Goal: Task Accomplishment & Management: Manage account settings

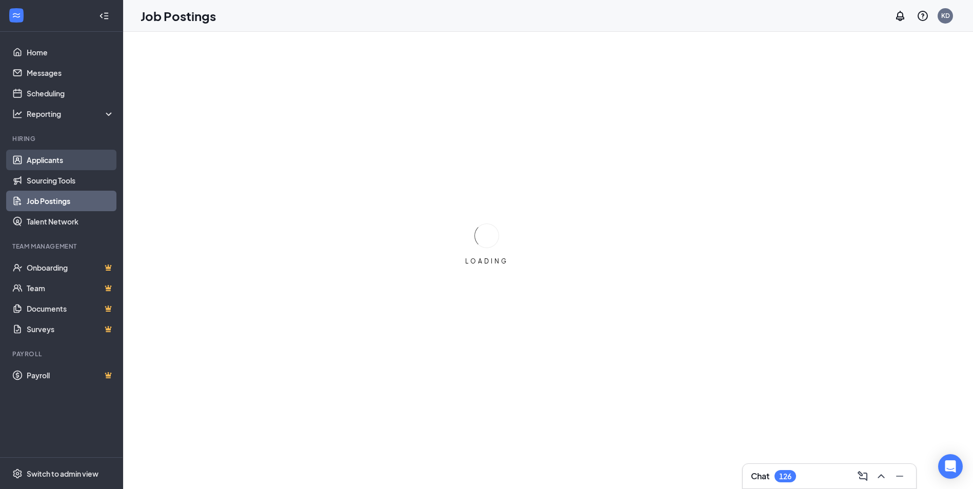
click at [78, 156] on link "Applicants" at bounding box center [71, 160] width 88 height 21
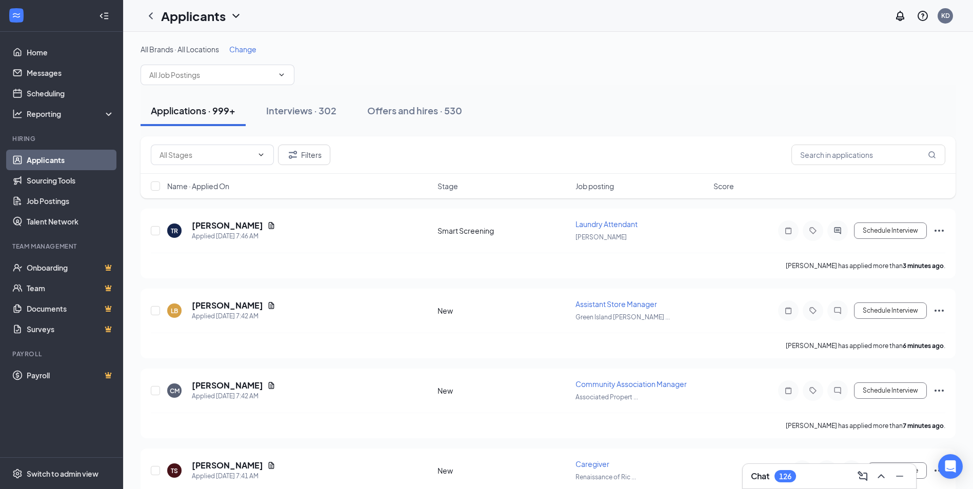
click at [257, 51] on span "Change" at bounding box center [242, 49] width 27 height 9
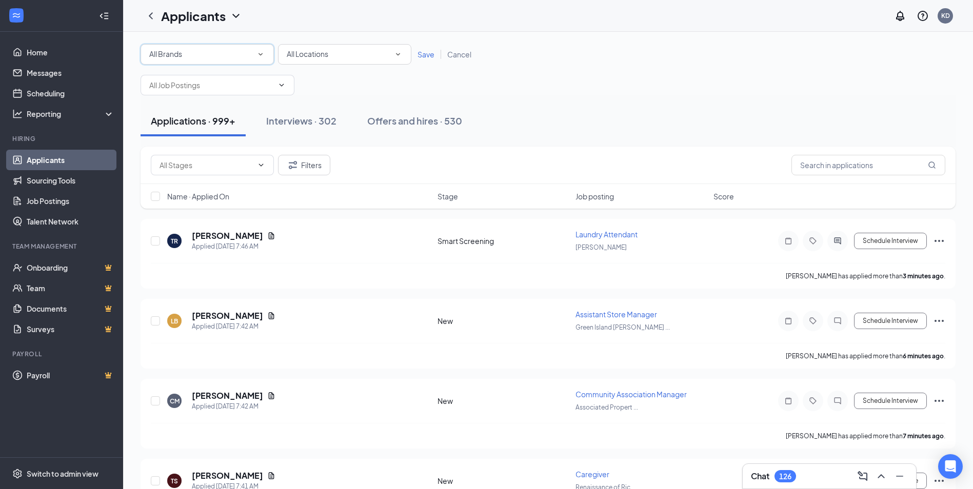
click at [258, 51] on icon "SmallChevronDown" at bounding box center [260, 54] width 9 height 9
click at [220, 146] on div "[URL], Inc" at bounding box center [207, 142] width 117 height 12
click at [432, 53] on span "Save" at bounding box center [426, 54] width 17 height 9
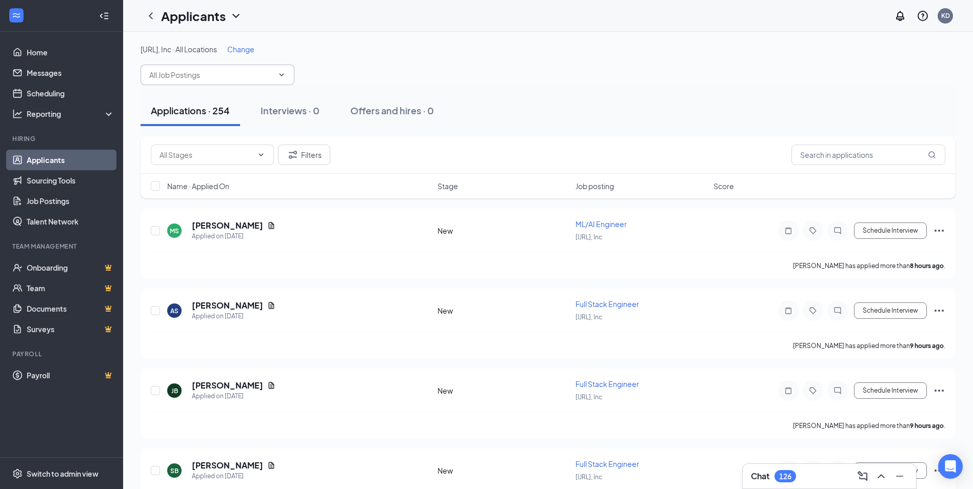
click at [201, 82] on span at bounding box center [218, 75] width 154 height 21
click at [186, 108] on div "Full Stack Engineer (Cercle.ai, Inc)" at bounding box center [218, 99] width 154 height 24
type input "Full Stack Engineer (Cercle.ai, Inc)"
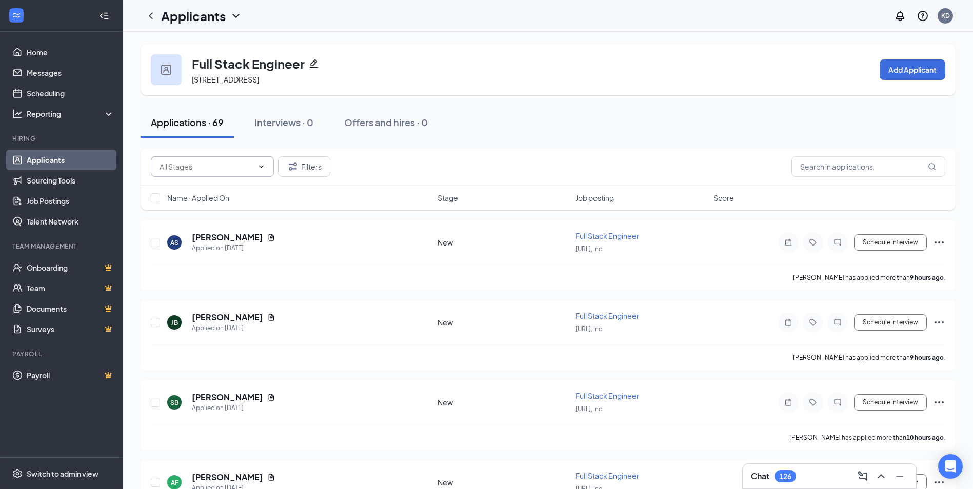
click at [217, 167] on input "text" at bounding box center [206, 166] width 93 height 11
click at [68, 201] on link "Job Postings" at bounding box center [71, 201] width 88 height 21
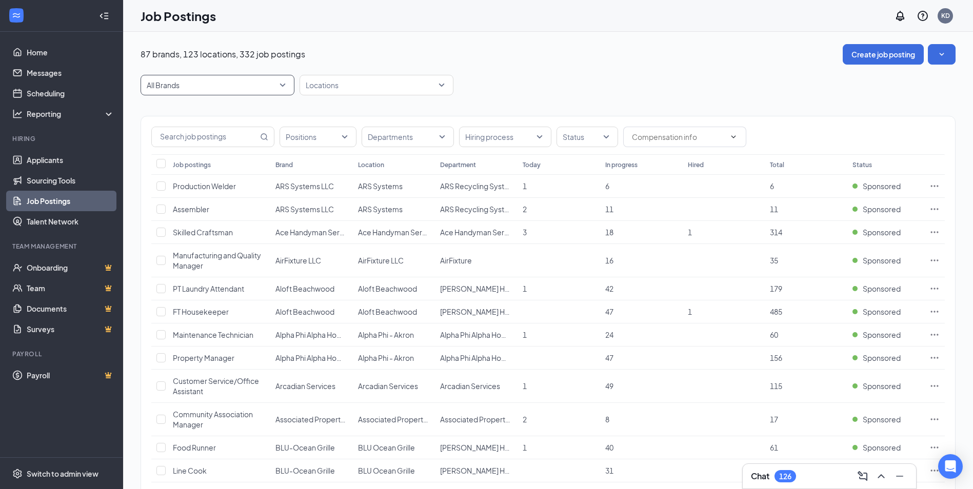
click at [207, 84] on span "All Brands" at bounding box center [213, 85] width 132 height 10
type input "Cercle"
click at [287, 16] on div "Job Postings KD" at bounding box center [548, 16] width 850 height 32
click at [268, 79] on span "All Brands" at bounding box center [218, 84] width 142 height 19
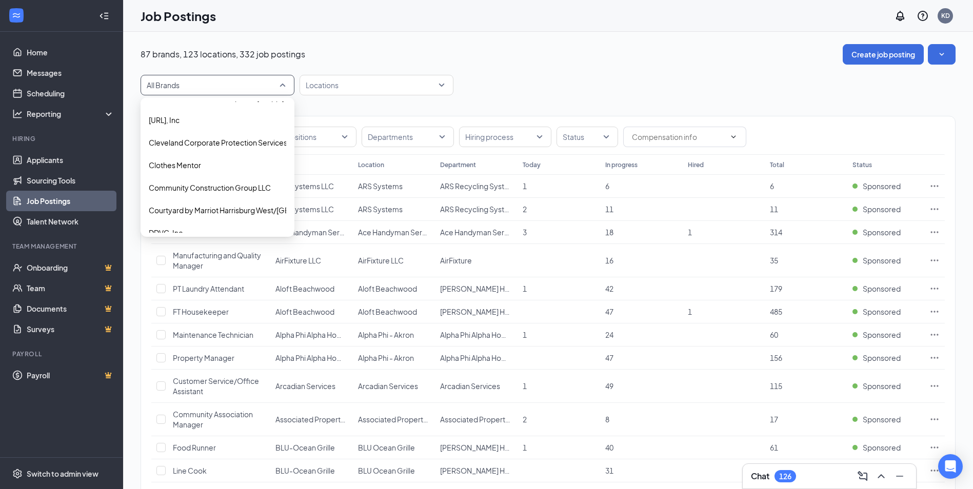
scroll to position [359, 0]
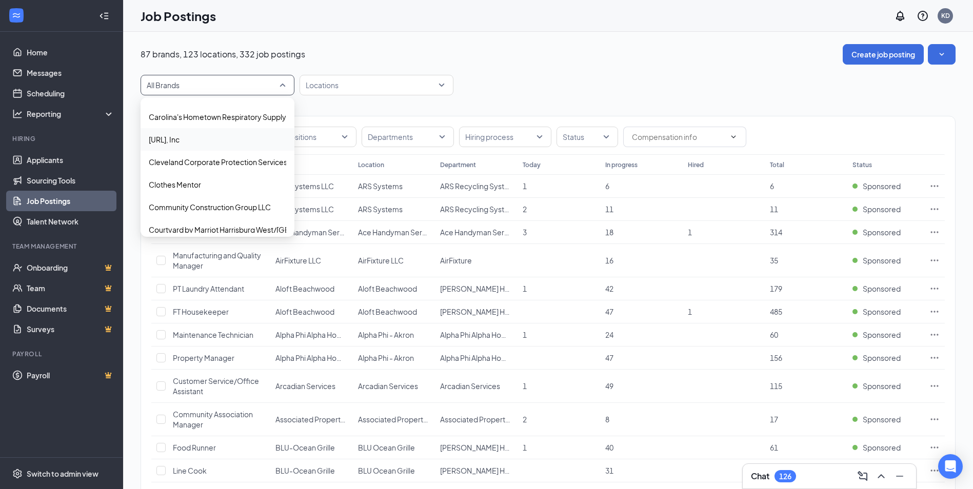
click at [193, 141] on span "[URL], Inc" at bounding box center [217, 139] width 137 height 10
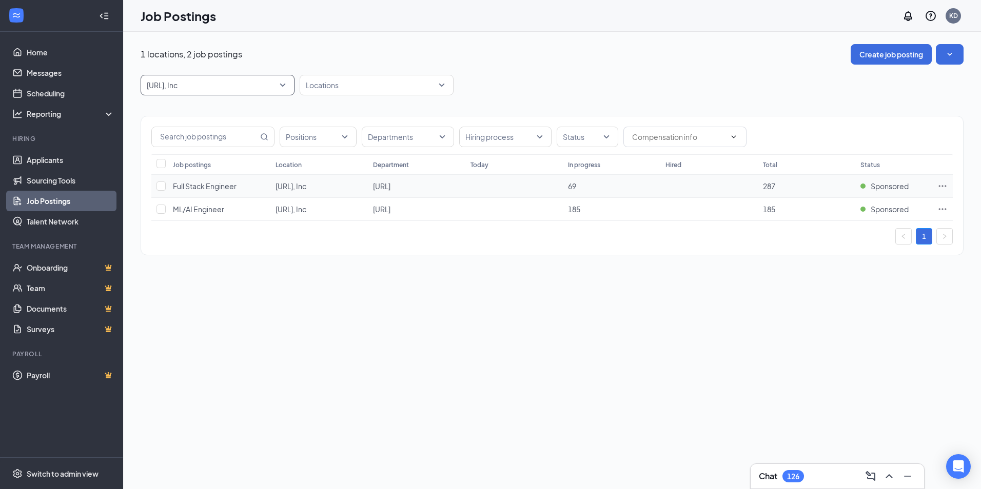
click at [215, 187] on span "Full Stack Engineer" at bounding box center [205, 186] width 64 height 9
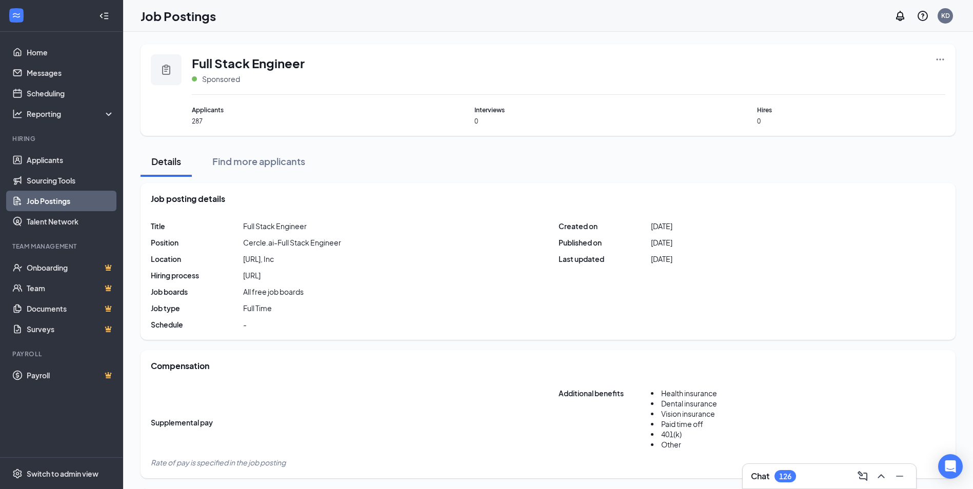
click at [936, 56] on icon "Ellipses" at bounding box center [940, 59] width 10 height 10
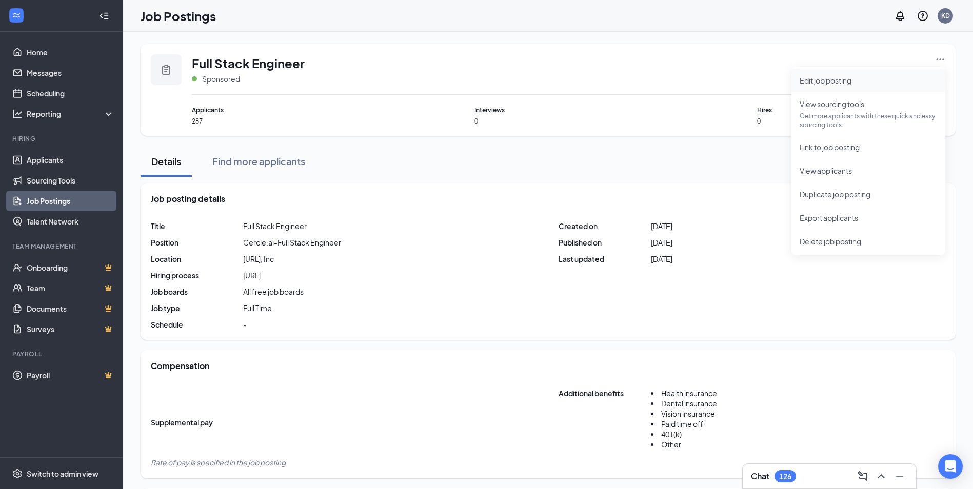
click at [888, 87] on li "Edit job posting" at bounding box center [869, 81] width 154 height 24
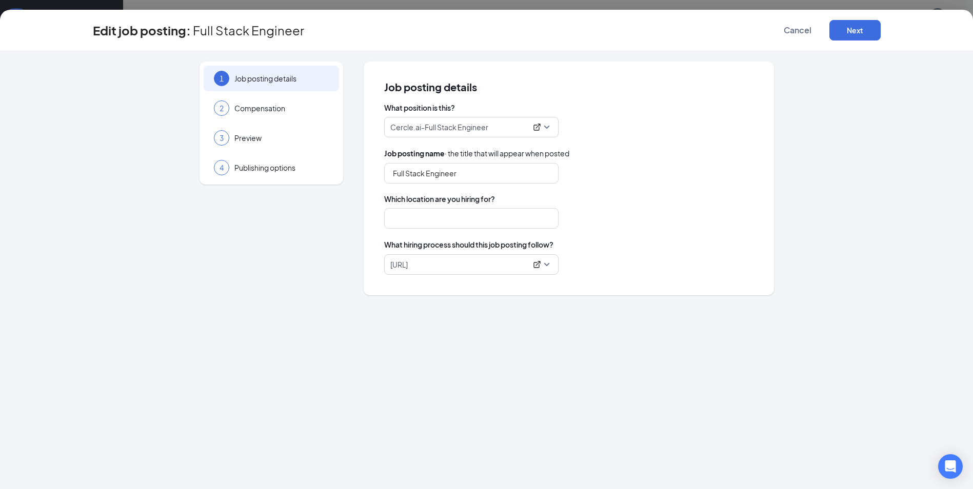
type input "[URL], Inc"
click at [289, 176] on div "4 Publishing options" at bounding box center [271, 168] width 135 height 26
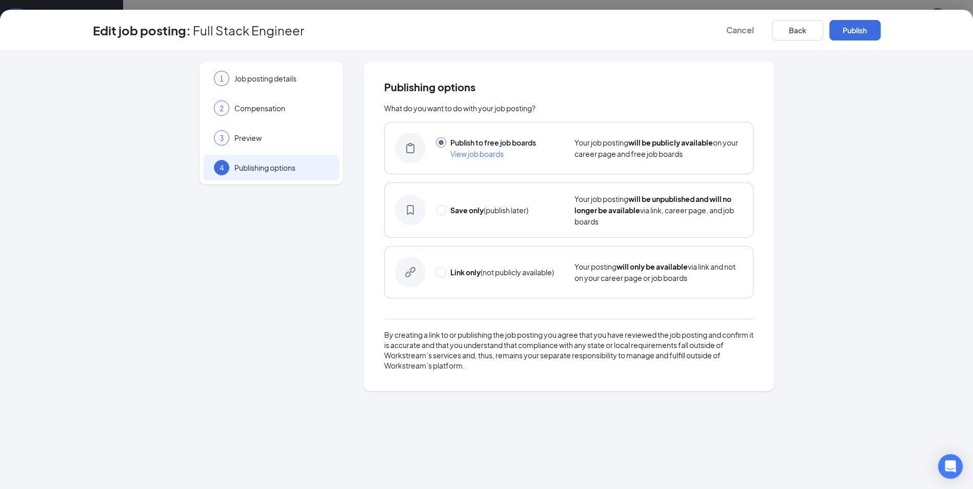
click at [789, 41] on div "Edit job posting: Full Stack Engineer Cancel Back Publish" at bounding box center [486, 31] width 973 height 42
click at [793, 34] on button "Back" at bounding box center [797, 30] width 51 height 21
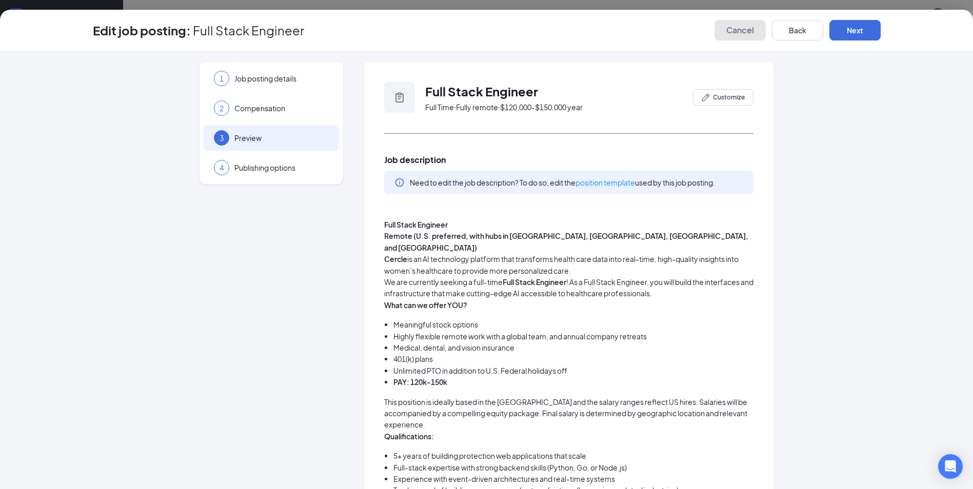
click at [723, 29] on button "Cancel" at bounding box center [740, 30] width 51 height 21
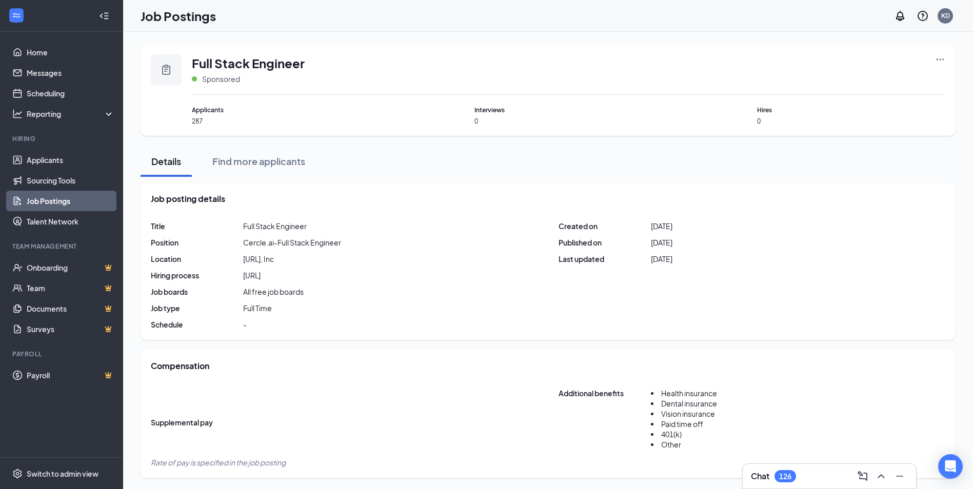
click at [950, 54] on div "Full Stack Engineer Sponsored Applicants 287 Interviews 0 Hires 0" at bounding box center [548, 90] width 815 height 92
click at [945, 55] on icon "Ellipses" at bounding box center [940, 59] width 10 height 10
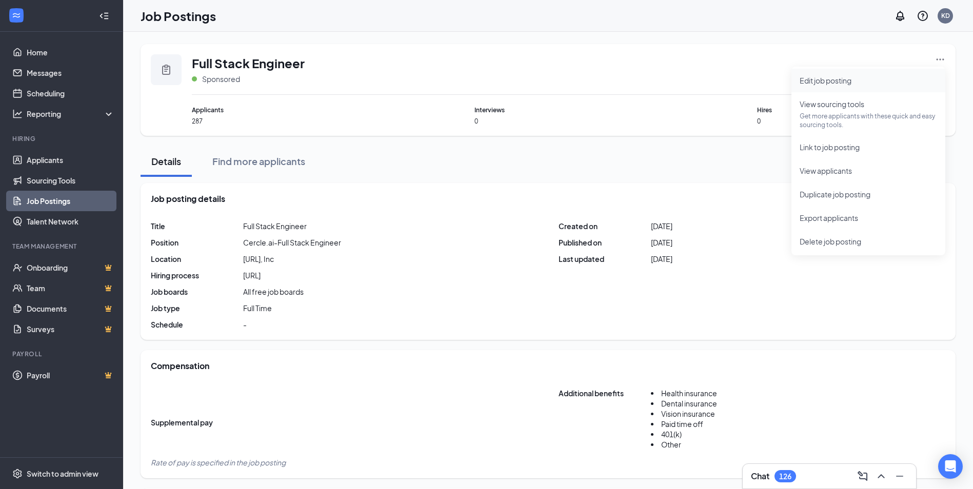
click at [881, 87] on li "Edit job posting" at bounding box center [869, 81] width 154 height 24
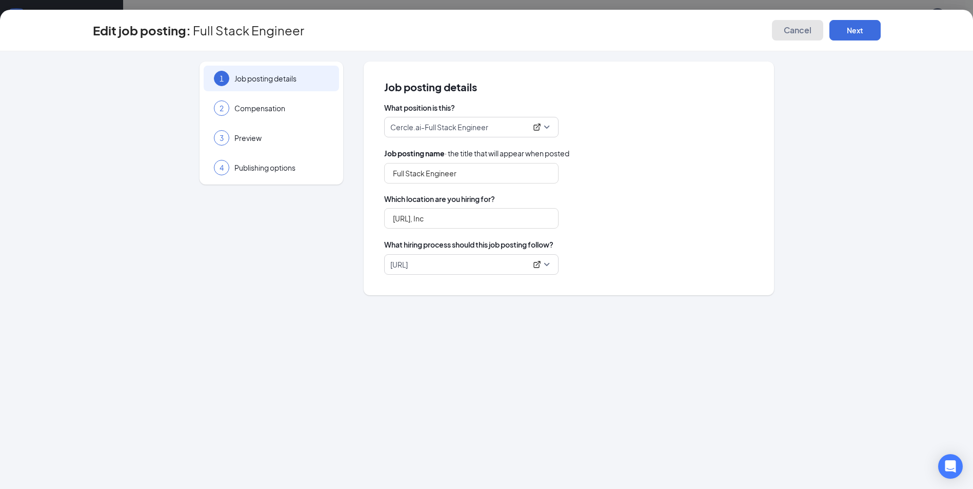
drag, startPoint x: 803, startPoint y: 37, endPoint x: 819, endPoint y: 37, distance: 15.9
click at [803, 37] on button "Cancel" at bounding box center [797, 30] width 51 height 21
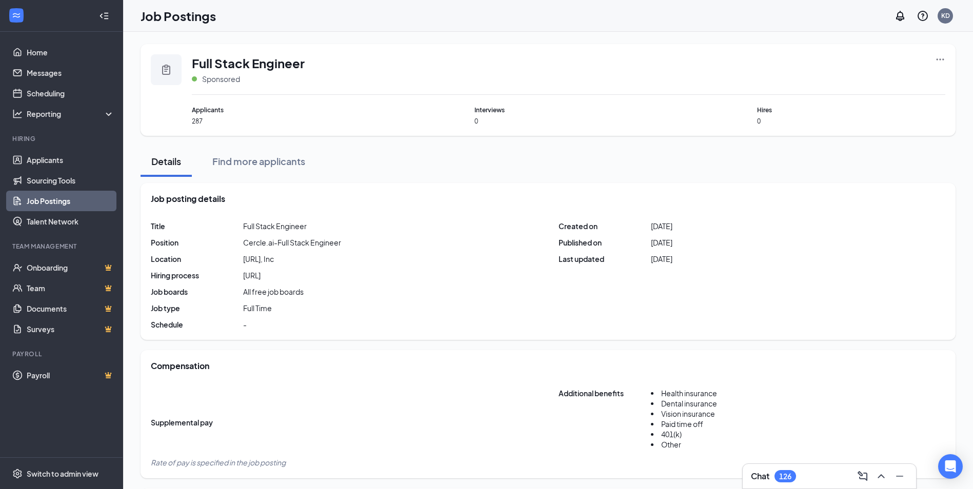
click at [944, 62] on icon "Ellipses" at bounding box center [940, 59] width 10 height 10
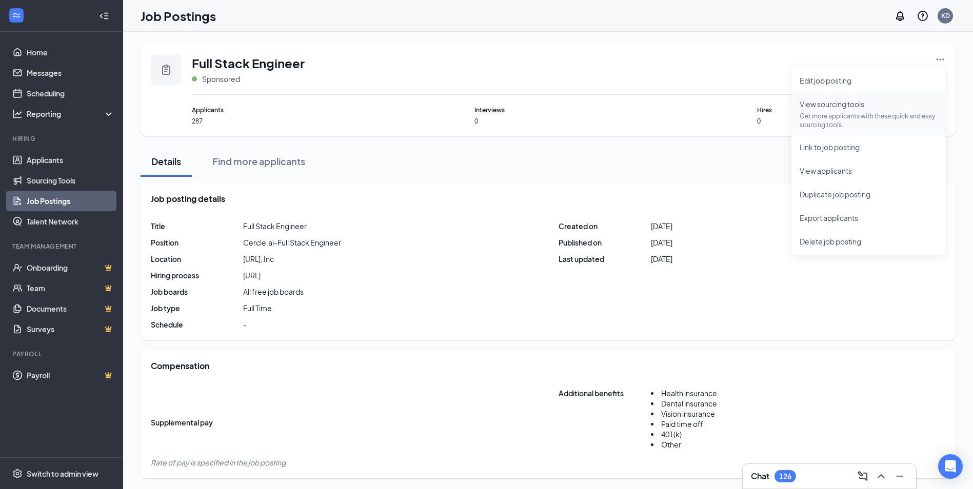
click at [871, 120] on p "Get more applicants with these quick and easy sourcing tools." at bounding box center [868, 120] width 137 height 17
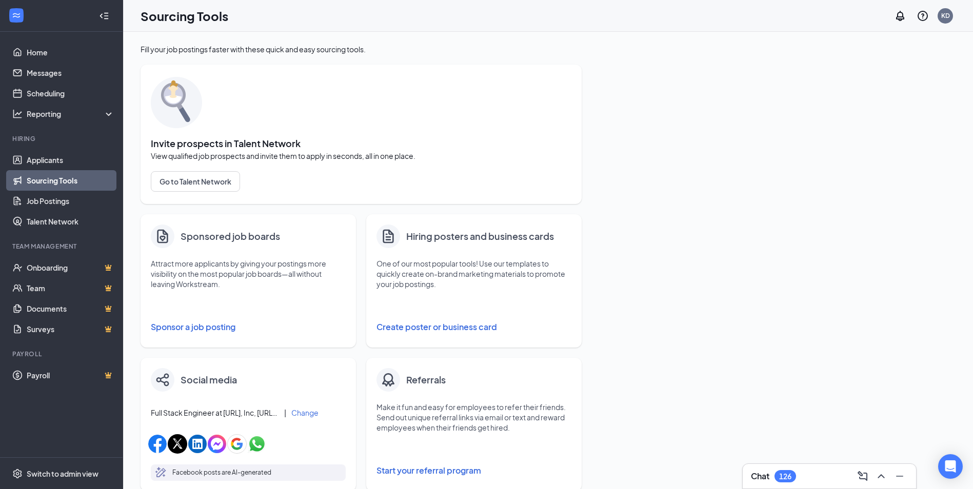
click at [221, 328] on button "Sponsor a job posting" at bounding box center [248, 327] width 195 height 21
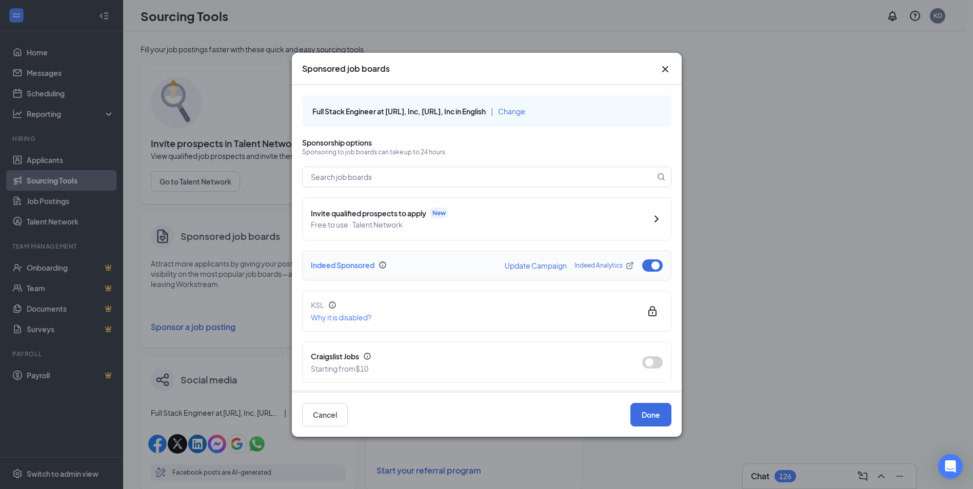
click at [656, 260] on div "Indeed Sponsored Update Campaign Indeed Analytics" at bounding box center [486, 266] width 369 height 30
click at [651, 264] on button "button" at bounding box center [652, 266] width 21 height 12
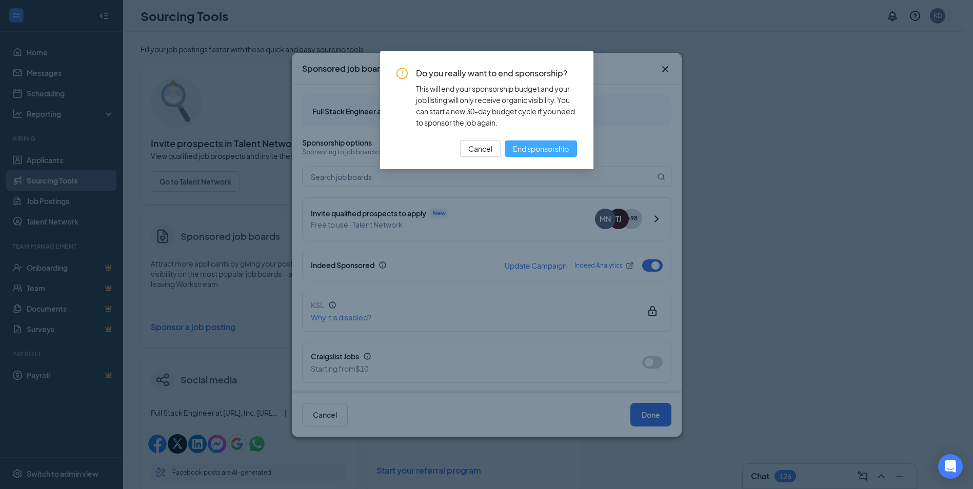
click at [544, 143] on span "End sponsorship" at bounding box center [541, 148] width 56 height 11
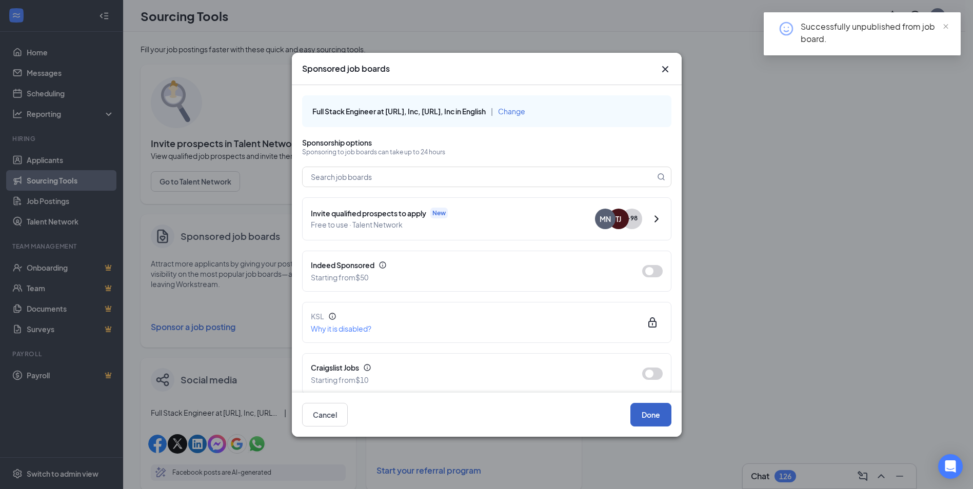
click at [659, 421] on button "Done" at bounding box center [650, 415] width 41 height 24
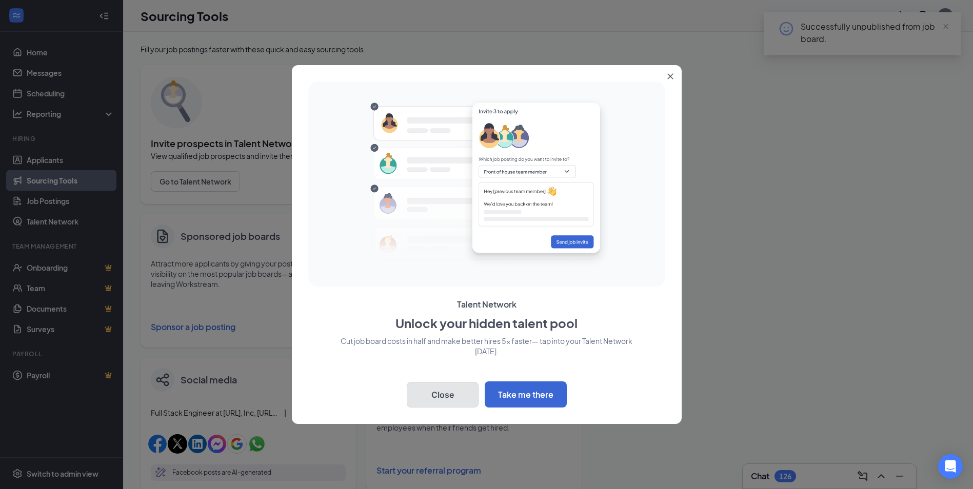
click at [439, 405] on button "Close" at bounding box center [443, 395] width 72 height 26
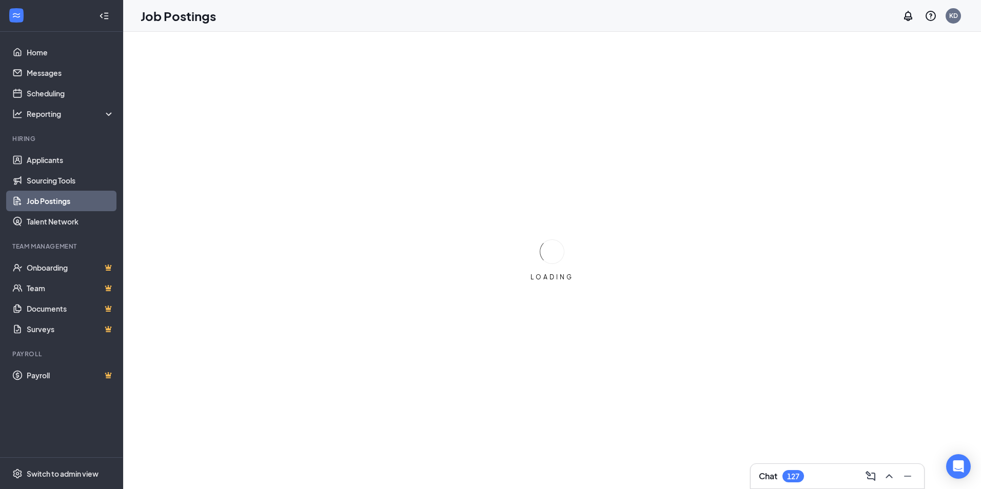
click at [853, 475] on div "Chat 127" at bounding box center [837, 476] width 157 height 16
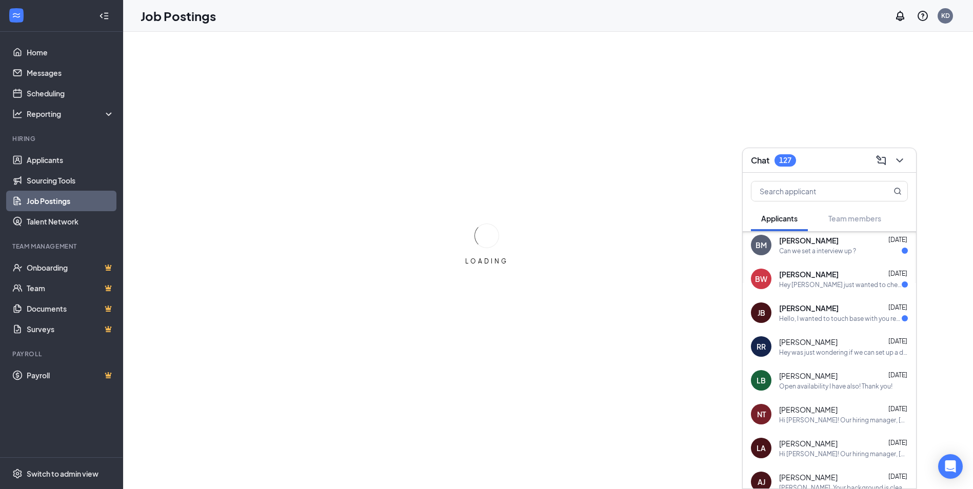
scroll to position [184, 0]
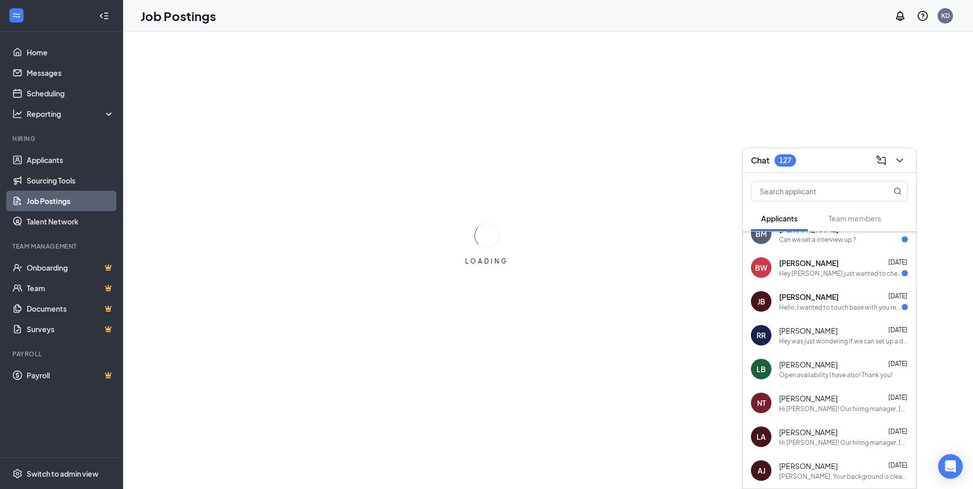
click at [814, 295] on span "[PERSON_NAME]" at bounding box center [809, 297] width 60 height 10
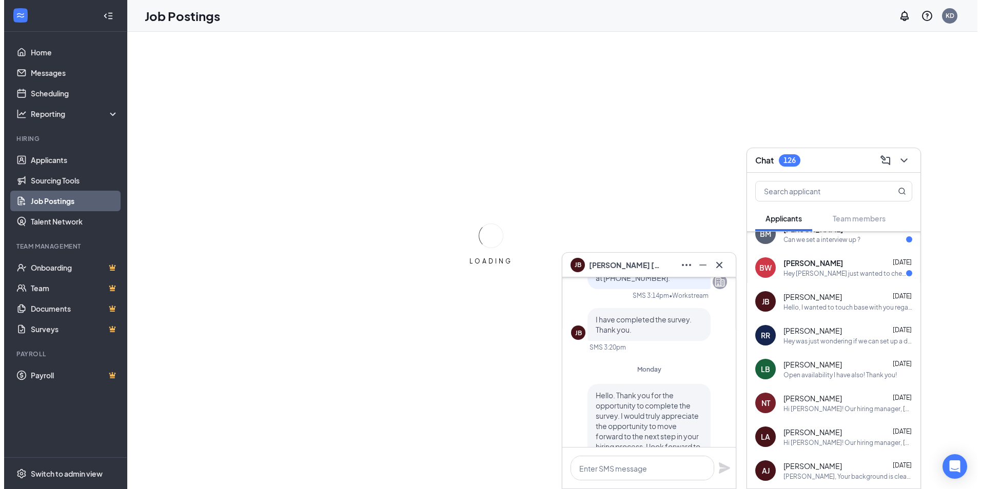
scroll to position [-410, 0]
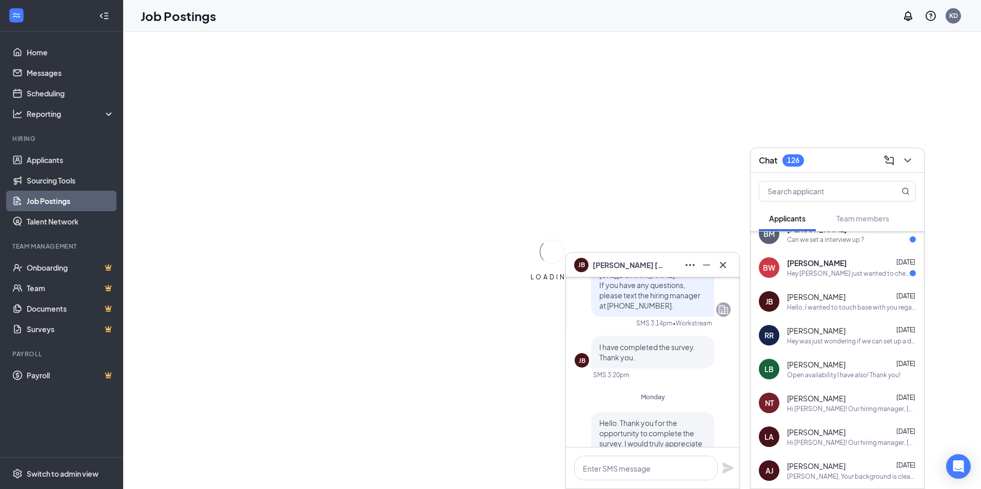
click at [801, 281] on div "[PERSON_NAME] [DATE] Hey [PERSON_NAME] just wanted to check in with the job to …" at bounding box center [837, 268] width 173 height 34
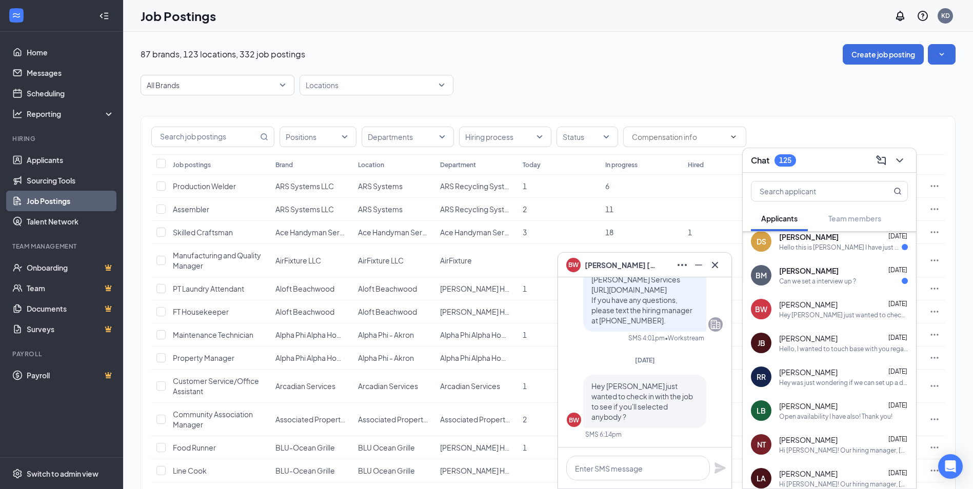
scroll to position [133, 0]
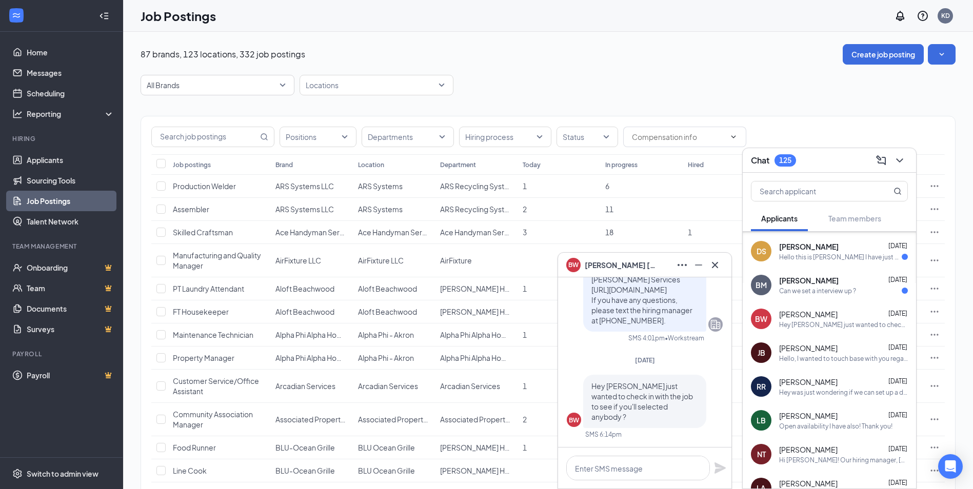
click at [796, 295] on div "Can we set a interview up ?" at bounding box center [817, 291] width 77 height 9
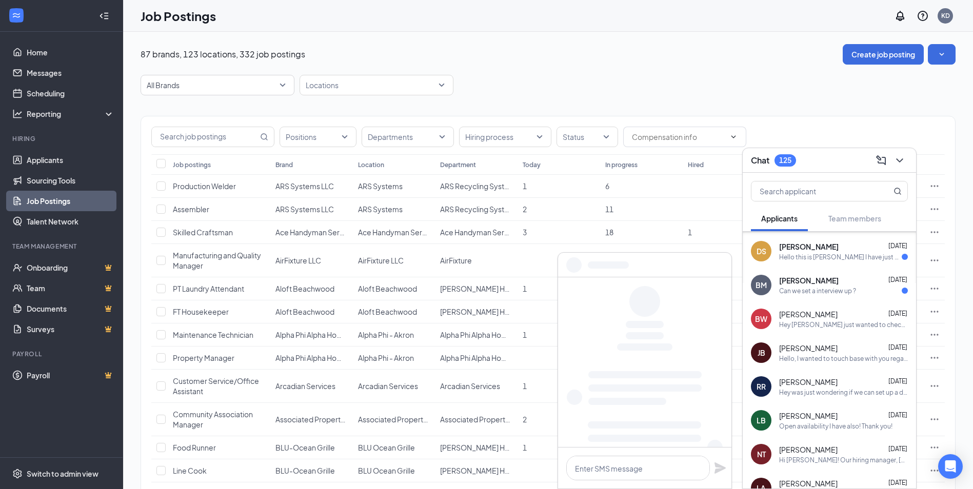
scroll to position [82, 0]
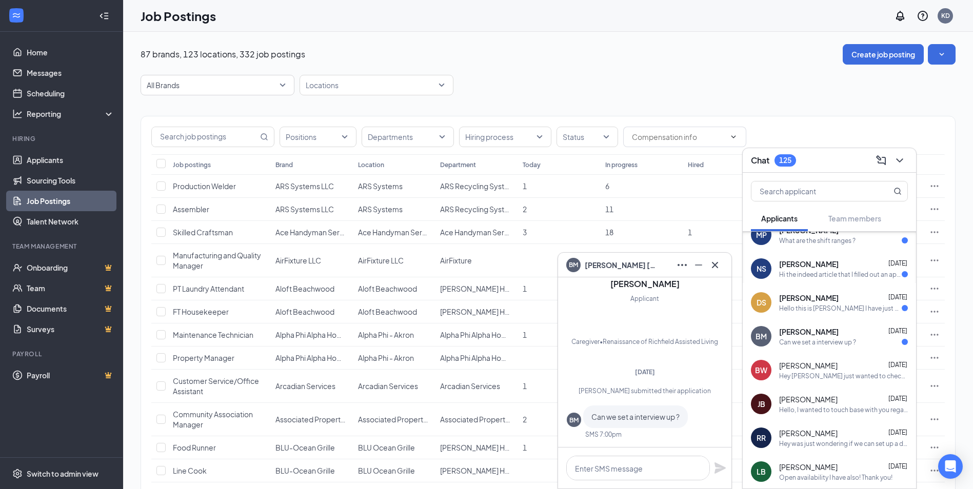
click at [800, 310] on div "Hello this is [PERSON_NAME] I have just did the interview process and would lik…" at bounding box center [840, 308] width 123 height 9
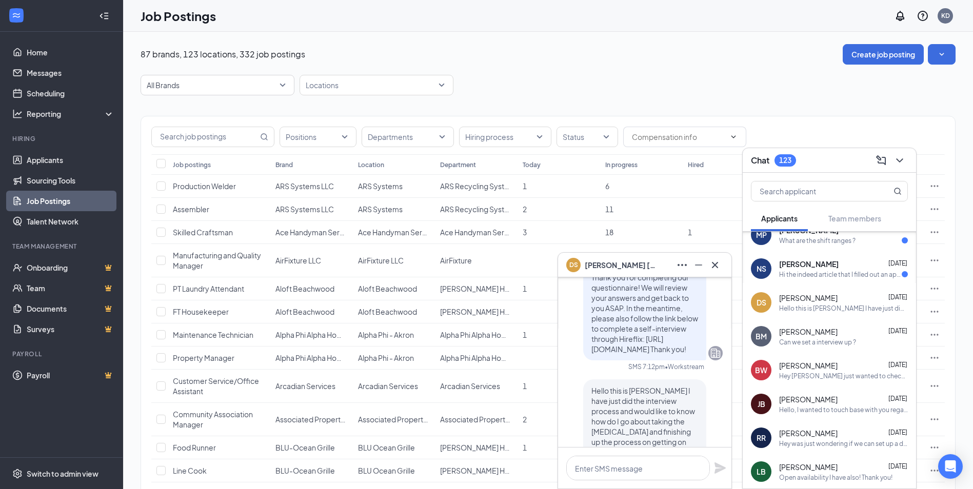
scroll to position [-51, 0]
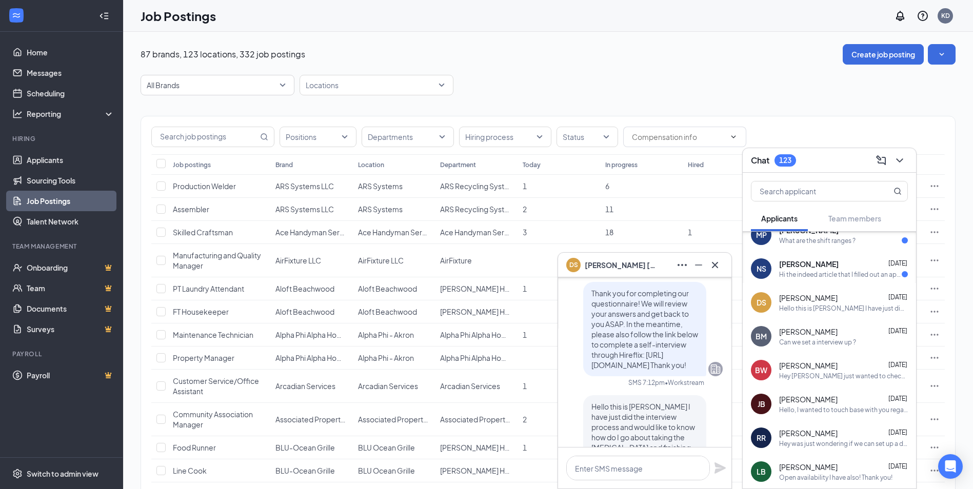
click at [844, 277] on div "Hi the indeed article that I filled out an application for asked me to text the…" at bounding box center [840, 274] width 123 height 9
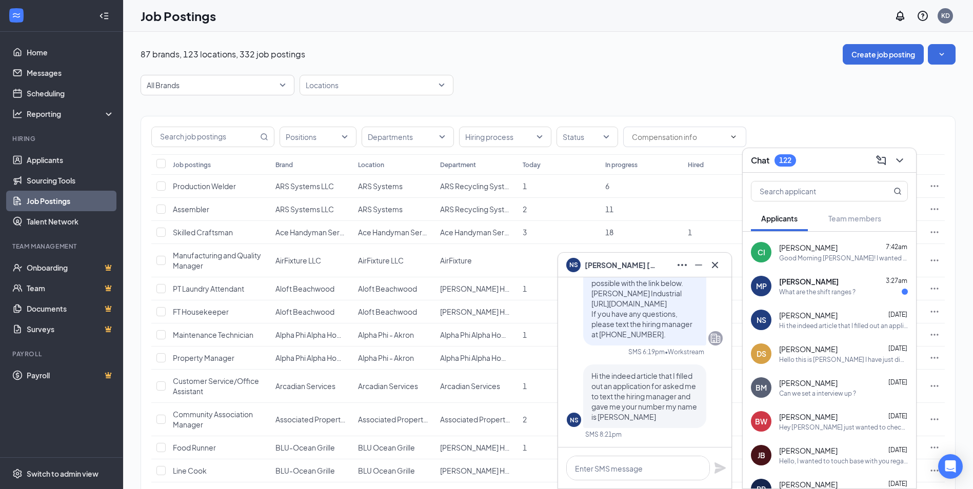
scroll to position [0, 0]
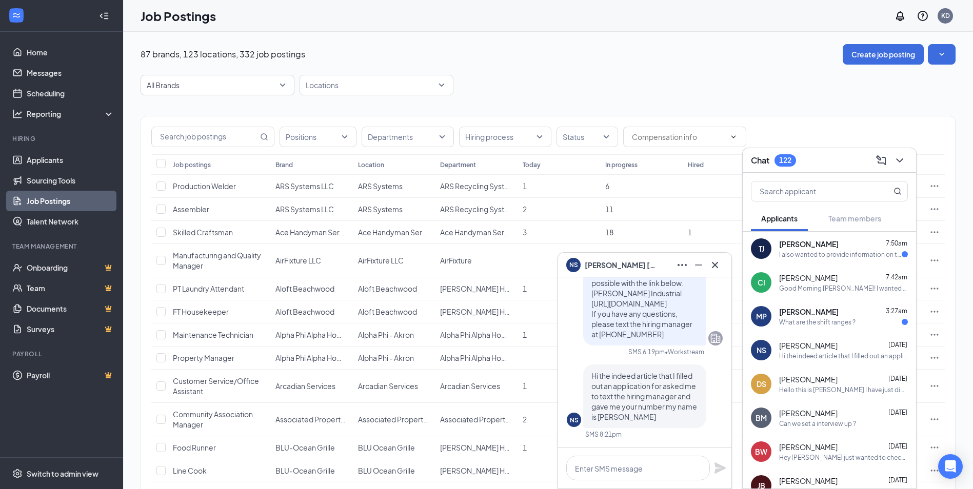
click at [813, 309] on span "[PERSON_NAME]" at bounding box center [809, 312] width 60 height 10
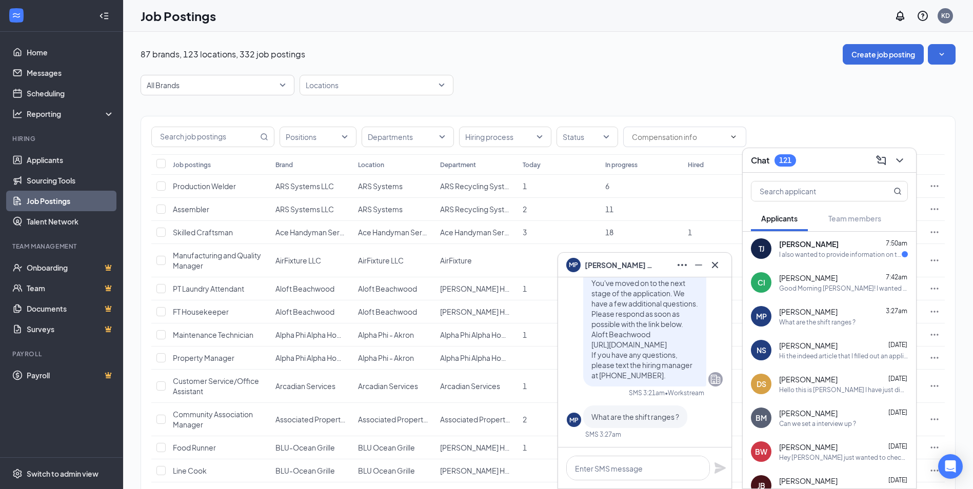
click at [853, 291] on div "Good Morning [PERSON_NAME]! I wanted to reach out regarding our Teams Call [DAT…" at bounding box center [843, 288] width 129 height 9
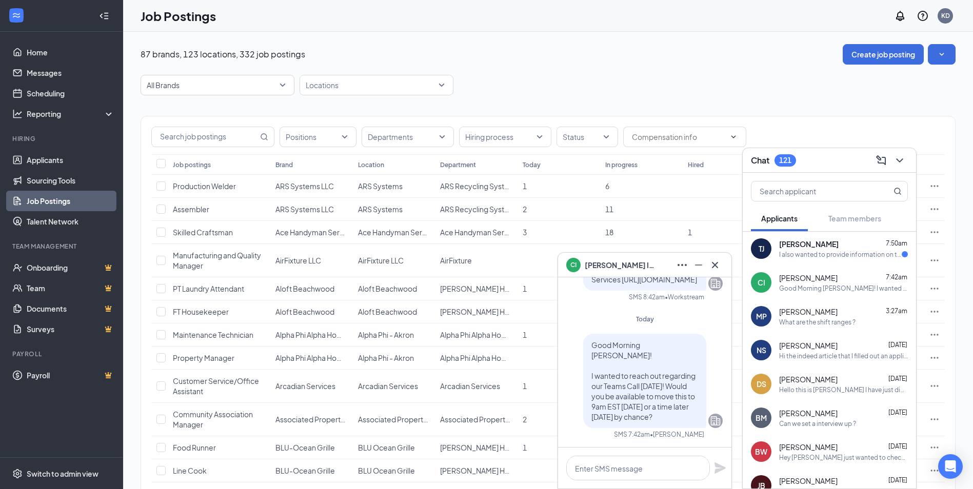
click at [820, 258] on div "I also wanted to provide information on the extensive experience I have in the …" at bounding box center [840, 254] width 123 height 9
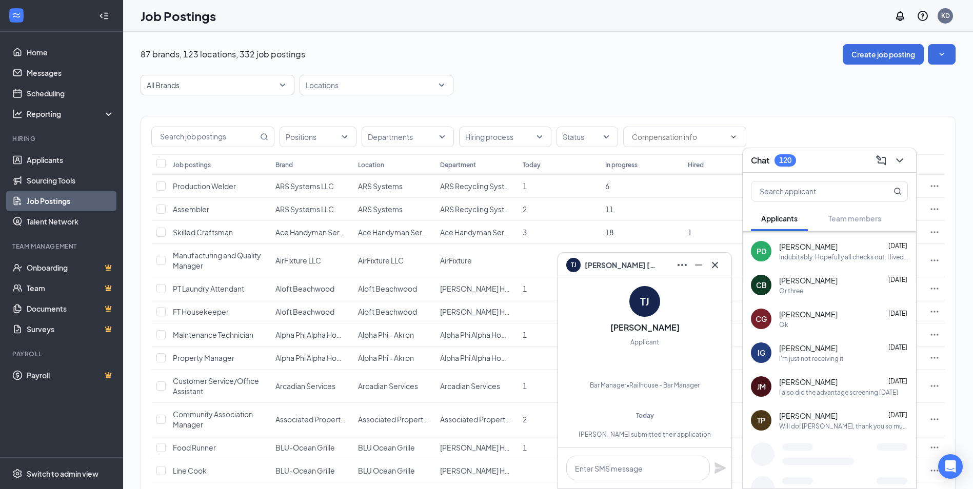
scroll to position [318, 0]
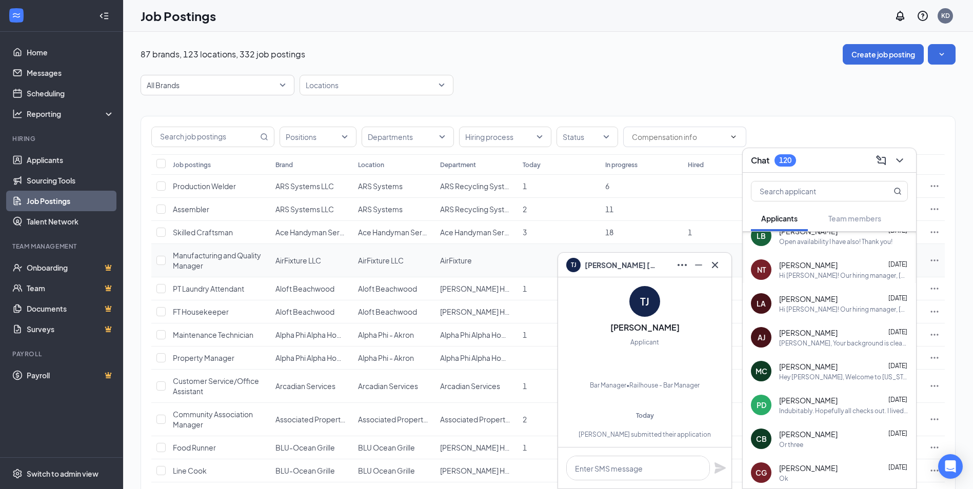
click at [734, 259] on td at bounding box center [724, 260] width 83 height 33
click at [726, 273] on div "TJ Tonya Jerome" at bounding box center [644, 265] width 173 height 25
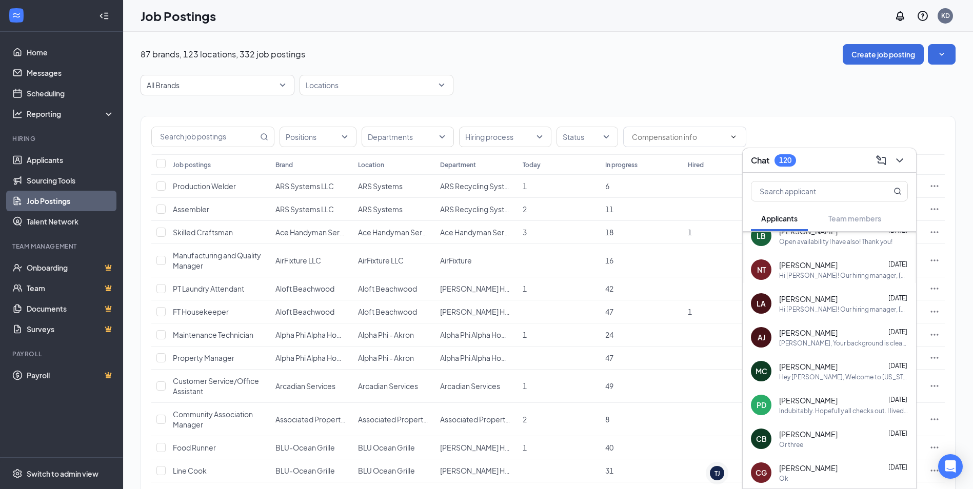
scroll to position [0, 0]
click at [912, 166] on div "Chat 120" at bounding box center [829, 160] width 173 height 25
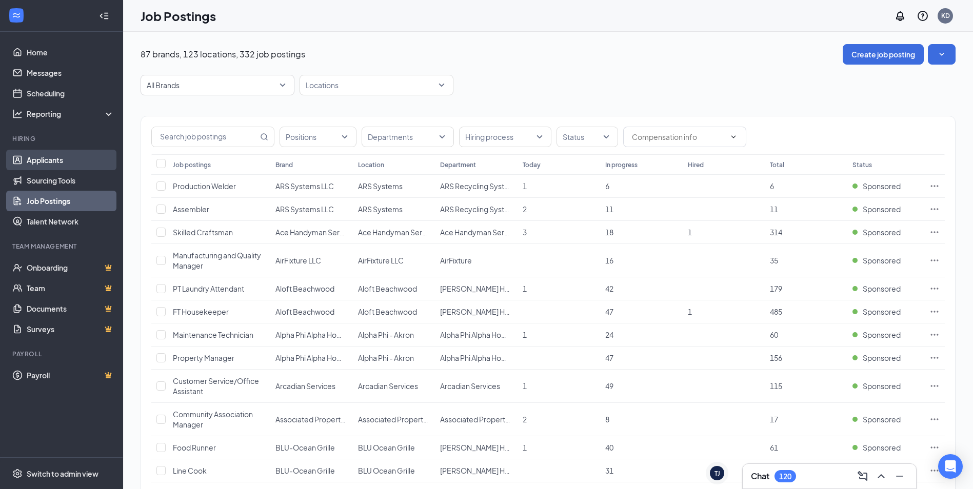
click at [55, 160] on link "Applicants" at bounding box center [71, 160] width 88 height 21
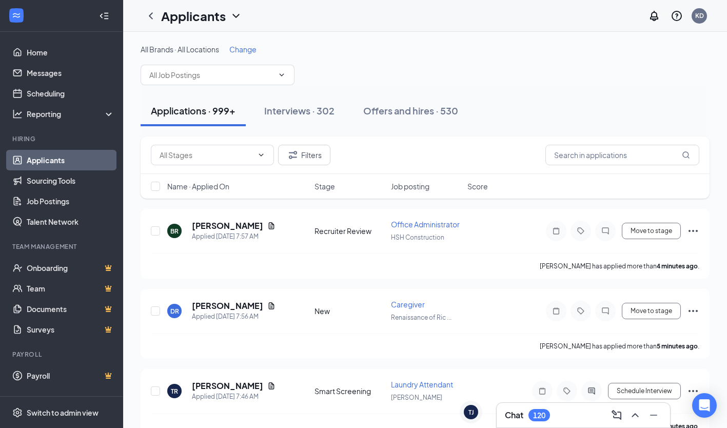
click at [235, 49] on span "Change" at bounding box center [242, 49] width 27 height 9
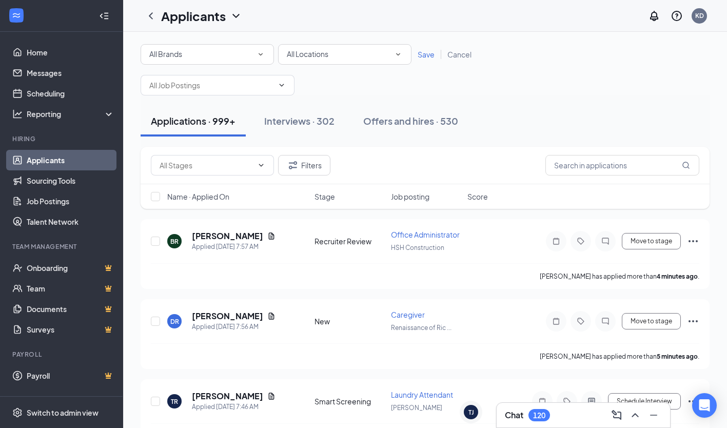
click at [220, 51] on div "All Brands" at bounding box center [207, 54] width 116 height 12
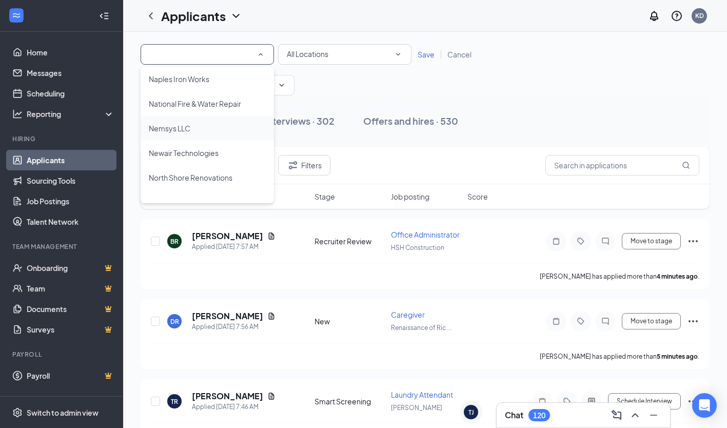
scroll to position [1026, 0]
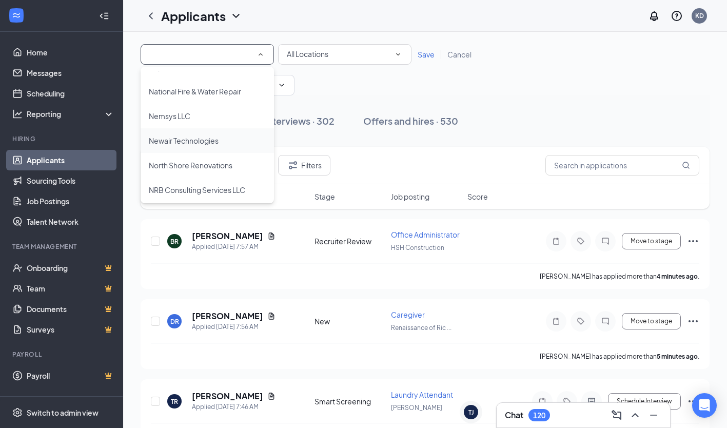
click at [189, 148] on li "Newair Technologies" at bounding box center [207, 140] width 133 height 25
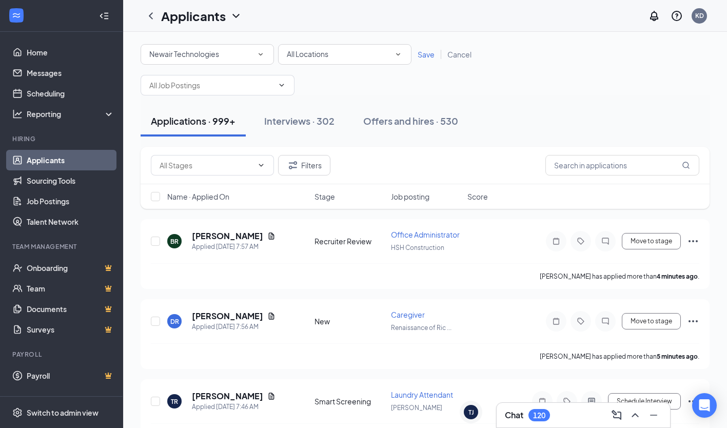
click at [428, 56] on span "Save" at bounding box center [426, 54] width 17 height 9
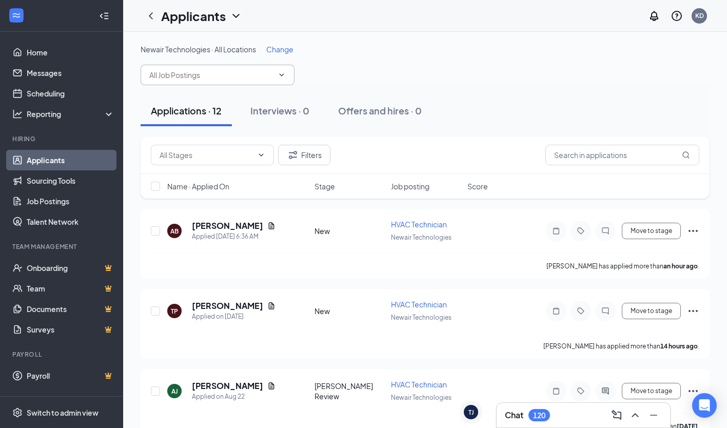
click at [212, 75] on input "text" at bounding box center [211, 74] width 124 height 11
click at [197, 91] on div "HVAC Technician (Newair Technologies)" at bounding box center [218, 99] width 154 height 24
type input "HVAC Technician (Newair Technologies)"
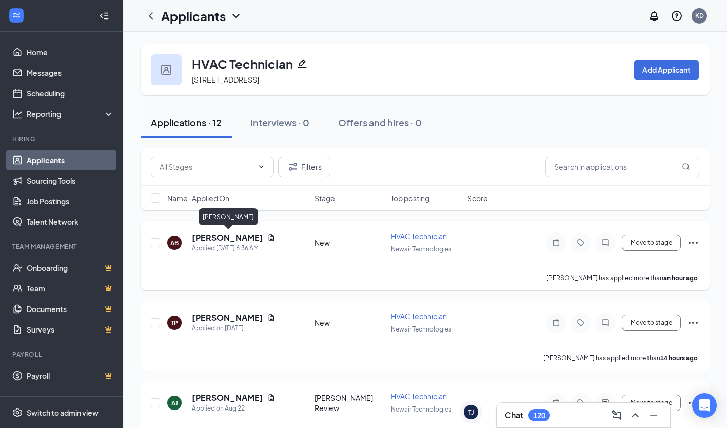
click at [217, 234] on h5 "Andrew Bromelmeier" at bounding box center [227, 237] width 71 height 11
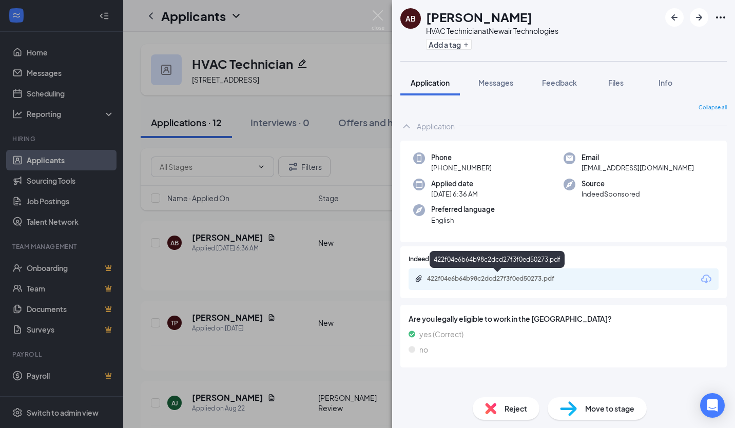
click at [504, 277] on div "422f04e6b64b98c2dcd27f3f0ed50273.pdf" at bounding box center [499, 278] width 144 height 8
click at [624, 403] on span "Move to stage" at bounding box center [609, 408] width 49 height 11
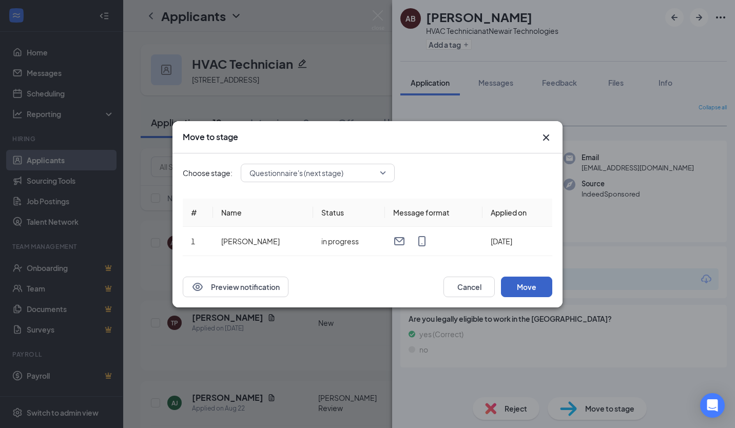
click at [511, 294] on button "Move" at bounding box center [526, 287] width 51 height 21
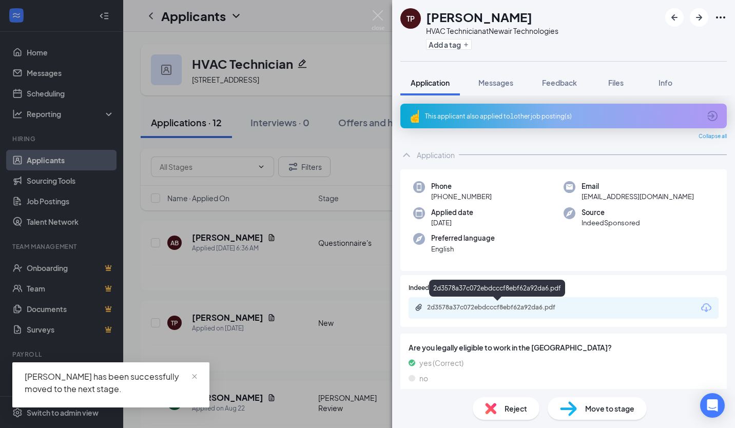
click at [511, 310] on div "2d3578a37c072ebdcccf8ebf62a92da6.pdf" at bounding box center [499, 307] width 144 height 8
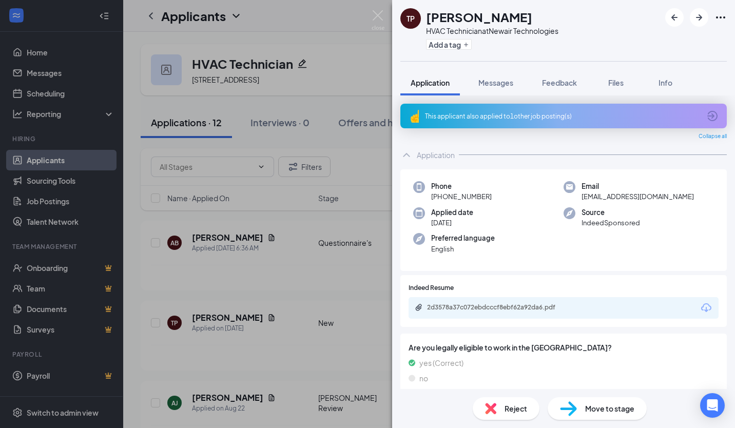
click at [624, 412] on span "Move to stage" at bounding box center [609, 408] width 49 height 11
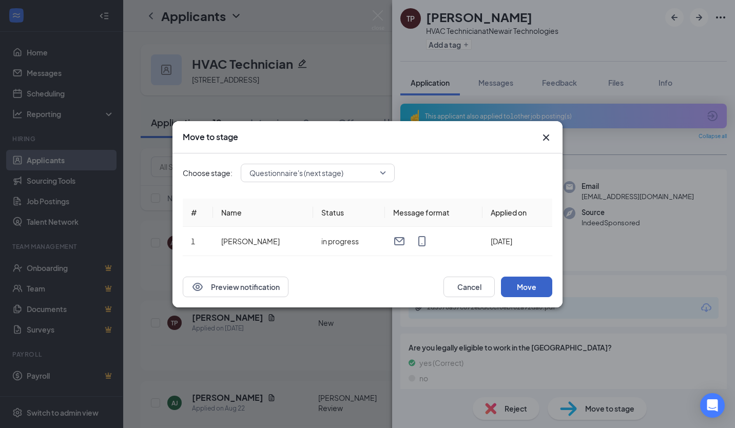
click at [526, 288] on button "Move" at bounding box center [526, 287] width 51 height 21
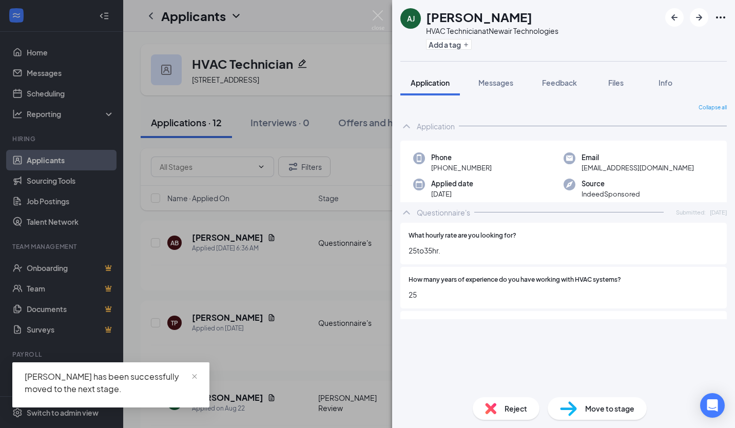
click at [273, 258] on div "AJ Alphonzo Jones HVAC Technician at Newair Technologies Add a tag Application …" at bounding box center [367, 214] width 735 height 428
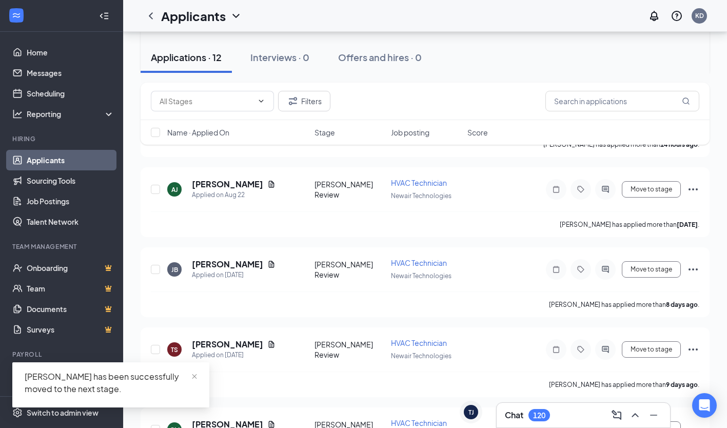
scroll to position [103, 0]
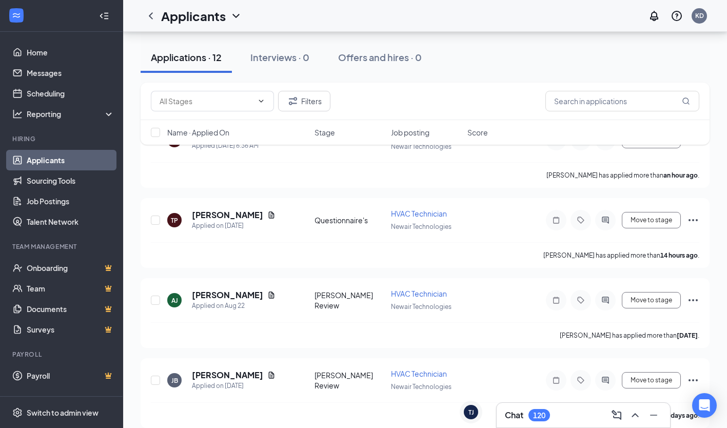
drag, startPoint x: 84, startPoint y: 153, endPoint x: 96, endPoint y: 148, distance: 13.3
click at [84, 153] on link "Applicants" at bounding box center [71, 160] width 88 height 21
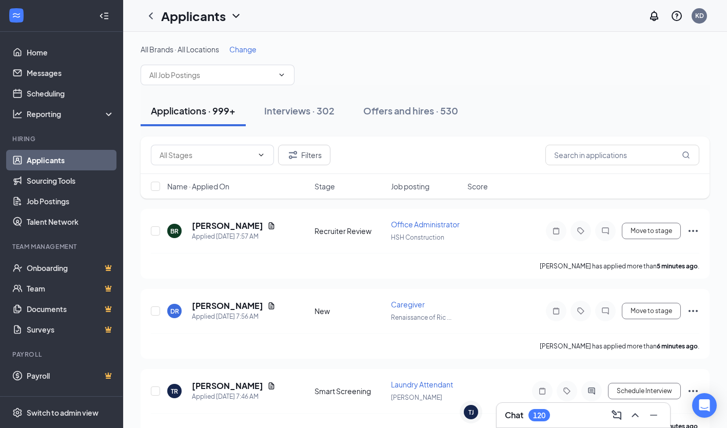
click at [238, 50] on span "Change" at bounding box center [242, 49] width 27 height 9
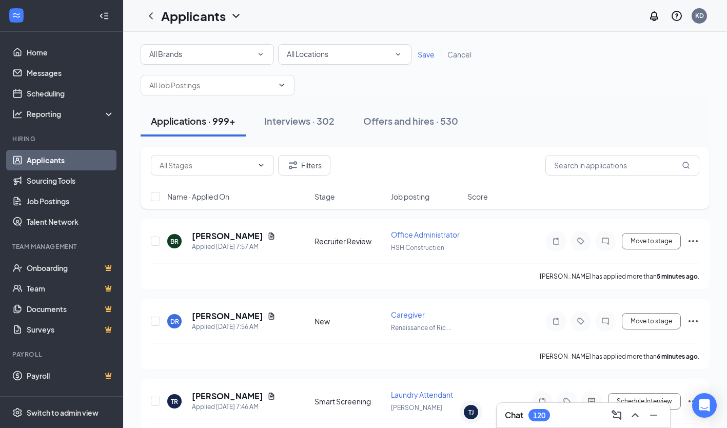
click at [185, 50] on div "All Brands" at bounding box center [207, 54] width 116 height 12
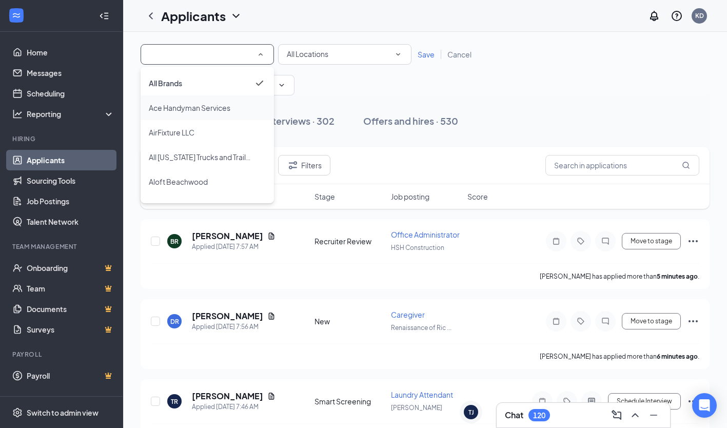
click at [176, 108] on span "Ace Handyman Services" at bounding box center [190, 107] width 82 height 9
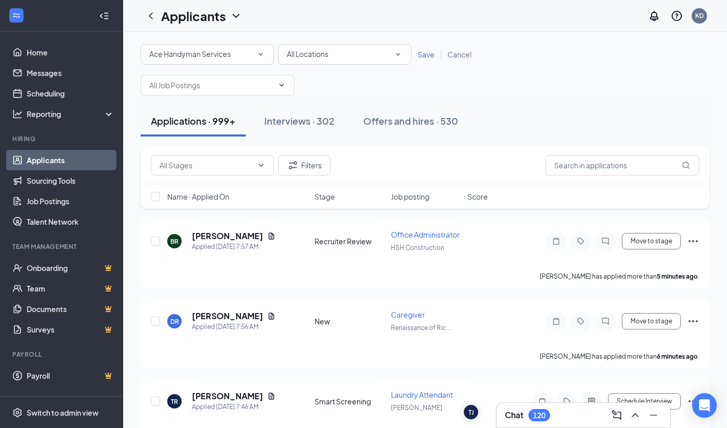
click at [413, 53] on link "Save" at bounding box center [426, 54] width 30 height 9
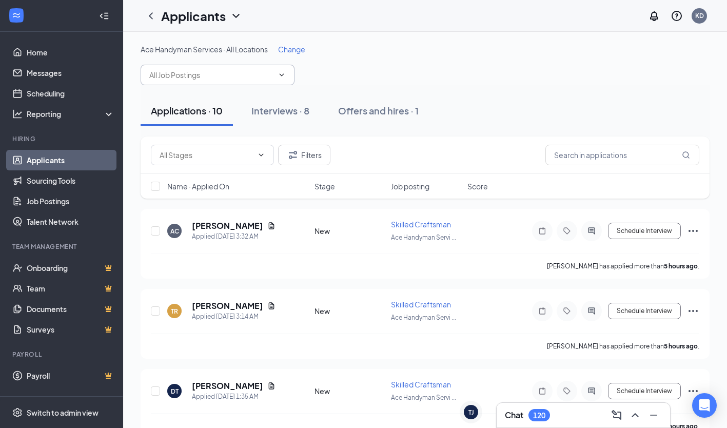
click at [183, 70] on input "text" at bounding box center [211, 74] width 124 height 11
click at [218, 104] on div "Skilled Craftsman (Ace Handyman Services Greater Triangle and Johnston County)" at bounding box center [217, 110] width 137 height 34
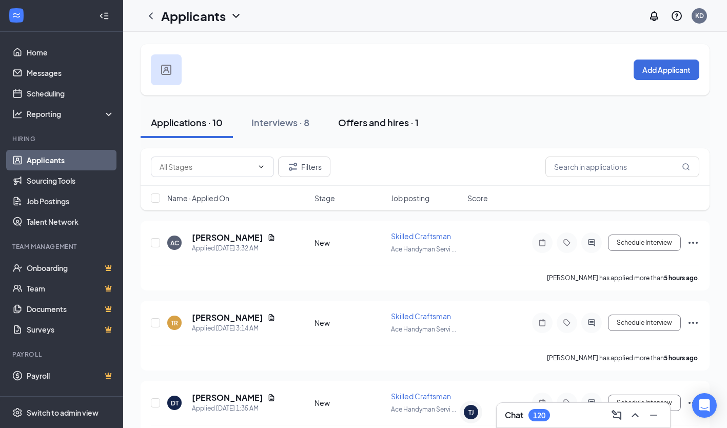
click at [407, 130] on button "Offers and hires · 1" at bounding box center [378, 122] width 101 height 31
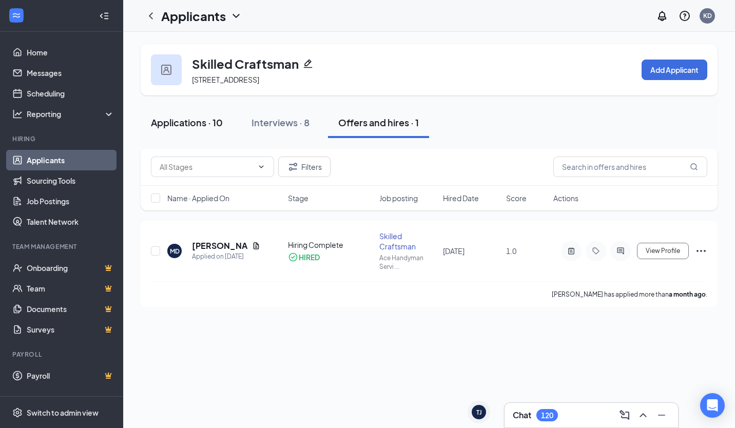
click at [196, 127] on div "Applications · 10" at bounding box center [187, 122] width 72 height 13
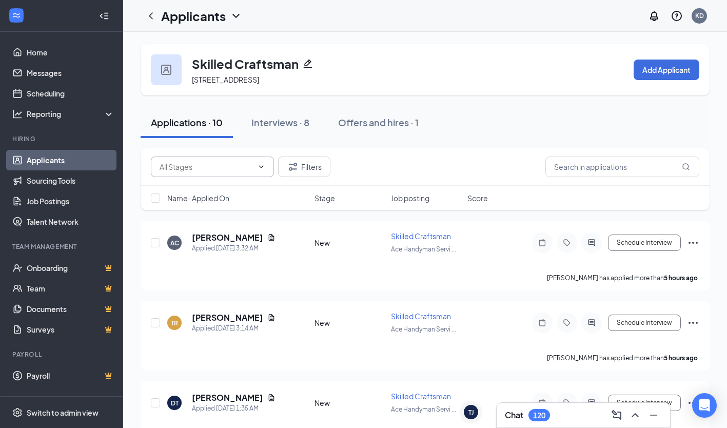
click at [226, 164] on input "text" at bounding box center [206, 166] width 93 height 11
click at [233, 193] on div "New (4)" at bounding box center [212, 190] width 107 height 11
click at [232, 236] on h5 "Alan Chavez" at bounding box center [227, 237] width 71 height 11
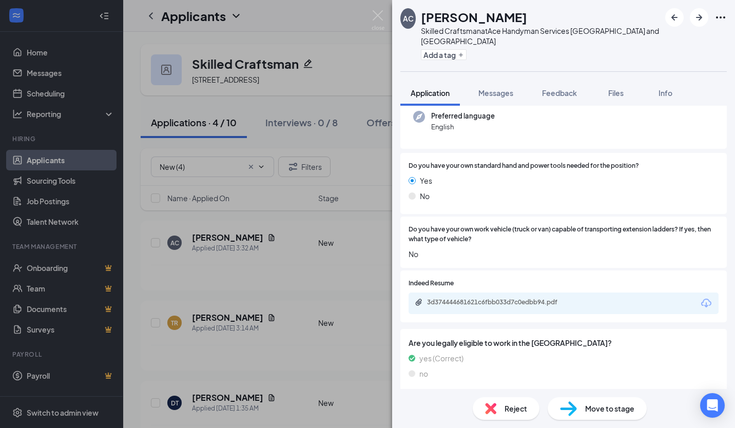
scroll to position [104, 0]
click at [510, 400] on div "Reject" at bounding box center [505, 408] width 67 height 23
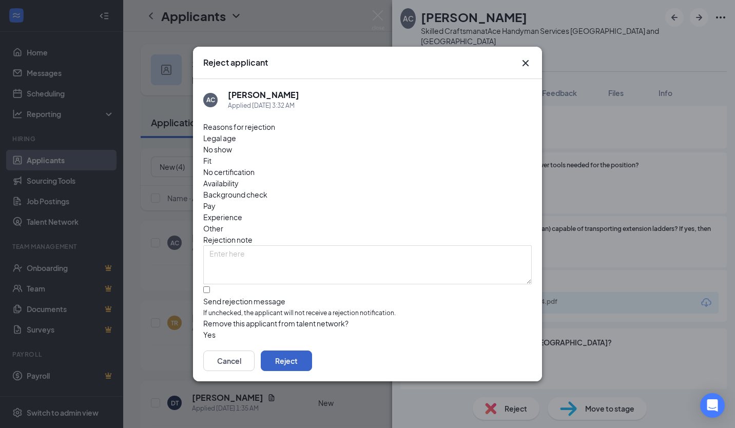
click at [312, 356] on button "Reject" at bounding box center [286, 360] width 51 height 21
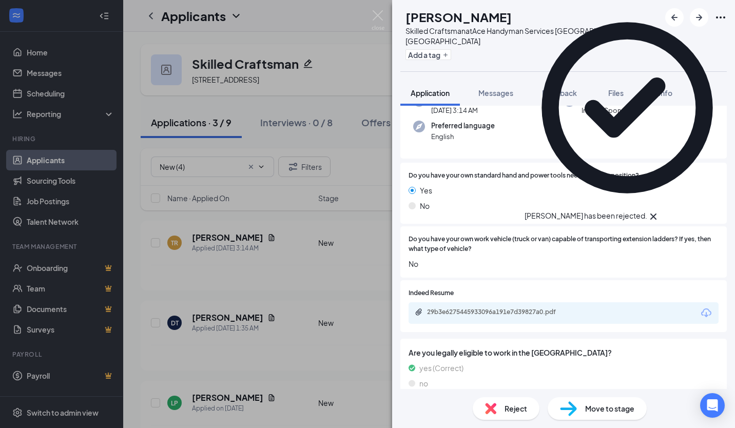
scroll to position [103, 0]
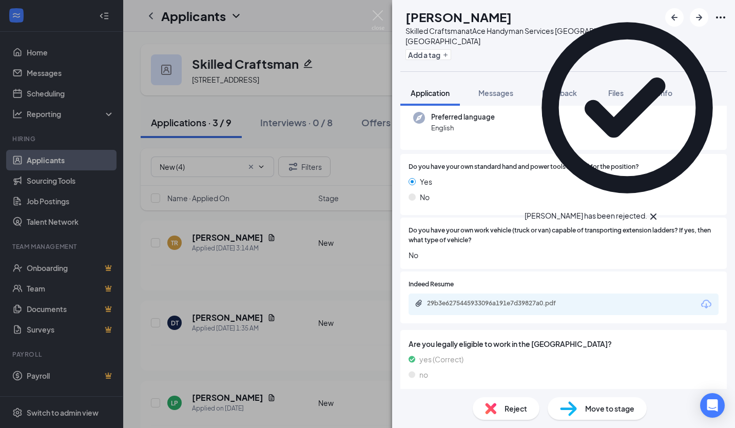
click at [507, 409] on span "Reject" at bounding box center [515, 408] width 23 height 11
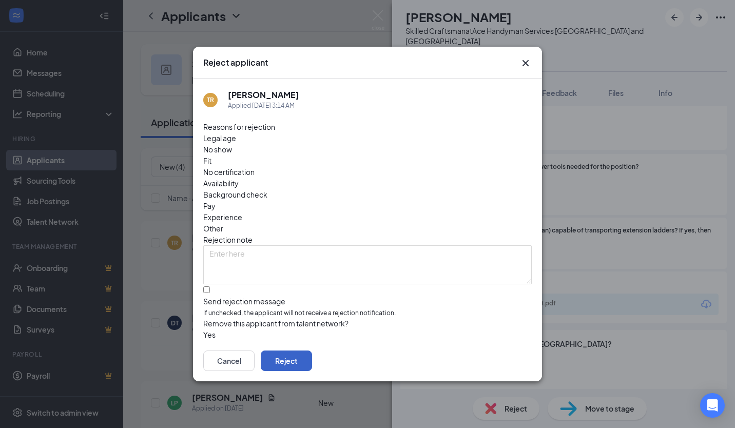
click at [312, 350] on button "Reject" at bounding box center [286, 360] width 51 height 21
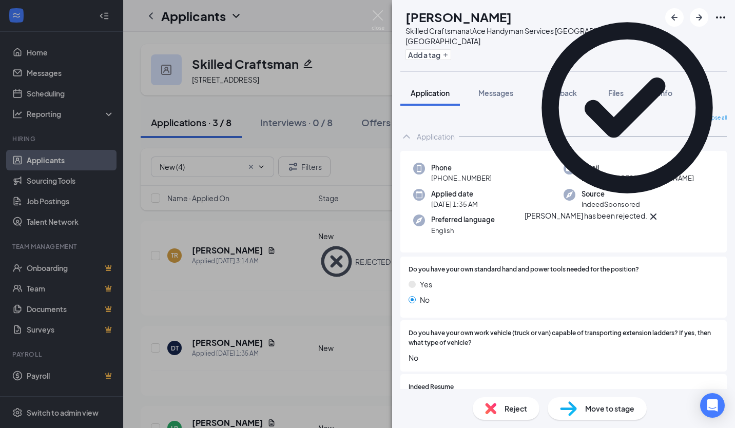
click at [492, 408] on img at bounding box center [490, 408] width 11 height 11
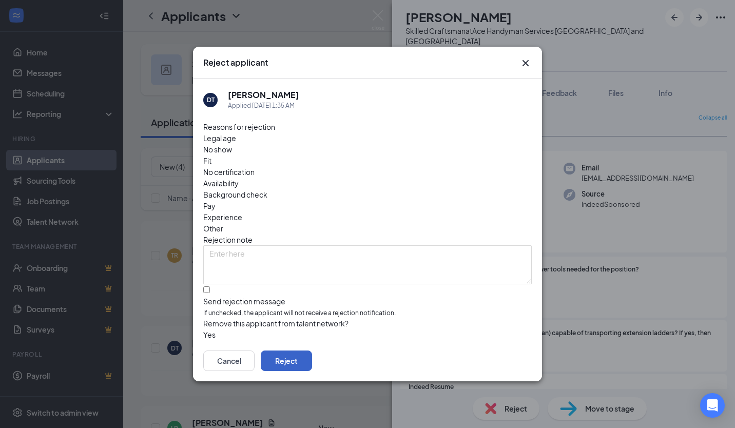
click at [312, 350] on button "Reject" at bounding box center [286, 360] width 51 height 21
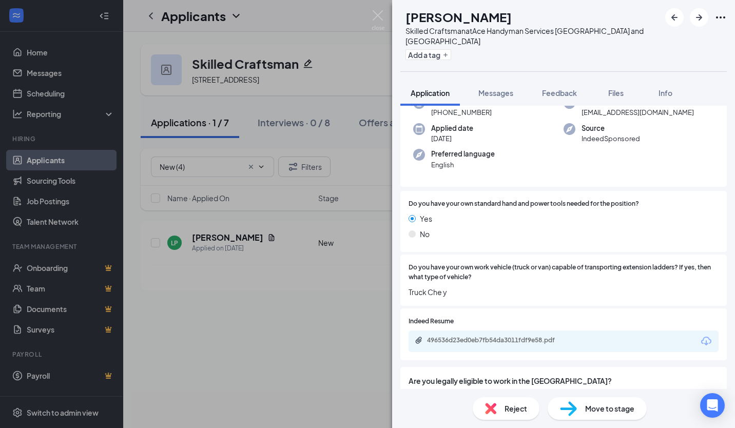
scroll to position [108, 0]
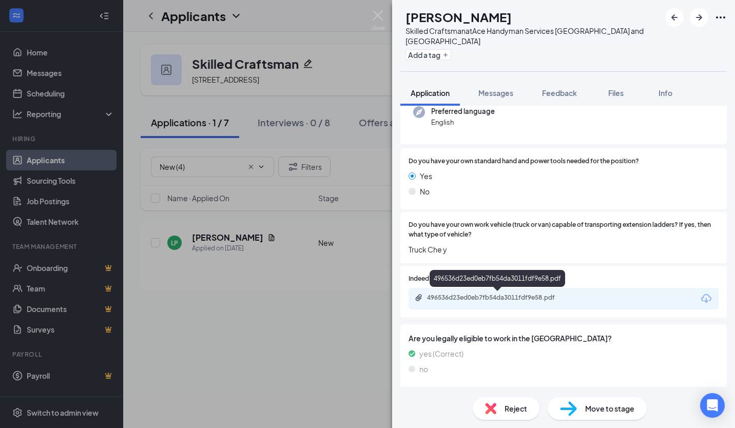
click at [481, 300] on div "496536d23ed0eb7fb54da3011fdf9e58.pdf" at bounding box center [499, 297] width 144 height 8
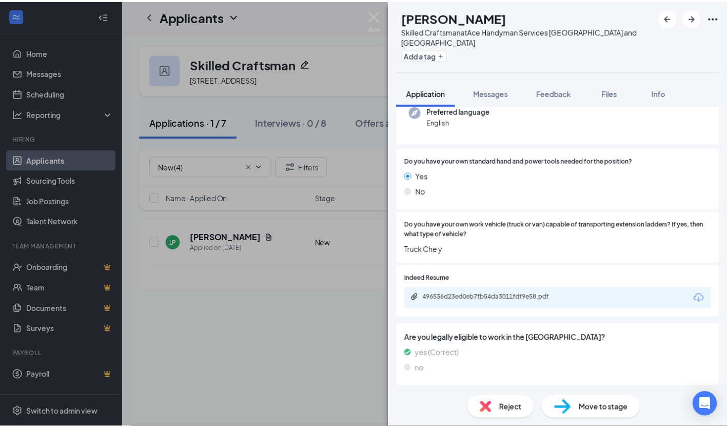
scroll to position [104, 0]
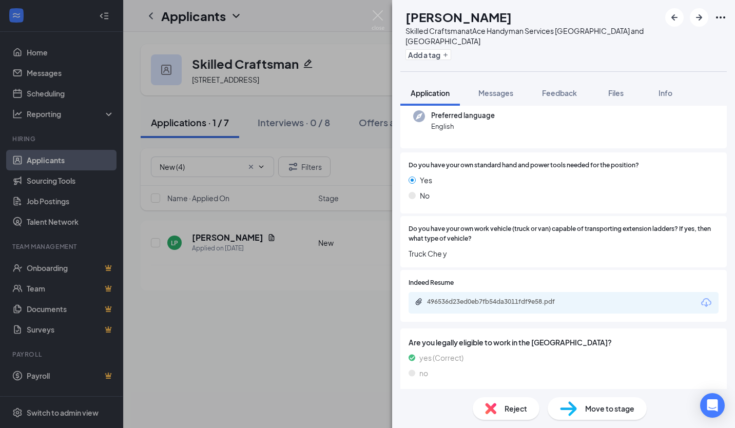
click at [584, 405] on div "Move to stage" at bounding box center [596, 408] width 99 height 23
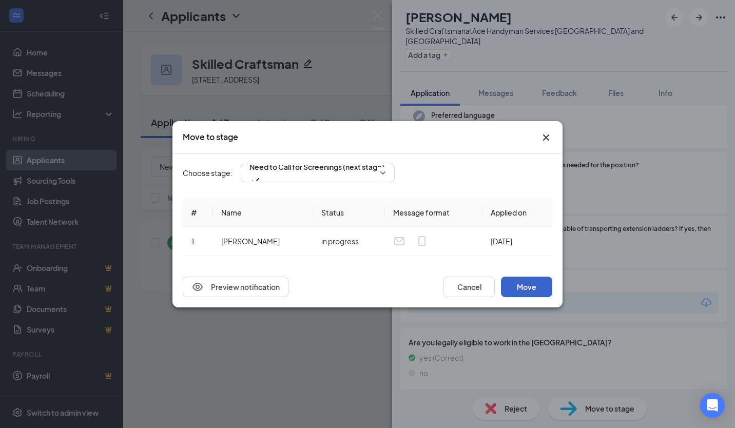
click at [547, 292] on button "Move" at bounding box center [526, 287] width 51 height 21
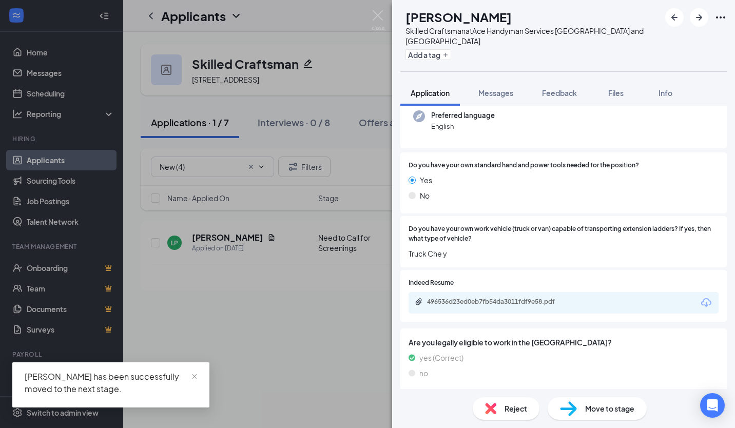
click at [215, 267] on div "LP Lorenzo Perez Skilled Craftsman at Ace Handyman Services Greater Triangle an…" at bounding box center [367, 214] width 735 height 428
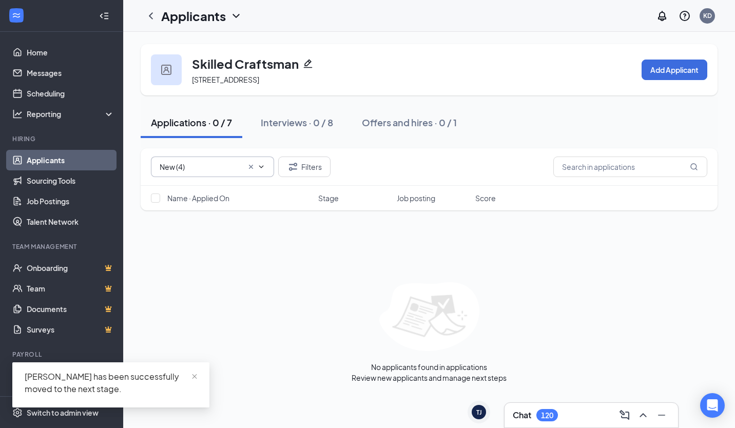
click at [215, 165] on input "New (4)" at bounding box center [201, 166] width 83 height 11
click at [212, 119] on div "Applications · 0 / 7" at bounding box center [191, 122] width 81 height 13
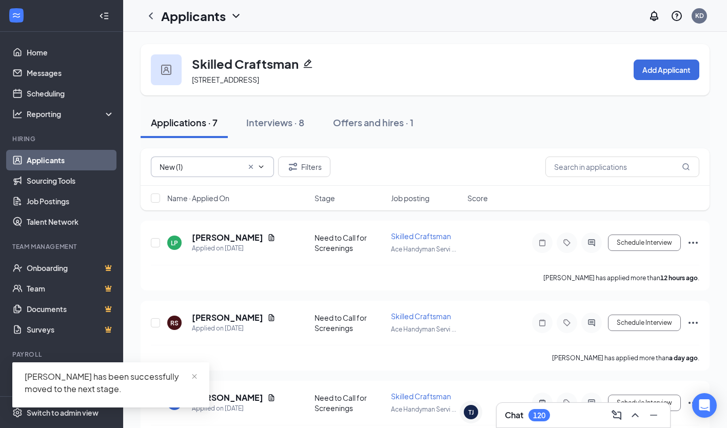
click at [203, 174] on span "New (1)" at bounding box center [212, 166] width 123 height 21
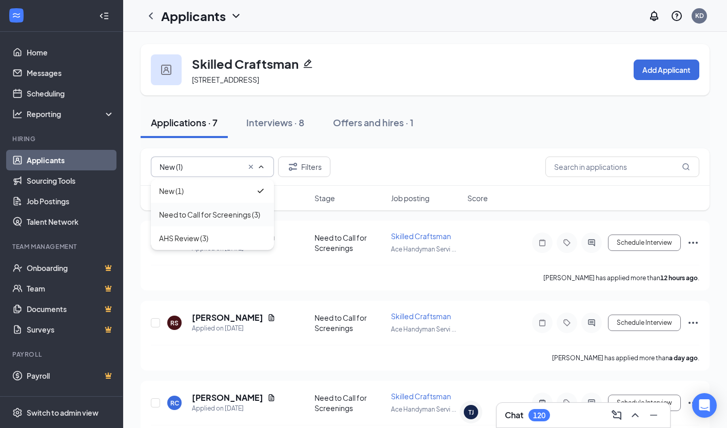
click at [190, 215] on div "Need to Call for Screenings (3)" at bounding box center [209, 214] width 101 height 11
type input "Need to Call for Screenings (3)"
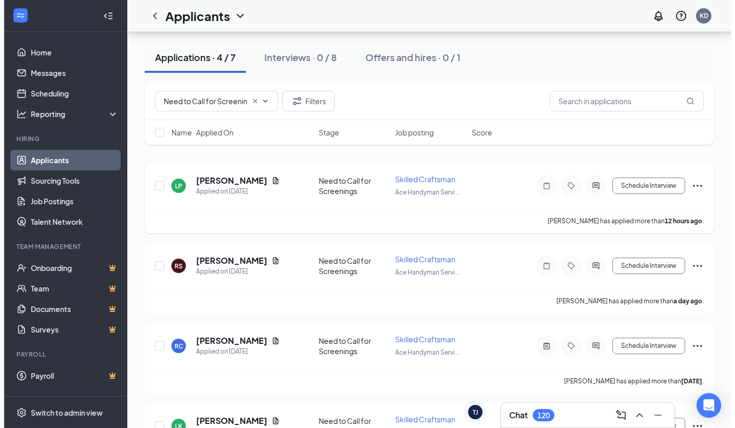
scroll to position [103, 0]
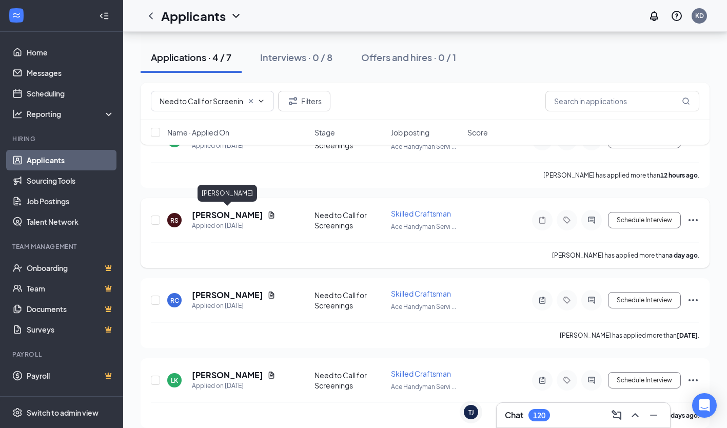
click at [224, 211] on h5 "Raymond Santoro" at bounding box center [227, 214] width 71 height 11
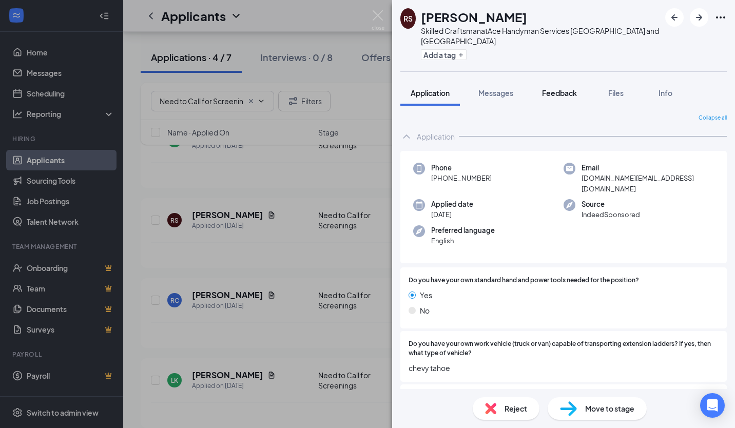
click at [552, 98] on button "Feedback" at bounding box center [558, 93] width 55 height 26
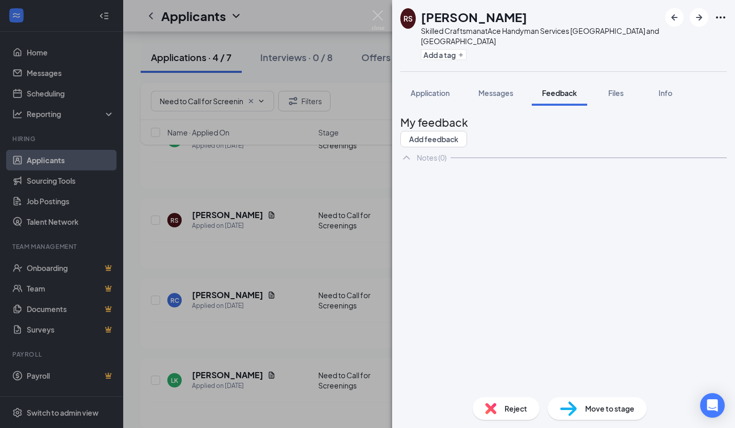
click at [685, 142] on div "My feedback Add feedback" at bounding box center [563, 130] width 326 height 33
click at [467, 131] on button "Add feedback" at bounding box center [433, 139] width 67 height 16
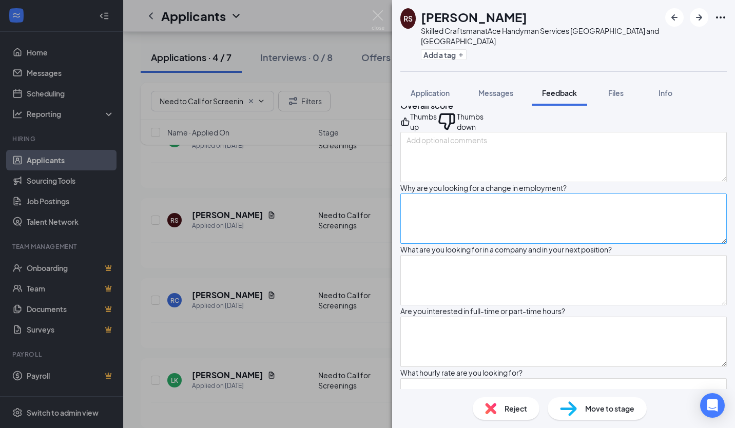
scroll to position [103, 0]
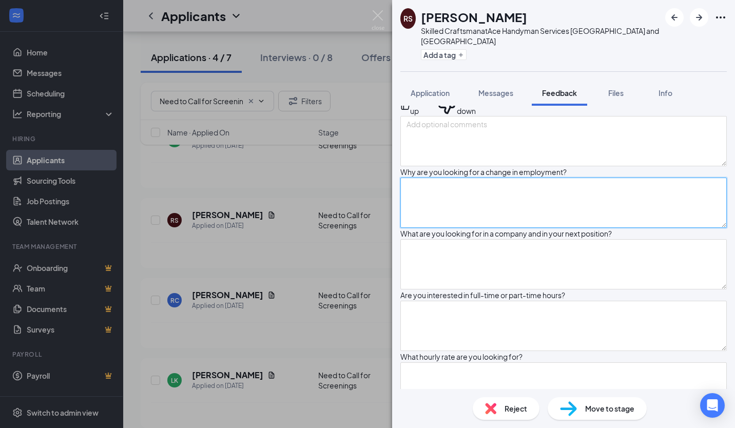
click at [470, 220] on textarea at bounding box center [563, 203] width 326 height 50
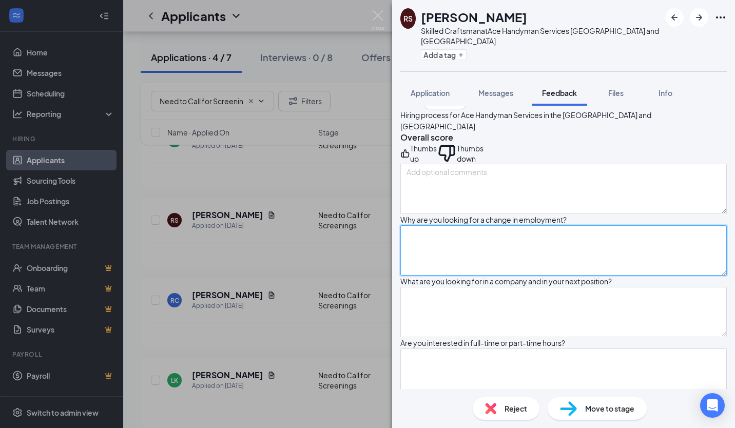
scroll to position [51, 0]
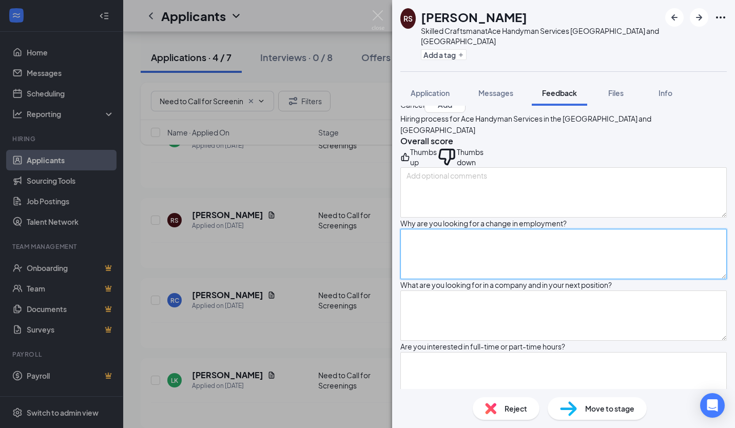
click at [584, 265] on textarea at bounding box center [563, 254] width 326 height 50
click at [544, 269] on textarea at bounding box center [563, 254] width 326 height 50
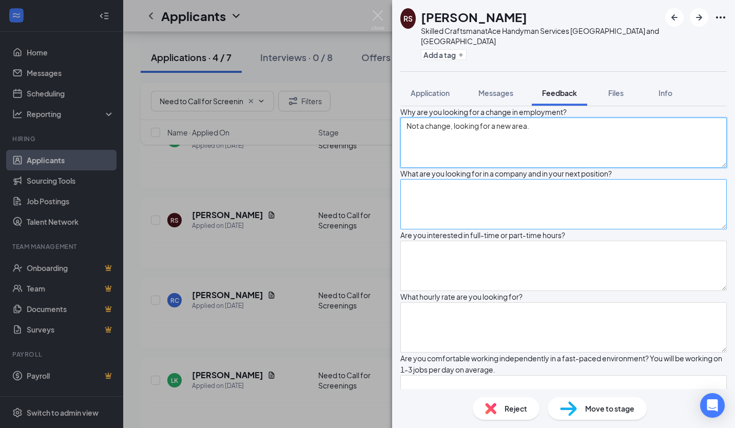
scroll to position [205, 0]
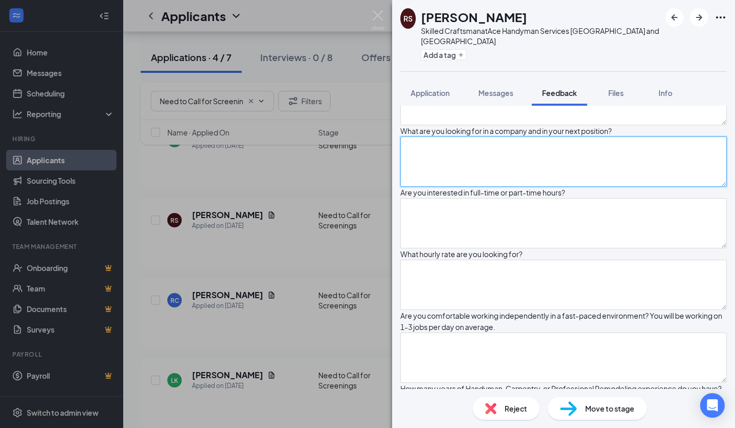
click at [467, 186] on textarea at bounding box center [563, 161] width 326 height 50
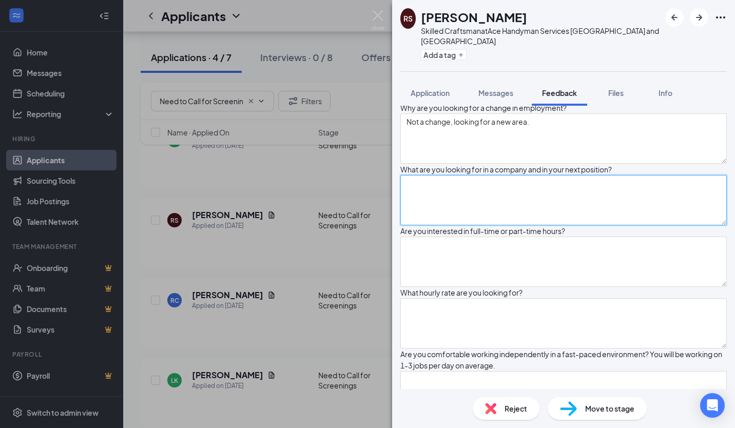
scroll to position [154, 0]
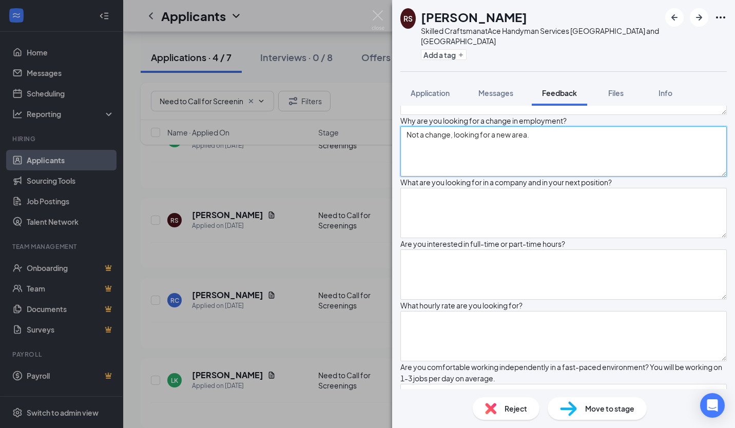
click at [547, 168] on textarea "Not a change, looking for a new area." at bounding box center [563, 151] width 326 height 50
type textarea "Not a change, looking for a new area.ran"
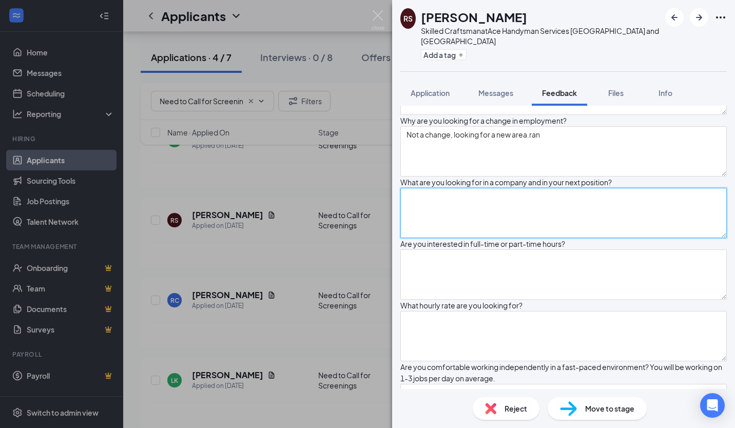
click at [463, 238] on textarea at bounding box center [563, 213] width 326 height 50
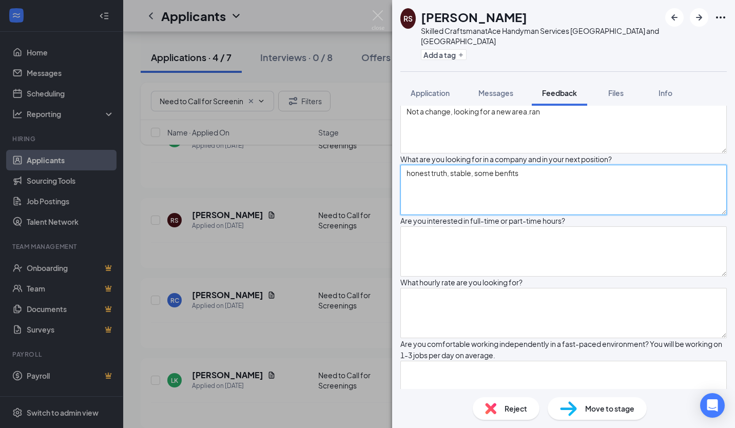
scroll to position [205, 0]
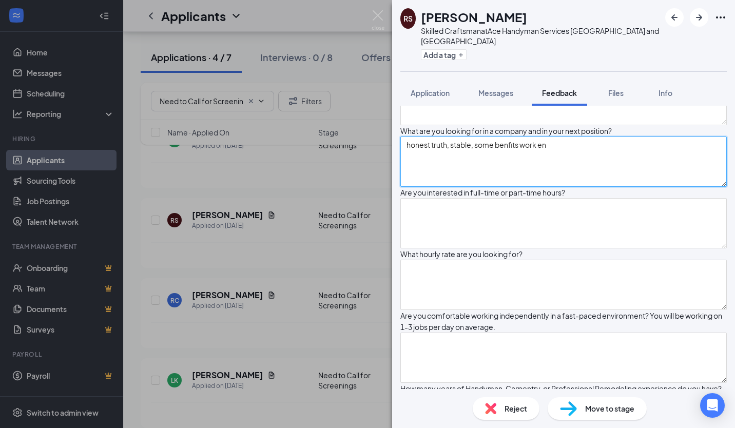
type textarea "honest truth, stable, some benfits work en"
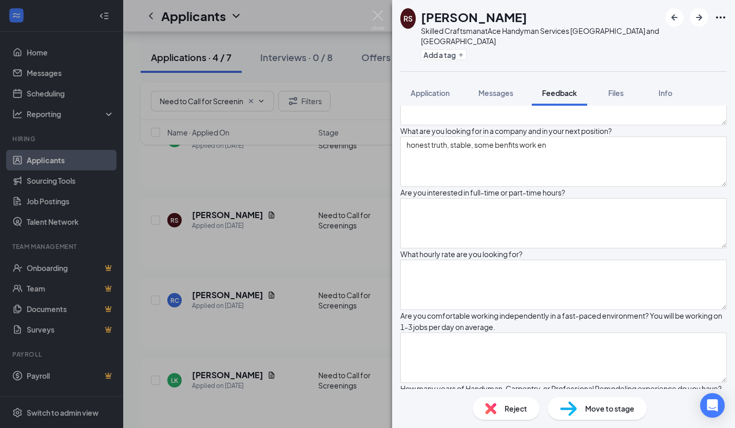
click at [494, 248] on div "Are you interested in full-time or part-time hours?" at bounding box center [563, 218] width 326 height 62
click at [494, 248] on textarea at bounding box center [563, 223] width 326 height 50
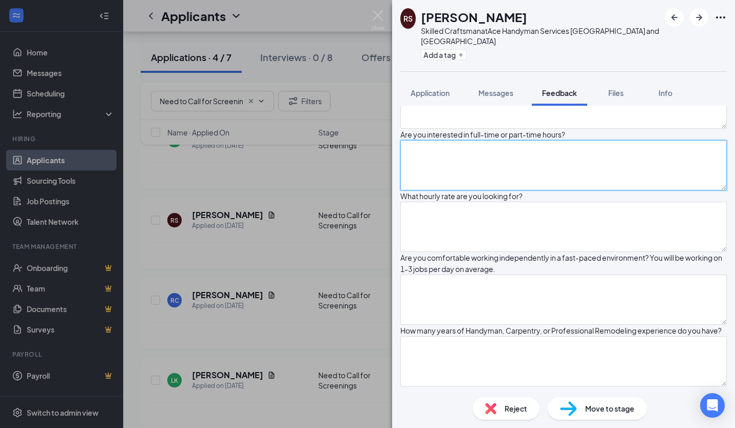
scroll to position [308, 0]
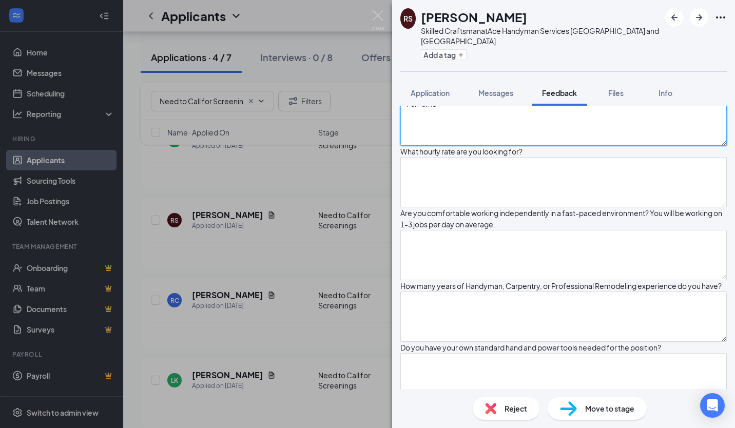
type textarea "Full-time"
click at [490, 207] on textarea at bounding box center [563, 182] width 326 height 50
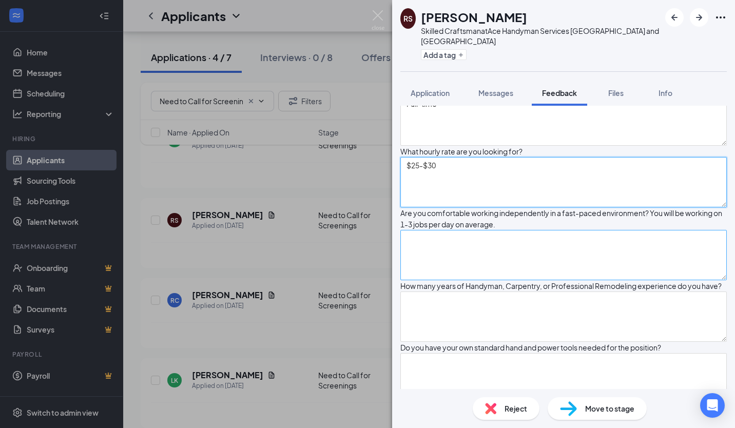
scroll to position [410, 0]
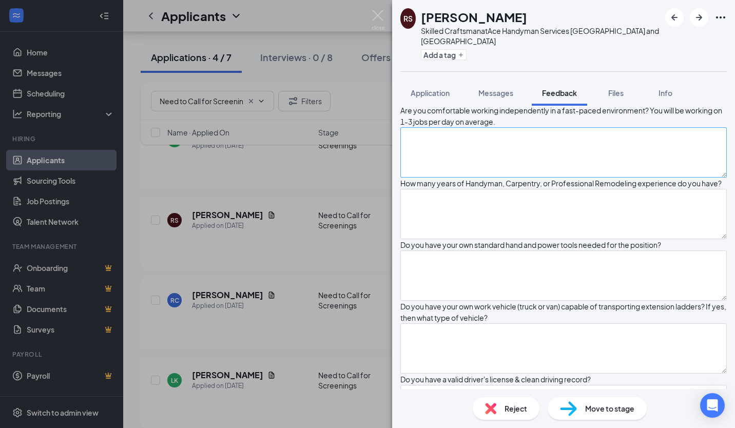
type textarea "$25-$30"
click at [523, 178] on textarea at bounding box center [563, 152] width 326 height 50
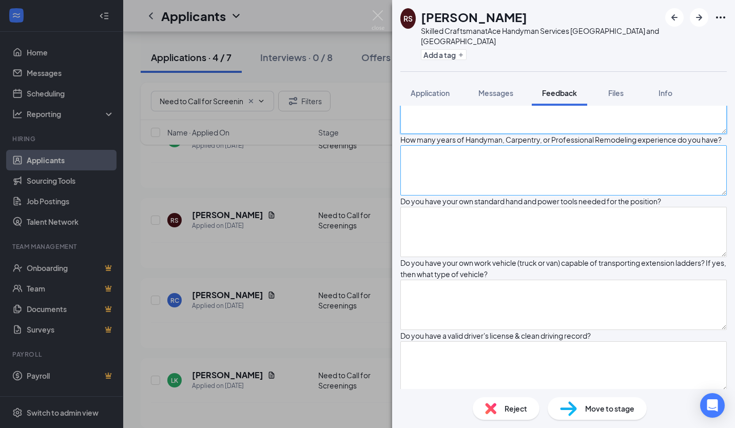
scroll to position [513, 0]
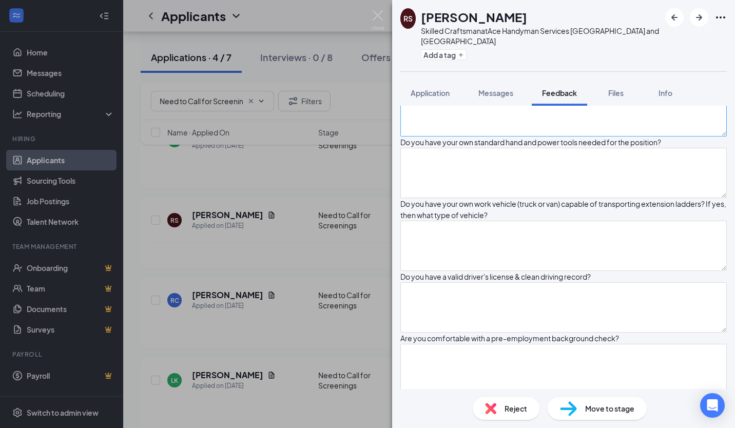
type textarea "Yes."
click at [459, 136] on textarea at bounding box center [563, 111] width 326 height 50
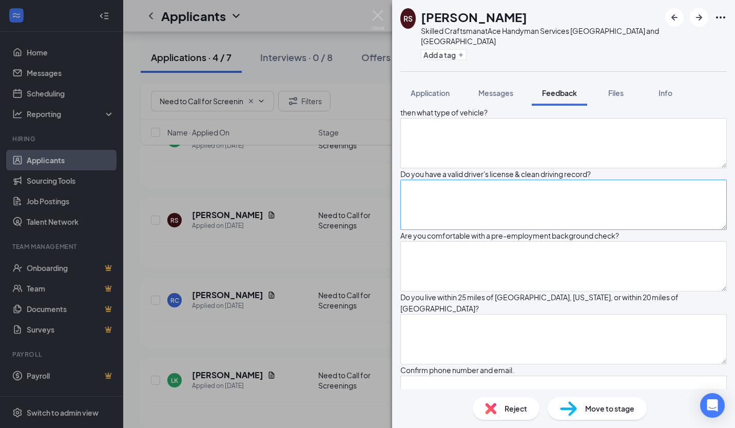
type textarea "Over 30"
drag, startPoint x: 515, startPoint y: 331, endPoint x: 533, endPoint y: 328, distance: 17.8
click at [515, 230] on textarea at bounding box center [563, 205] width 326 height 50
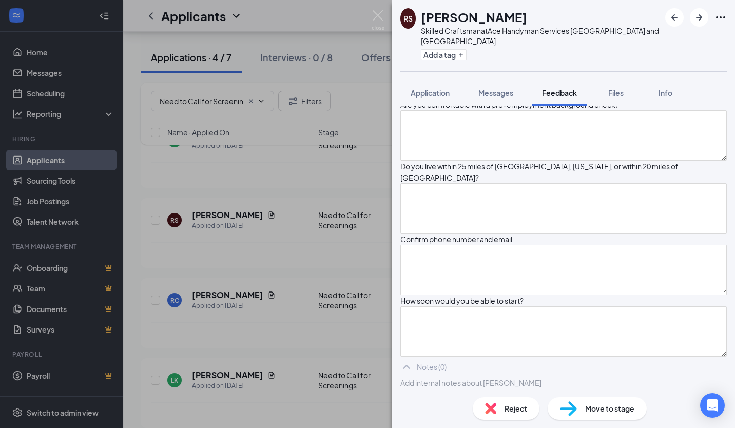
scroll to position [770, 0]
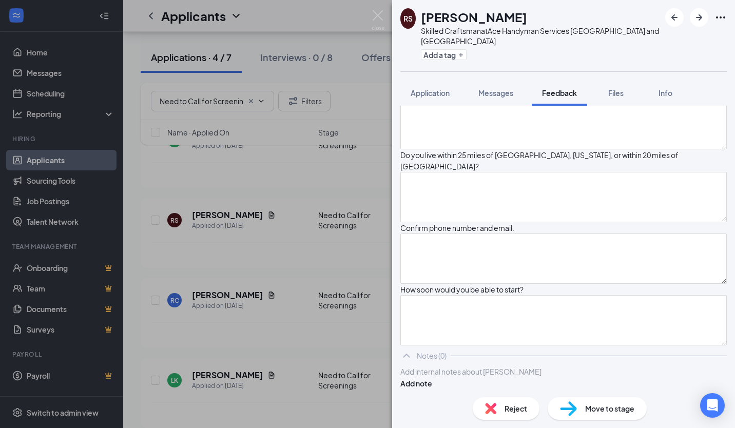
type textarea "Yes."
drag, startPoint x: 443, startPoint y: 181, endPoint x: 365, endPoint y: 174, distance: 78.3
click at [365, 174] on div "RS Raymond Santoro Skilled Craftsman at Ace Handyman Services Greater Triangle …" at bounding box center [367, 214] width 735 height 428
type textarea "In process to get it switrch form NY-NC"
click at [512, 149] on textarea at bounding box center [563, 124] width 326 height 50
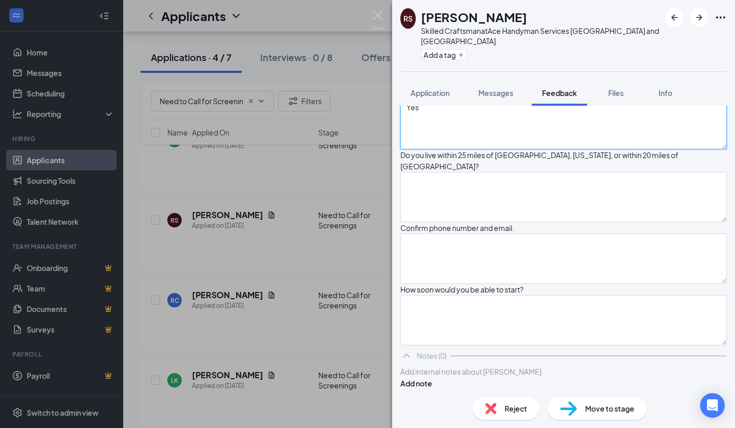
scroll to position [872, 0]
type textarea "Yes"
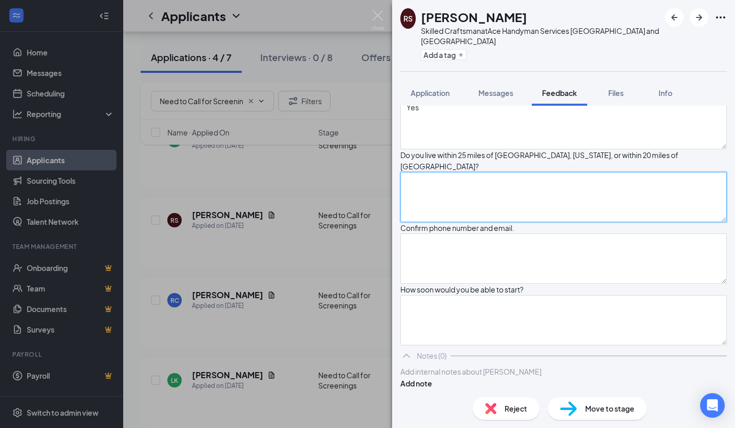
click at [490, 222] on textarea at bounding box center [563, 197] width 326 height 50
type textarea "Yes"
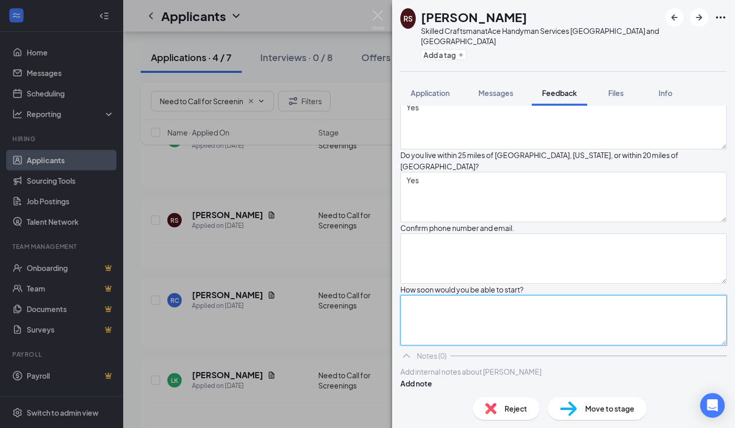
click at [487, 295] on textarea at bounding box center [563, 320] width 326 height 50
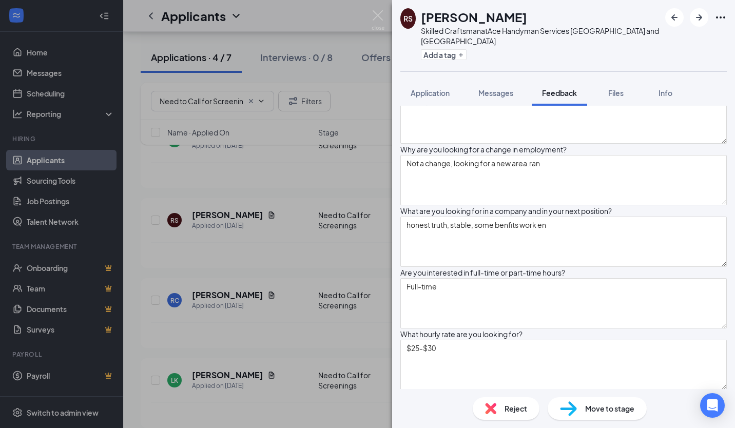
scroll to position [0, 0]
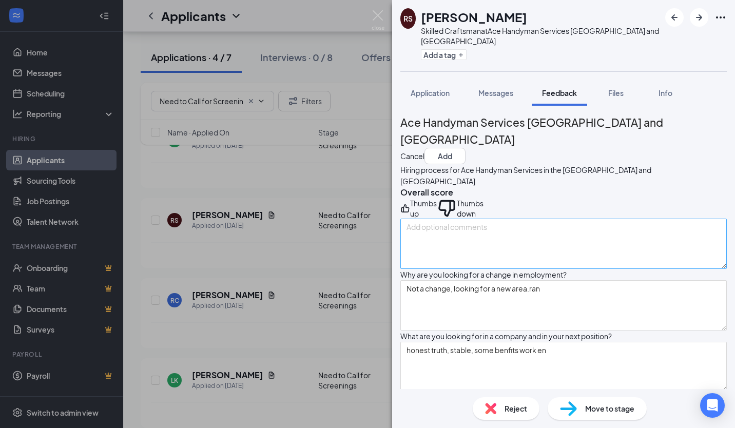
type textarea "Early6 Stemper"
click at [445, 255] on textarea at bounding box center [563, 244] width 326 height 50
type textarea "c"
click at [657, 233] on textarea "Candidate ran his own business for a while; he was nice and has g" at bounding box center [563, 244] width 326 height 50
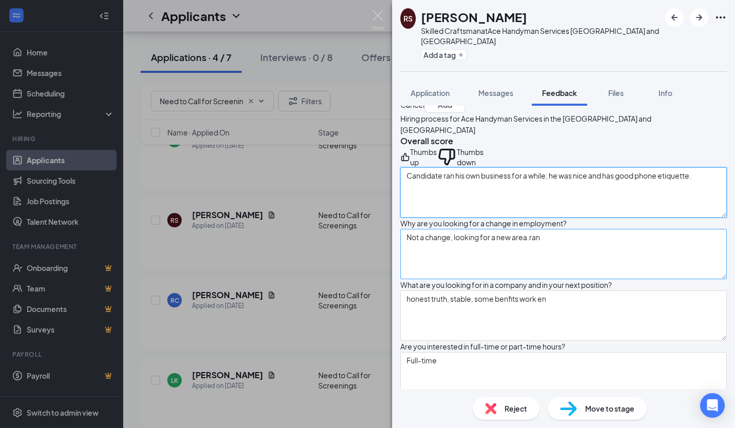
type textarea "Candidate ran his own business for a while; he was nice and has good phone etiq…"
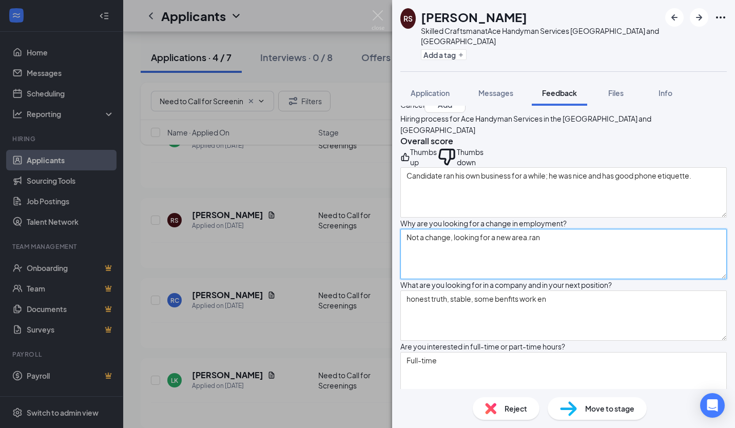
drag, startPoint x: 577, startPoint y: 263, endPoint x: 360, endPoint y: 252, distance: 217.3
click at [360, 252] on div "RS Raymond Santoro Skilled Craftsman at Ace Handyman Services Greater Triangle …" at bounding box center [367, 214] width 735 height 428
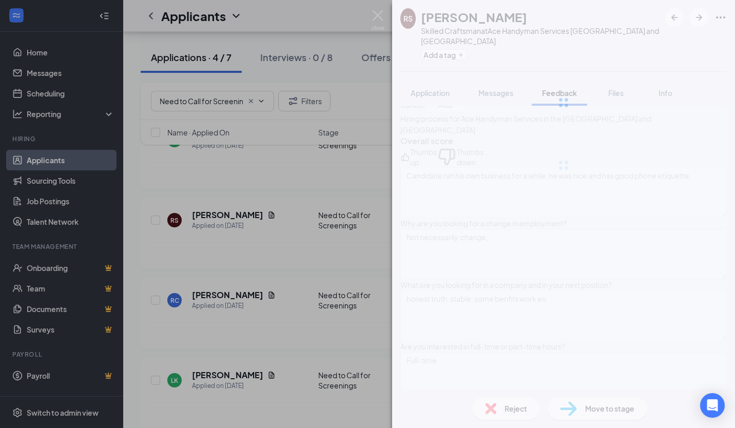
click at [514, 271] on div "RS Raymond Santoro Skilled Craftsman at Ace Handyman Services Greater Triangle …" at bounding box center [563, 214] width 343 height 428
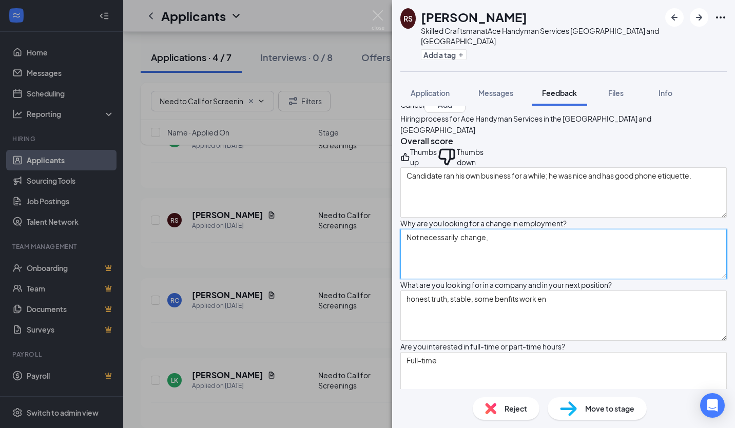
click at [512, 266] on textarea "Not necessarily change," at bounding box center [563, 254] width 326 height 50
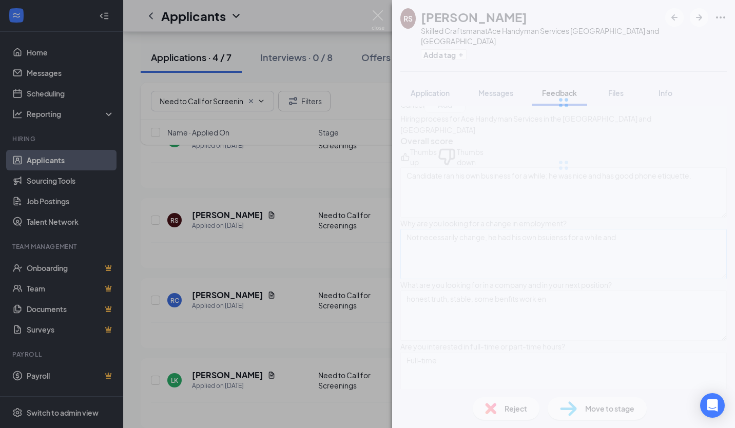
click at [560, 269] on div "RS Raymond Santoro Skilled Craftsman at Ace Handyman Services Greater Triangle …" at bounding box center [563, 214] width 343 height 428
click at [643, 271] on div "RS Raymond Santoro Skilled Craftsman at Ace Handyman Services Greater Triangle …" at bounding box center [563, 214] width 343 height 428
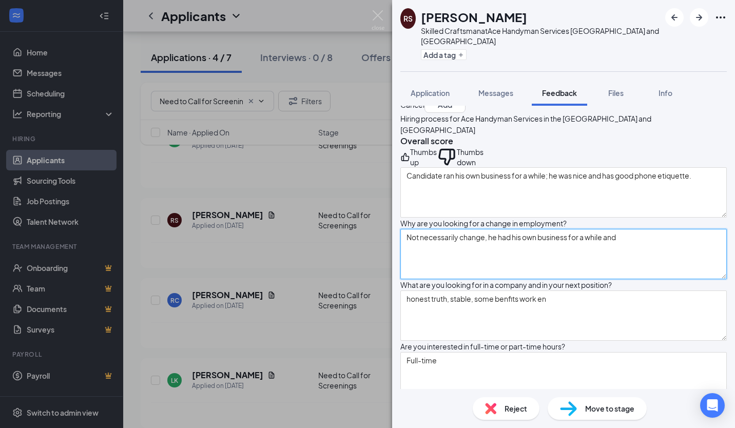
click at [637, 269] on textarea "Not necessarily change, he had his own business for a while and" at bounding box center [563, 254] width 326 height 50
type textarea "Not necessarily change, he had his own business for a while and is looking for …"
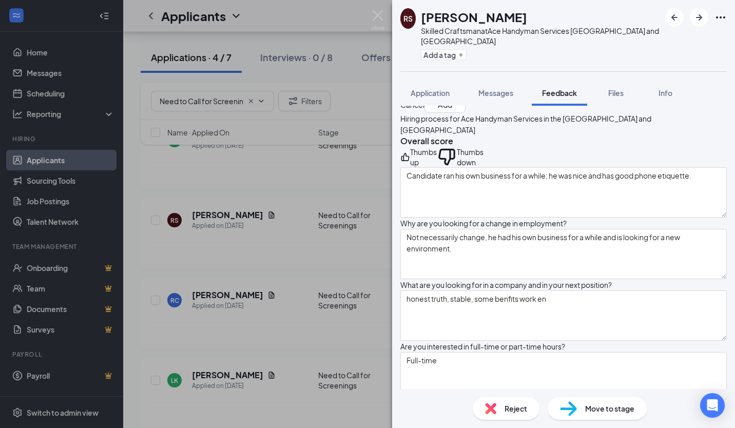
click at [426, 159] on div "Thumbs up" at bounding box center [423, 157] width 27 height 21
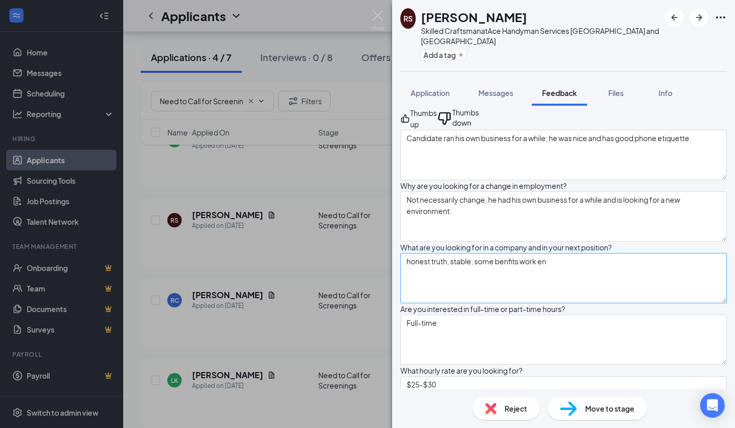
scroll to position [103, 0]
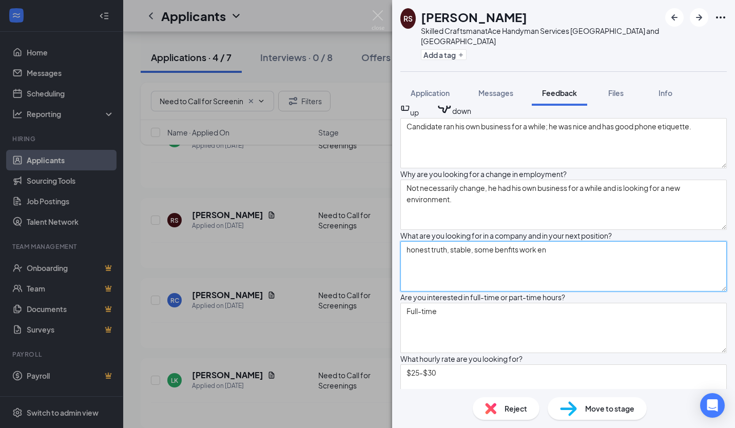
drag, startPoint x: 583, startPoint y: 299, endPoint x: 334, endPoint y: 295, distance: 248.8
click at [334, 295] on div "RS Raymond Santoro Skilled Craftsman at Ace Handyman Services Greater Triangle …" at bounding box center [367, 214] width 735 height 428
click at [596, 291] on textarea "Honesty, truth, stable company, and great work enviornment" at bounding box center [563, 266] width 326 height 50
click at [648, 291] on textarea "Honesty, truth, stable company, and great work environment" at bounding box center [563, 266] width 326 height 50
click at [539, 290] on textarea "Honesty, truth, stable company, and great work environment." at bounding box center [563, 266] width 326 height 50
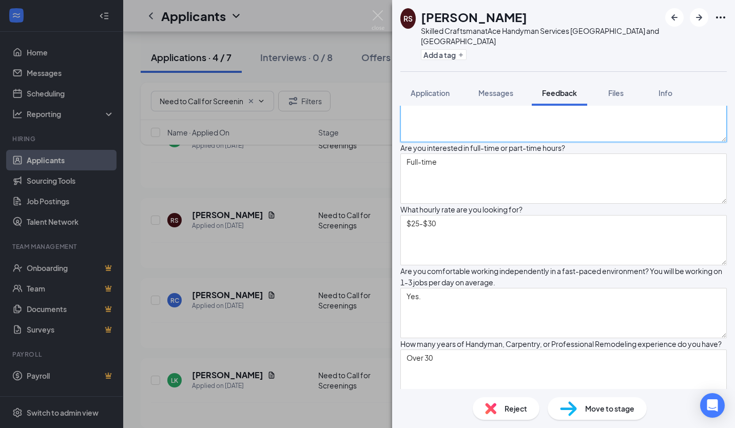
scroll to position [257, 0]
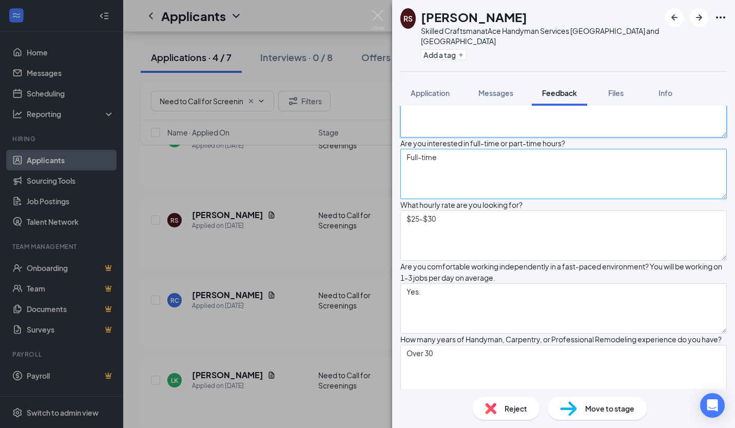
type textarea "Honesty, truth, stable company, and a great work environment."
click at [455, 199] on textarea "Full-time" at bounding box center [563, 174] width 326 height 50
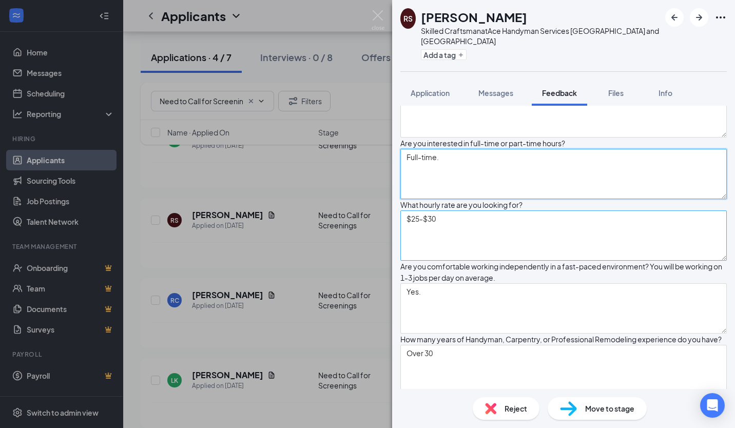
type textarea "Full-time."
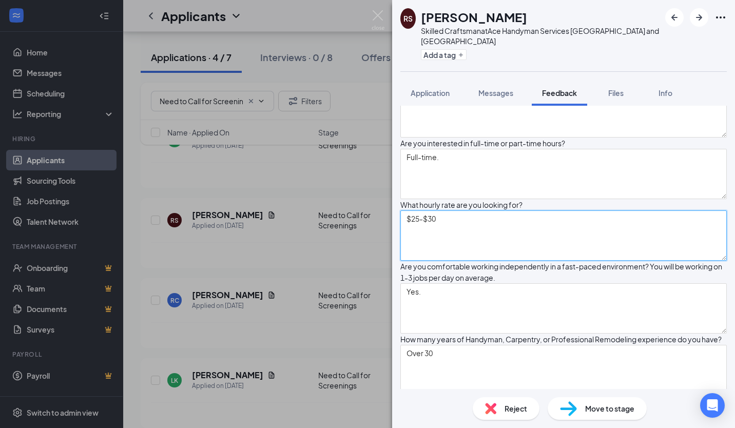
click at [480, 261] on textarea "$25-$30" at bounding box center [563, 235] width 326 height 50
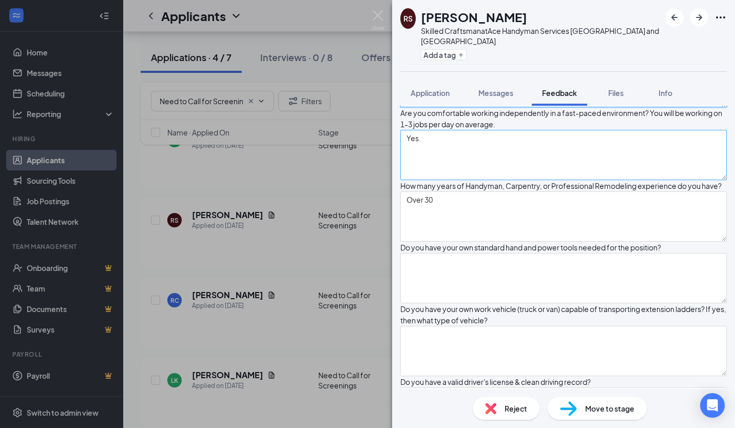
scroll to position [462, 0]
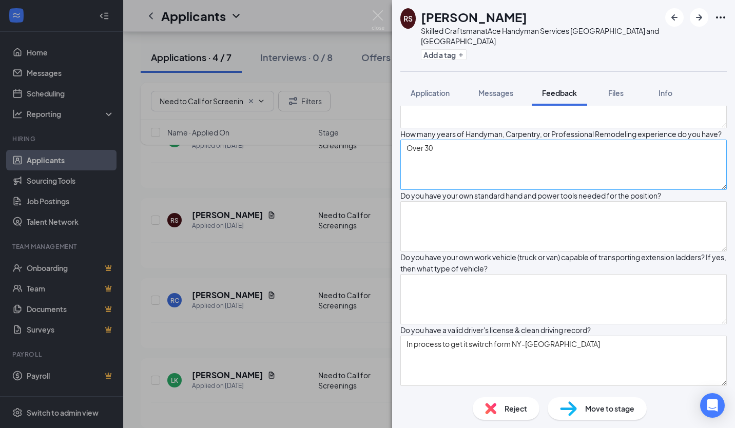
type textarea "$25-$30."
click at [451, 190] on textarea "Over 30" at bounding box center [563, 165] width 326 height 50
type textarea "Over 30 years."
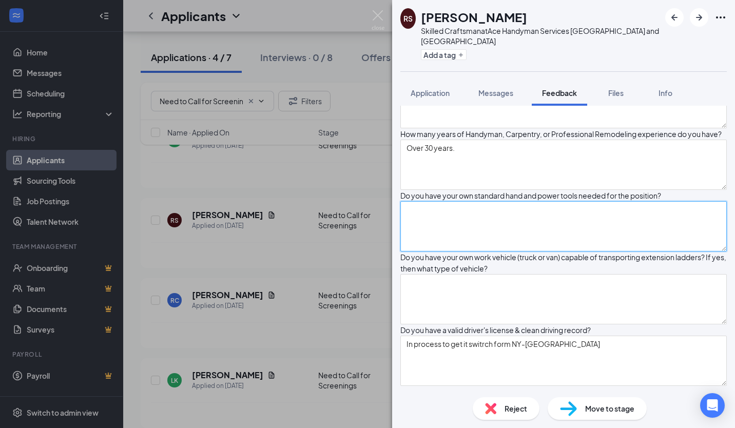
click at [498, 251] on textarea at bounding box center [563, 226] width 326 height 50
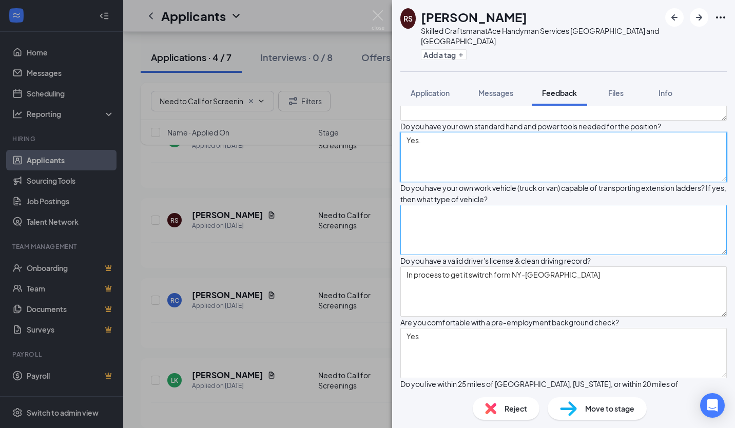
scroll to position [564, 0]
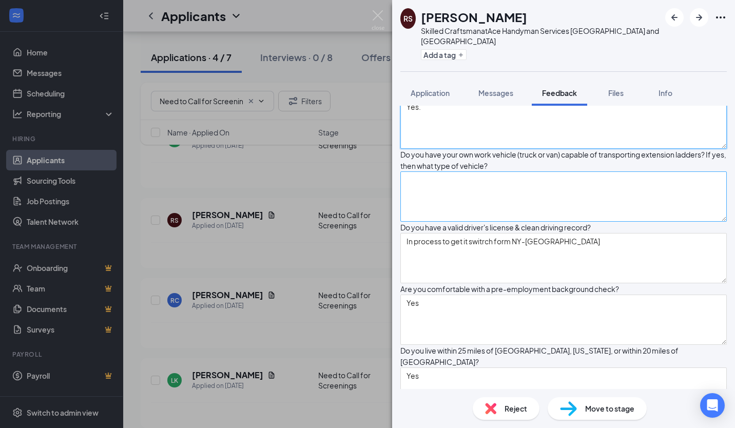
type textarea "Yes."
click at [489, 222] on textarea at bounding box center [563, 196] width 326 height 50
type textarea "C"
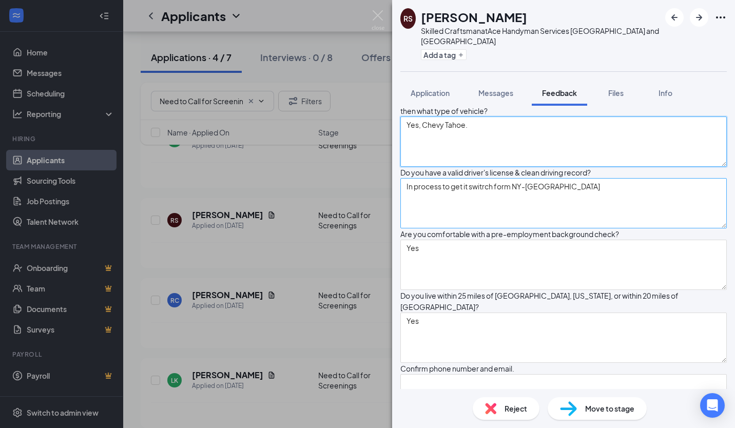
scroll to position [667, 0]
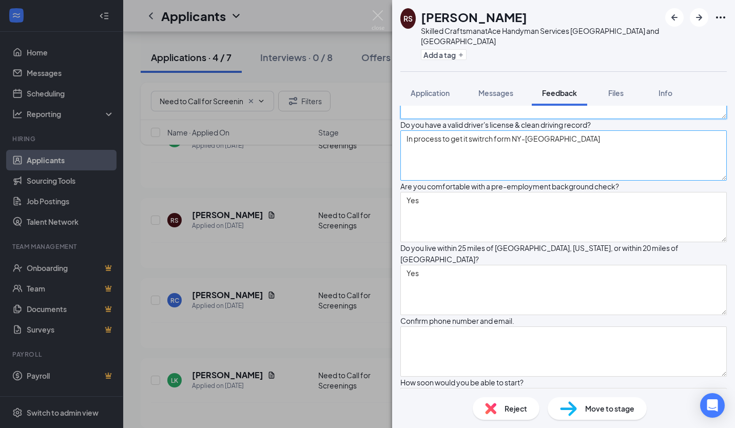
type textarea "Yes, Chevy Tahoe."
drag, startPoint x: 561, startPoint y: 283, endPoint x: 402, endPoint y: 282, distance: 159.5
click at [402, 282] on div "Why are you looking for a change in employment? Not necessarily change, he had …" at bounding box center [563, 21] width 326 height 834
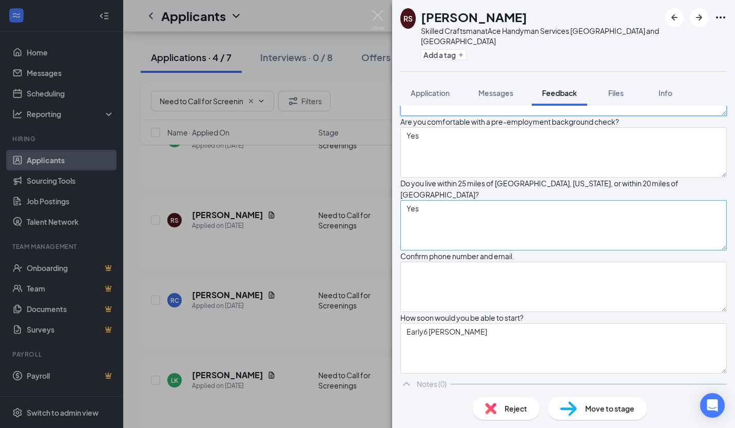
scroll to position [770, 0]
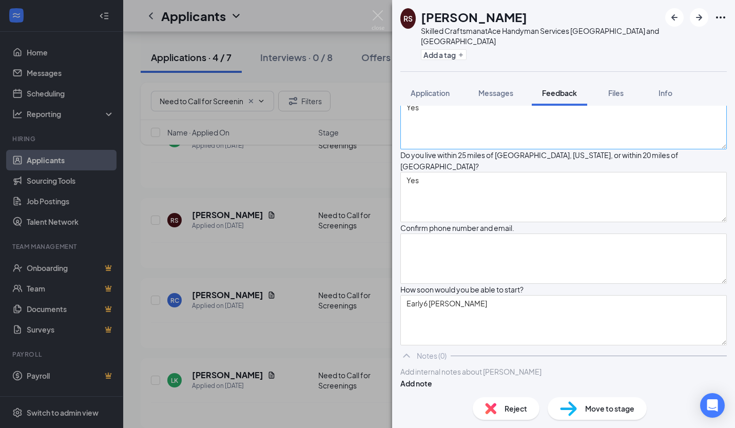
type textarea "He does have one, but he is also in the process of getting it switched from NY …"
click at [463, 149] on textarea "Yes" at bounding box center [563, 124] width 326 height 50
type textarea "Yes."
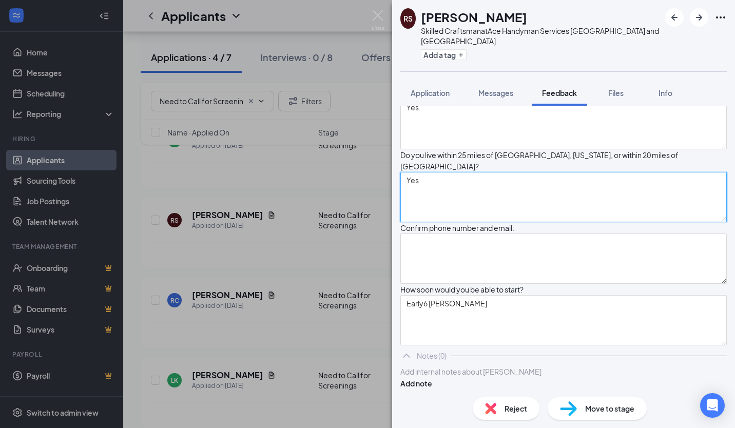
click at [444, 222] on textarea "Yes" at bounding box center [563, 197] width 326 height 50
type textarea "Yes."
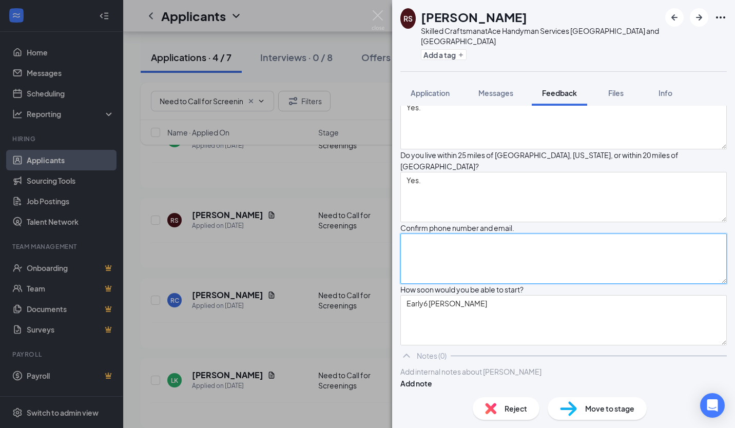
click at [435, 284] on textarea at bounding box center [563, 258] width 326 height 50
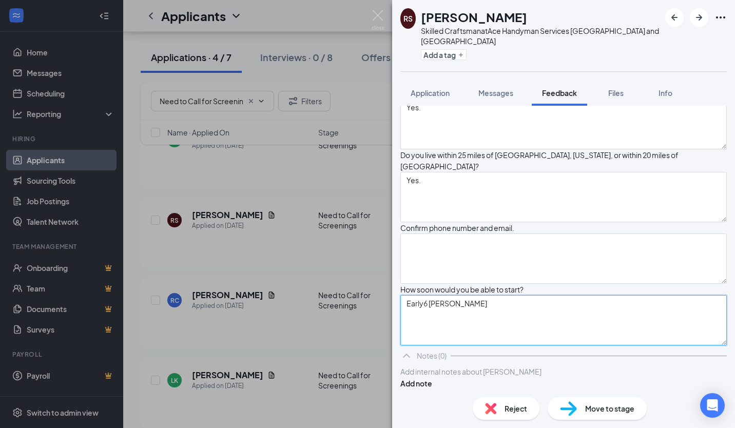
click at [497, 295] on textarea "Early6 Stemper" at bounding box center [563, 320] width 326 height 50
click at [450, 295] on textarea "Early September" at bounding box center [563, 320] width 326 height 50
click at [492, 295] on textarea "Early September" at bounding box center [563, 320] width 326 height 50
type textarea "Early September"
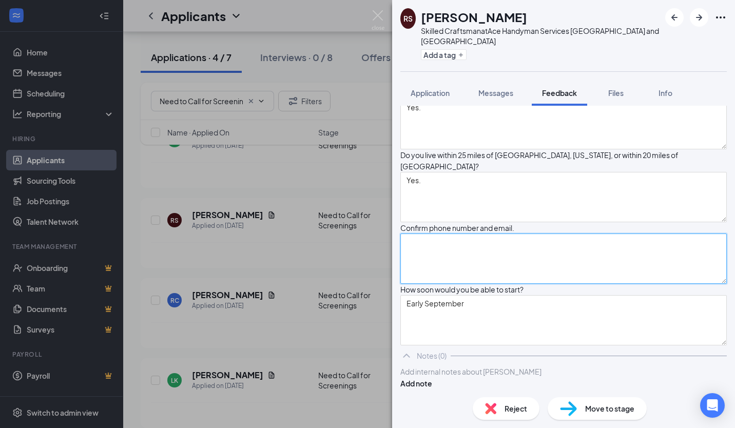
click at [472, 233] on textarea at bounding box center [563, 258] width 326 height 50
click at [467, 202] on div "RS Raymond Santoro Skilled Craftsman at Ace Handyman Services Greater Triangle …" at bounding box center [563, 214] width 343 height 428
click at [506, 233] on textarea "Phone: Email:" at bounding box center [563, 258] width 326 height 50
paste textarea "(917) 200-6764"
click at [442, 233] on textarea "Phone: (917) 200-6764 Email:" at bounding box center [563, 258] width 326 height 50
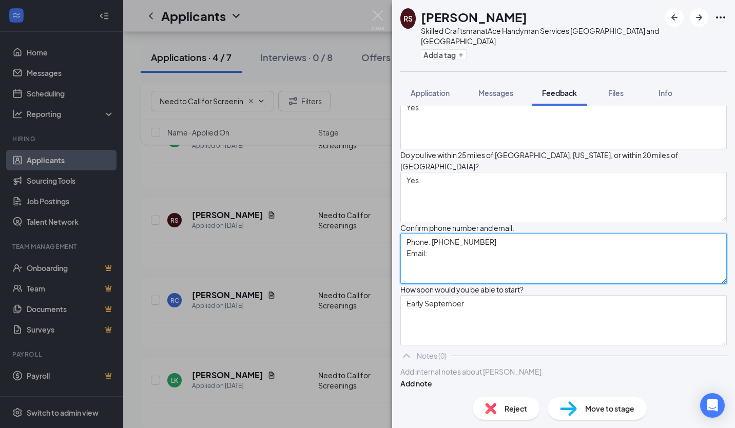
click at [442, 233] on textarea "Phone: (917) 200-6764 Email:" at bounding box center [563, 258] width 326 height 50
click at [438, 233] on textarea "Phone: (917) 200-6764 Email:" at bounding box center [563, 258] width 326 height 50
paste textarea "ray723.rs@gmail.com"
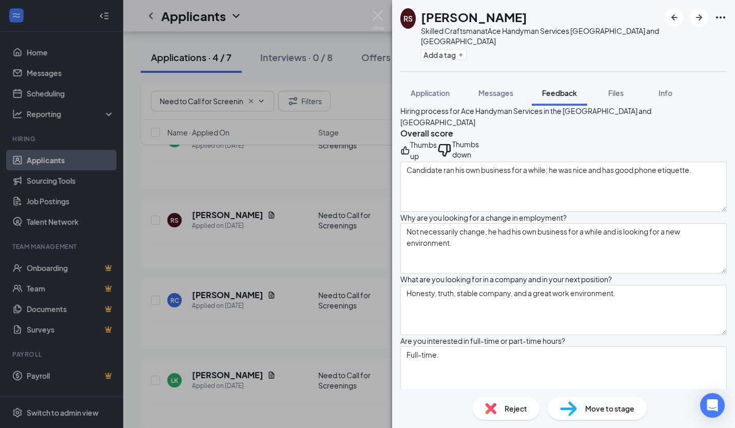
scroll to position [0, 0]
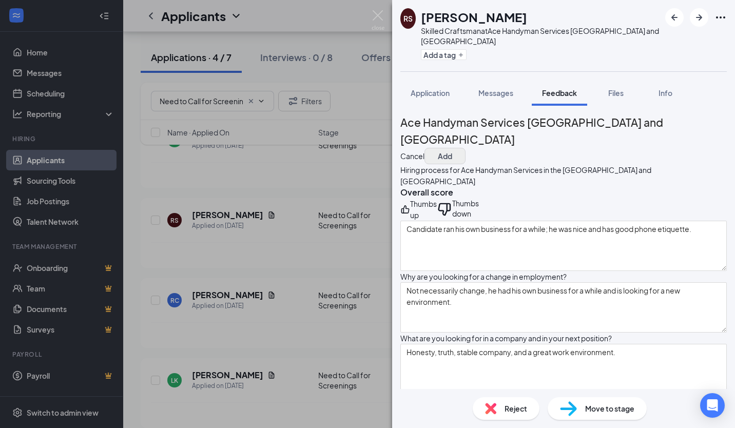
type textarea "Phone: (917) 200-6764 Email: ray723.rs@gmail.com"
click at [465, 148] on button "Add" at bounding box center [444, 156] width 41 height 16
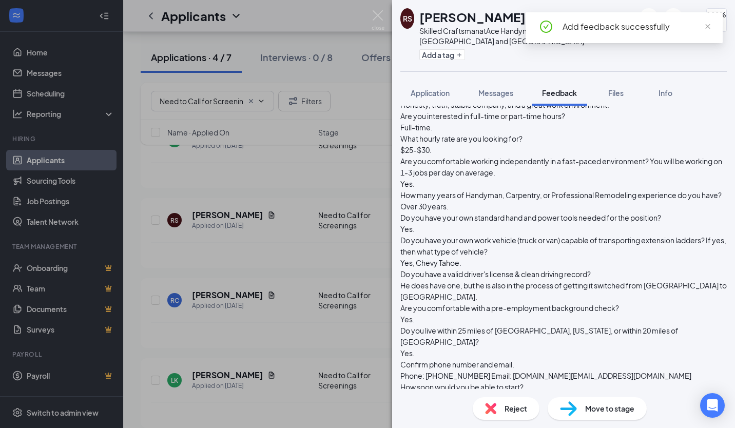
scroll to position [464, 0]
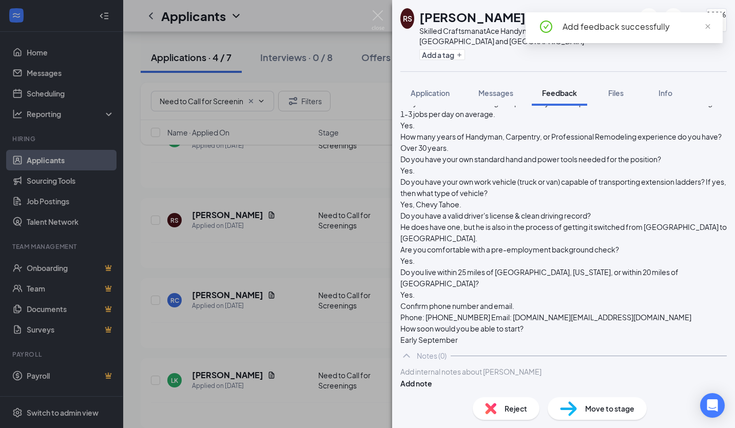
click at [600, 409] on span "Move to stage" at bounding box center [609, 408] width 49 height 11
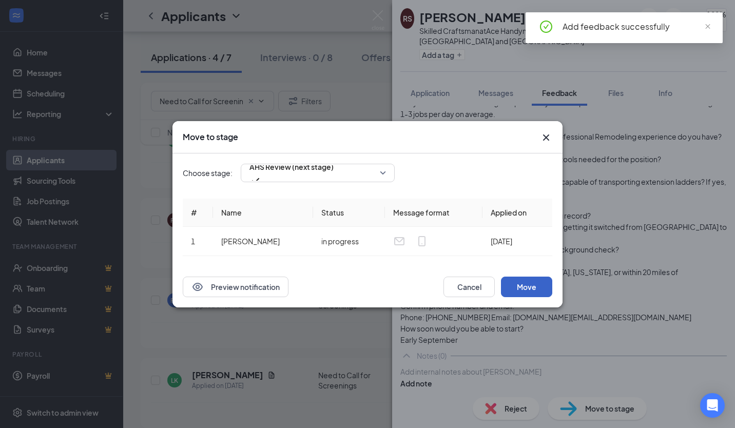
click at [544, 285] on button "Move" at bounding box center [526, 287] width 51 height 21
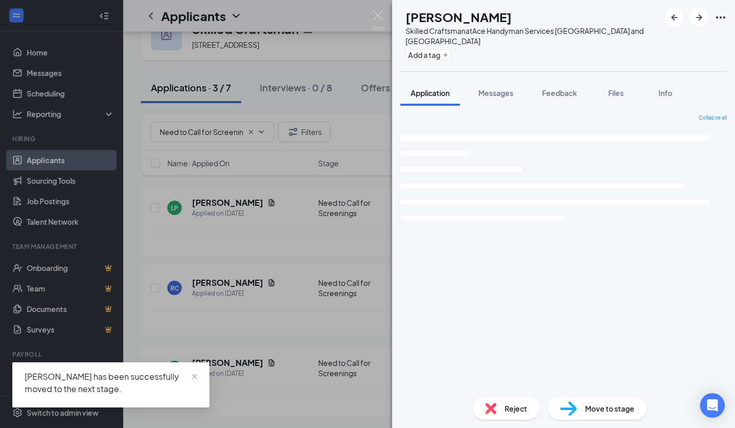
scroll to position [32, 0]
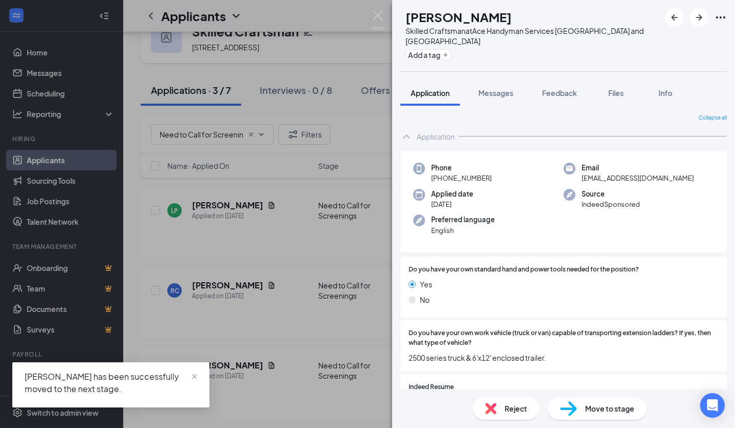
click at [374, 234] on div "RC Ricky Curlee Skilled Craftsman at Ace Handyman Services Greater Triangle and…" at bounding box center [367, 214] width 735 height 428
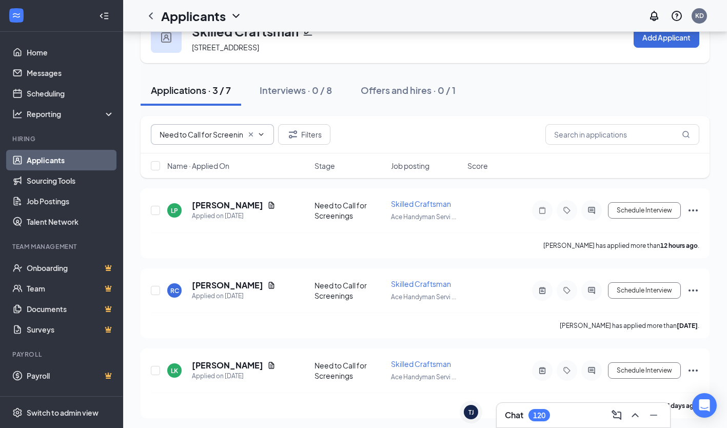
click at [218, 129] on input "Need to Call for Screenings (3)" at bounding box center [201, 134] width 83 height 11
click at [216, 133] on input "Need to Call for Screenings (3)" at bounding box center [201, 134] width 83 height 11
click at [225, 200] on h5 "Lorenzo Perez" at bounding box center [227, 205] width 71 height 11
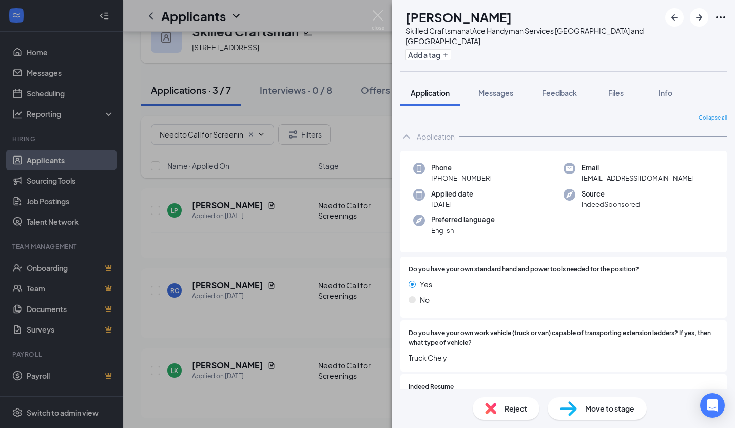
scroll to position [108, 0]
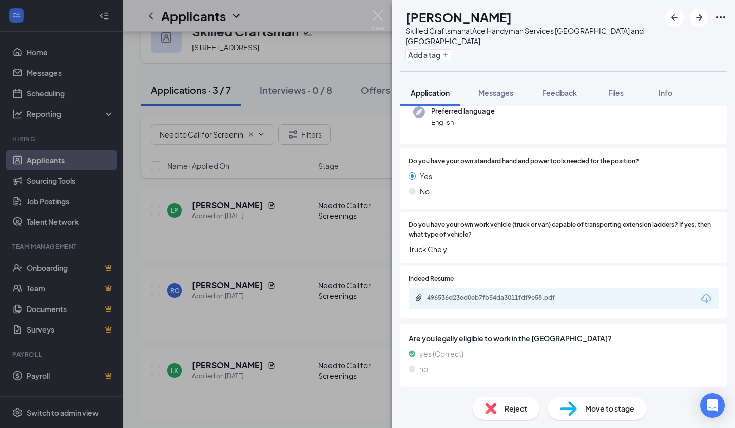
click at [512, 291] on div "496536d23ed0eb7fb54da3011fdf9e58.pdf" at bounding box center [563, 299] width 310 height 22
click at [509, 301] on div "496536d23ed0eb7fb54da3011fdf9e58.pdf" at bounding box center [499, 297] width 144 height 8
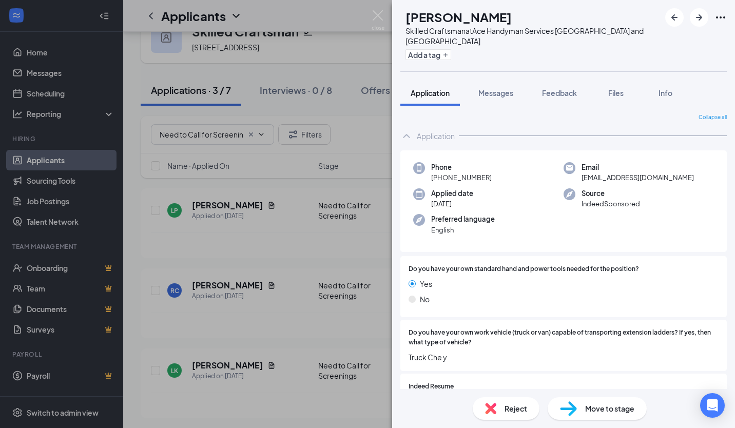
scroll to position [0, 0]
click at [563, 94] on span "Feedback" at bounding box center [559, 92] width 35 height 9
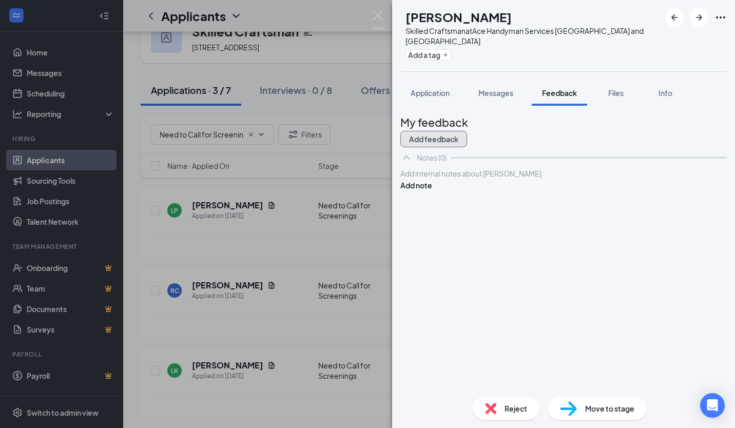
click at [467, 131] on button "Add feedback" at bounding box center [433, 139] width 67 height 16
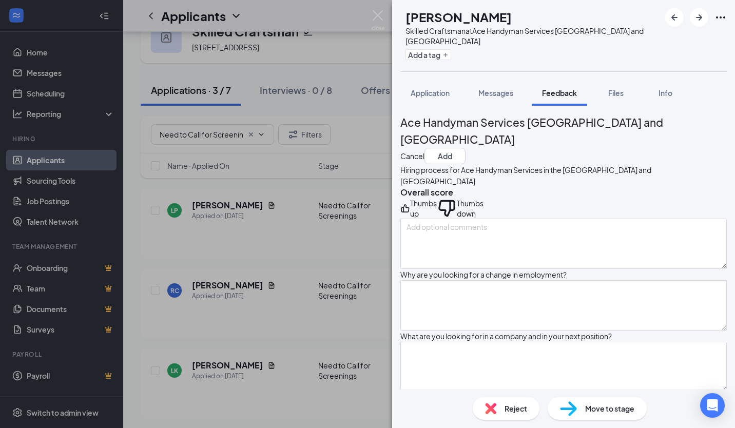
scroll to position [51, 0]
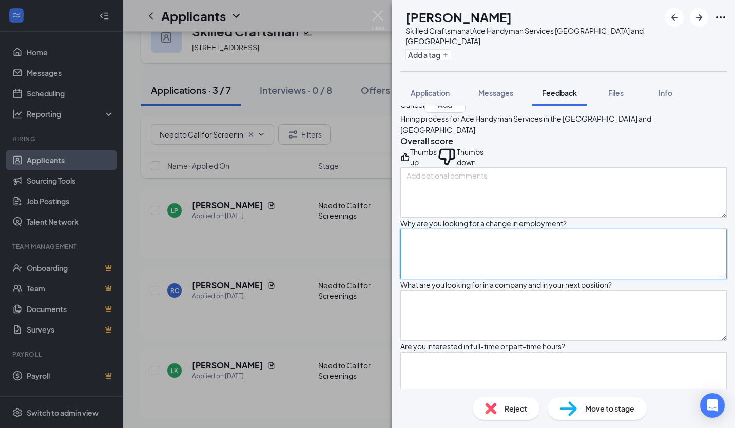
click at [502, 279] on textarea at bounding box center [563, 254] width 326 height 50
click at [518, 279] on textarea at bounding box center [563, 254] width 326 height 50
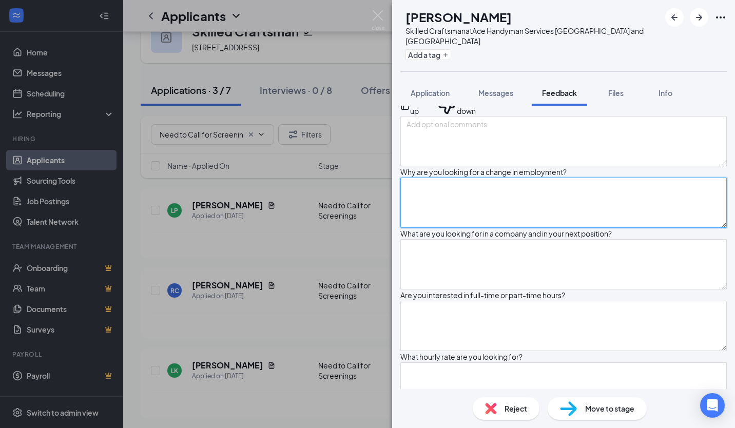
scroll to position [0, 0]
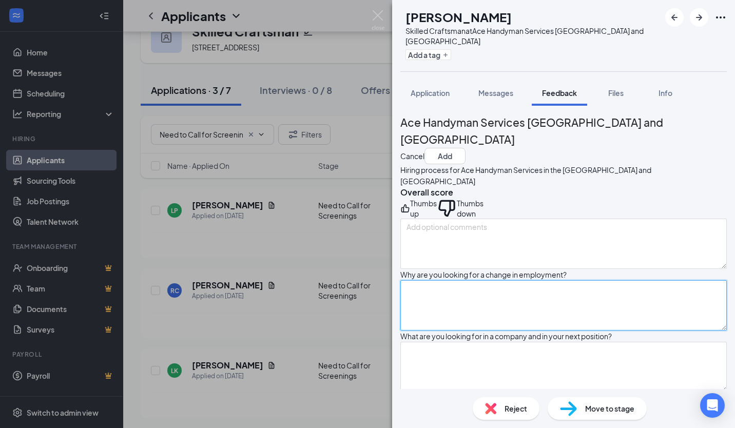
click at [530, 310] on textarea at bounding box center [563, 305] width 326 height 50
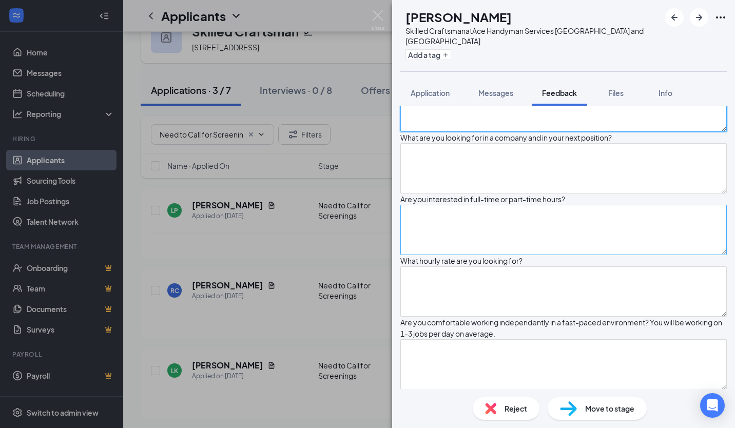
scroll to position [205, 0]
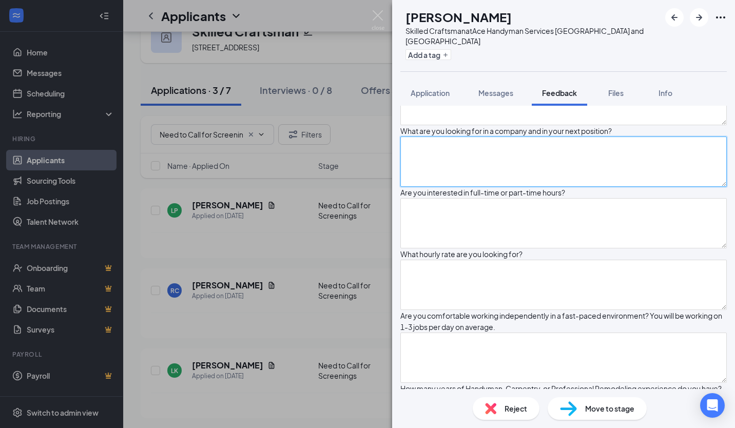
click at [525, 187] on textarea at bounding box center [563, 161] width 326 height 50
click at [549, 187] on textarea at bounding box center [563, 161] width 326 height 50
click at [499, 187] on textarea at bounding box center [563, 161] width 326 height 50
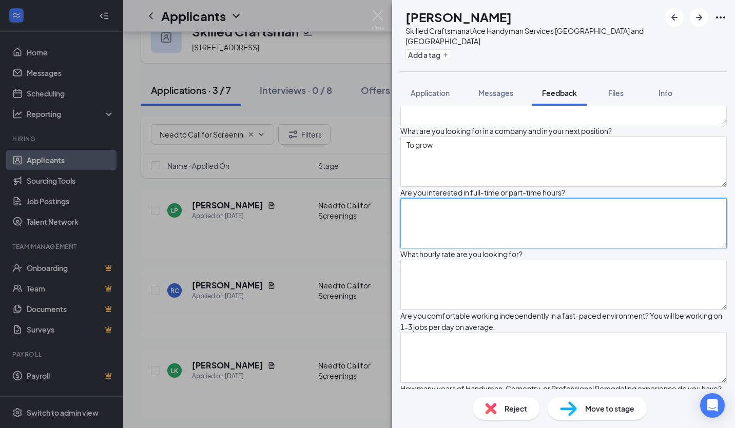
click at [460, 248] on textarea at bounding box center [563, 223] width 326 height 50
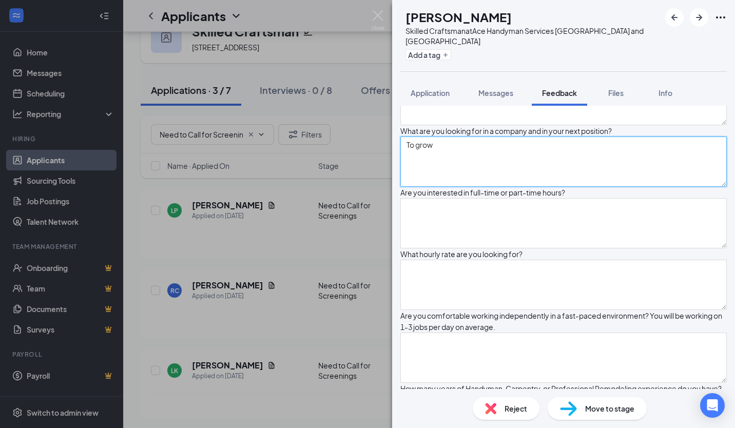
click at [486, 187] on textarea "To grow" at bounding box center [563, 161] width 326 height 50
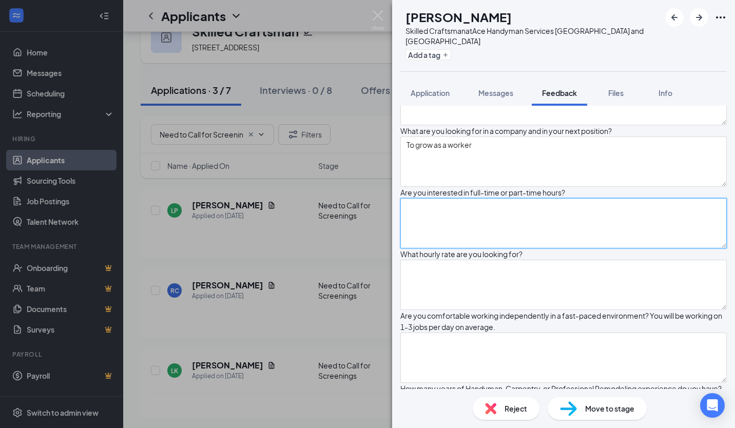
click at [448, 248] on textarea at bounding box center [563, 223] width 326 height 50
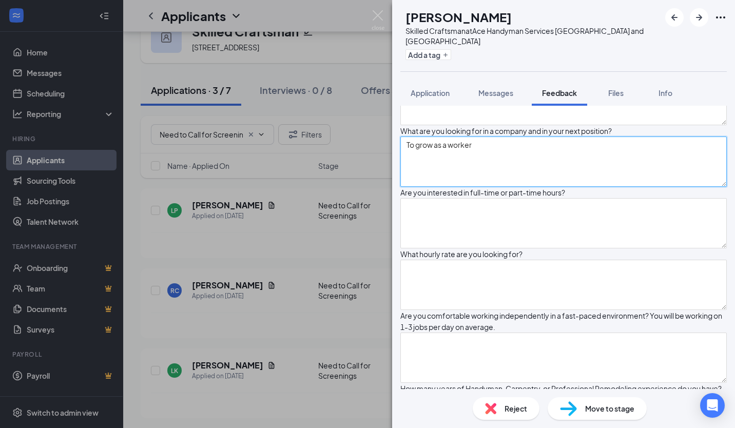
click at [505, 187] on textarea "To grow as a worker" at bounding box center [563, 161] width 326 height 50
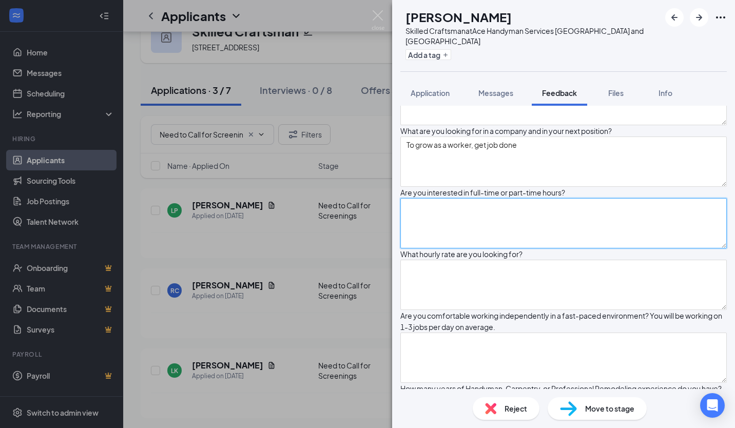
click at [468, 248] on textarea at bounding box center [563, 223] width 326 height 50
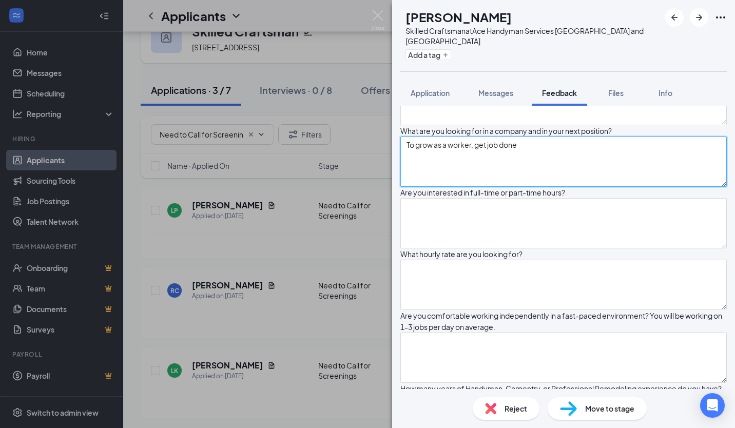
click at [541, 187] on textarea "To grow as a worker, get job done" at bounding box center [563, 161] width 326 height 50
type textarea "To grow as a worker, get job done, make cutomer"
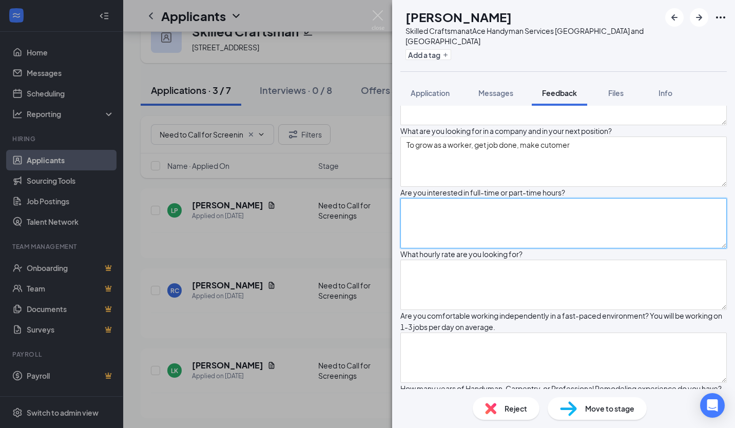
click at [520, 248] on textarea at bounding box center [563, 223] width 326 height 50
type textarea "F"
type textarea "P"
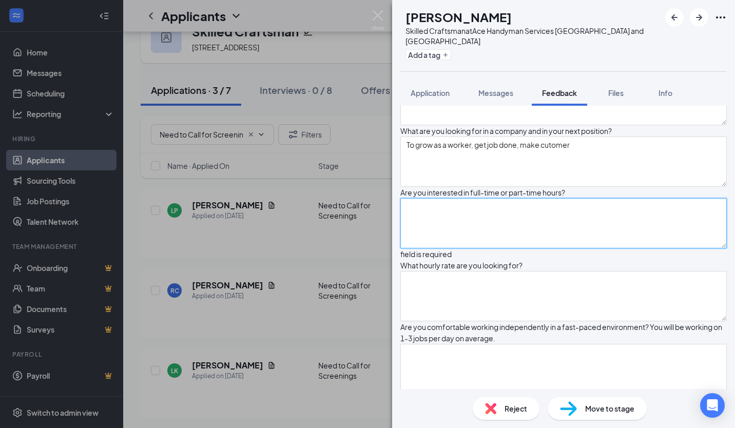
click at [457, 248] on textarea at bounding box center [563, 223] width 326 height 50
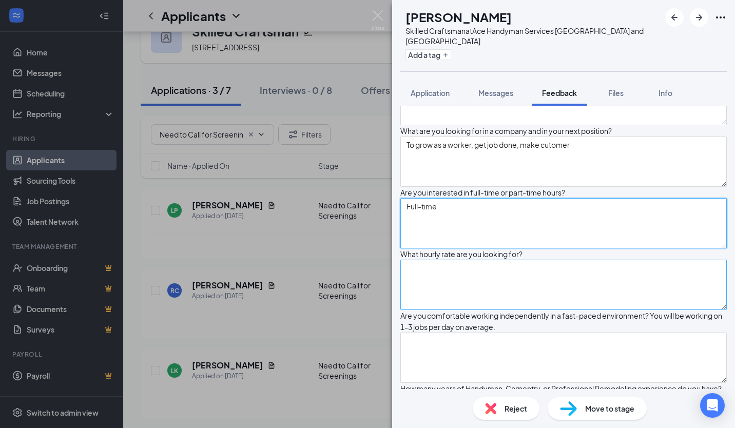
type textarea "Full-time"
drag, startPoint x: 473, startPoint y: 350, endPoint x: 473, endPoint y: 343, distance: 7.7
click at [473, 310] on textarea at bounding box center [563, 285] width 326 height 50
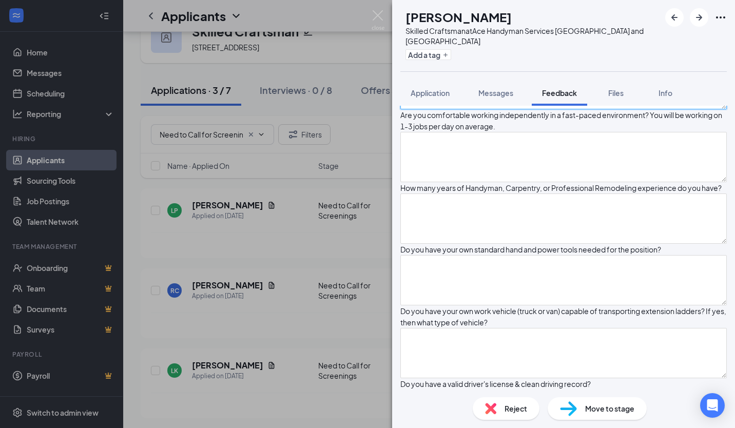
scroll to position [410, 0]
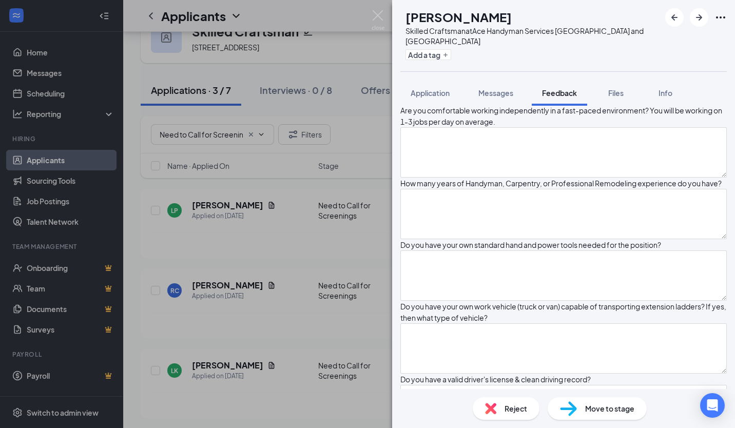
click at [472, 105] on textarea "$" at bounding box center [563, 79] width 326 height 50
type textarea "$25-$27"
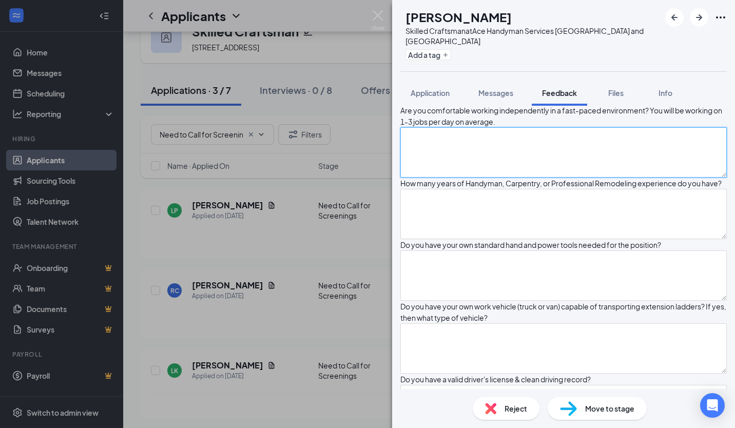
click at [445, 178] on textarea at bounding box center [563, 152] width 326 height 50
type textarea "Yes."
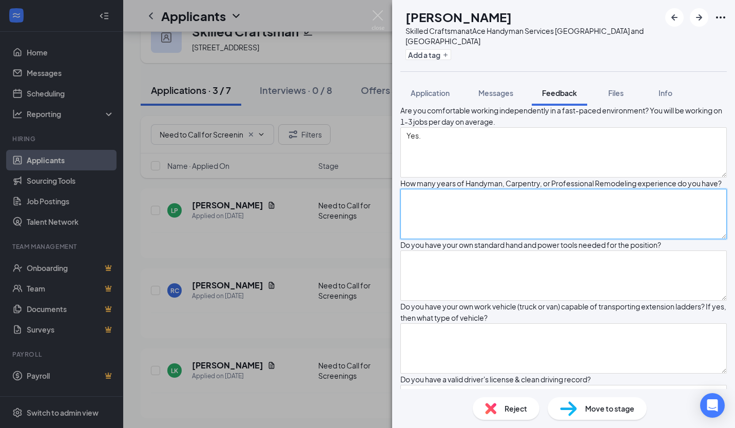
click at [488, 239] on textarea at bounding box center [563, 214] width 326 height 50
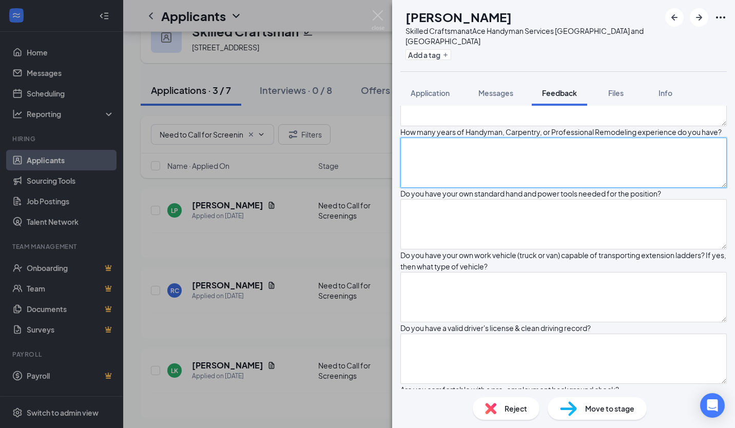
scroll to position [513, 0]
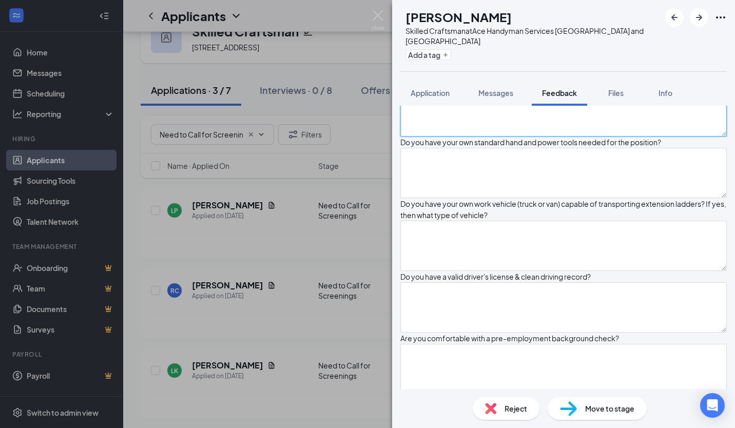
click at [497, 136] on textarea at bounding box center [563, 111] width 326 height 50
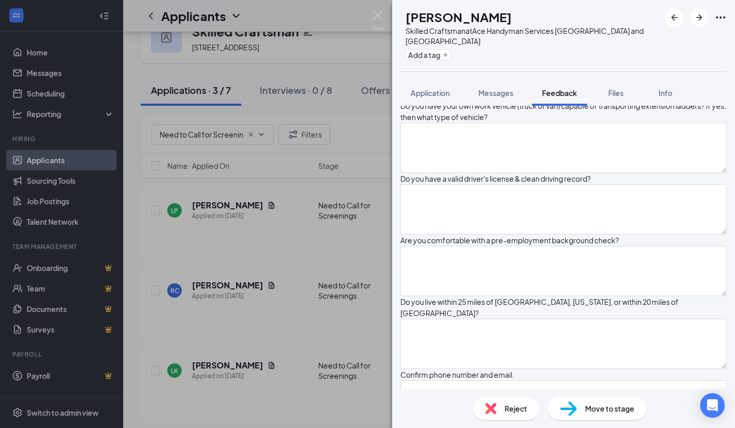
scroll to position [667, 0]
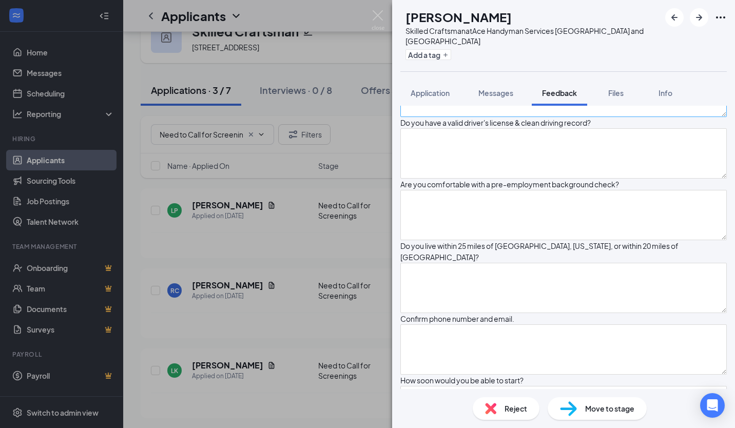
type textarea "Around 4 years"
click at [466, 117] on textarea at bounding box center [563, 92] width 326 height 50
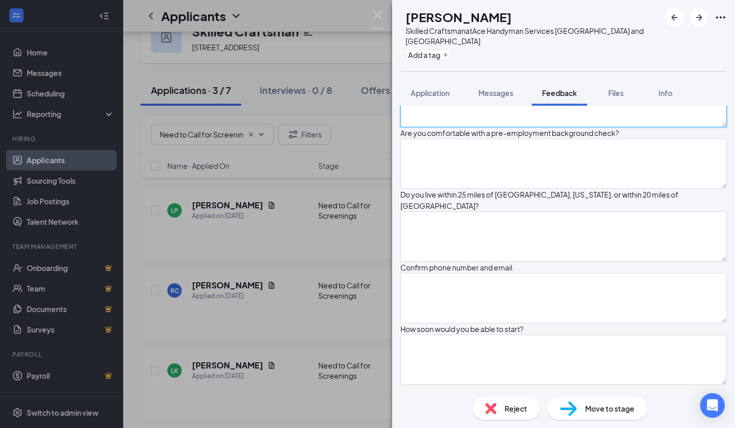
click at [457, 127] on textarea at bounding box center [563, 102] width 326 height 50
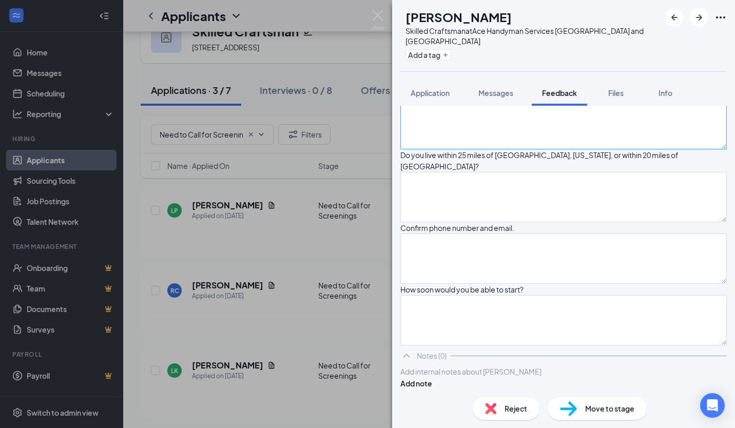
type textarea "Yes."
click at [487, 149] on textarea at bounding box center [563, 124] width 326 height 50
type textarea "Yes."
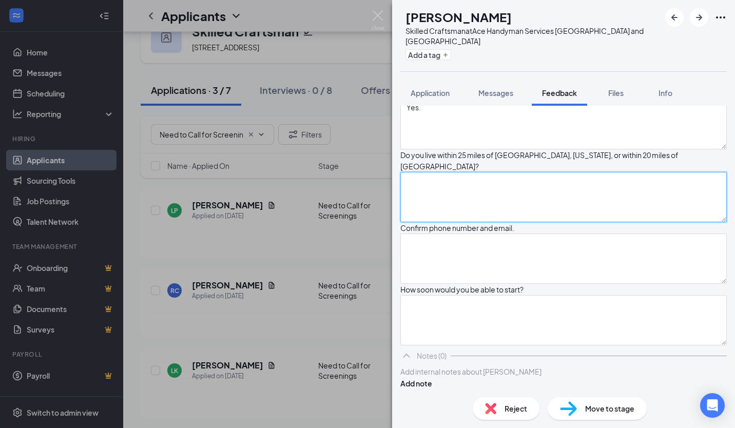
click at [466, 222] on textarea at bounding box center [563, 197] width 326 height 50
type textarea "Yes."
drag, startPoint x: 449, startPoint y: 278, endPoint x: 370, endPoint y: 278, distance: 79.5
click at [370, 278] on div "LP Lorenzo Perez Skilled Craftsman at Ace Handyman Services Greater Triangle an…" at bounding box center [367, 214] width 735 height 428
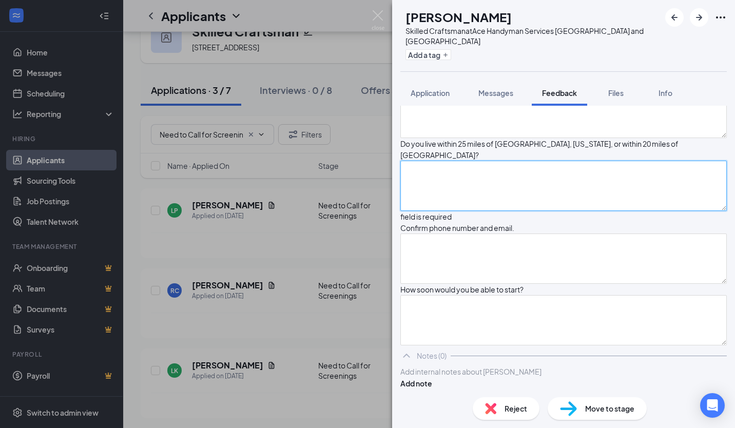
click at [486, 211] on textarea at bounding box center [563, 186] width 326 height 50
click at [535, 211] on textarea at bounding box center [563, 186] width 326 height 50
click at [499, 211] on textarea at bounding box center [563, 186] width 326 height 50
click at [476, 211] on textarea at bounding box center [563, 186] width 326 height 50
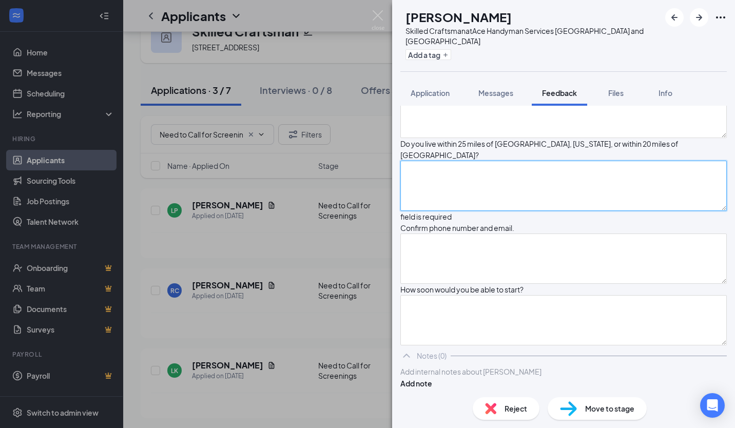
click at [453, 211] on textarea at bounding box center [563, 186] width 326 height 50
type textarea "Y"
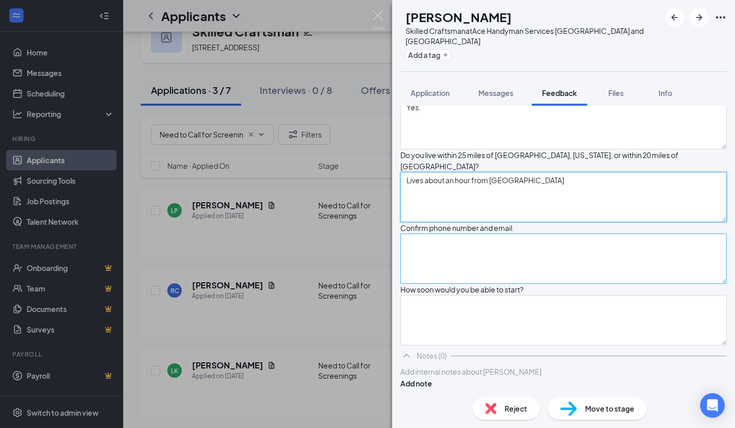
scroll to position [923, 0]
type textarea "Lives about an hour from raleigh"
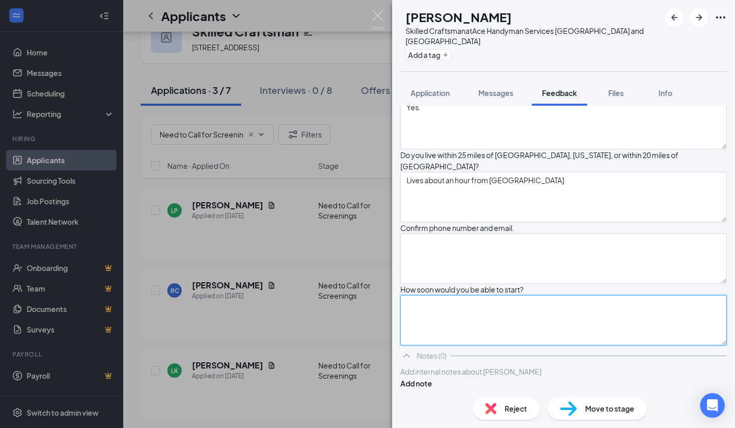
click at [542, 345] on textarea at bounding box center [563, 320] width 326 height 50
click at [508, 345] on textarea at bounding box center [563, 320] width 326 height 50
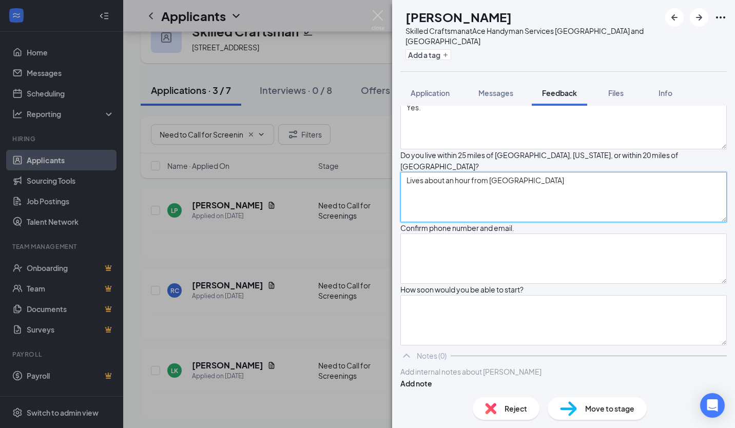
click at [515, 175] on textarea "Lives about an hour from raleigh" at bounding box center [563, 197] width 326 height 50
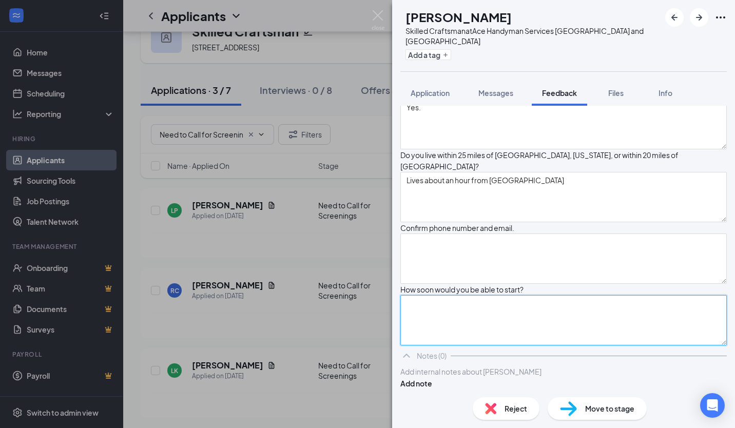
click at [545, 322] on textarea at bounding box center [563, 320] width 326 height 50
click at [545, 320] on textarea "Next week." at bounding box center [563, 320] width 326 height 50
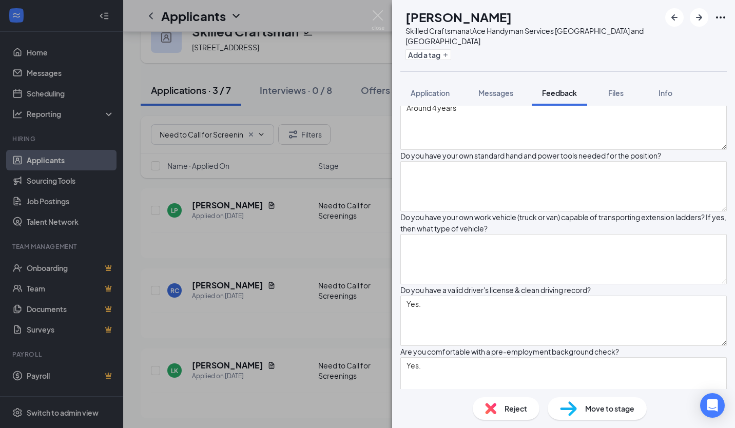
scroll to position [513, 0]
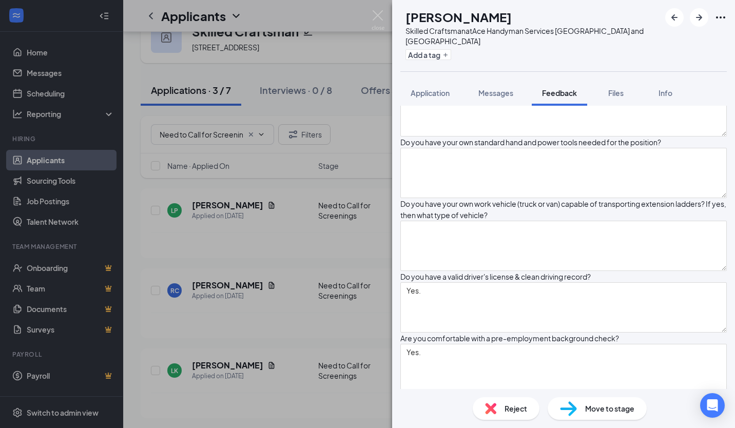
type textarea "Next week."
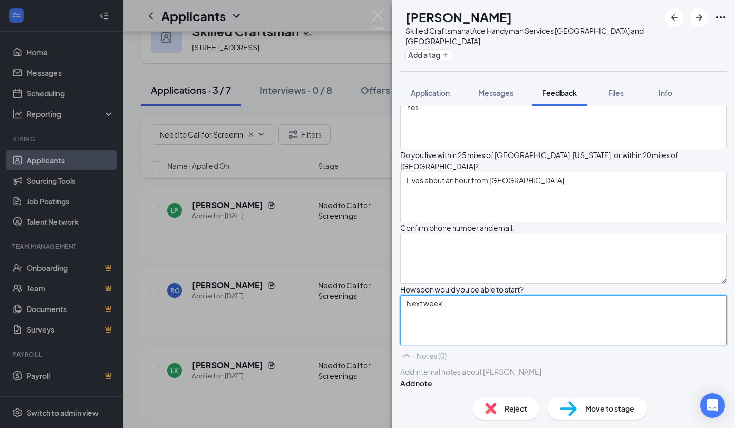
scroll to position [791, 0]
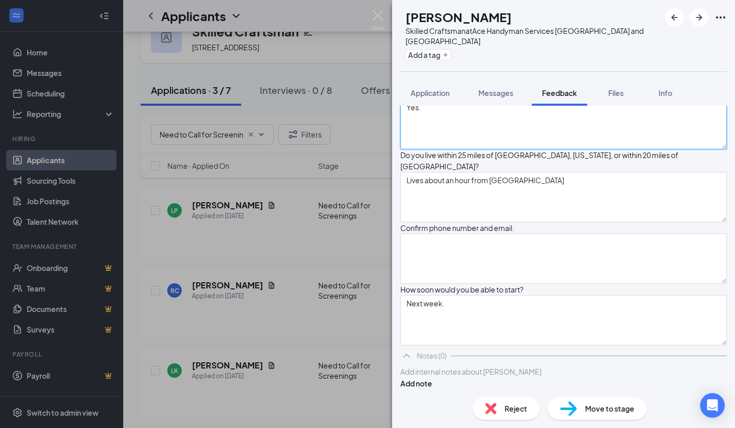
click at [491, 149] on textarea "Yes." at bounding box center [563, 124] width 326 height 50
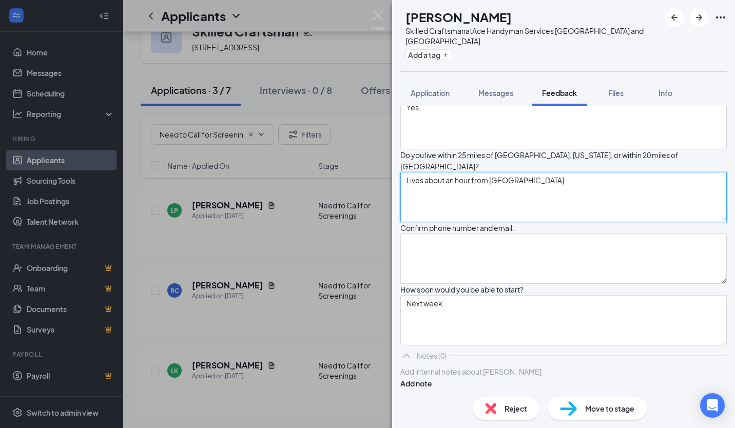
click at [584, 222] on textarea "Lives about an hour from raleigh" at bounding box center [563, 197] width 326 height 50
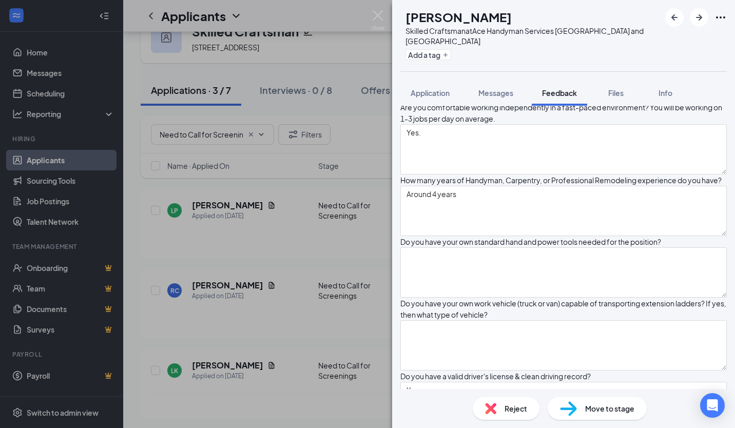
scroll to position [380, 0]
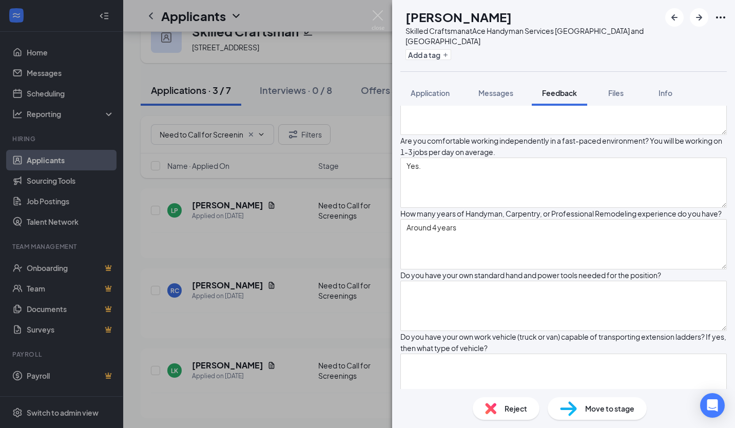
click at [480, 135] on div "What hourly rate are you looking for? $25-$27" at bounding box center [563, 104] width 326 height 62
click at [501, 135] on textarea "$25-$27" at bounding box center [563, 110] width 326 height 50
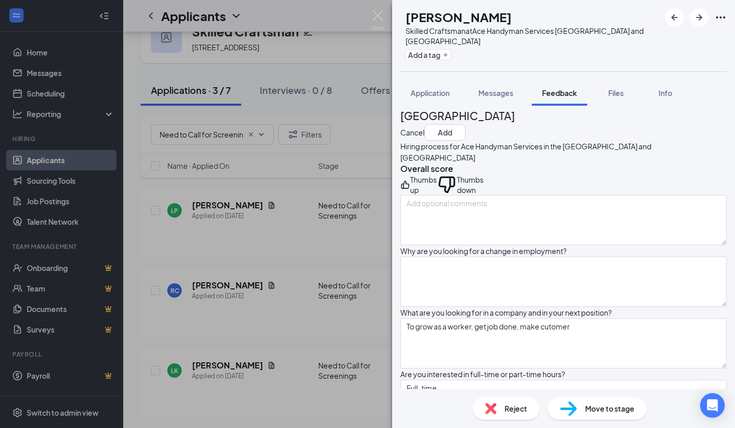
scroll to position [21, 0]
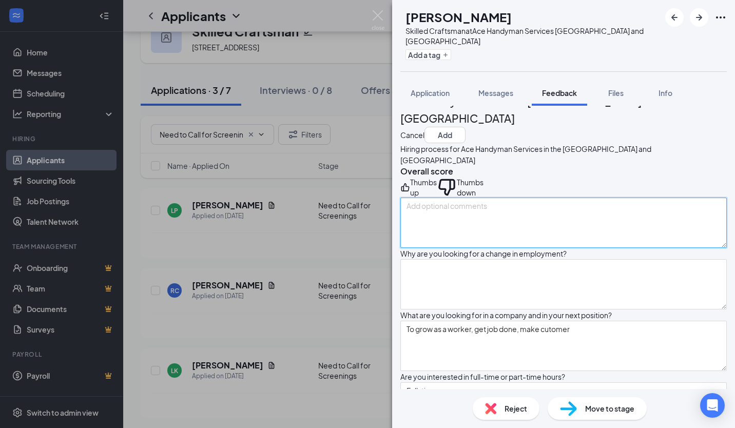
click at [457, 215] on textarea at bounding box center [563, 223] width 326 height 50
click at [553, 221] on textarea at bounding box center [563, 223] width 326 height 50
click at [489, 229] on textarea at bounding box center [563, 223] width 326 height 50
type textarea "Candidate cannot speak English very well."
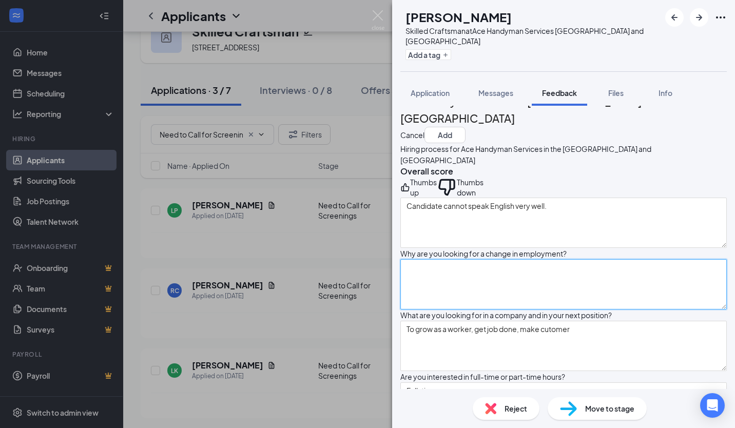
click at [459, 298] on textarea at bounding box center [563, 284] width 326 height 50
type textarea "He was confused on this question..."
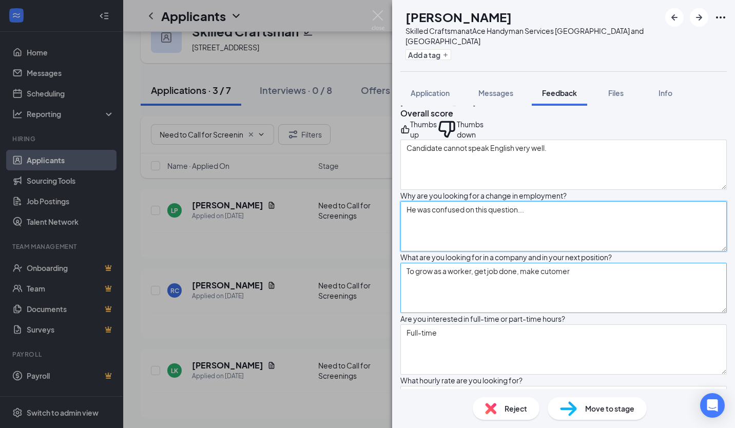
scroll to position [124, 0]
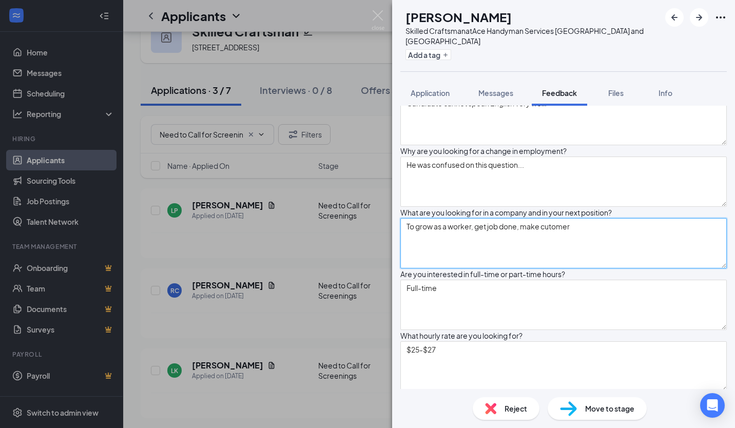
click at [589, 268] on textarea "To grow as a worker, get job done, make cutomer" at bounding box center [563, 243] width 326 height 50
drag, startPoint x: 589, startPoint y: 271, endPoint x: 558, endPoint y: 271, distance: 30.8
click at [558, 268] on textarea "To grow as a worker, get job done, make cutomer" at bounding box center [563, 243] width 326 height 50
type textarea "To grow as a worker, get job done, and make customers happy."
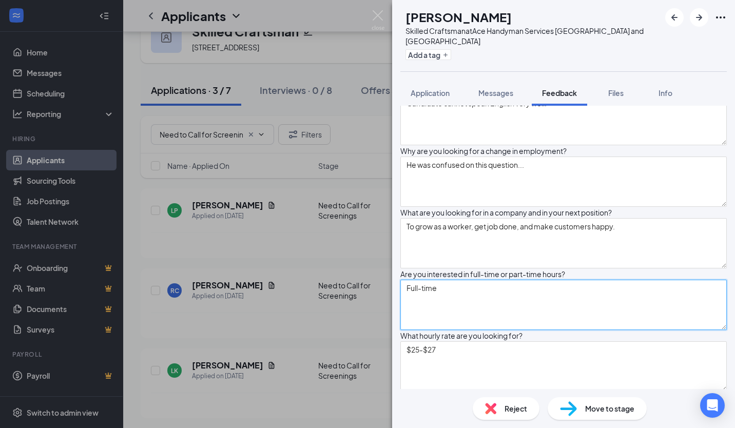
click at [545, 330] on textarea "Full-time" at bounding box center [563, 305] width 326 height 50
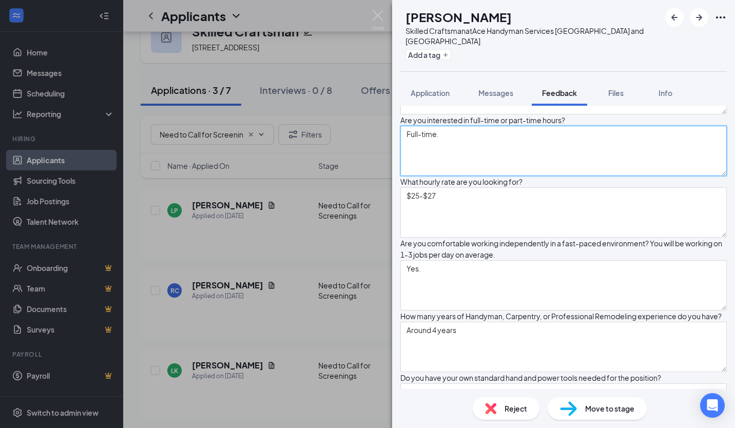
type textarea "Full-time."
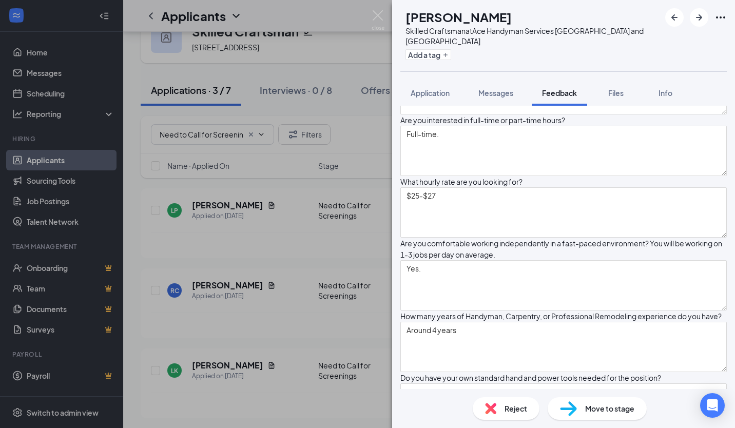
click at [510, 238] on div "What hourly rate are you looking for? $25-$27" at bounding box center [563, 207] width 326 height 62
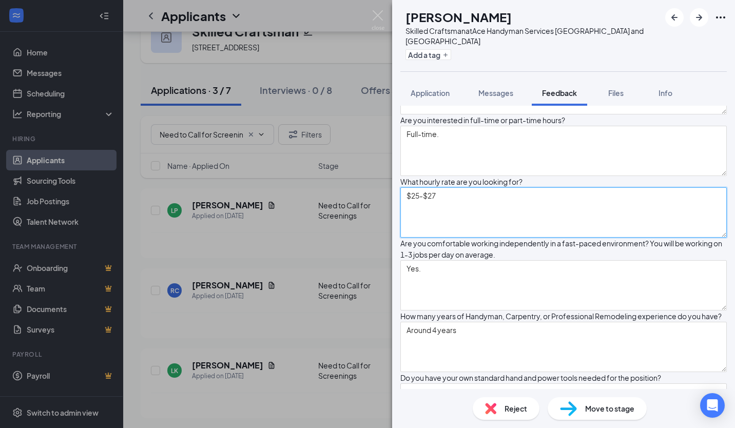
click at [499, 238] on textarea "$25-$27" at bounding box center [563, 212] width 326 height 50
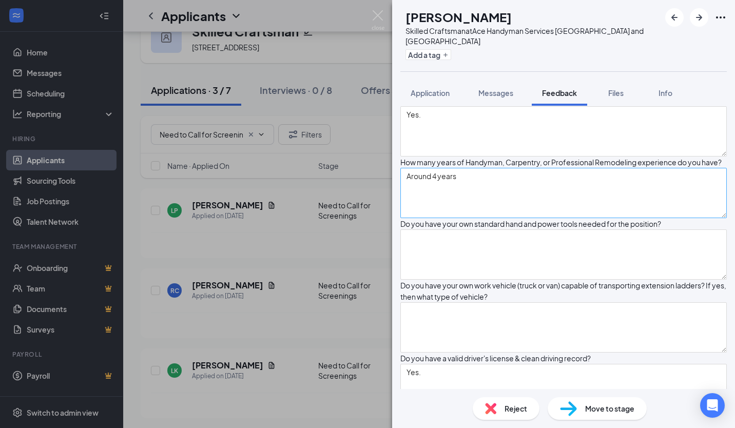
type textarea "$25-$27."
click at [501, 218] on textarea "Around 4 years" at bounding box center [563, 193] width 326 height 50
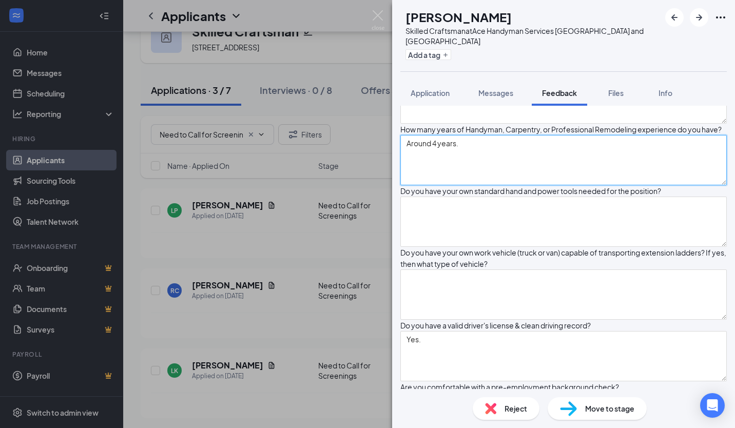
scroll to position [483, 0]
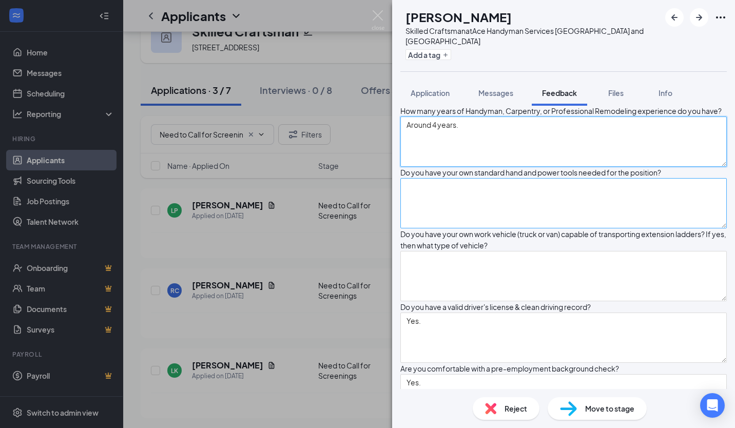
type textarea "Around 4 years."
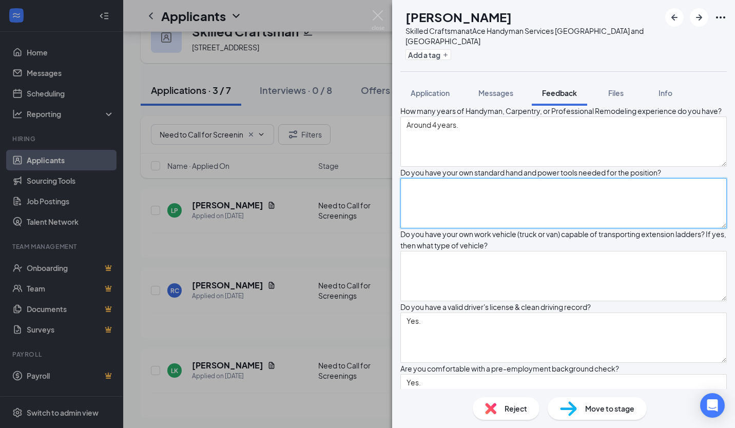
click at [479, 228] on textarea at bounding box center [563, 203] width 326 height 50
type textarea "Yes."
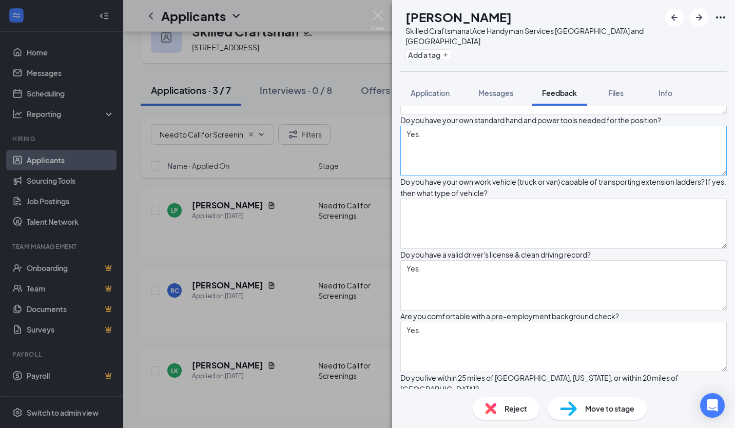
scroll to position [637, 0]
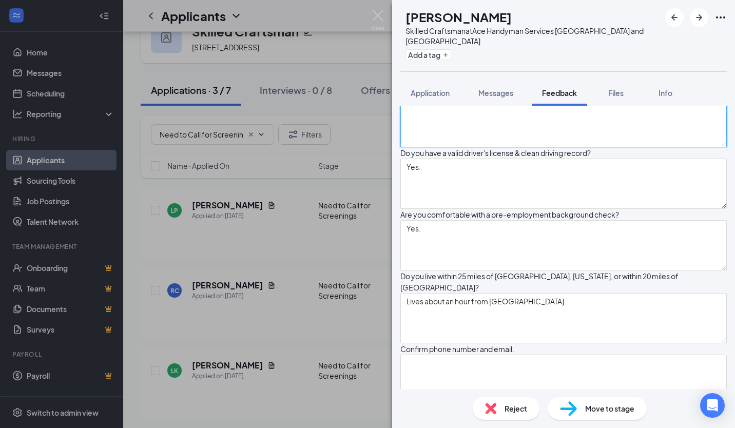
click at [445, 147] on textarea at bounding box center [563, 122] width 326 height 50
drag, startPoint x: 445, startPoint y: 233, endPoint x: 429, endPoint y: 200, distance: 36.7
click at [429, 200] on div "Why are you looking for a change in employment? He was confused on this questio…" at bounding box center [563, 49] width 326 height 834
click at [432, 147] on textarea at bounding box center [563, 122] width 326 height 50
paste textarea "chevy tahoe"
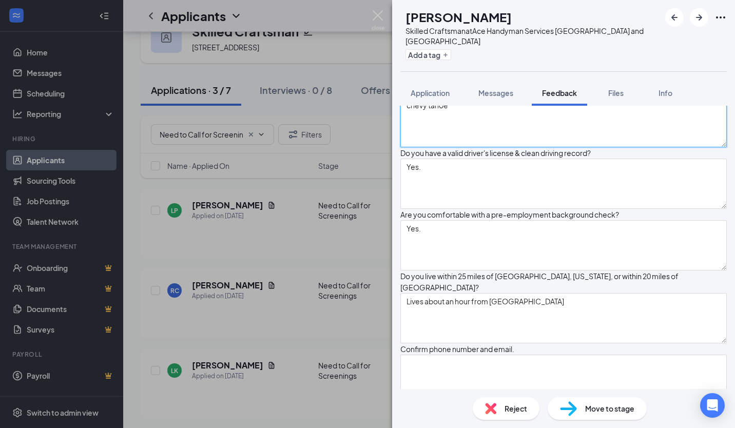
click at [423, 147] on textarea "chevy tahoe" at bounding box center [563, 122] width 326 height 50
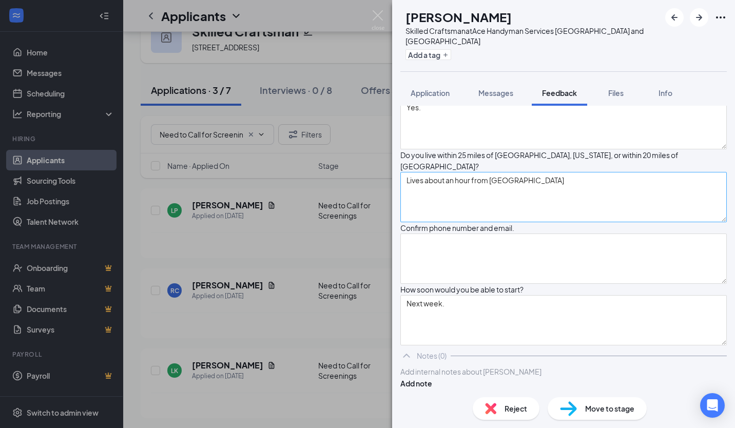
scroll to position [893, 0]
type textarea "Chevy Tahoe"
click at [542, 202] on textarea "Lives about an hour from raleigh" at bounding box center [563, 197] width 326 height 50
drag, startPoint x: 542, startPoint y: 202, endPoint x: 292, endPoint y: 191, distance: 249.6
click at [292, 191] on div "LP Lorenzo Perez Skilled Craftsman at Ace Handyman Services Greater Triangle an…" at bounding box center [367, 214] width 735 height 428
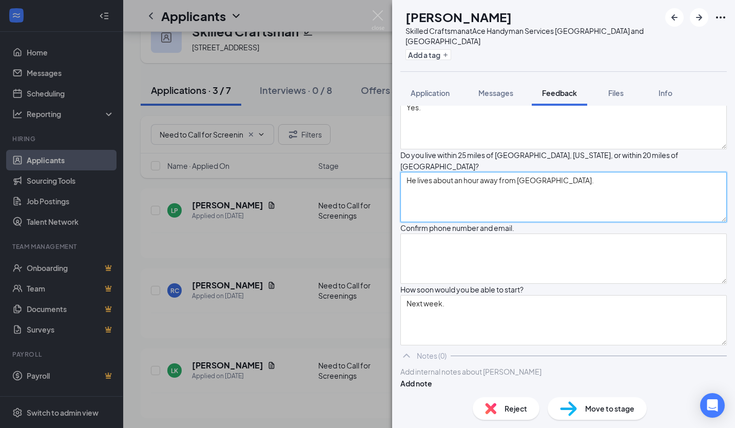
scroll to position [944, 0]
type textarea "He lives about an hour away from Raleigh."
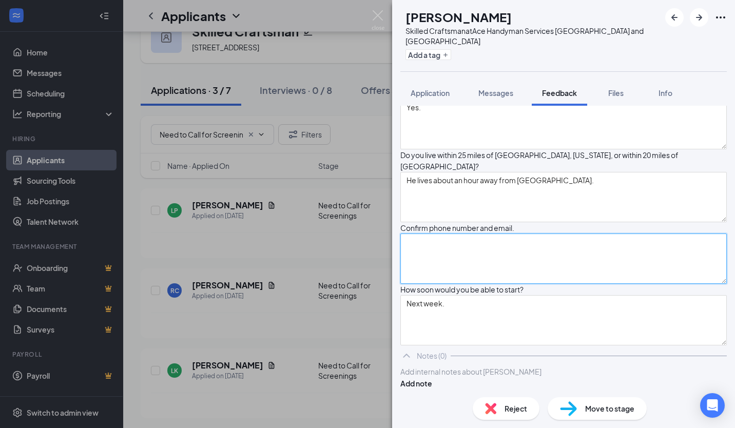
click at [438, 233] on textarea at bounding box center [563, 258] width 326 height 50
drag, startPoint x: 496, startPoint y: 238, endPoint x: 475, endPoint y: 234, distance: 21.3
click at [496, 238] on textarea "Phone #: Email:" at bounding box center [563, 258] width 326 height 50
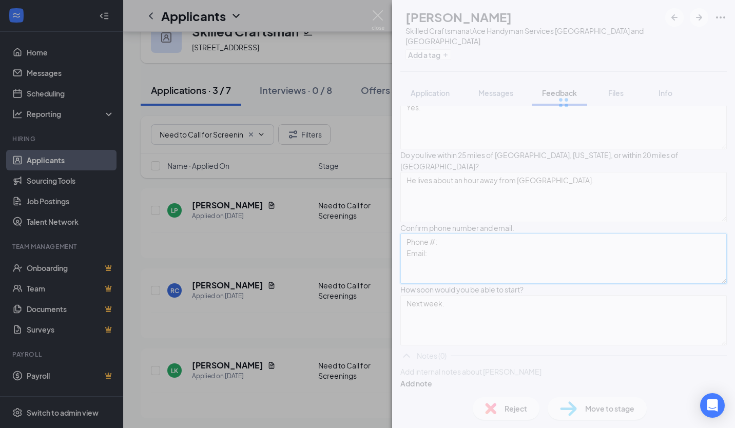
click at [462, 233] on textarea "Phone #: Email:" at bounding box center [563, 258] width 326 height 50
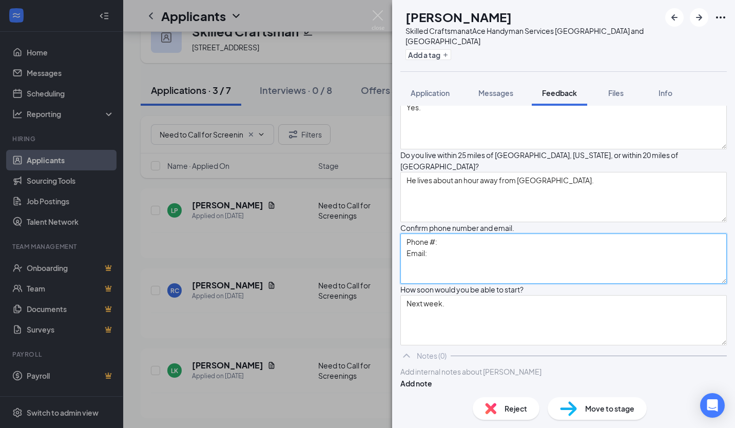
paste textarea "(917) 200-6764"
click at [463, 245] on textarea "Phone #: (917) 200-6764 Email:" at bounding box center [563, 258] width 326 height 50
click at [507, 233] on textarea "Phone #: (917) 200-6764 Email:" at bounding box center [563, 258] width 326 height 50
click at [466, 223] on div "LP Lorenzo Perez Skilled Craftsman at Ace Handyman Services Greater Triangle an…" at bounding box center [563, 214] width 343 height 428
paste textarea "(919) 584-3139"
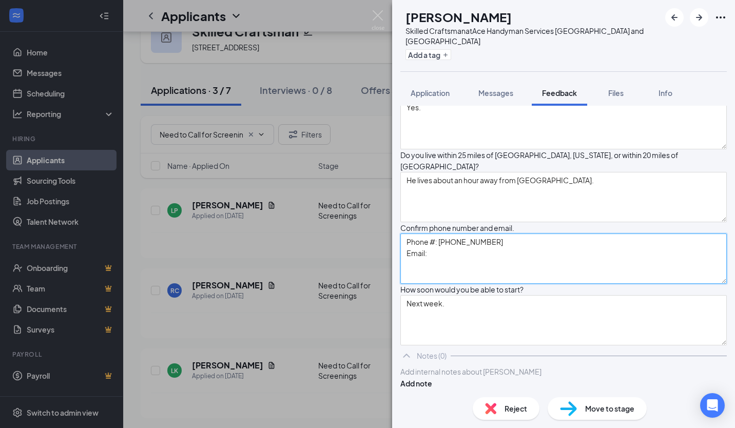
click at [443, 233] on textarea "Phone #: (919) 584-3139 Email:" at bounding box center [563, 258] width 326 height 50
paste textarea "groovy1orenzo02@gmail.com"
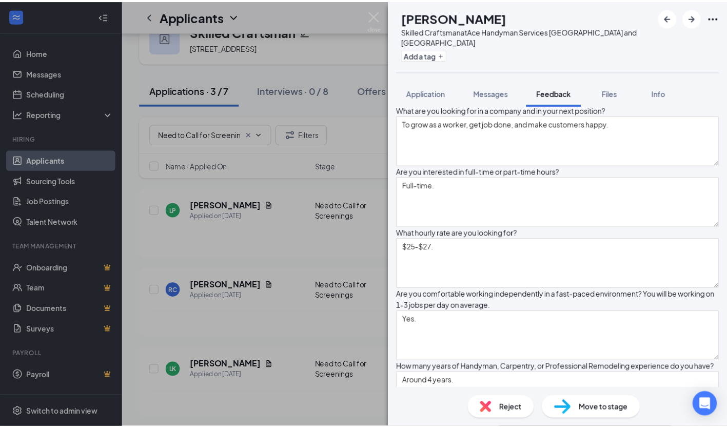
scroll to position [0, 0]
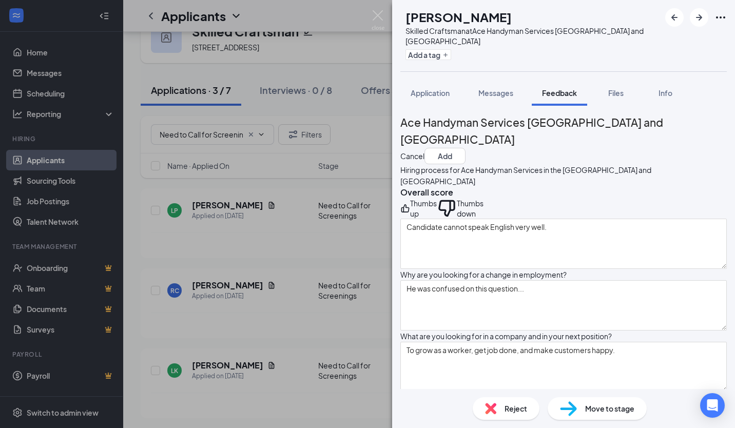
type textarea "Phone #: (919) 584-3139 Email: groovy1orenzo02@gmail.com"
click at [430, 214] on div "Thumbs up" at bounding box center [423, 208] width 27 height 21
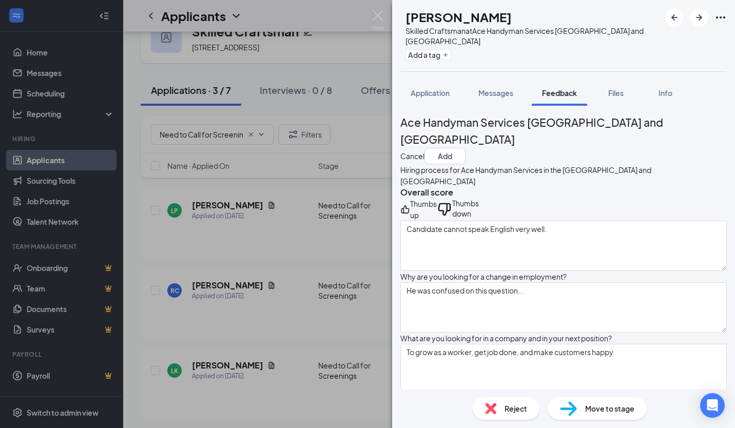
click at [409, 211] on icon "ThumbsUp" at bounding box center [405, 209] width 8 height 8
click at [498, 203] on div "Hiring process for Ace Handyman Services in the Greater Triangle and Johnston C…" at bounding box center [563, 217] width 326 height 107
click at [483, 211] on div "Thumbs down" at bounding box center [467, 209] width 31 height 23
click at [433, 211] on div "Thumbs up" at bounding box center [423, 209] width 27 height 23
click at [465, 148] on button "Add" at bounding box center [444, 156] width 41 height 16
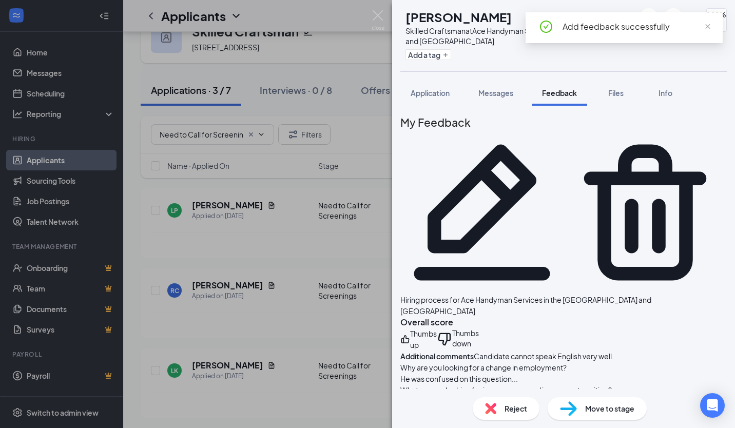
drag, startPoint x: 623, startPoint y: 401, endPoint x: 570, endPoint y: 405, distance: 52.5
click at [566, 405] on img at bounding box center [568, 408] width 17 height 15
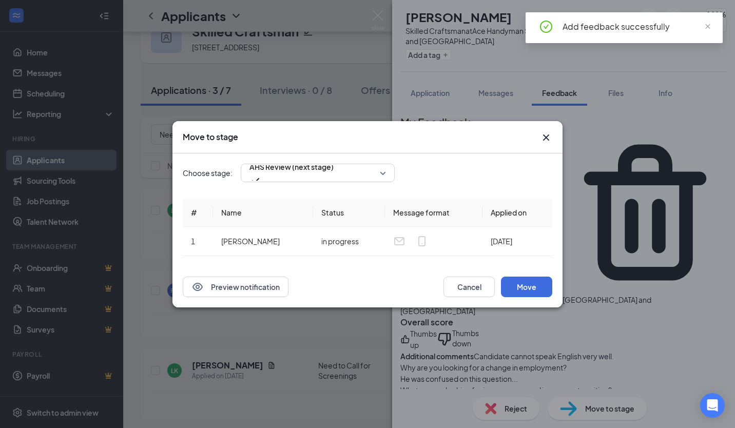
click at [577, 406] on div "Move to stage Choose stage: AHS Review (next stage) # Name Status Message forma…" at bounding box center [367, 214] width 735 height 428
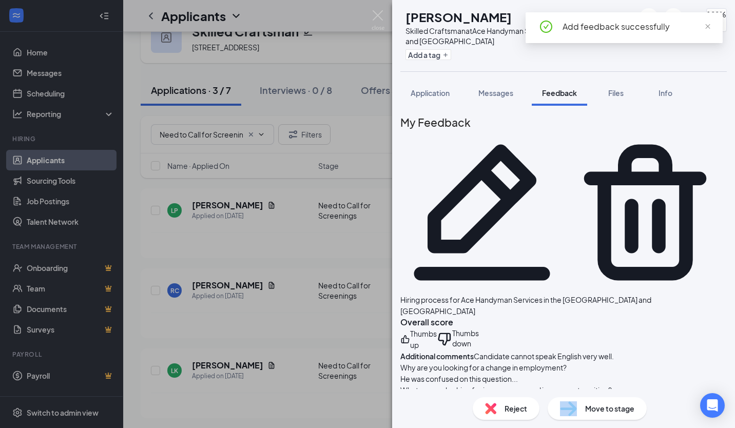
click at [577, 405] on div "Move to stage" at bounding box center [596, 408] width 99 height 23
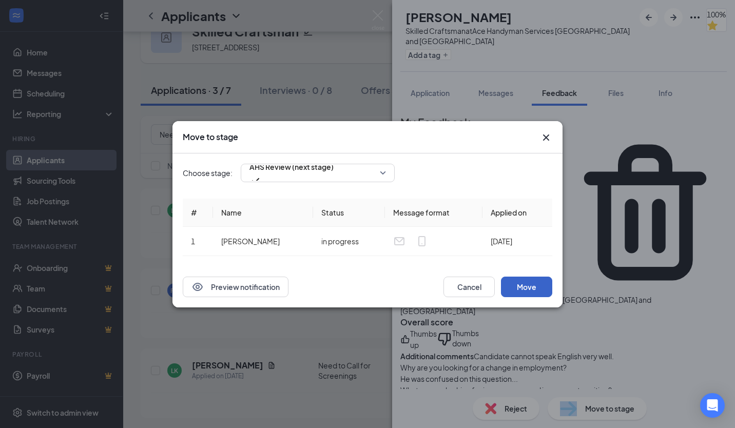
click at [522, 283] on button "Move" at bounding box center [526, 287] width 51 height 21
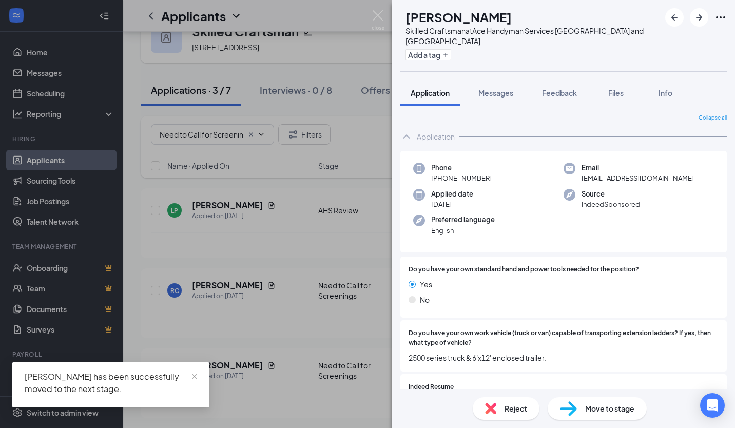
click at [223, 264] on div "RC Ricky Curlee Skilled Craftsman at Ace Handyman Services Greater Triangle and…" at bounding box center [367, 214] width 735 height 428
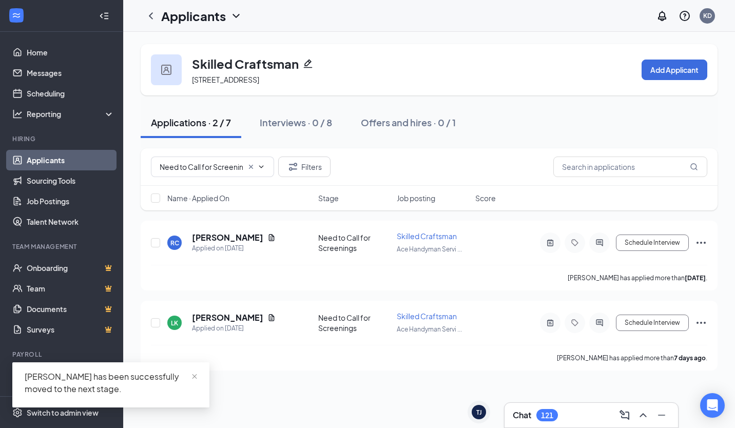
click at [596, 418] on div "Chat 121" at bounding box center [590, 415] width 157 height 16
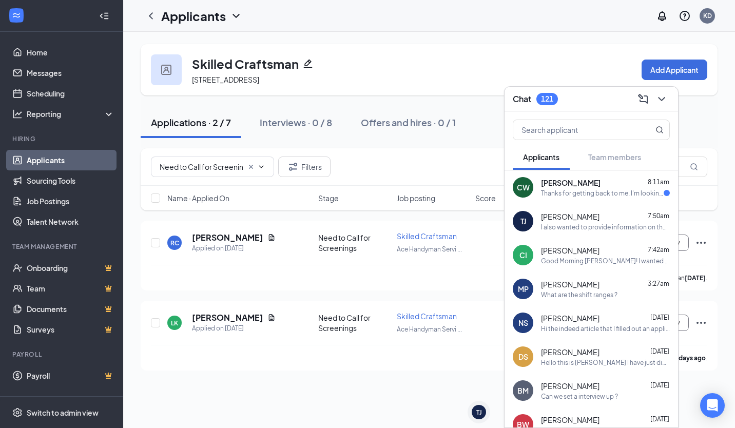
click at [554, 187] on div "Charles Wachunas 8:11am Thanks for getting back to me. I'm looking for evening …" at bounding box center [605, 188] width 129 height 20
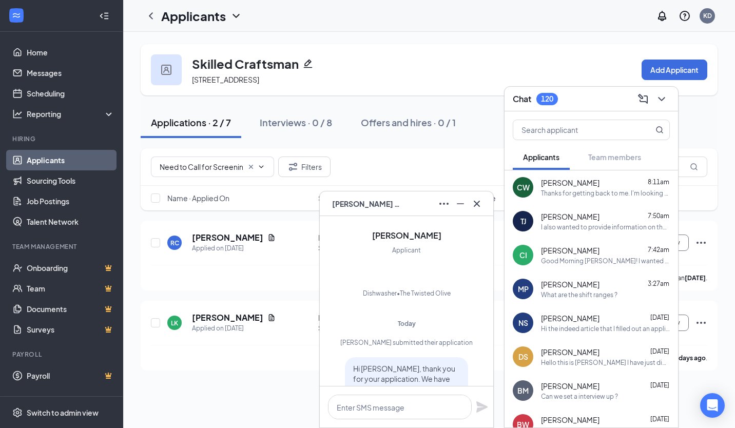
scroll to position [-188, 0]
click at [477, 209] on icon "Cross" at bounding box center [476, 204] width 12 height 12
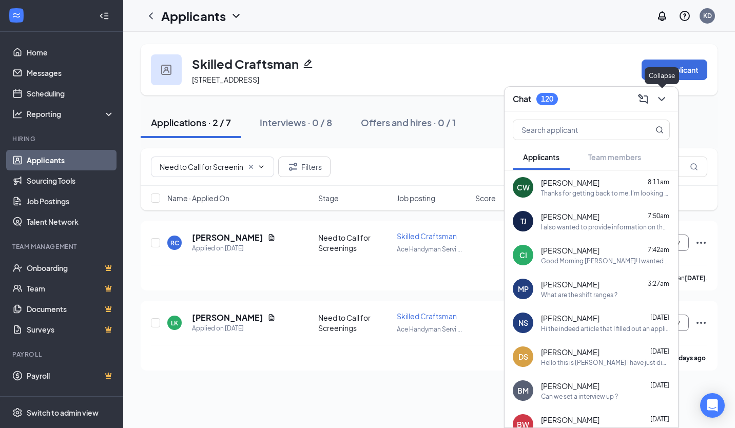
click at [668, 102] on button at bounding box center [661, 99] width 16 height 16
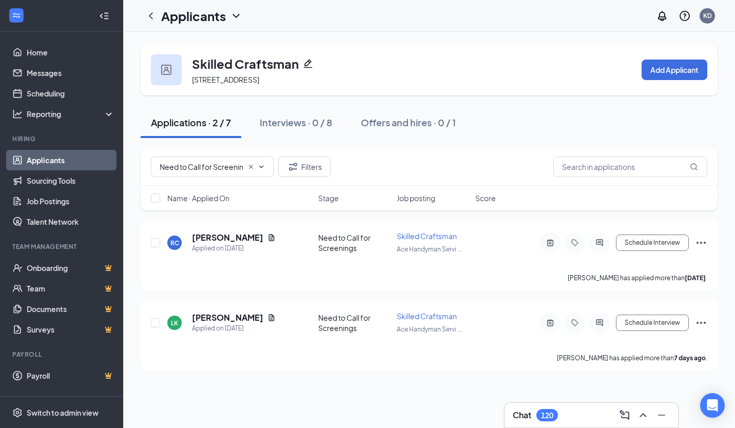
click at [126, 12] on div "Applicants KD" at bounding box center [429, 16] width 612 height 32
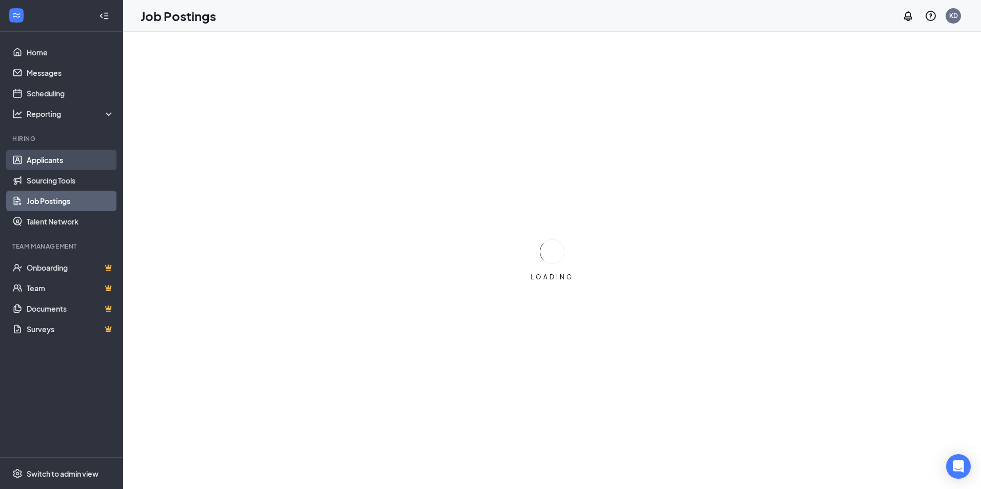
click at [46, 166] on link "Applicants" at bounding box center [71, 160] width 88 height 21
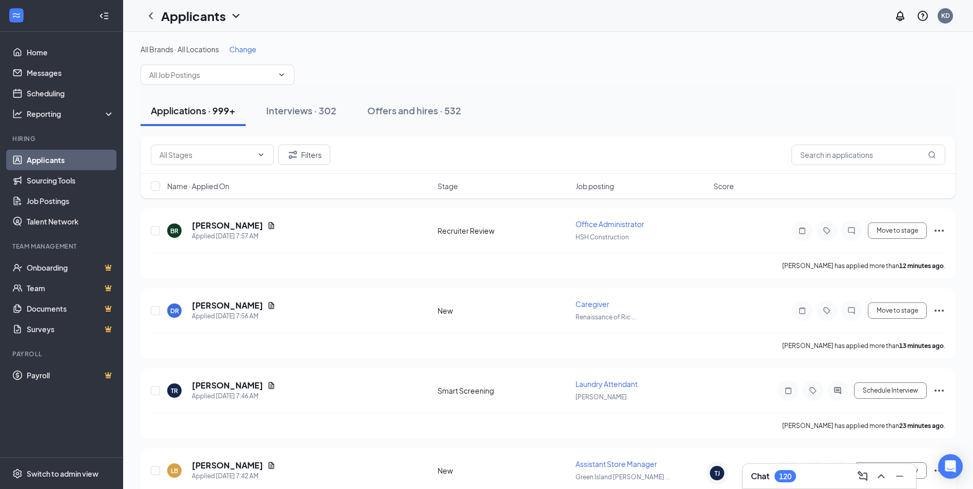
click at [253, 51] on span "Change" at bounding box center [242, 49] width 27 height 9
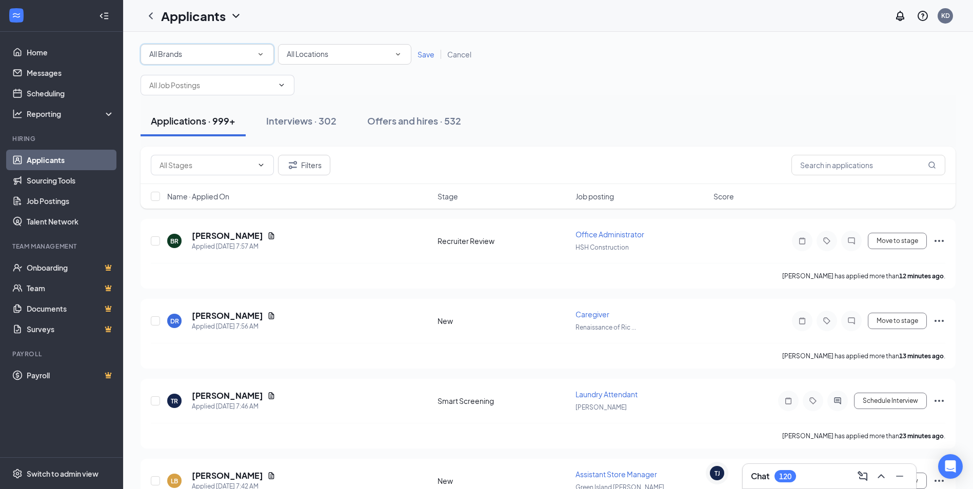
click at [253, 51] on div "All Brands" at bounding box center [207, 54] width 116 height 12
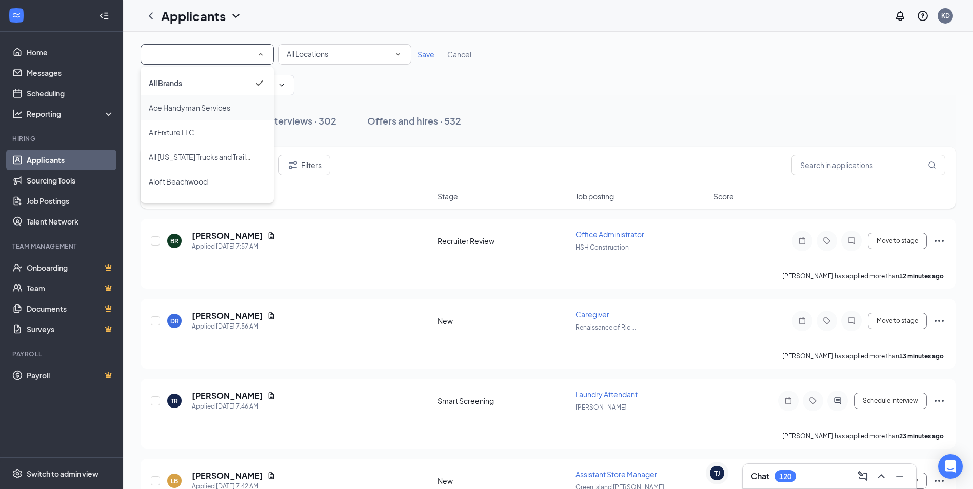
click at [212, 103] on span "Ace Handyman Services" at bounding box center [190, 108] width 82 height 12
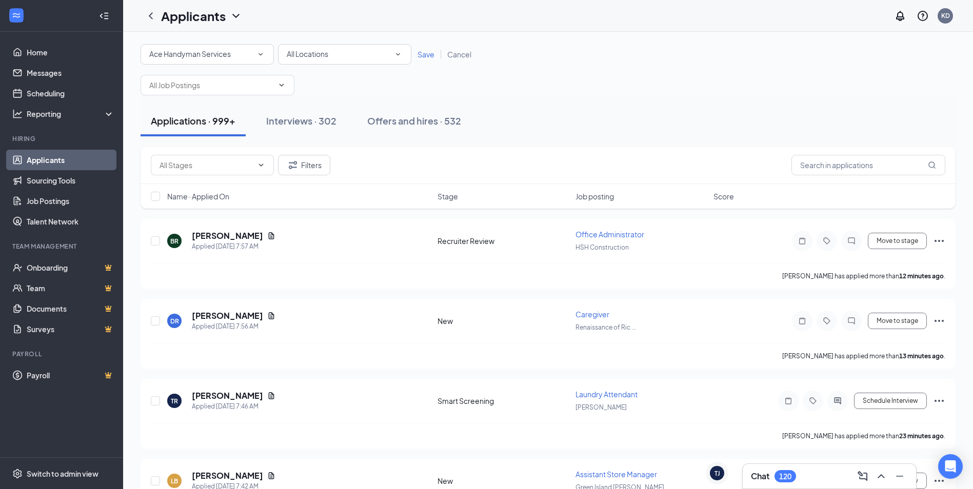
click at [422, 54] on span "Save" at bounding box center [426, 54] width 17 height 9
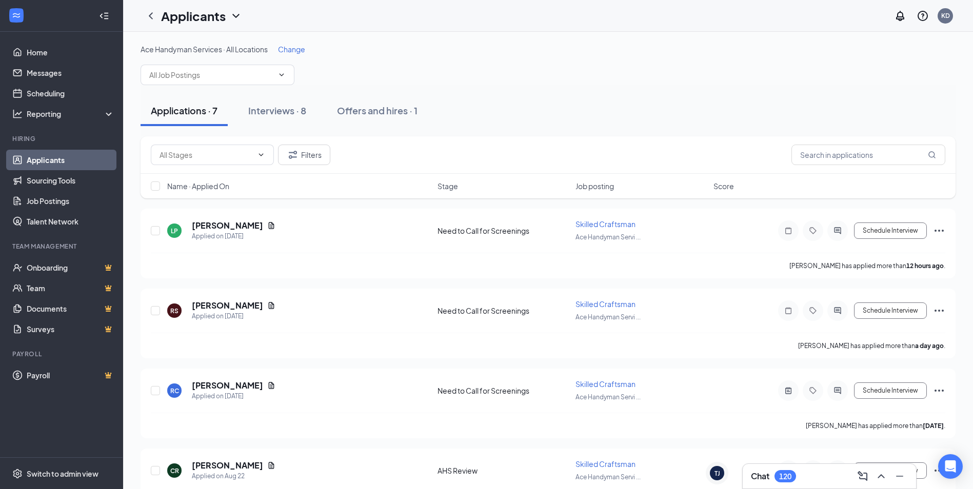
click at [302, 51] on span "Change" at bounding box center [291, 49] width 27 height 9
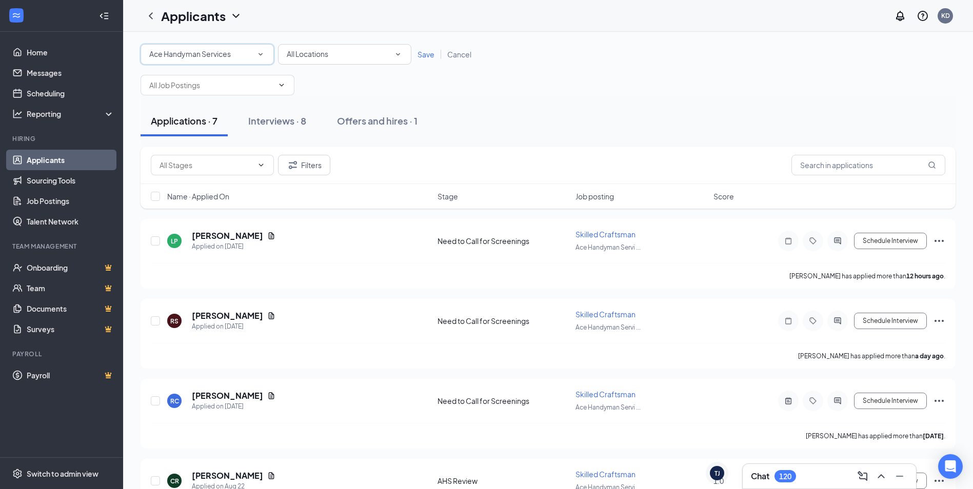
click at [206, 58] on span "Ace Handyman Services" at bounding box center [190, 53] width 82 height 9
click at [428, 55] on span "Save" at bounding box center [426, 54] width 17 height 9
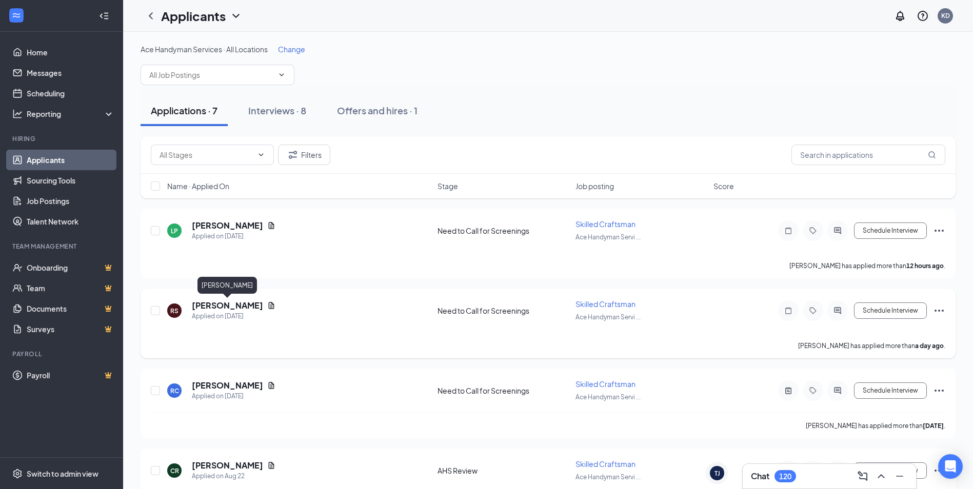
click at [242, 302] on h5 "[PERSON_NAME]" at bounding box center [227, 305] width 71 height 11
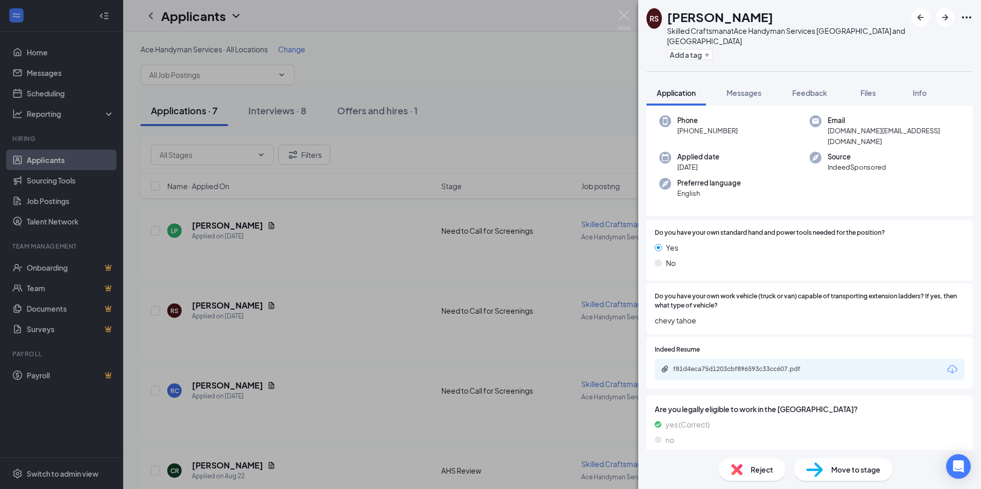
scroll to position [43, 0]
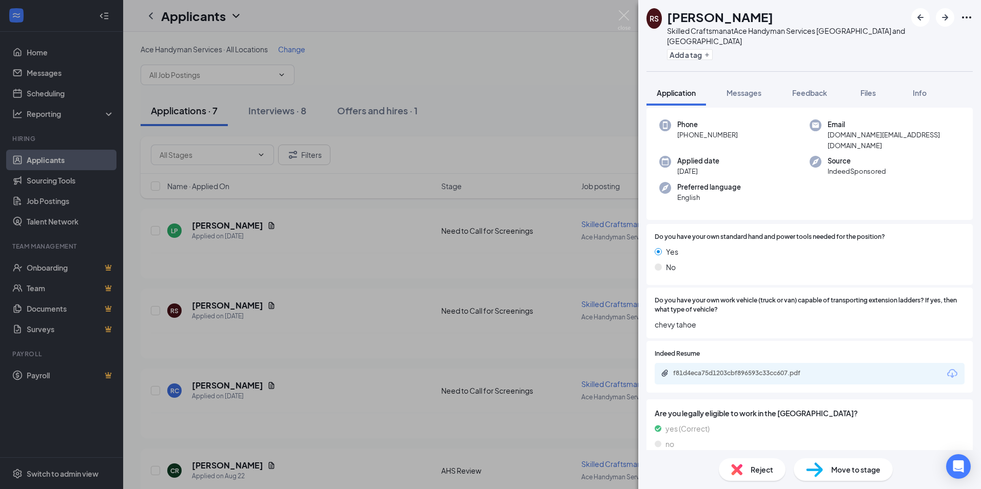
drag, startPoint x: 740, startPoint y: 132, endPoint x: 686, endPoint y: 132, distance: 53.4
click at [686, 132] on div "Phone +1 (917) 200-6764" at bounding box center [734, 135] width 150 height 31
copy span "[PHONE_NUMBER]"
drag, startPoint x: 893, startPoint y: 134, endPoint x: 820, endPoint y: 136, distance: 72.4
click at [820, 136] on div "Email ray723.rs@gmail.com" at bounding box center [885, 135] width 150 height 31
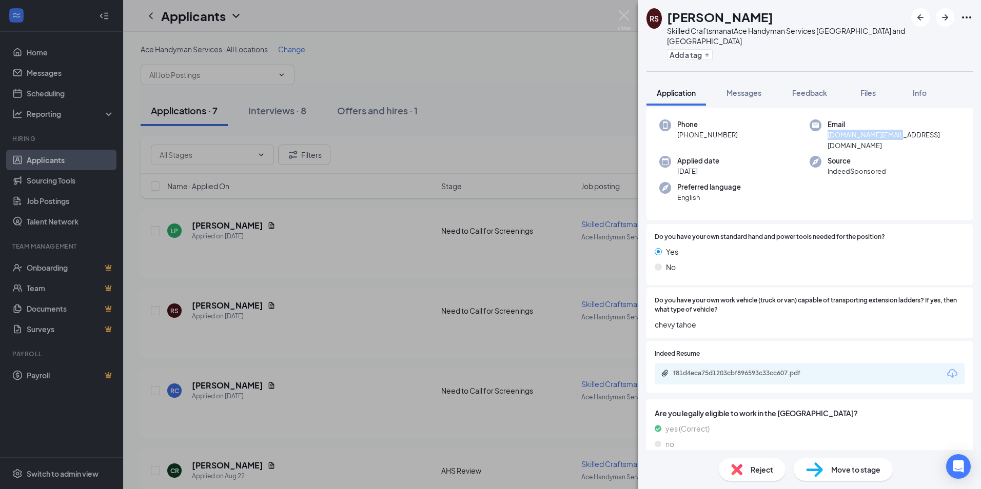
copy span "[DOMAIN_NAME][EMAIL_ADDRESS][DOMAIN_NAME]"
drag, startPoint x: 708, startPoint y: 315, endPoint x: 653, endPoint y: 313, distance: 55.0
click at [653, 313] on div "Do you have your own work vehicle (truck or van) capable of transporting extens…" at bounding box center [809, 313] width 326 height 51
copy span "chevy tahoe"
drag, startPoint x: 726, startPoint y: 134, endPoint x: 736, endPoint y: 134, distance: 10.3
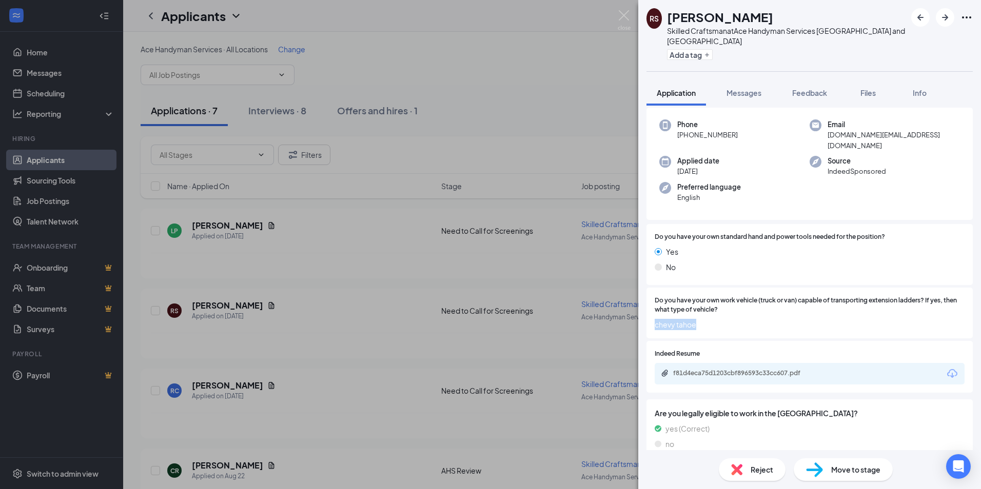
click at [726, 134] on span "[PHONE_NUMBER]" at bounding box center [707, 135] width 61 height 10
drag, startPoint x: 740, startPoint y: 134, endPoint x: 684, endPoint y: 140, distance: 56.2
click at [684, 140] on div "Phone +1 (917) 200-6764" at bounding box center [734, 135] width 150 height 31
copy span "[PHONE_NUMBER]"
click at [622, 22] on img at bounding box center [624, 20] width 13 height 20
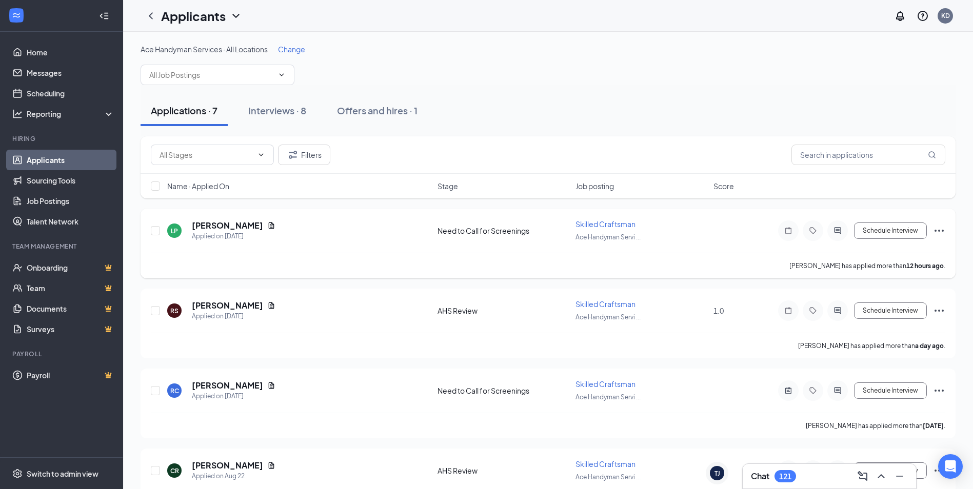
click at [218, 222] on h5 "[PERSON_NAME]" at bounding box center [227, 225] width 71 height 11
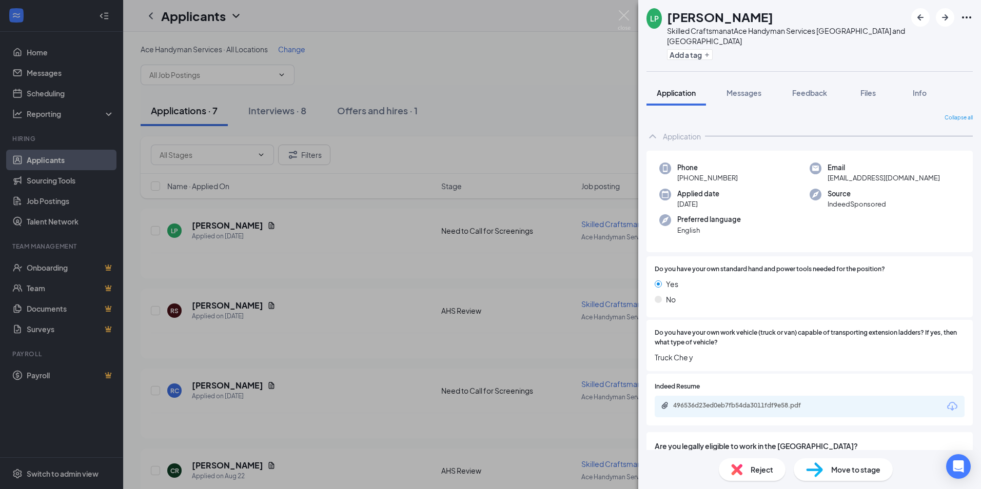
click at [735, 181] on span "[PHONE_NUMBER]" at bounding box center [707, 178] width 61 height 10
drag, startPoint x: 735, startPoint y: 181, endPoint x: 685, endPoint y: 181, distance: 49.3
click at [685, 181] on span "[PHONE_NUMBER]" at bounding box center [707, 178] width 61 height 10
copy span "[PHONE_NUMBER]"
drag, startPoint x: 928, startPoint y: 179, endPoint x: 821, endPoint y: 178, distance: 106.2
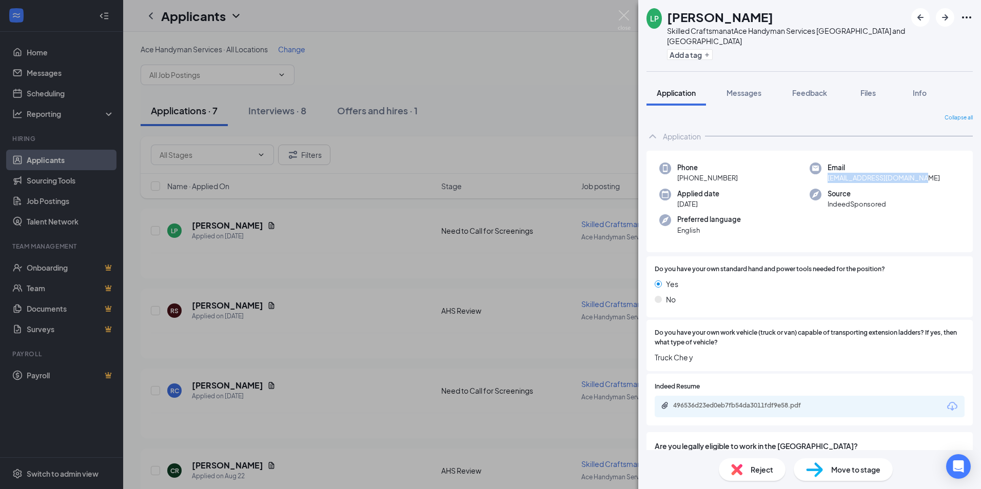
click at [821, 178] on div "Email groovy1orenzo02@gmail.com" at bounding box center [885, 173] width 150 height 21
copy span "groovy1orenzo02@gmail.com"
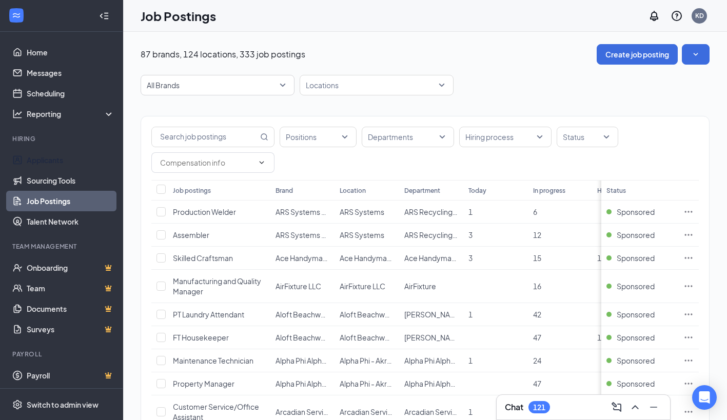
click at [50, 161] on link "Applicants" at bounding box center [71, 160] width 88 height 21
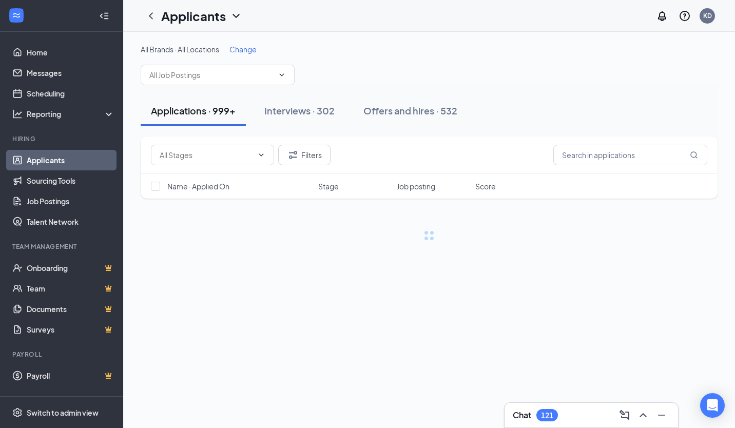
click at [250, 42] on div "All Brands · All Locations Change Applications · 999+ Interviews · 302 Offers a…" at bounding box center [429, 153] width 612 height 242
click at [228, 55] on div "All Brands · All Locations Change" at bounding box center [429, 64] width 577 height 41
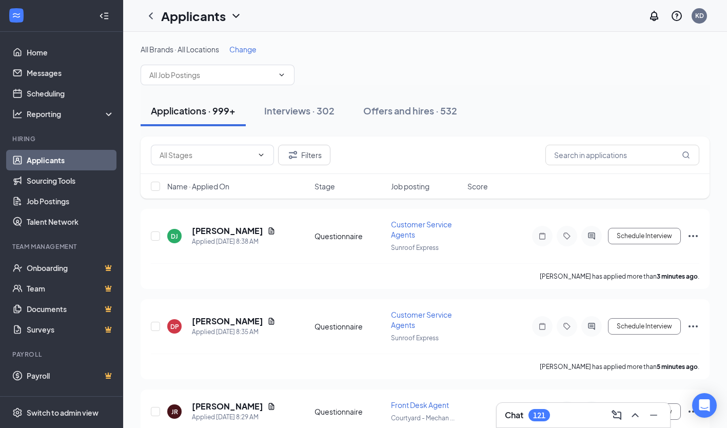
click at [250, 45] on span "Change" at bounding box center [242, 49] width 27 height 9
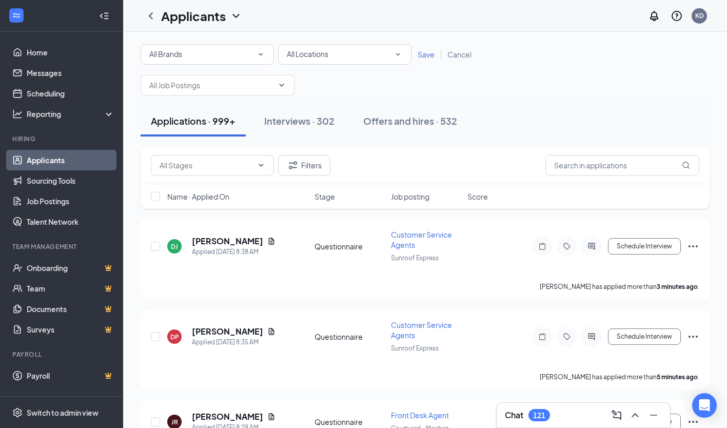
click at [191, 67] on div "All Brands All Brands All Locations All Locations Save Cancel" at bounding box center [425, 69] width 569 height 51
click at [212, 58] on div "All Brands" at bounding box center [207, 54] width 116 height 12
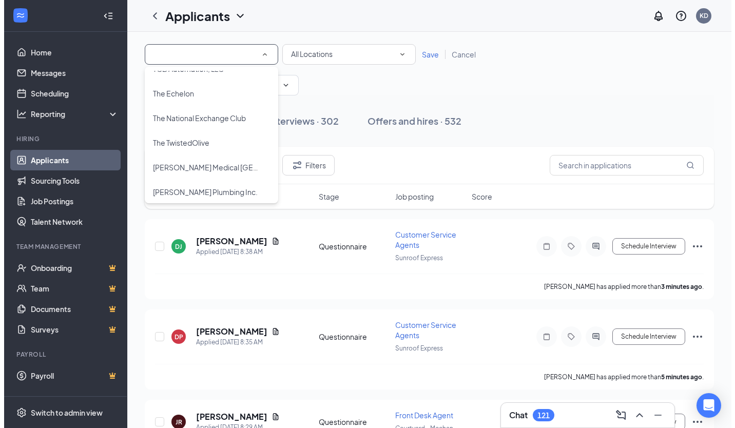
scroll to position [1898, 0]
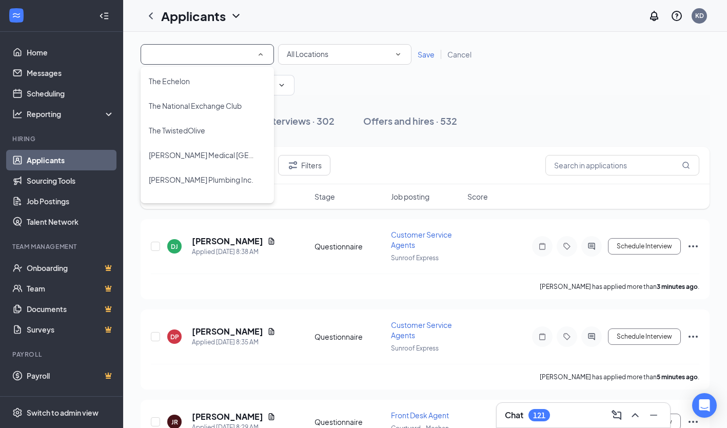
click at [214, 148] on li "[PERSON_NAME] Medical [GEOGRAPHIC_DATA]" at bounding box center [207, 155] width 133 height 25
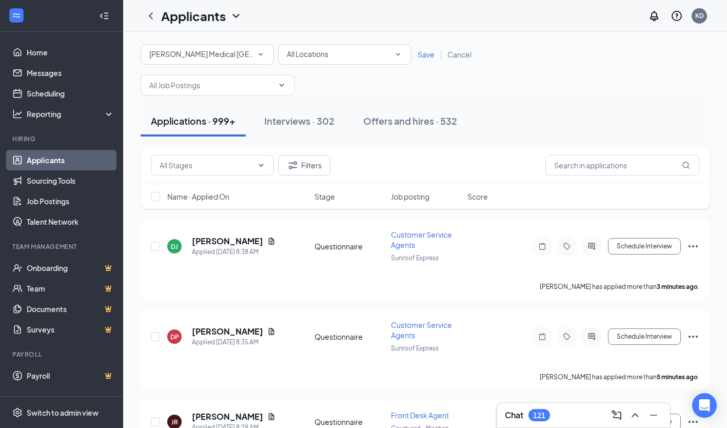
click at [428, 53] on span "Save" at bounding box center [426, 54] width 17 height 9
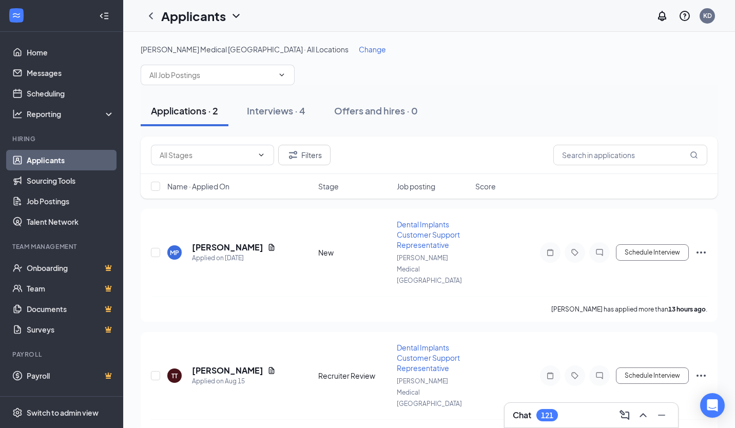
click at [222, 242] on h5 "maria polk" at bounding box center [227, 247] width 71 height 11
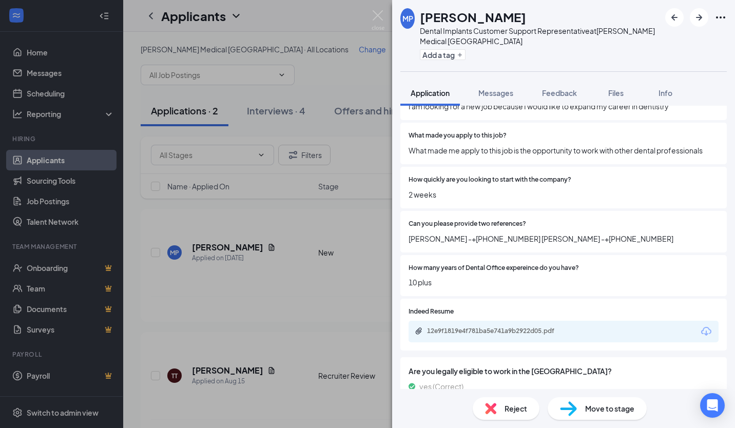
scroll to position [232, 0]
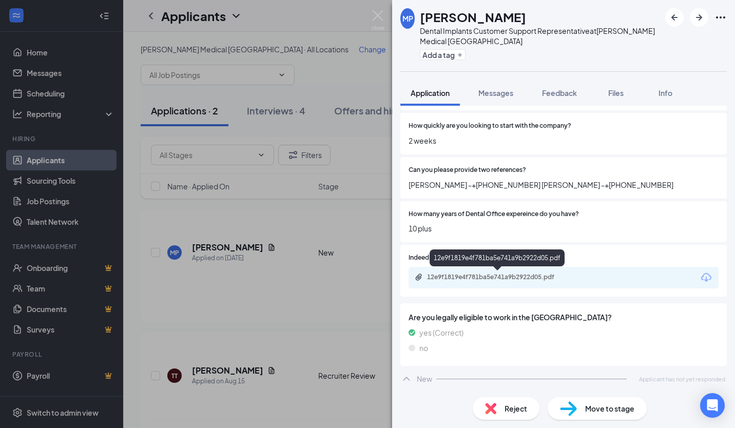
click at [496, 274] on div "12e9f1819e4f781ba5e741a9b2922d05.pdf" at bounding box center [499, 277] width 144 height 8
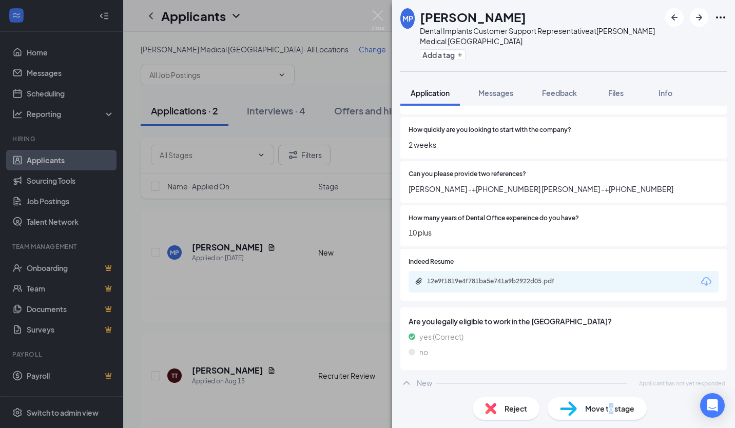
click at [611, 416] on div "Move to stage" at bounding box center [596, 408] width 99 height 23
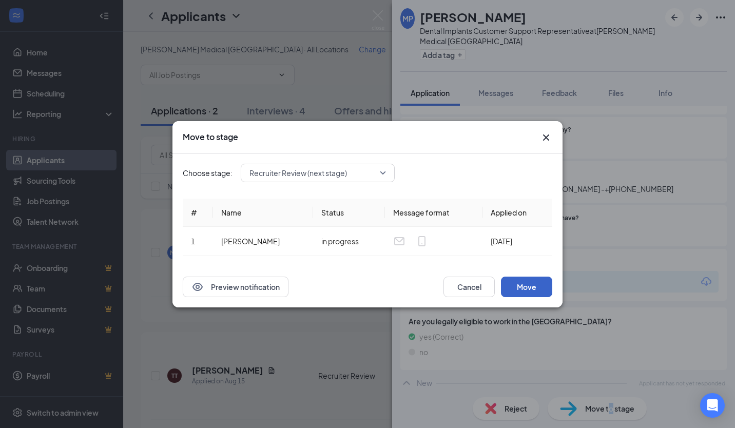
click at [530, 285] on button "Move" at bounding box center [526, 287] width 51 height 21
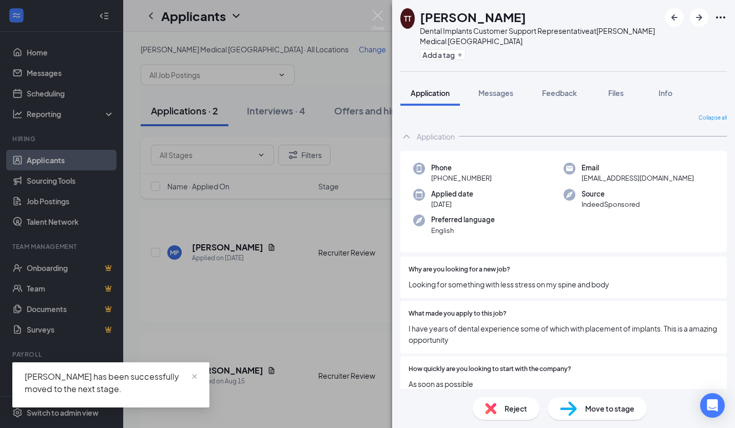
click at [207, 88] on div "TT Taylor Tkach Dental Implants Customer Support Representative at Thommen Medi…" at bounding box center [367, 214] width 735 height 428
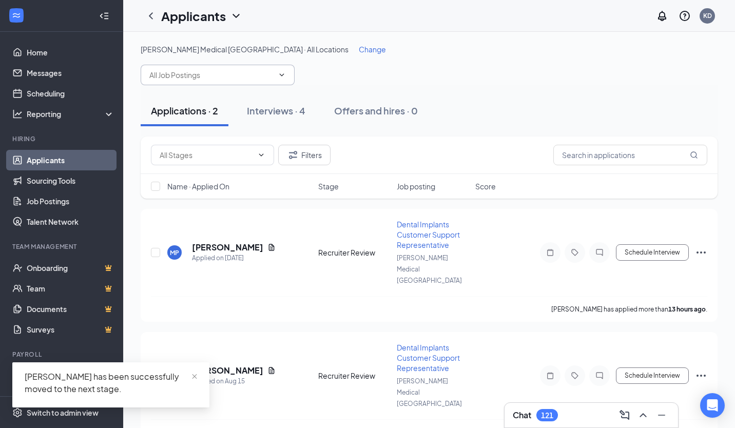
click at [170, 72] on input "text" at bounding box center [211, 74] width 124 height 11
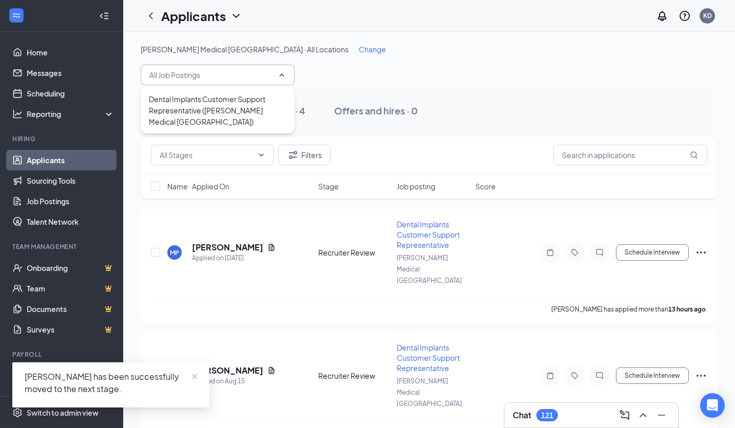
click at [211, 104] on div "Dental Implants Customer Support Representative (Thommen Medical USA)" at bounding box center [217, 110] width 137 height 34
type input "Dental Implants Customer Support Representative (Thommen Medical USA)"
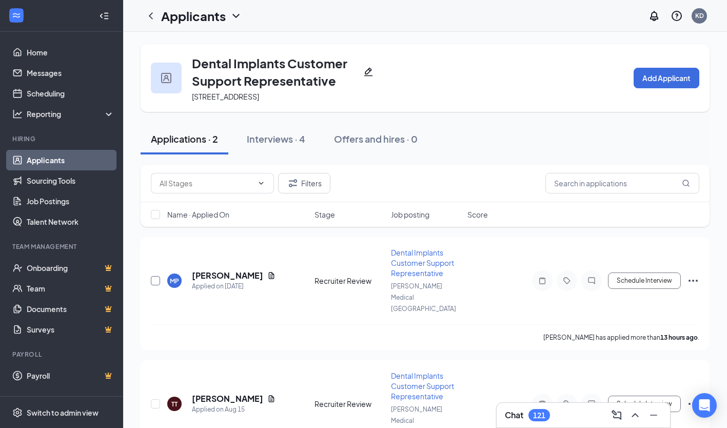
click at [155, 276] on input "checkbox" at bounding box center [155, 280] width 9 height 9
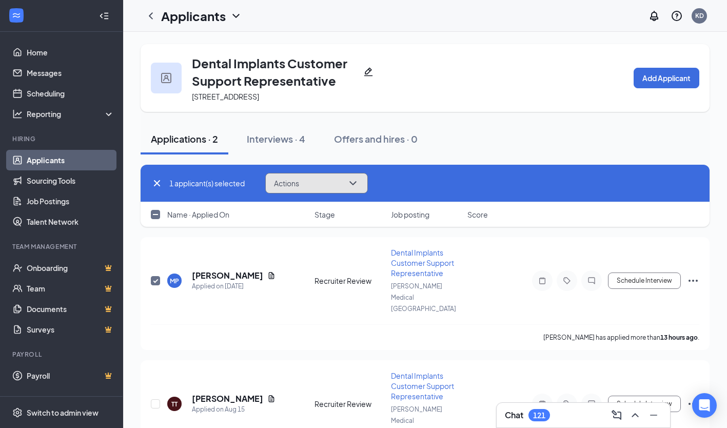
click at [293, 180] on span "Actions" at bounding box center [286, 183] width 25 height 7
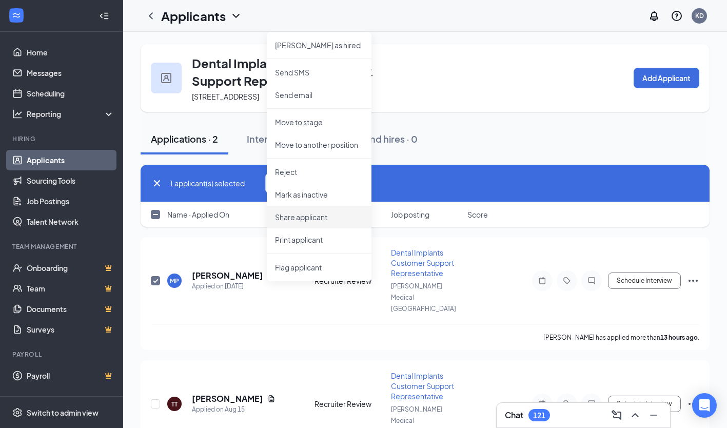
click at [305, 212] on p "Share applicant" at bounding box center [319, 217] width 88 height 10
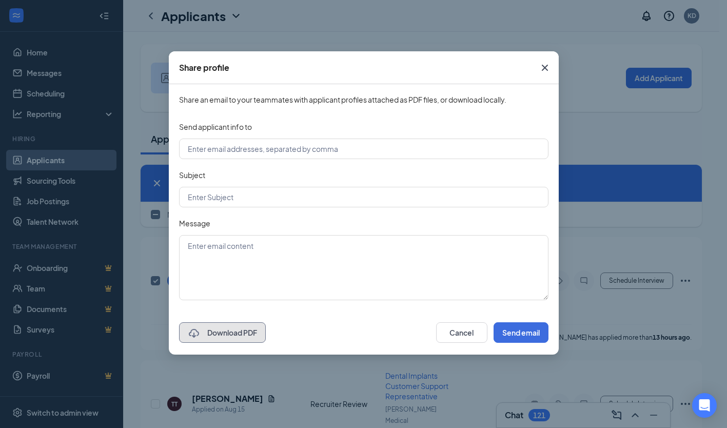
click at [245, 322] on button "Download PDF" at bounding box center [222, 332] width 87 height 21
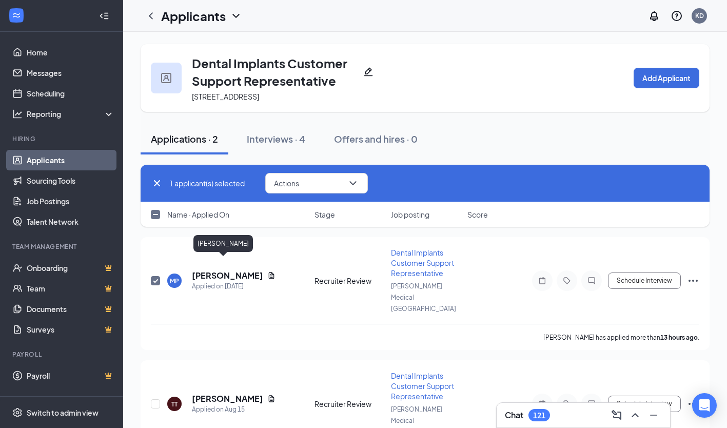
click at [231, 270] on h5 "maria polk" at bounding box center [227, 275] width 71 height 11
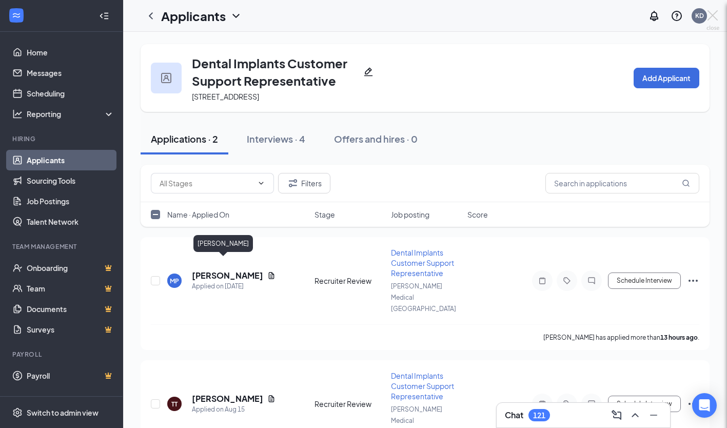
checkbox input "false"
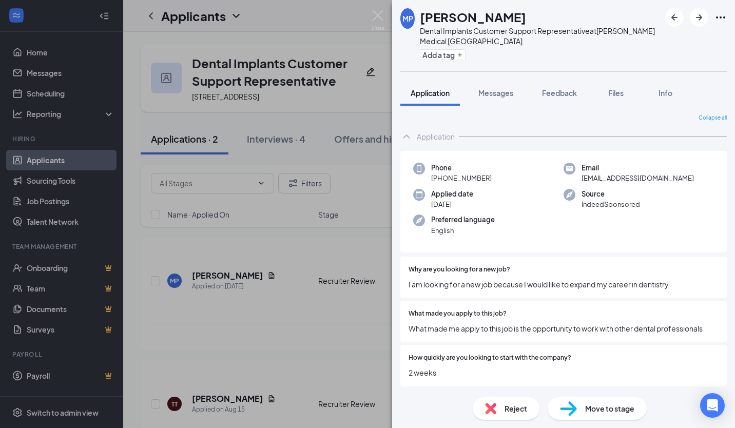
click at [132, 268] on div "MP maria polk Dental Implants Customer Support Representative at Thommen Medica…" at bounding box center [367, 214] width 735 height 428
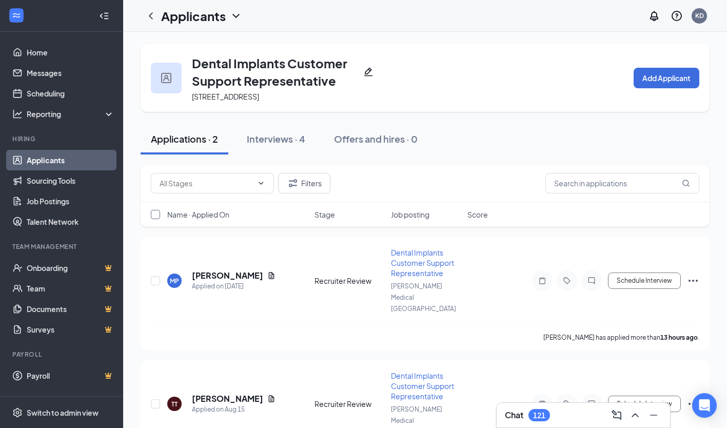
click at [159, 218] on input "checkbox" at bounding box center [155, 214] width 9 height 9
checkbox input "true"
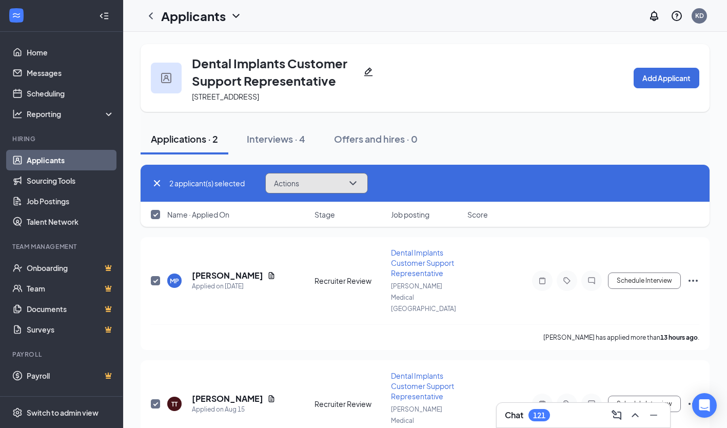
click at [288, 186] on span "Actions" at bounding box center [286, 183] width 25 height 7
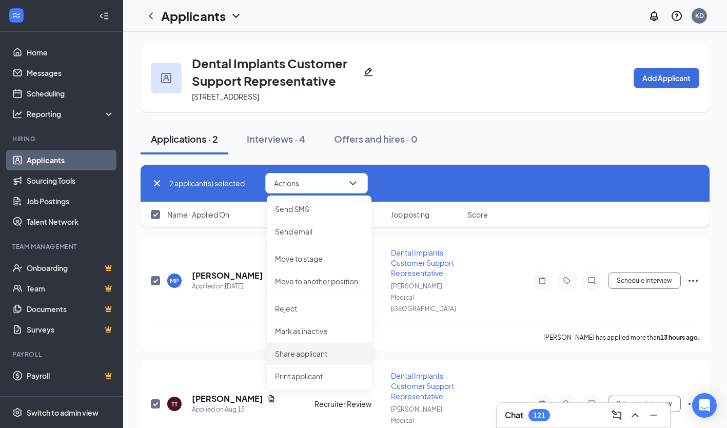
click at [323, 347] on li "Share applicant" at bounding box center [319, 353] width 105 height 23
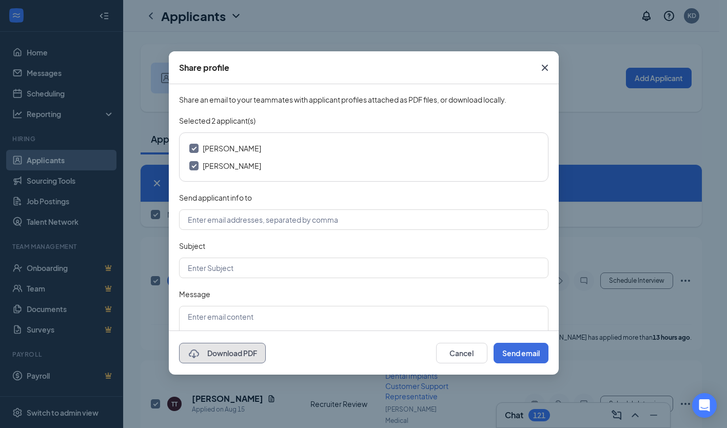
click at [234, 348] on button "Download PDF" at bounding box center [222, 353] width 87 height 21
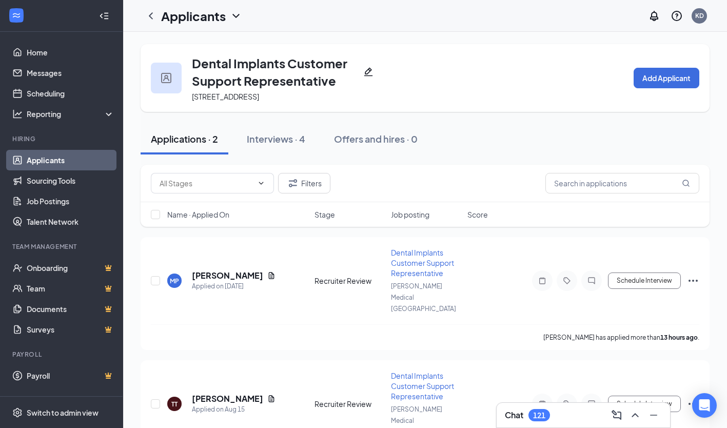
click at [172, 277] on div "MP" at bounding box center [174, 281] width 9 height 9
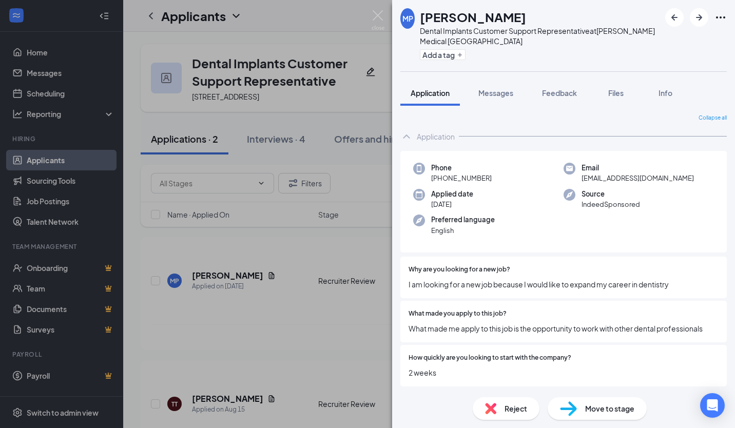
click at [600, 416] on div "Move to stage" at bounding box center [596, 408] width 99 height 23
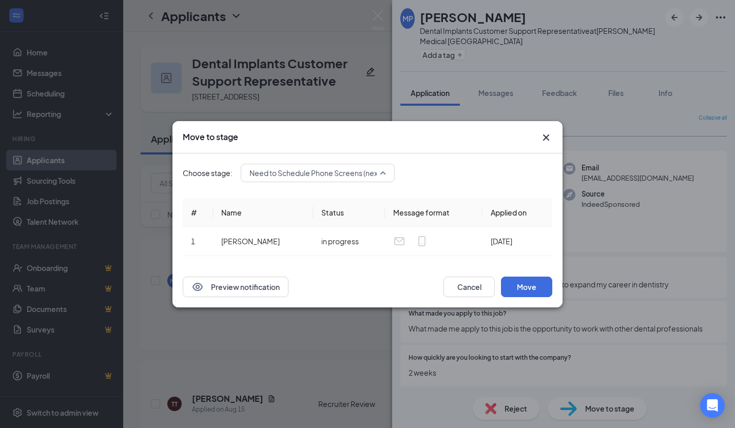
click at [355, 175] on span "Need to Schedule Phone Screens (next stage)" at bounding box center [325, 172] width 153 height 15
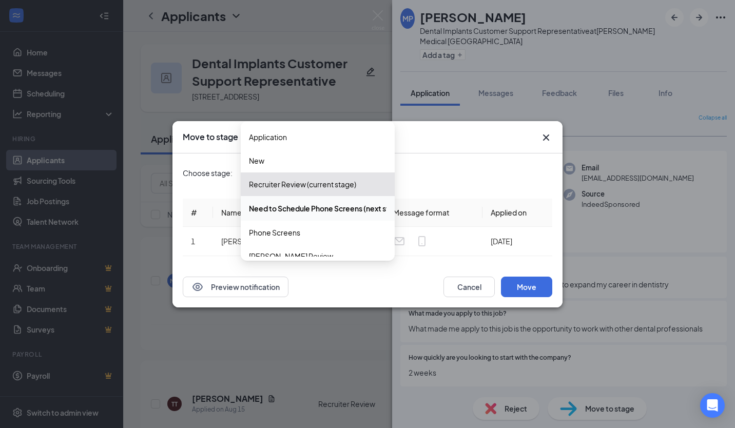
click at [545, 131] on icon "Cross" at bounding box center [546, 137] width 12 height 12
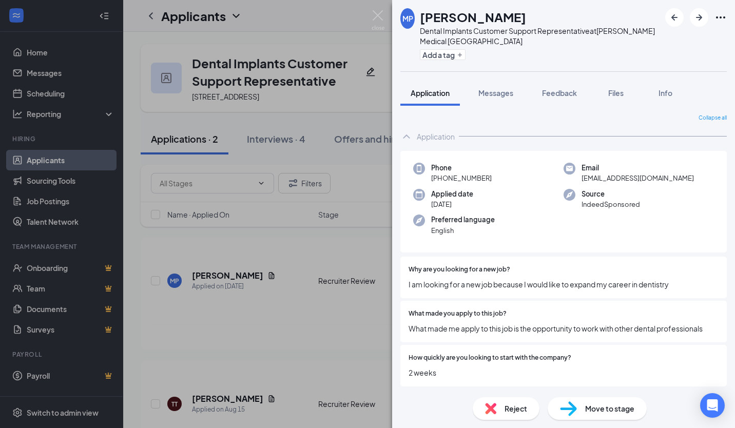
click at [302, 190] on div "MP maria polk Dental Implants Customer Support Representative at Thommen Medica…" at bounding box center [367, 214] width 735 height 428
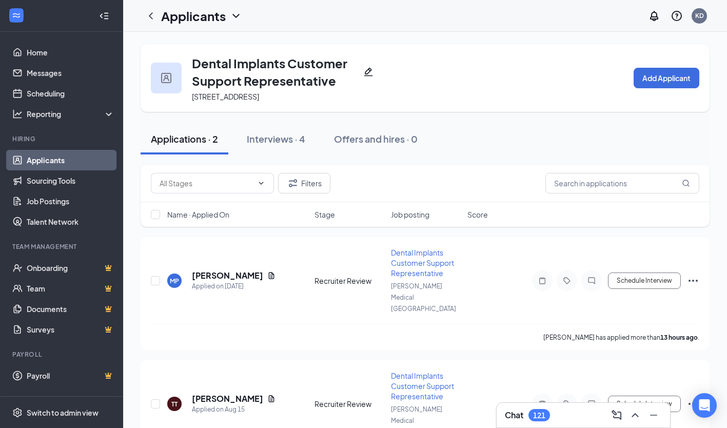
click at [65, 156] on link "Applicants" at bounding box center [71, 160] width 88 height 21
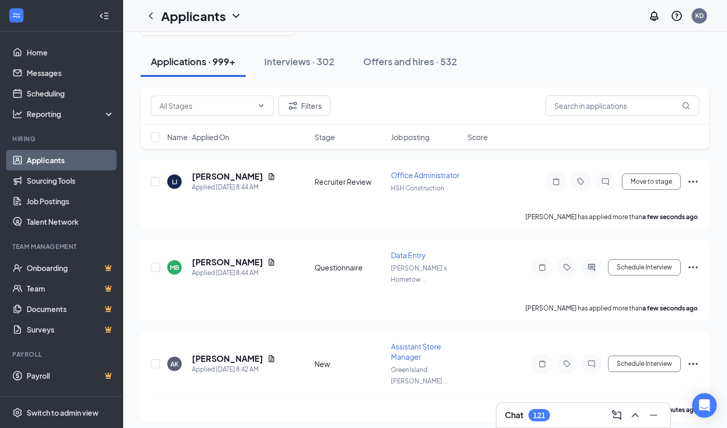
scroll to position [154, 0]
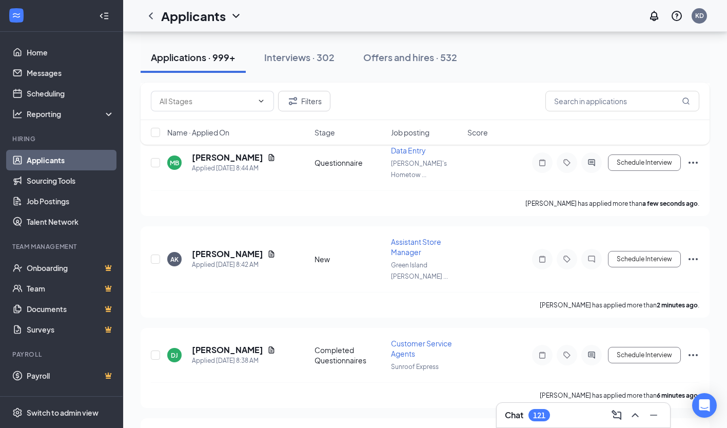
click at [587, 417] on div "Chat 121" at bounding box center [583, 415] width 157 height 16
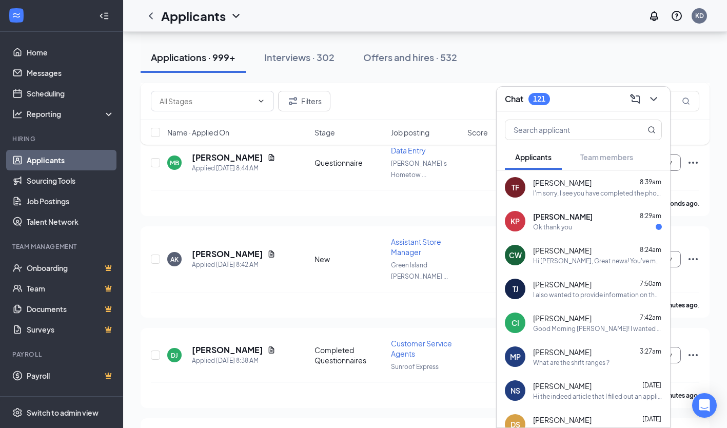
click at [569, 220] on span "Kayla Pearson" at bounding box center [563, 216] width 60 height 10
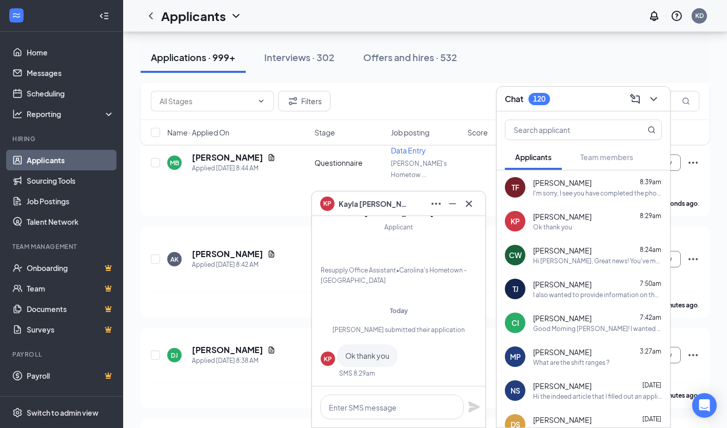
click at [576, 194] on div "I'm sorry, I see you have completed the phone screen. At this time, our hiring …" at bounding box center [597, 193] width 129 height 9
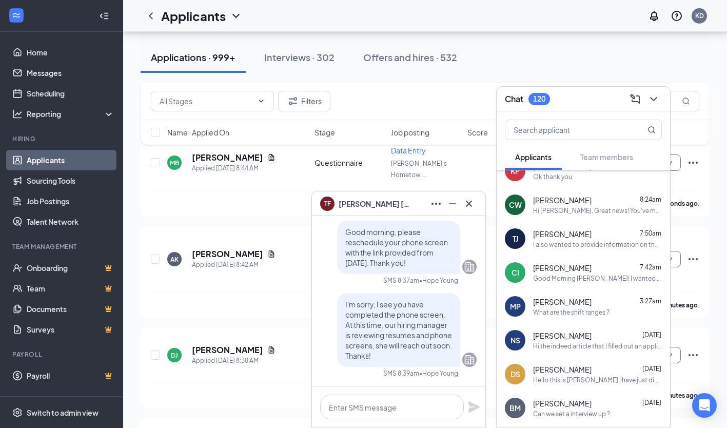
scroll to position [133, 0]
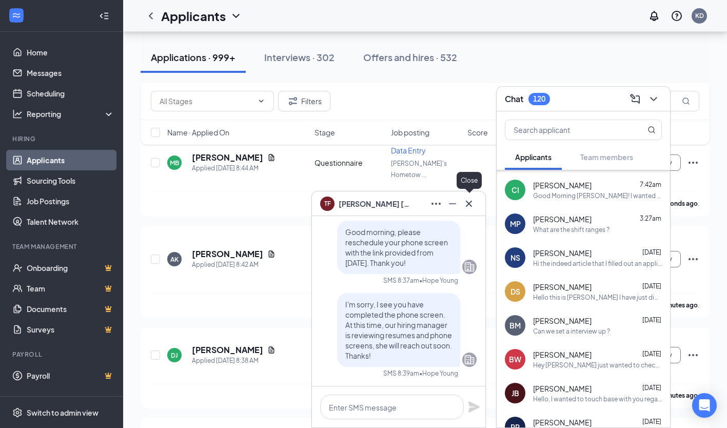
click at [471, 203] on icon "Cross" at bounding box center [469, 204] width 12 height 12
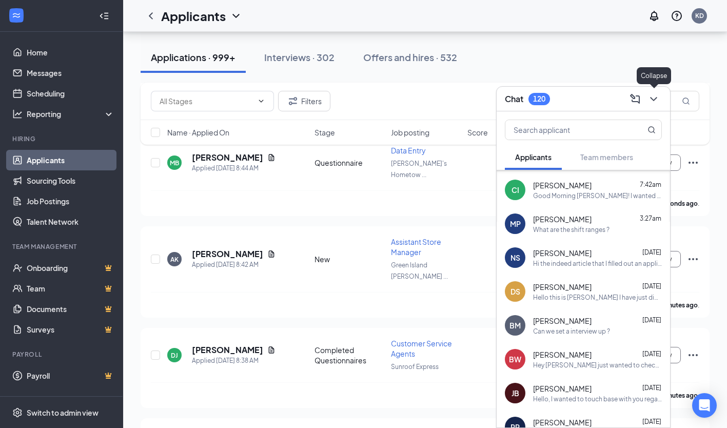
click at [649, 100] on icon "ChevronDown" at bounding box center [653, 99] width 12 height 12
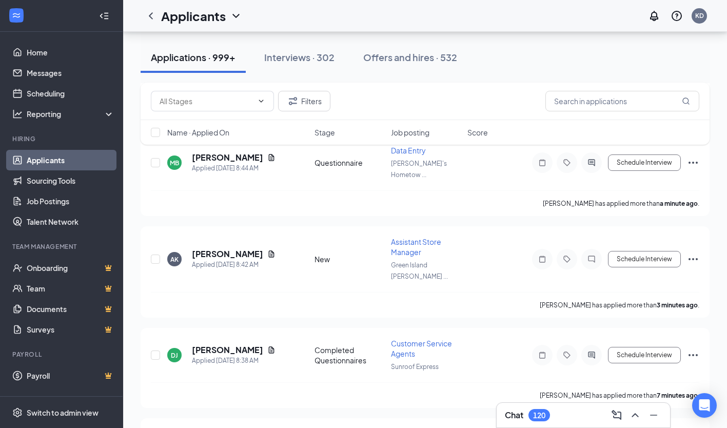
scroll to position [0, 0]
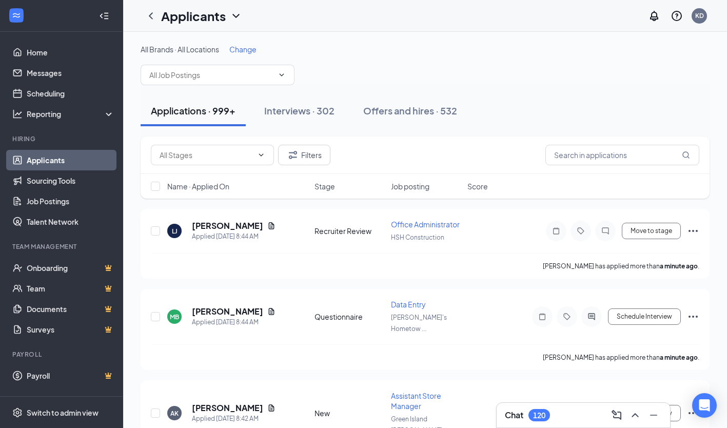
click at [252, 53] on span "Change" at bounding box center [242, 49] width 27 height 9
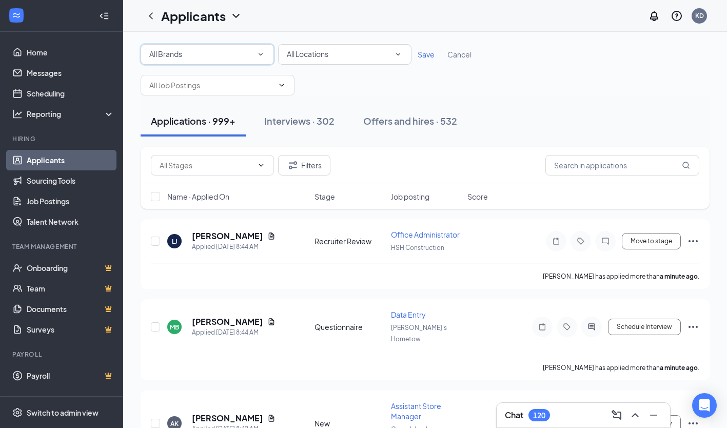
click at [229, 52] on div "All Brands" at bounding box center [207, 54] width 116 height 12
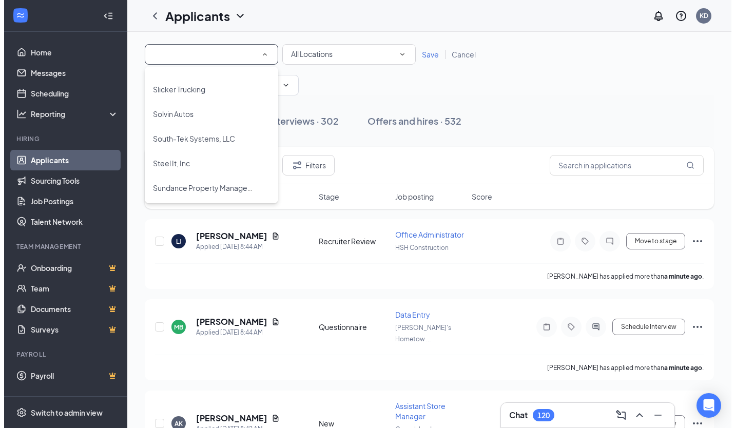
scroll to position [1590, 0]
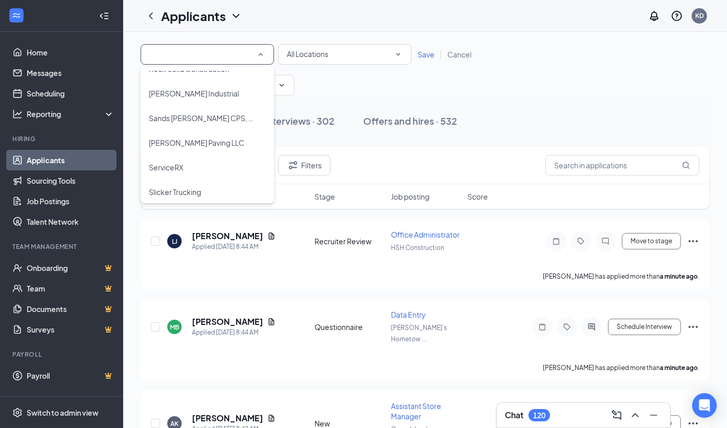
click at [214, 121] on span "Sands [PERSON_NAME] CPS, LLC" at bounding box center [205, 117] width 112 height 9
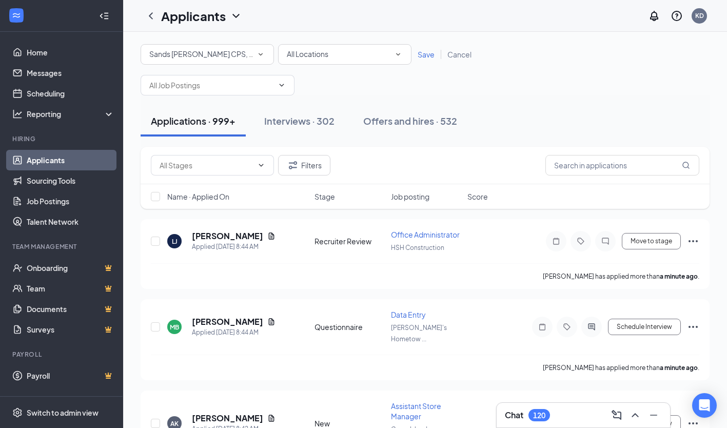
click at [423, 57] on span "Save" at bounding box center [426, 54] width 17 height 9
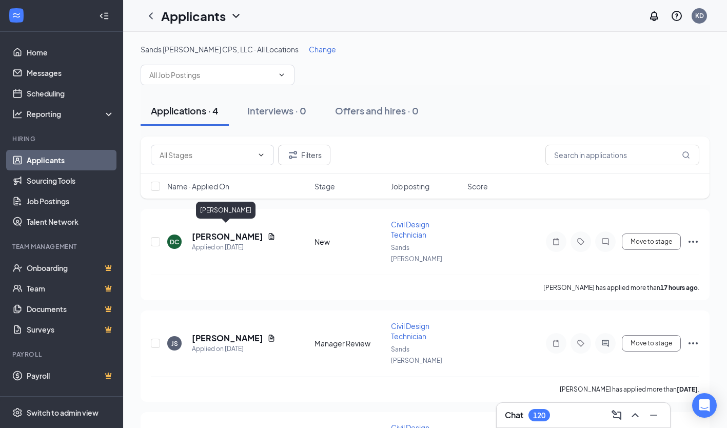
click at [228, 231] on h5 "DANIEL CLARK" at bounding box center [227, 236] width 71 height 11
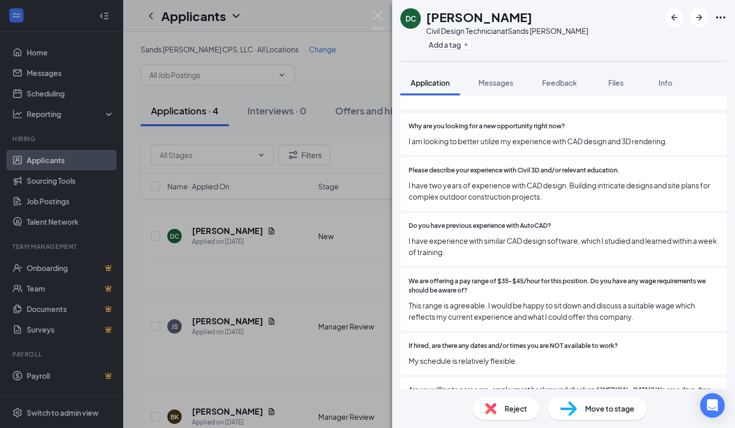
scroll to position [299, 0]
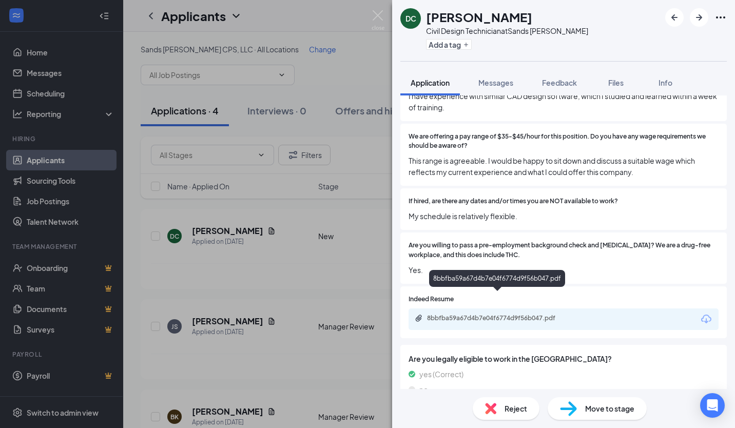
click at [505, 314] on div "8bbfba59a67d4b7e04f6774d9f56b047.pdf" at bounding box center [499, 318] width 144 height 8
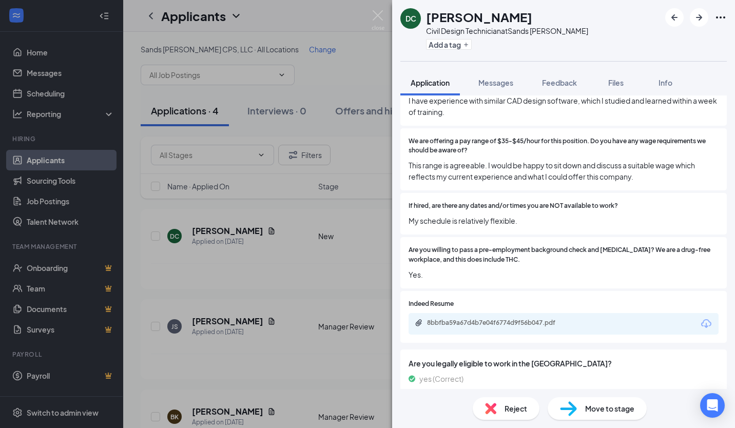
click at [604, 398] on div "Move to stage" at bounding box center [596, 408] width 99 height 23
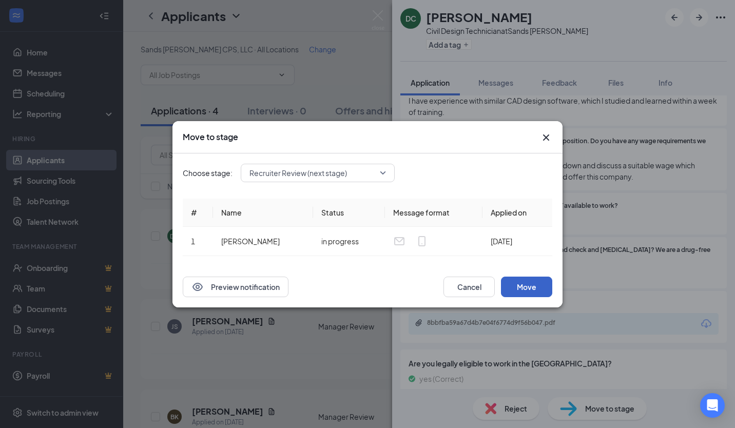
click at [529, 284] on button "Move" at bounding box center [526, 287] width 51 height 21
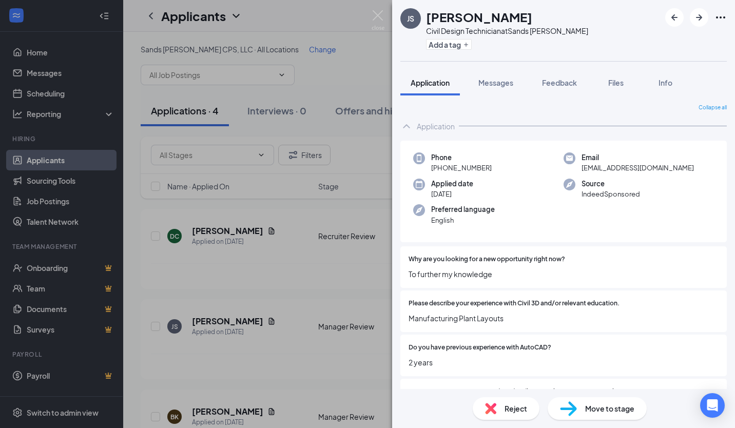
drag, startPoint x: 248, startPoint y: 50, endPoint x: 318, endPoint y: 47, distance: 69.9
click at [248, 50] on div "JS Jeff Smith Civil Design Technician at Sands Decker Add a tag Application Mes…" at bounding box center [367, 214] width 735 height 428
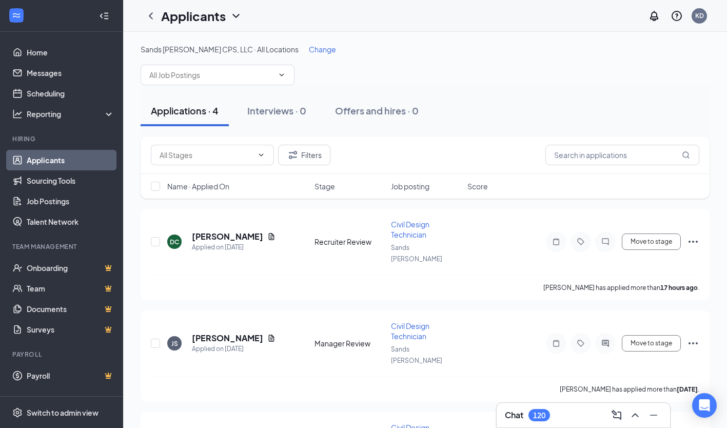
click at [309, 50] on span "Change" at bounding box center [322, 49] width 27 height 9
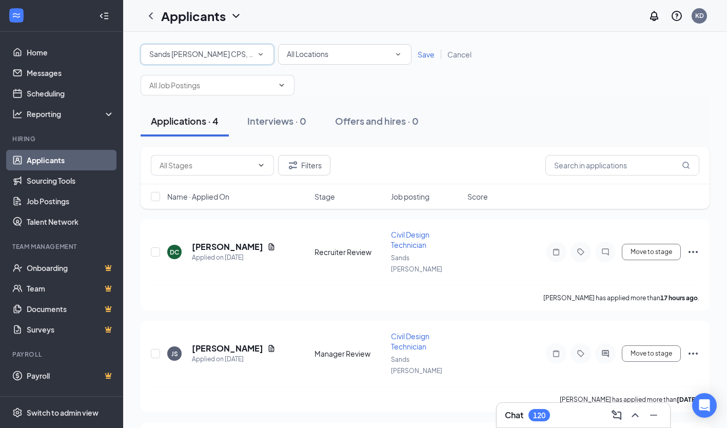
click at [246, 56] on div "Sands [PERSON_NAME] CPS, LLC" at bounding box center [207, 54] width 116 height 12
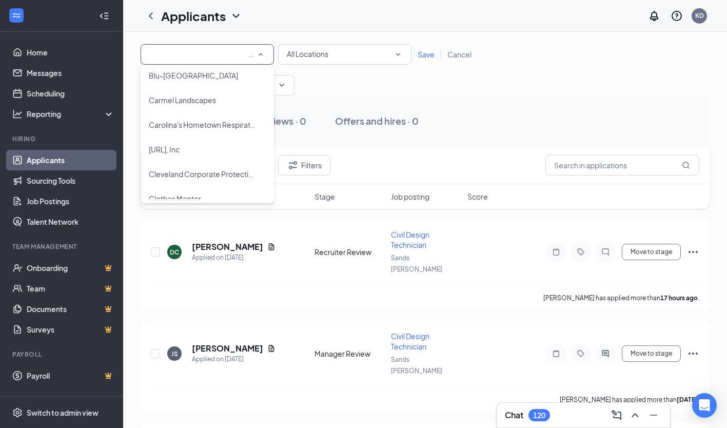
scroll to position [342, 0]
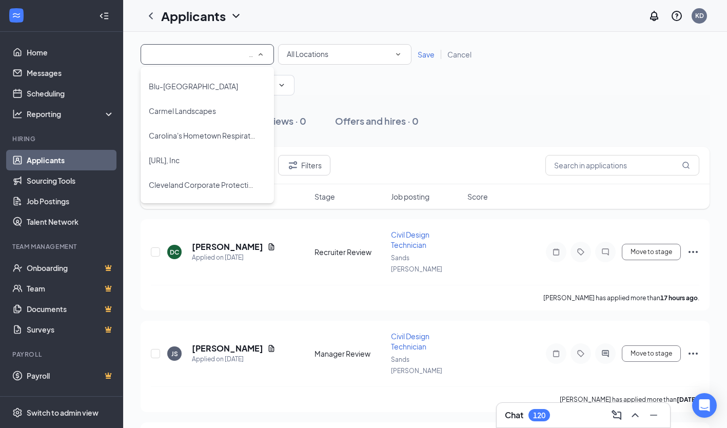
click at [215, 165] on div "[URL], Inc" at bounding box center [207, 160] width 117 height 12
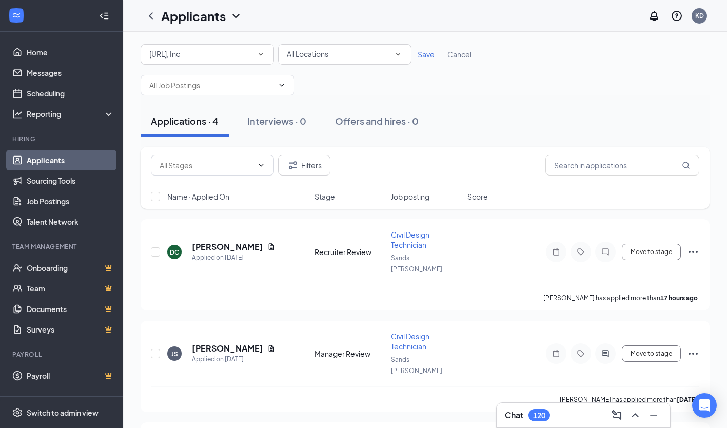
click at [423, 54] on span "Save" at bounding box center [426, 54] width 17 height 9
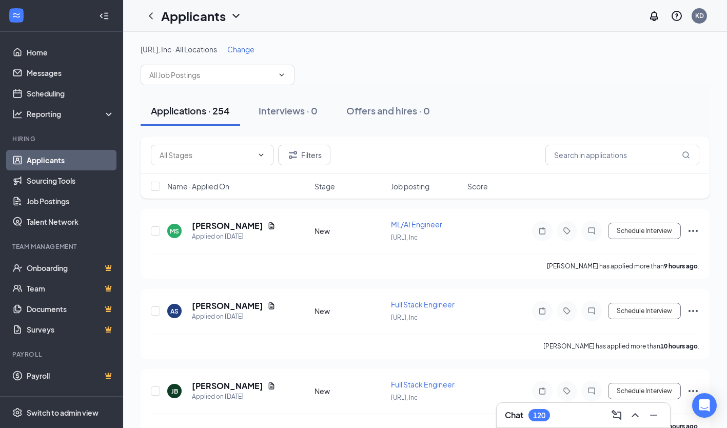
click at [191, 84] on span at bounding box center [218, 75] width 154 height 21
click at [197, 121] on div "Full Stack Engineer (Cercle.ai, Inc)" at bounding box center [199, 122] width 100 height 11
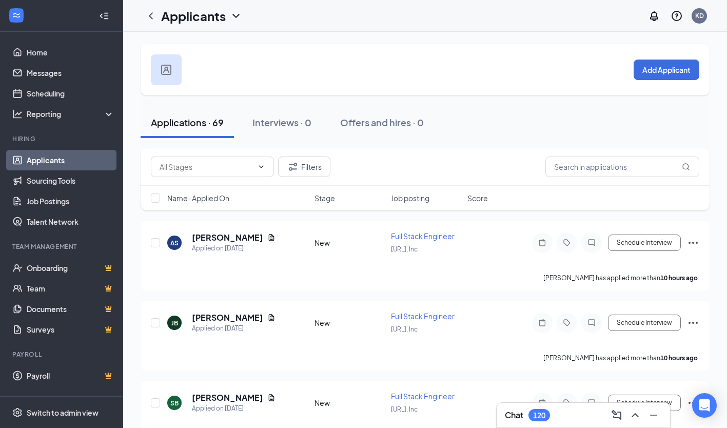
click at [224, 163] on input "text" at bounding box center [206, 166] width 93 height 11
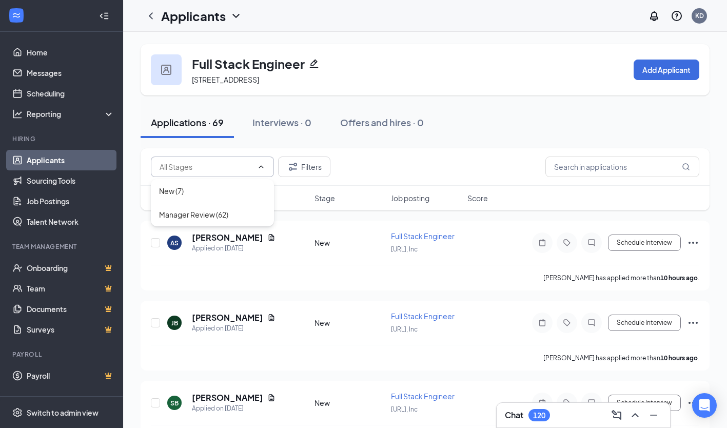
click at [417, 142] on div "Applications · 69 Interviews · 0 Offers and hires · 0" at bounding box center [425, 122] width 569 height 51
click at [222, 240] on h5 "AMIT SEHGAL" at bounding box center [227, 237] width 71 height 11
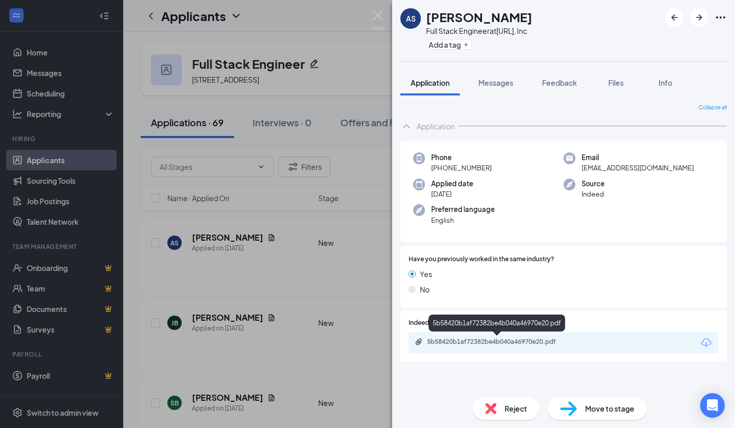
click at [470, 339] on div "5b58420b1af72382be4b040a46970e20.pdf" at bounding box center [499, 342] width 144 height 8
click at [506, 406] on div "Reject Move to stage" at bounding box center [563, 408] width 343 height 39
click at [502, 408] on div "Reject" at bounding box center [505, 408] width 67 height 23
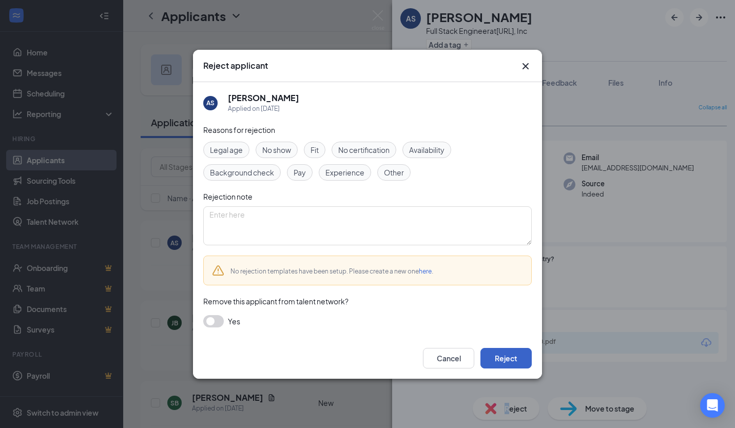
click at [509, 352] on button "Reject" at bounding box center [505, 358] width 51 height 21
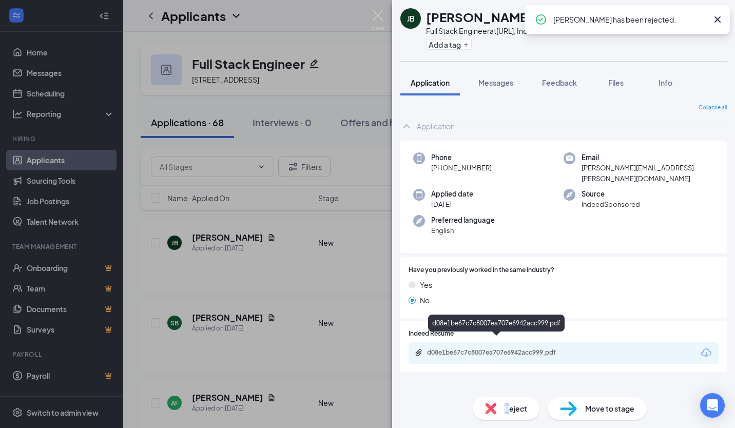
click at [488, 348] on div "d08e1be67c7c8007ea707e6942acc999.pdf" at bounding box center [499, 352] width 144 height 8
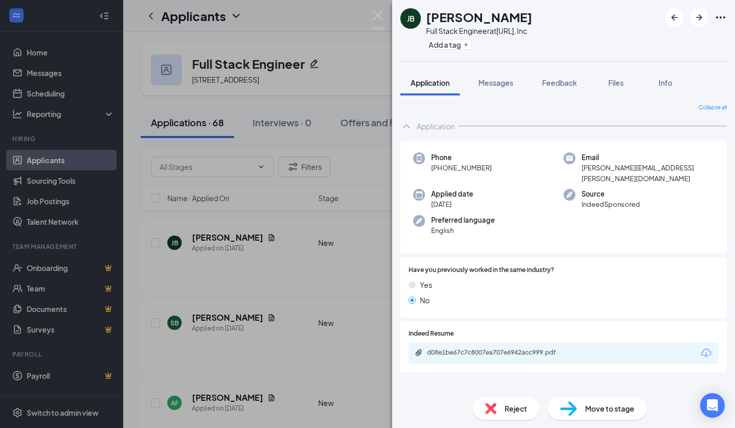
click at [498, 410] on div "Reject" at bounding box center [505, 408] width 67 height 23
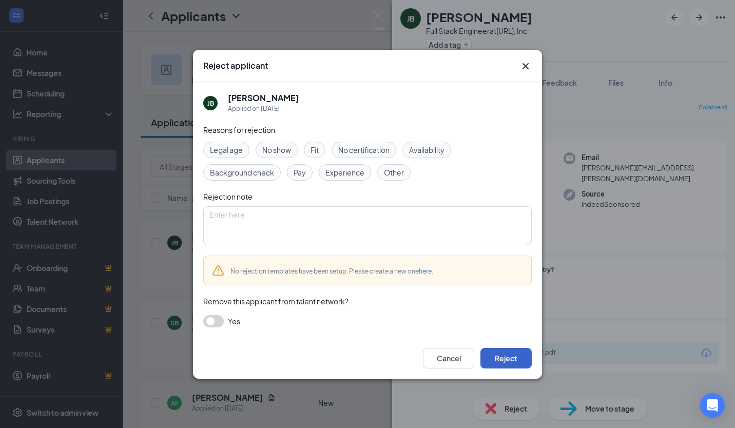
click at [505, 352] on button "Reject" at bounding box center [505, 358] width 51 height 21
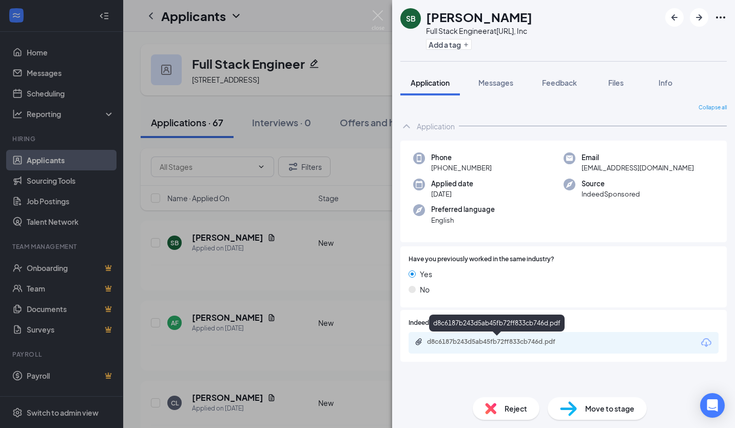
click at [462, 338] on div "d8c6187b243d5ab45fb72ff833cb746d.pdf" at bounding box center [499, 342] width 144 height 8
click at [525, 404] on span "Reject" at bounding box center [515, 408] width 23 height 11
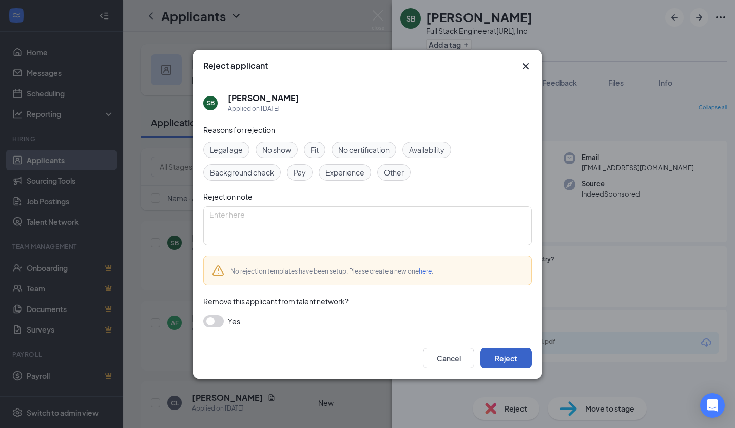
click at [521, 353] on button "Reject" at bounding box center [505, 358] width 51 height 21
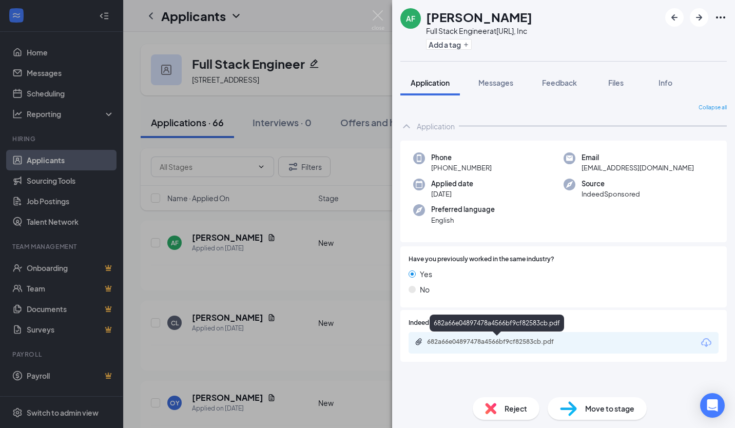
click at [545, 338] on div "682a66e04897478a4566bf9cf82583cb.pdf" at bounding box center [499, 342] width 144 height 8
click at [499, 399] on div "Reject" at bounding box center [505, 408] width 67 height 23
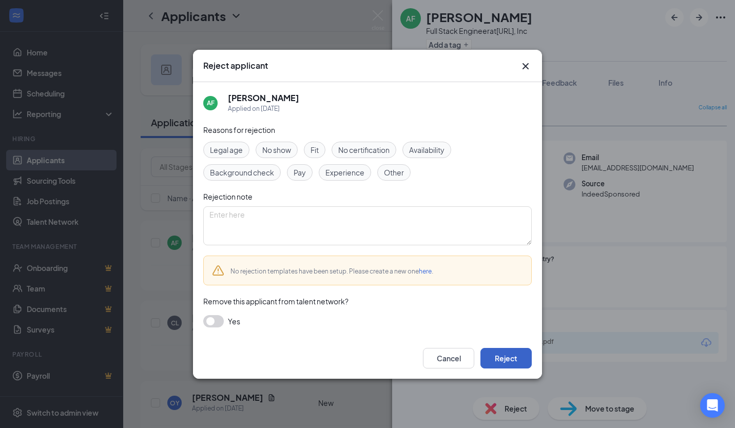
click at [509, 350] on button "Reject" at bounding box center [505, 358] width 51 height 21
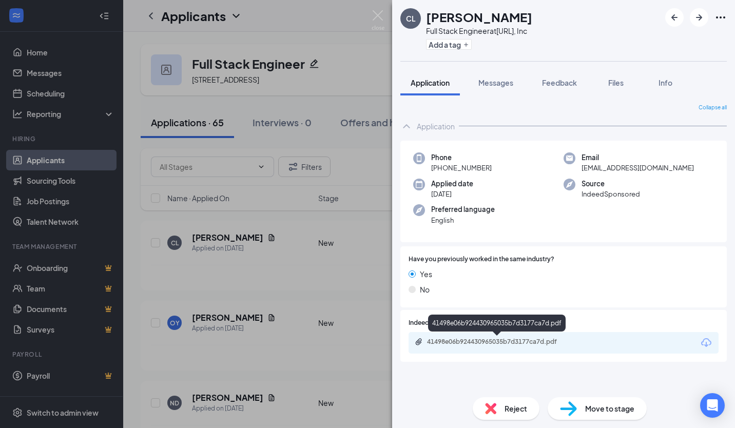
click at [486, 343] on div "41498e06b924430965035b7d3177ca7d.pdf" at bounding box center [499, 342] width 144 height 8
click at [616, 403] on span "Move to stage" at bounding box center [609, 408] width 49 height 11
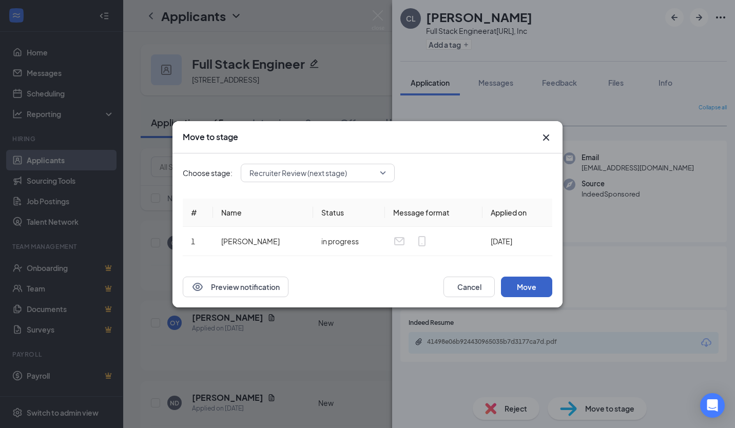
click at [534, 290] on button "Move" at bounding box center [526, 287] width 51 height 21
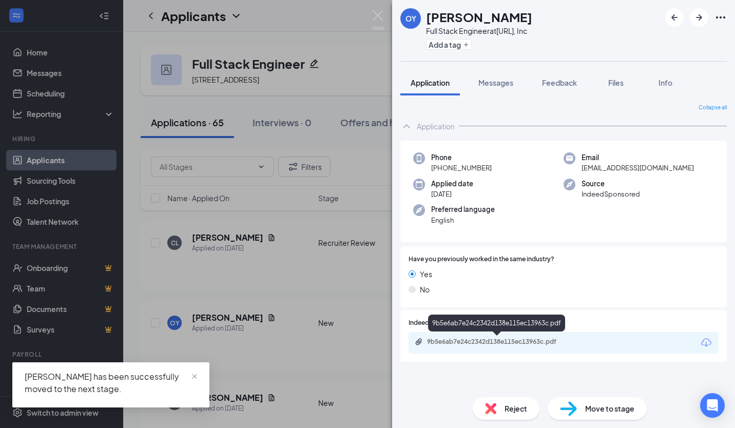
click at [483, 338] on div "9b5e6ab7e24c2342d138e115ec13963c.pdf" at bounding box center [499, 342] width 144 height 8
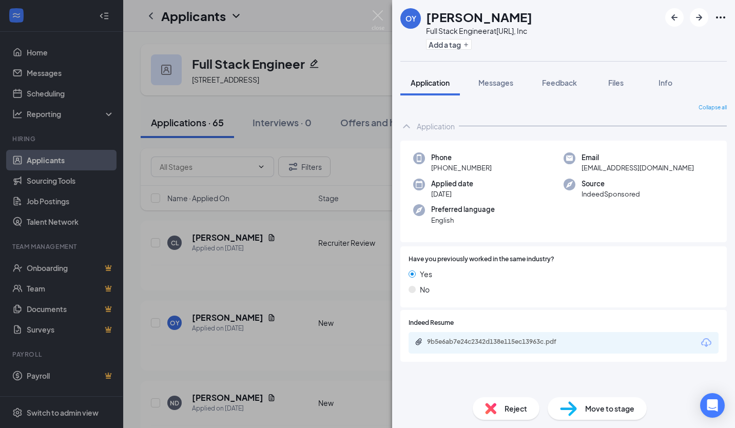
click at [533, 403] on div "Reject" at bounding box center [505, 408] width 67 height 23
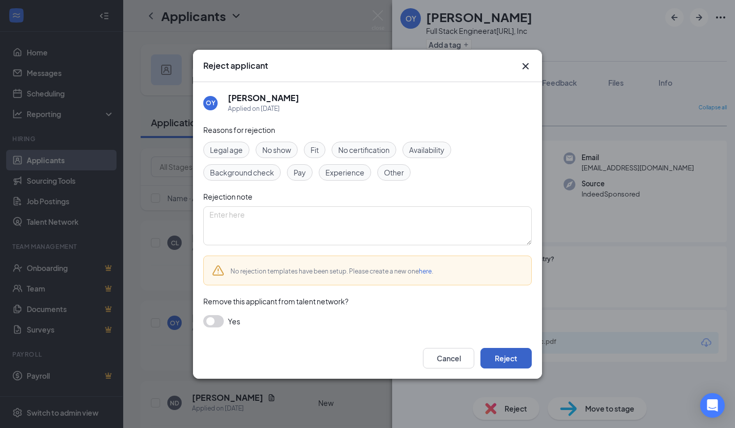
click at [519, 353] on button "Reject" at bounding box center [505, 358] width 51 height 21
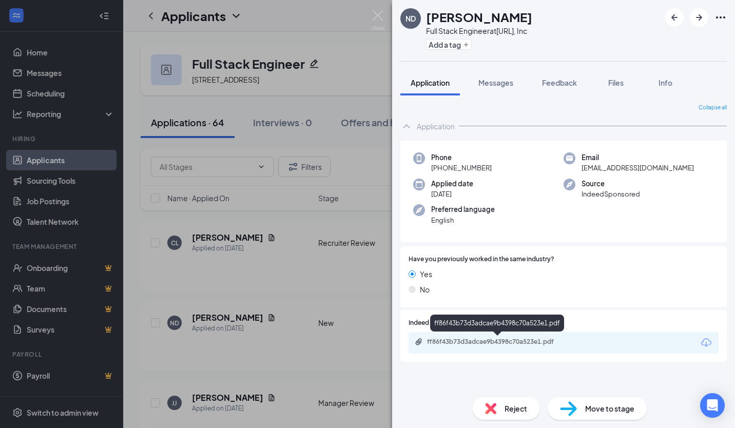
click at [486, 346] on div "ff86f43b73d3adcae9b4398c70a523e1.pdf" at bounding box center [499, 342] width 144 height 8
click at [505, 406] on span "Reject" at bounding box center [515, 408] width 23 height 11
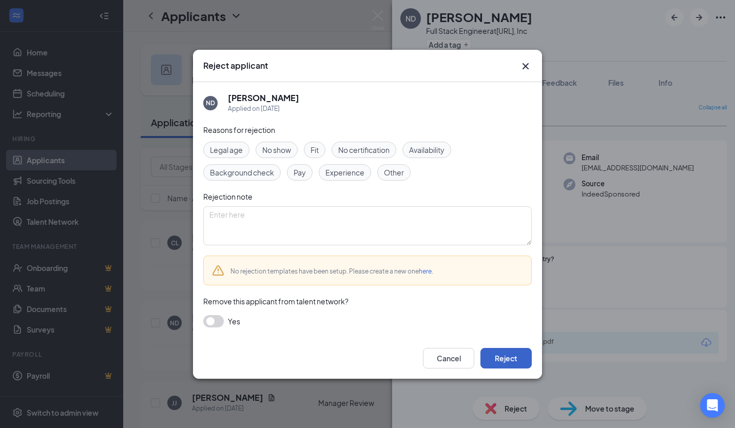
click at [500, 355] on button "Reject" at bounding box center [505, 358] width 51 height 21
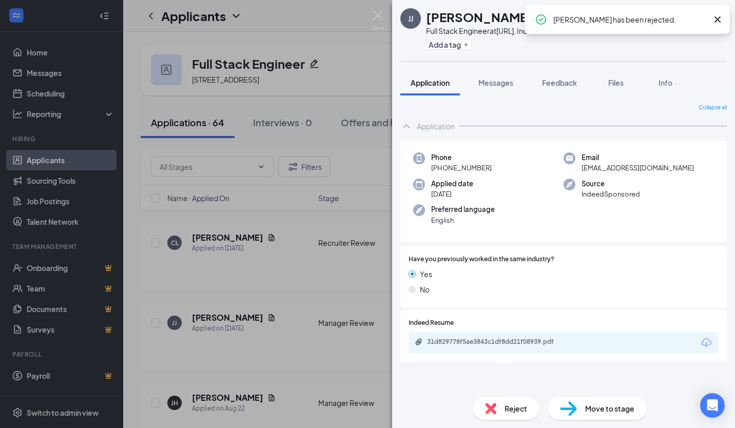
click at [275, 275] on div "JJ Jeremy Jones Full Stack Engineer at Cercle.ai, Inc Add a tag Application Mes…" at bounding box center [367, 214] width 735 height 428
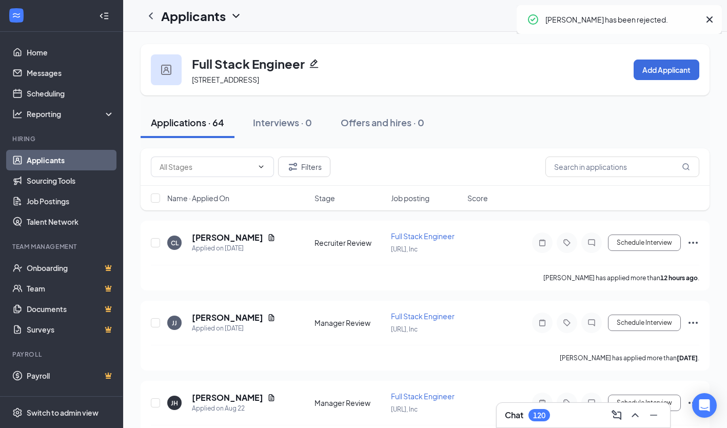
click at [175, 166] on input "text" at bounding box center [206, 166] width 93 height 11
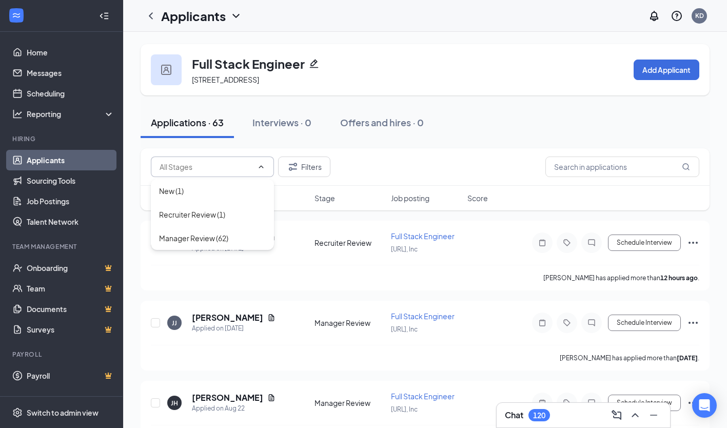
click at [204, 195] on div "New (1)" at bounding box center [212, 190] width 107 height 11
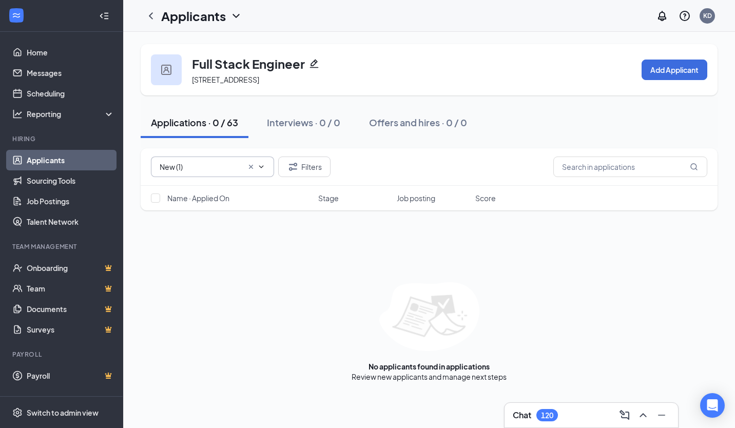
click at [199, 167] on input "New (1)" at bounding box center [201, 166] width 83 height 11
click at [212, 213] on div "Recruiter Review (1)" at bounding box center [192, 214] width 66 height 11
type input "Recruiter Review (1)"
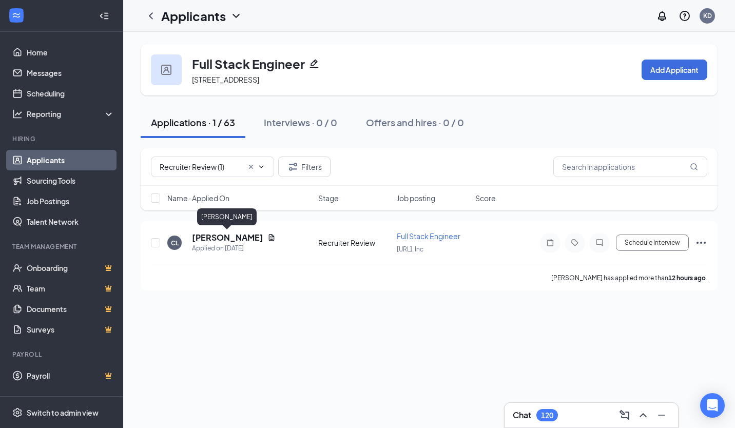
click at [243, 242] on h5 "Christopher Long" at bounding box center [227, 237] width 71 height 11
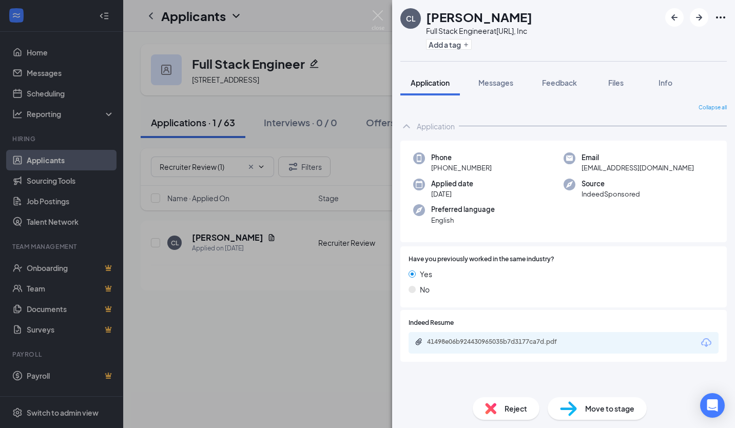
click at [613, 403] on span "Move to stage" at bounding box center [609, 408] width 49 height 11
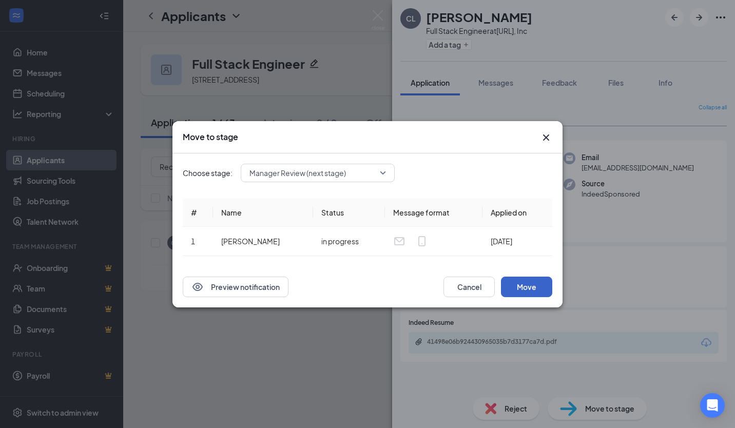
click at [530, 280] on button "Move" at bounding box center [526, 287] width 51 height 21
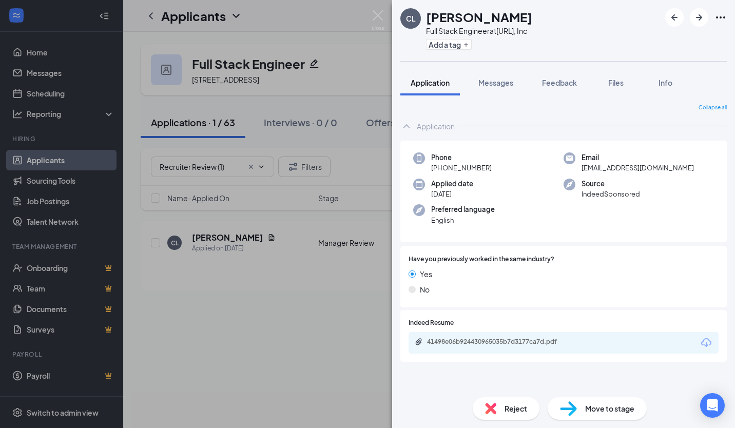
drag, startPoint x: 261, startPoint y: 304, endPoint x: 253, endPoint y: 260, distance: 44.3
click at [261, 304] on div "CL Christopher Long Full Stack Engineer at Cercle.ai, Inc Add a tag Application…" at bounding box center [367, 214] width 735 height 428
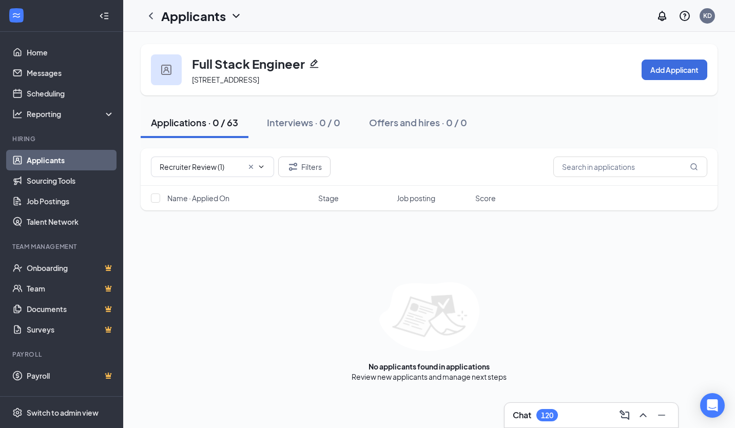
click at [151, 14] on icon "ChevronLeft" at bounding box center [151, 15] width 4 height 7
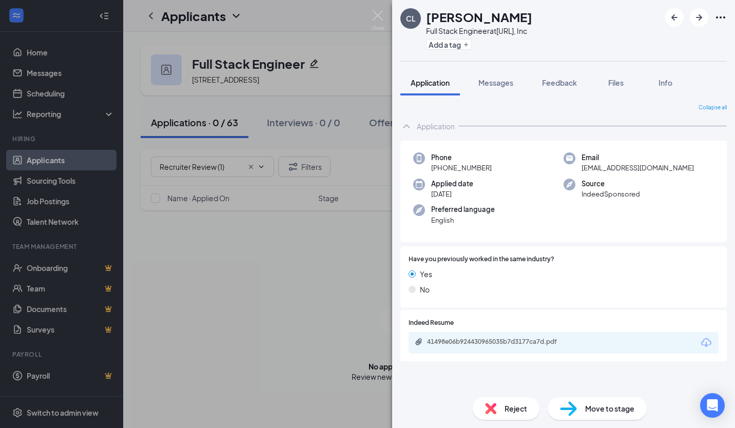
click at [154, 18] on div "CL Christopher Long Full Stack Engineer at Cercle.ai, Inc Add a tag Application…" at bounding box center [367, 214] width 735 height 428
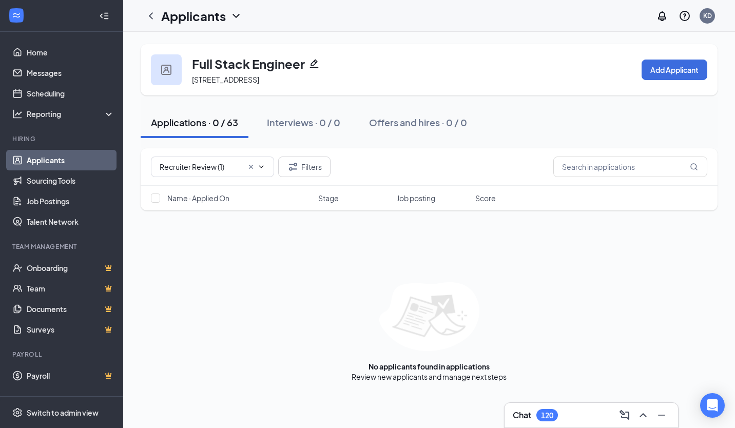
click at [82, 155] on link "Applicants" at bounding box center [71, 160] width 88 height 21
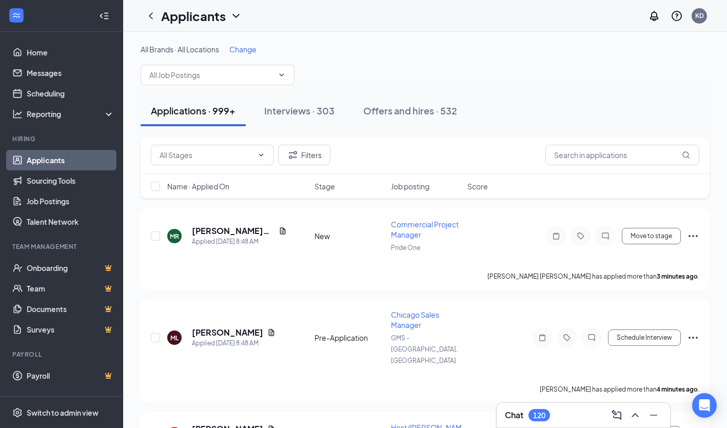
click at [239, 47] on span "Change" at bounding box center [242, 49] width 27 height 9
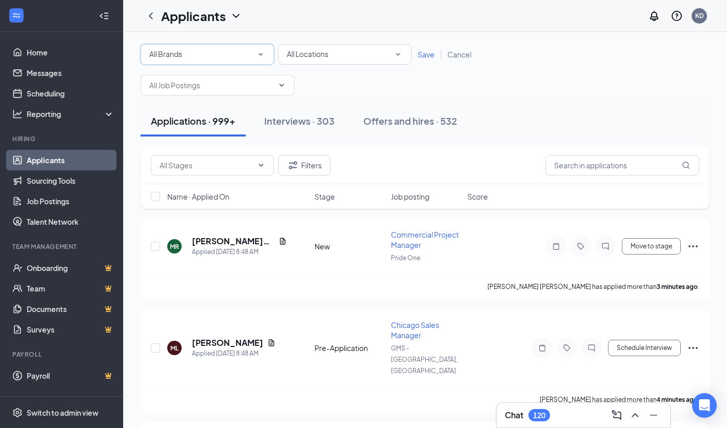
click at [262, 53] on icon "SmallChevronDown" at bounding box center [260, 54] width 9 height 9
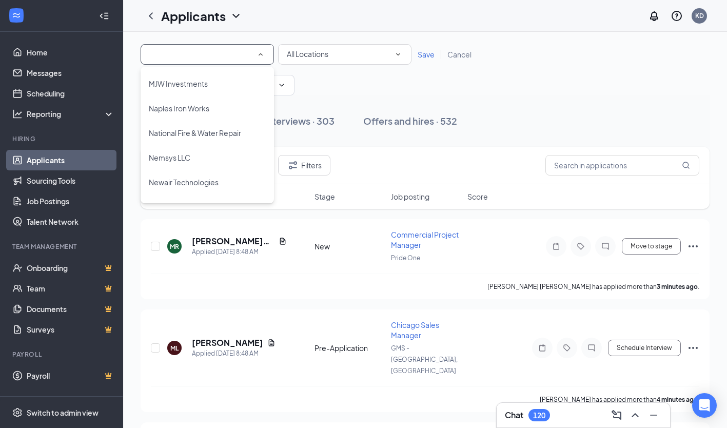
scroll to position [975, 0]
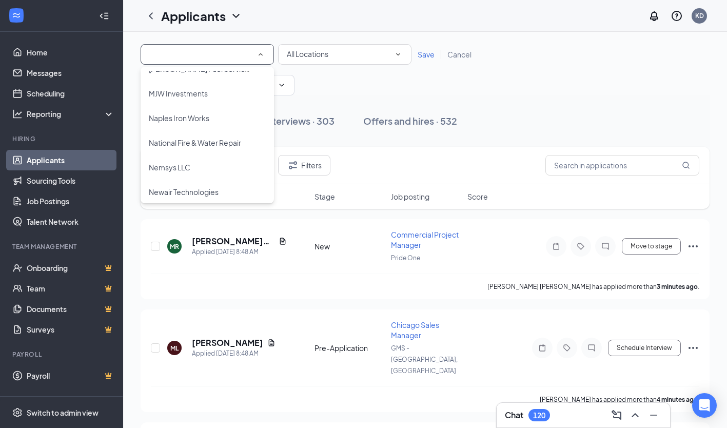
click at [203, 163] on div "Nemsys LLC" at bounding box center [207, 167] width 117 height 12
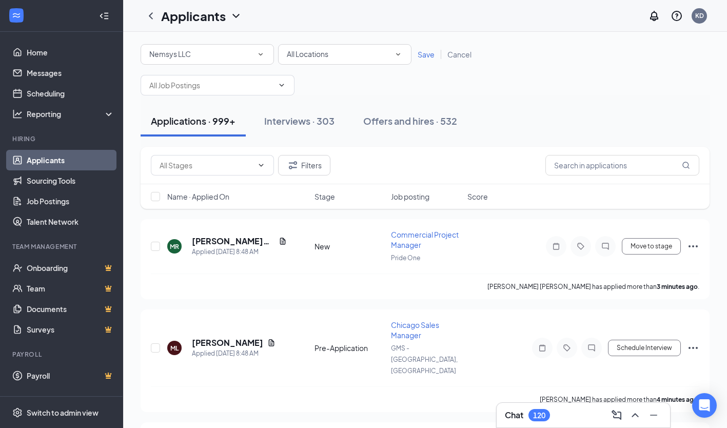
click at [424, 56] on span "Save" at bounding box center [426, 54] width 17 height 9
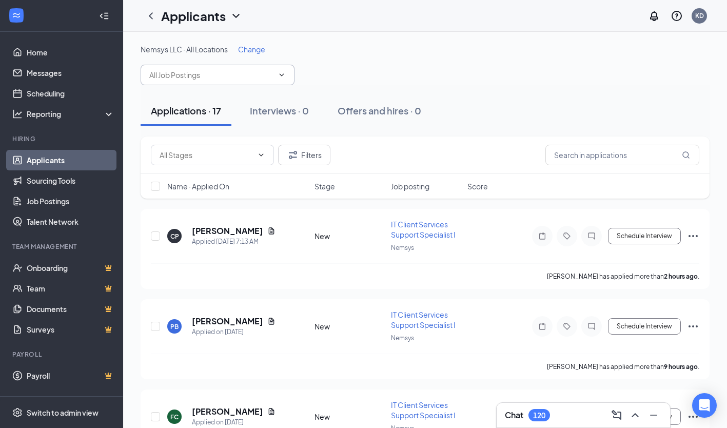
click at [184, 73] on input "text" at bounding box center [211, 74] width 124 height 11
click at [231, 101] on div "IT Client Services Support Specialist I (Nemsys)" at bounding box center [217, 104] width 137 height 23
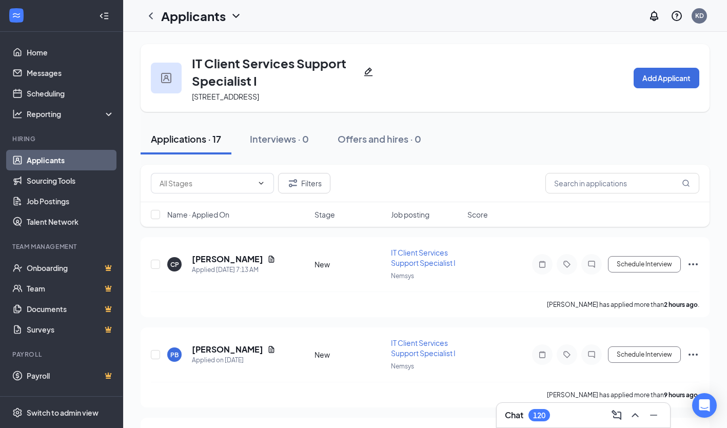
click at [223, 169] on div "Filters" at bounding box center [425, 183] width 569 height 37
click at [227, 186] on input "text" at bounding box center [206, 183] width 93 height 11
click at [231, 216] on div "New (7)" at bounding box center [212, 207] width 123 height 24
type input "New (7)"
click at [248, 255] on h5 "Christina Pfeifer" at bounding box center [227, 258] width 71 height 11
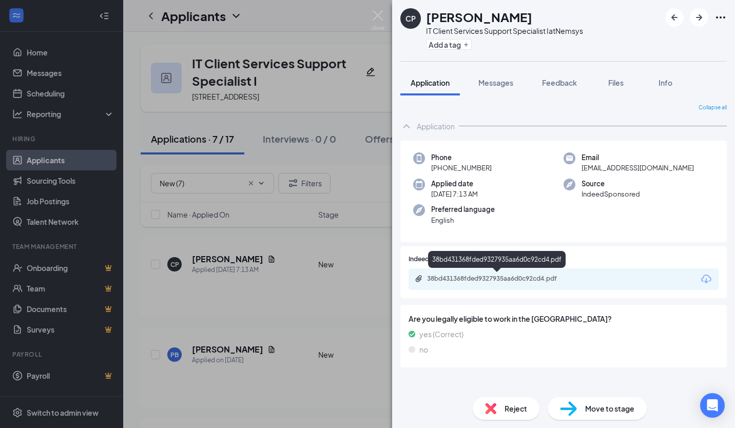
click at [517, 277] on div "38bd431368fded9327935aa6d0c92cd4.pdf" at bounding box center [499, 278] width 144 height 8
click at [511, 403] on span "Reject" at bounding box center [515, 408] width 23 height 11
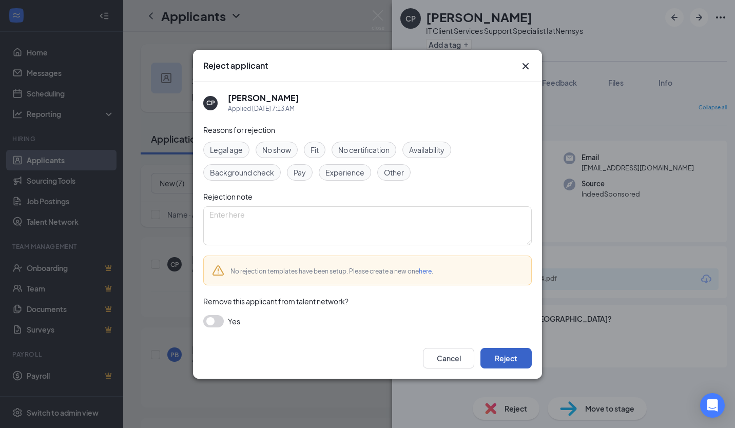
click at [512, 353] on button "Reject" at bounding box center [505, 358] width 51 height 21
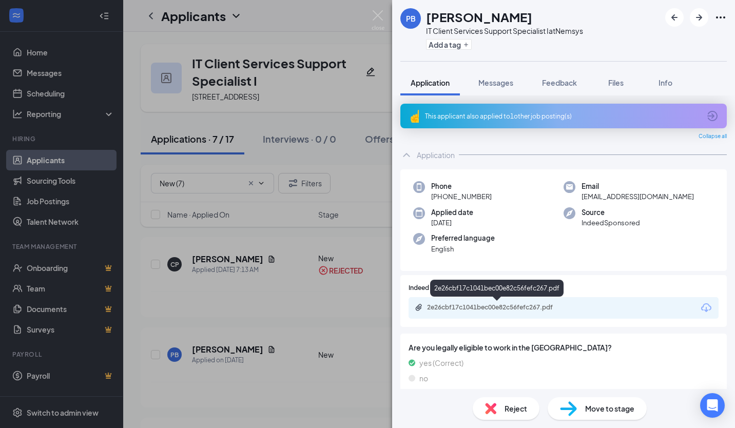
click at [555, 313] on div "2e26cbf17c1041bec00e82c56fefc267.pdf" at bounding box center [563, 308] width 310 height 22
click at [504, 312] on div "2e26cbf17c1041bec00e82c56fefc267.pdf" at bounding box center [498, 308] width 166 height 10
click at [518, 408] on span "Reject" at bounding box center [515, 408] width 23 height 11
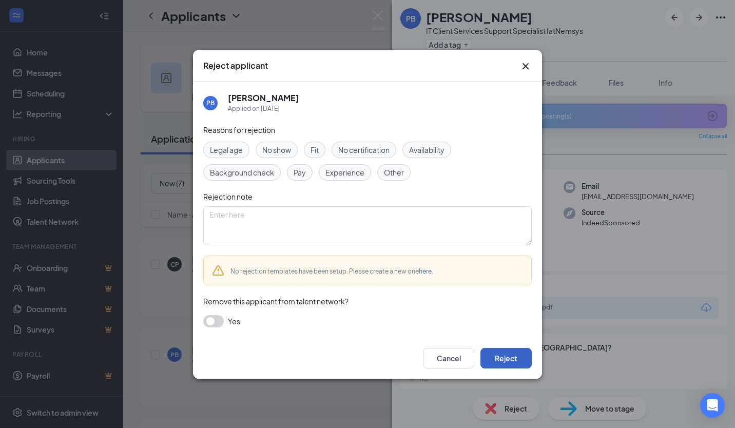
click at [512, 351] on button "Reject" at bounding box center [505, 358] width 51 height 21
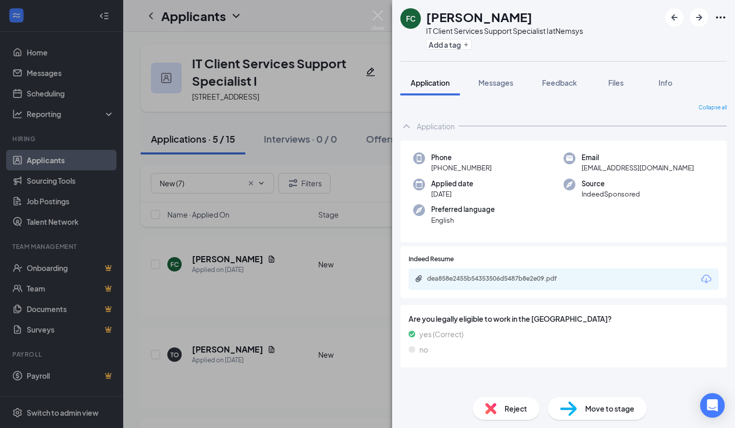
click at [527, 286] on div "dea858e2455b54353506d5487b8e2e09.pdf" at bounding box center [563, 279] width 310 height 22
click at [530, 285] on div "dea858e2455b54353506d5487b8e2e09.pdf" at bounding box center [563, 279] width 310 height 22
click at [539, 274] on div "dea858e2455b54353506d5487b8e2e09.pdf" at bounding box center [499, 278] width 144 height 8
click at [503, 423] on div "Reject Move to stage" at bounding box center [563, 408] width 343 height 39
click at [510, 408] on span "Reject" at bounding box center [515, 408] width 23 height 11
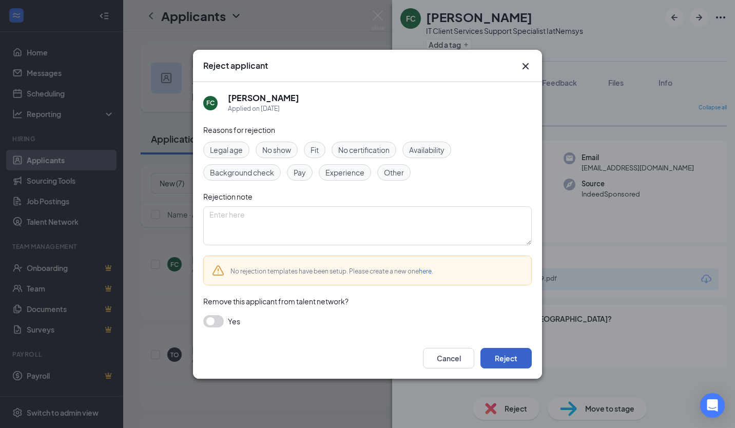
click at [505, 357] on button "Reject" at bounding box center [505, 358] width 51 height 21
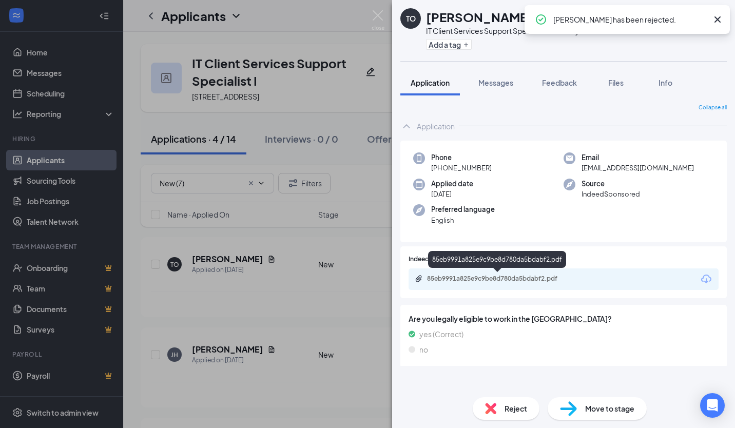
click at [496, 281] on div "85eb9991a825e9c9be8d780da5bdabf2.pdf" at bounding box center [499, 278] width 144 height 8
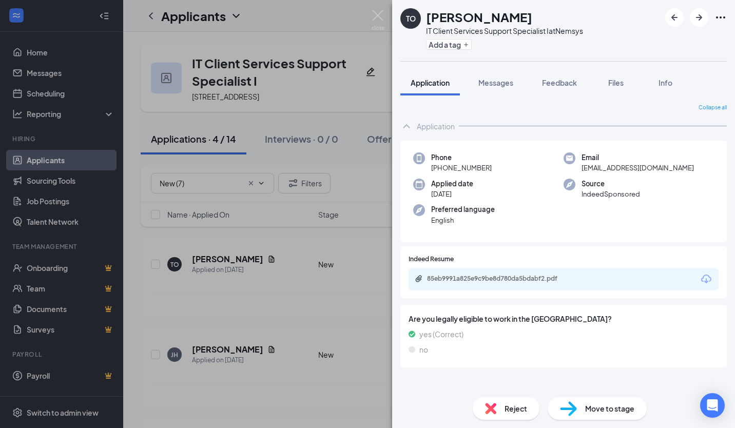
click at [516, 418] on div "Reject" at bounding box center [505, 408] width 67 height 23
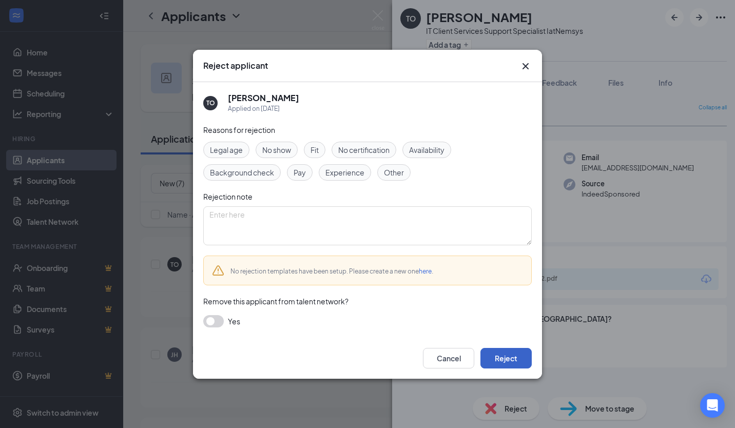
click at [520, 357] on button "Reject" at bounding box center [505, 358] width 51 height 21
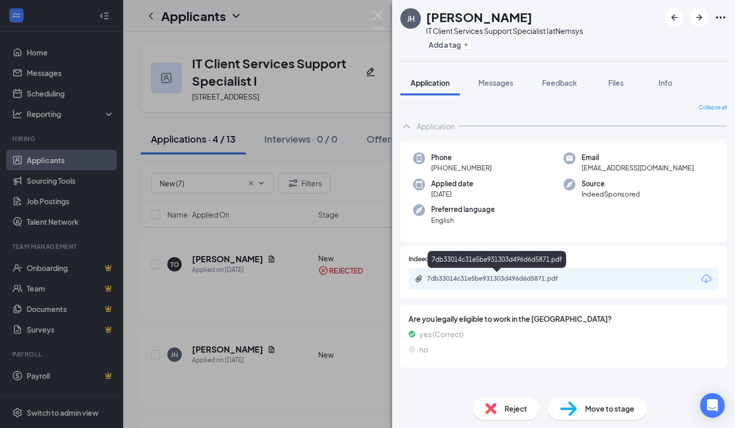
click at [455, 278] on div "7db33014c31e5be931303d496d6d5871.pdf" at bounding box center [499, 278] width 144 height 8
click at [486, 406] on img at bounding box center [490, 408] width 11 height 11
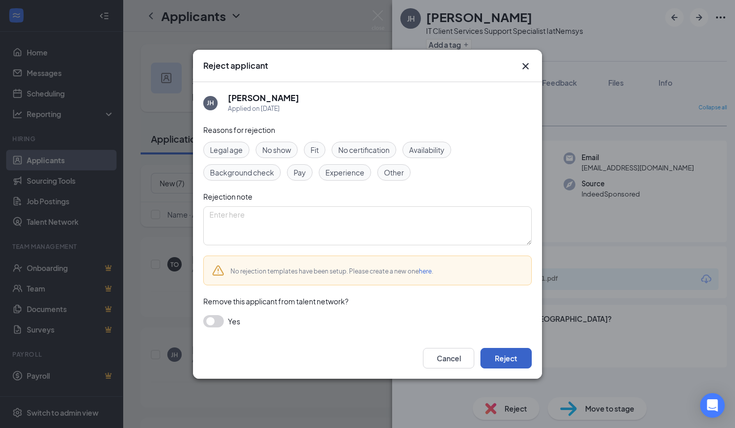
click at [516, 362] on button "Reject" at bounding box center [505, 358] width 51 height 21
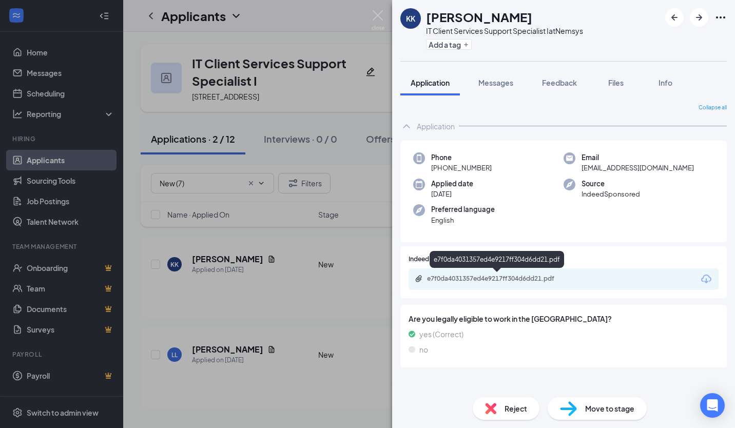
click at [464, 278] on div "e7f0da4031357ed4e9217ff304d6dd21.pdf" at bounding box center [499, 278] width 144 height 8
click at [515, 397] on div "Reject Move to stage" at bounding box center [563, 408] width 343 height 39
click at [504, 412] on span "Reject" at bounding box center [515, 408] width 23 height 11
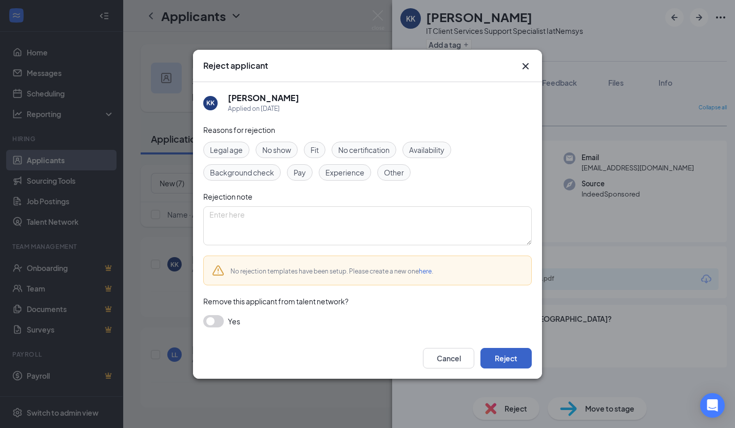
click at [506, 359] on button "Reject" at bounding box center [505, 358] width 51 height 21
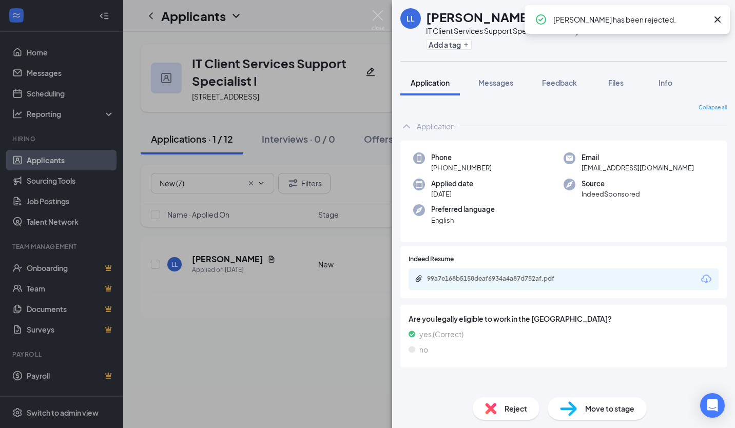
click at [480, 289] on div "99a7e168b5158deaf6934a4a87d752af.pdf" at bounding box center [563, 279] width 310 height 22
click at [504, 283] on div "99a7e168b5158deaf6934a4a87d752af.pdf" at bounding box center [498, 279] width 166 height 10
click at [512, 411] on span "Reject" at bounding box center [515, 408] width 23 height 11
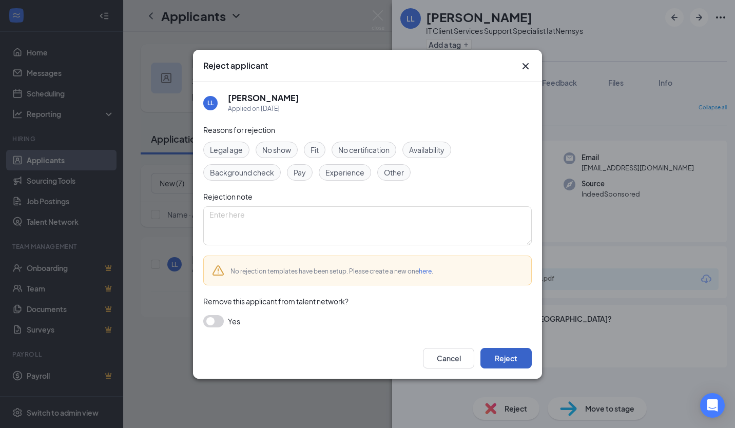
click at [516, 363] on button "Reject" at bounding box center [505, 358] width 51 height 21
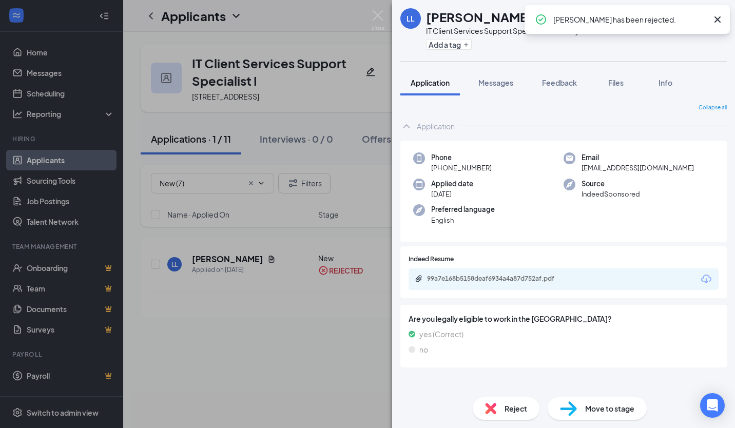
click at [172, 353] on div "LL Lyron Lumpkin IT Client Services Support Specialist I at Nemsys Add a tag Ap…" at bounding box center [367, 214] width 735 height 428
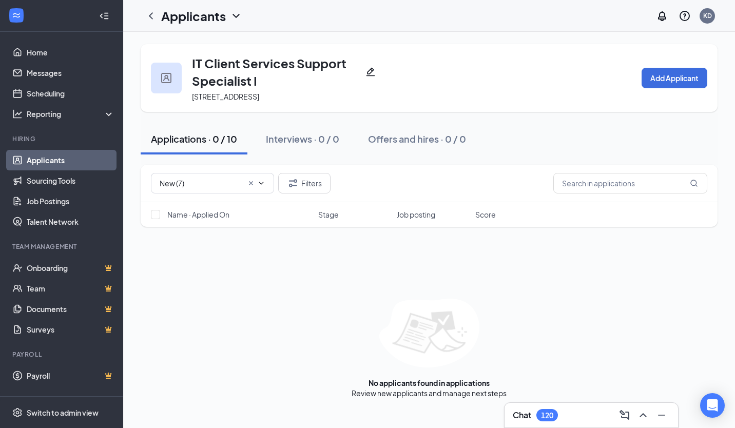
click at [103, 154] on link "Applicants" at bounding box center [71, 160] width 88 height 21
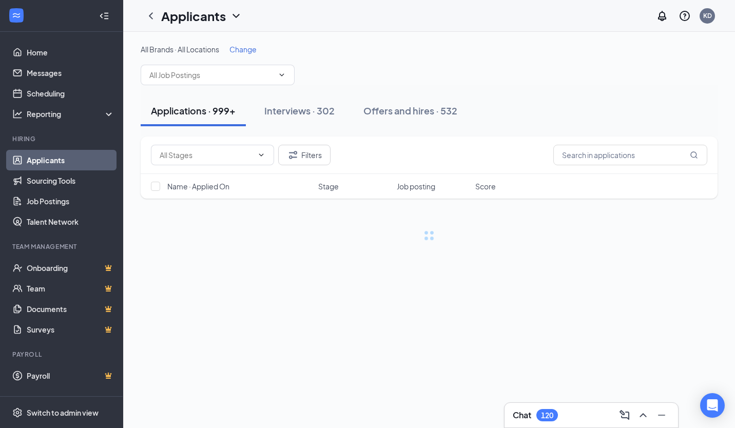
click at [247, 47] on span "Change" at bounding box center [242, 49] width 27 height 9
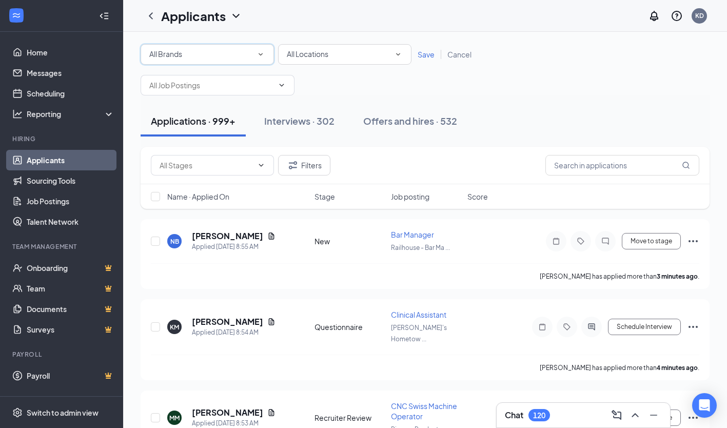
click at [233, 49] on div "All Brands" at bounding box center [207, 54] width 116 height 12
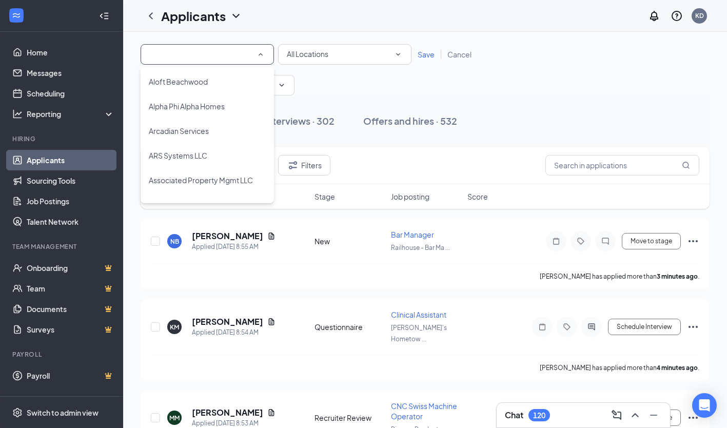
scroll to position [103, 0]
click at [213, 128] on div "Arcadian Services" at bounding box center [207, 128] width 117 height 12
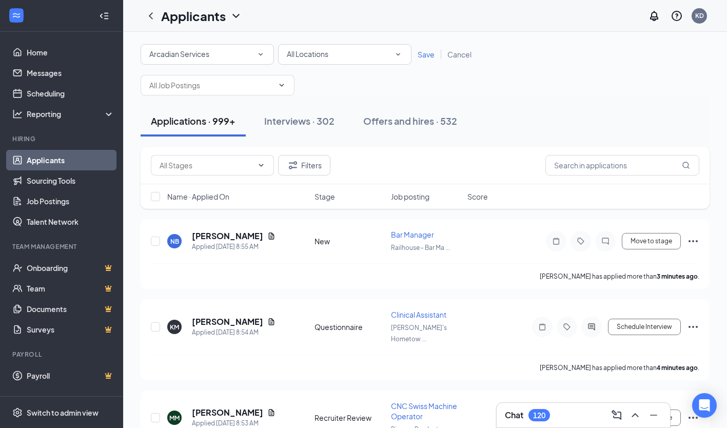
click at [431, 48] on div "All Brands Arcadian Services All Locations All Locations Save Cancel" at bounding box center [425, 54] width 569 height 21
click at [430, 52] on span "Save" at bounding box center [426, 54] width 17 height 9
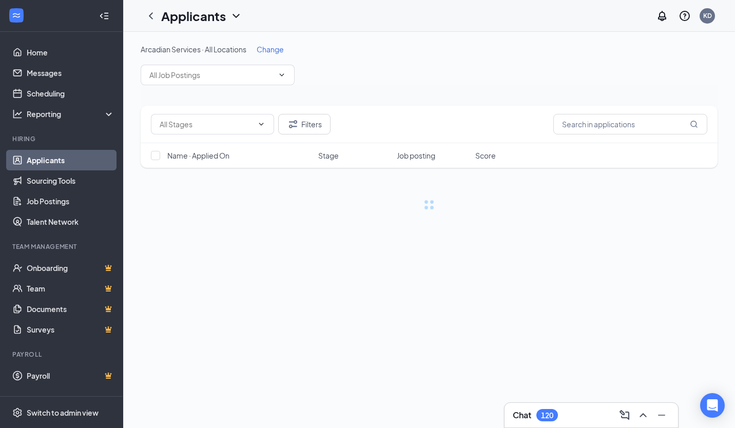
click at [236, 76] on input "text" at bounding box center [211, 74] width 124 height 11
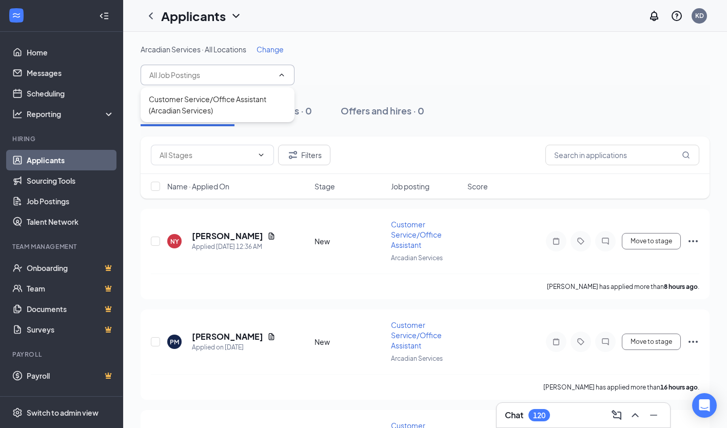
click at [234, 111] on div "Customer Service/Office Assistant (Arcadian Services)" at bounding box center [217, 104] width 137 height 23
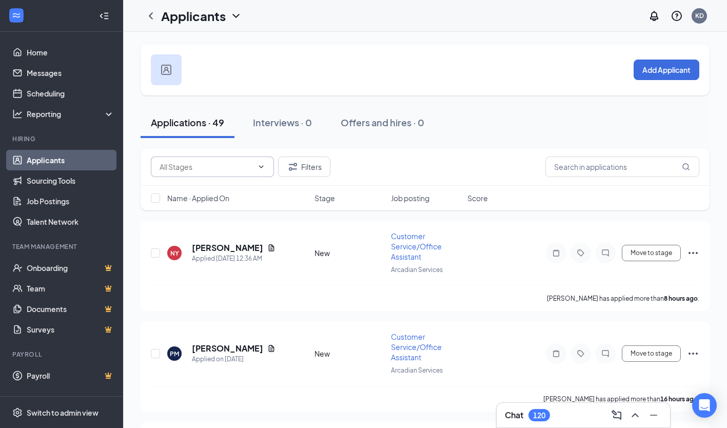
click at [203, 167] on input "text" at bounding box center [206, 166] width 93 height 11
click at [227, 191] on div "New (9)" at bounding box center [212, 190] width 107 height 11
type input "New (9)"
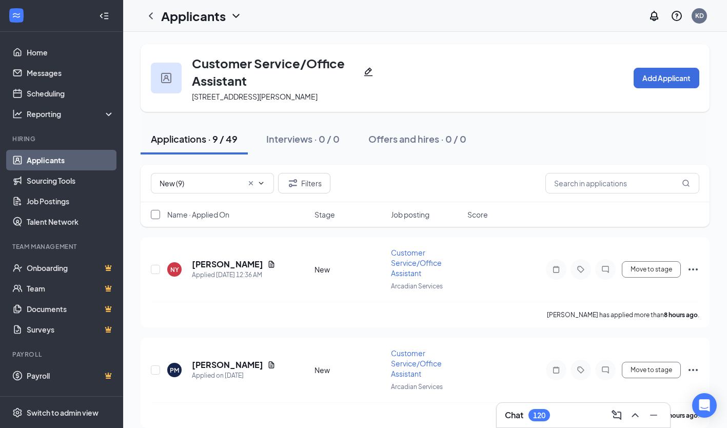
click at [158, 215] on input "checkbox" at bounding box center [155, 214] width 9 height 9
checkbox input "true"
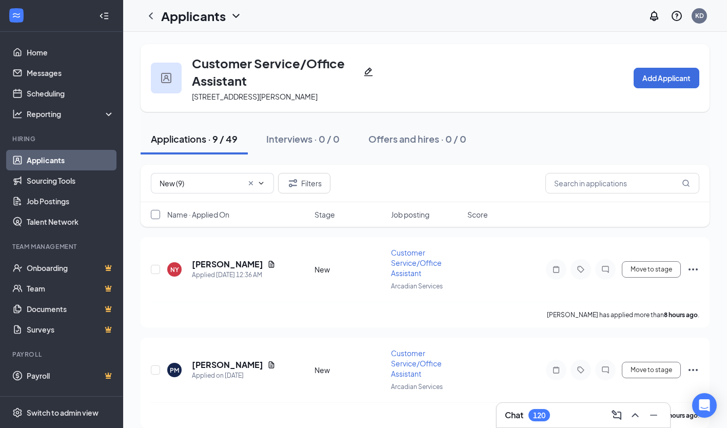
checkbox input "true"
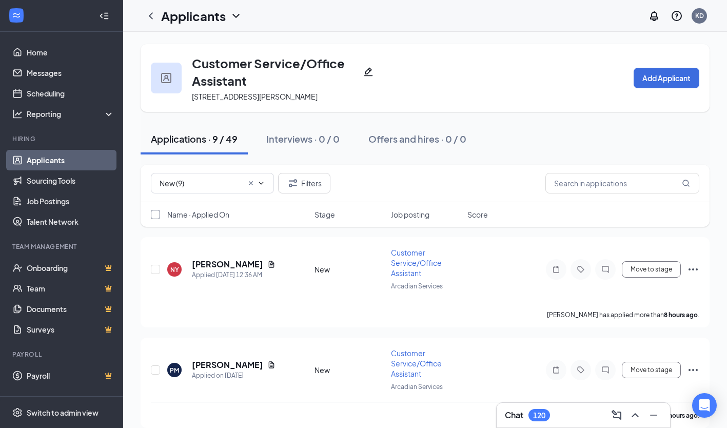
checkbox input "true"
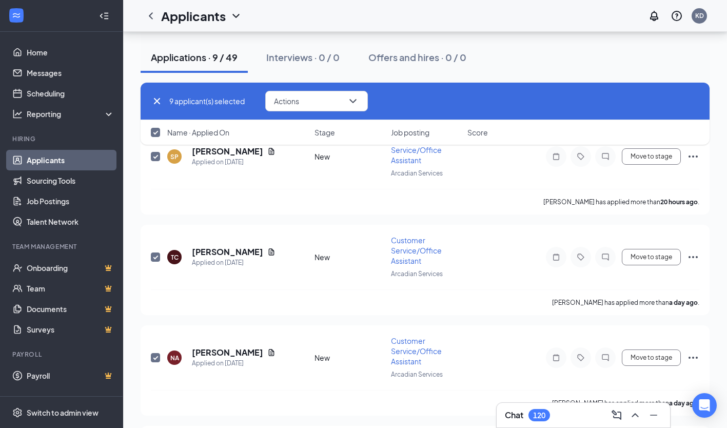
scroll to position [709, 0]
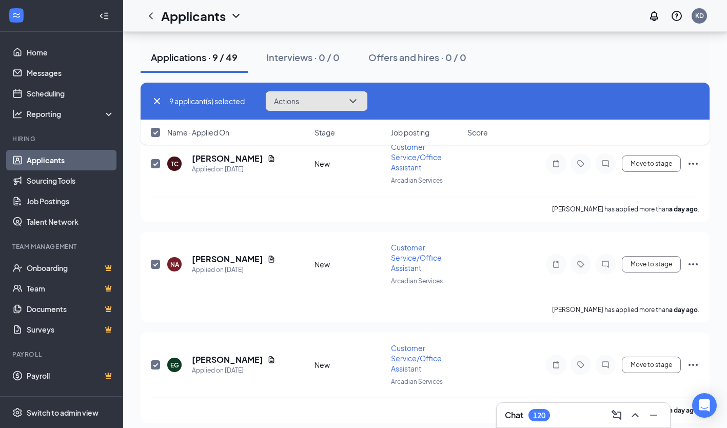
click at [270, 105] on button "Actions" at bounding box center [316, 101] width 103 height 21
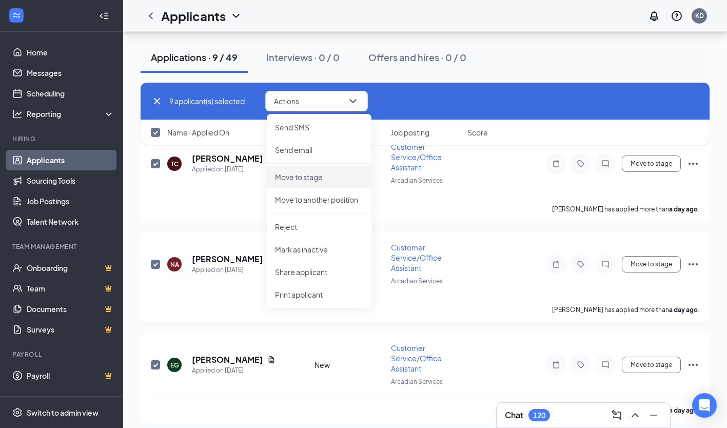
click at [303, 173] on p "Move to stage" at bounding box center [319, 177] width 88 height 10
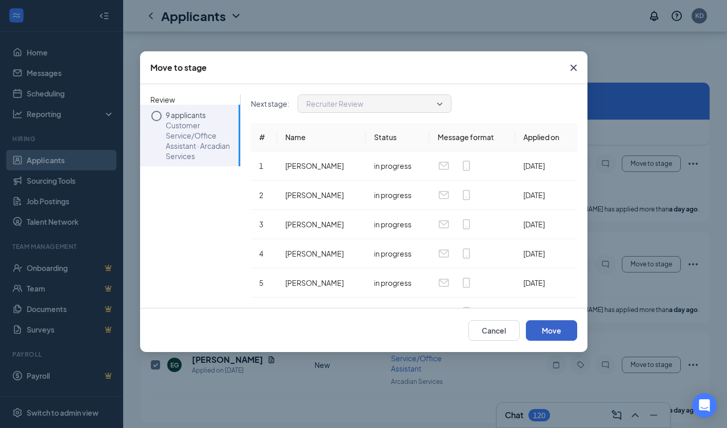
click at [569, 333] on button "Move" at bounding box center [551, 330] width 51 height 21
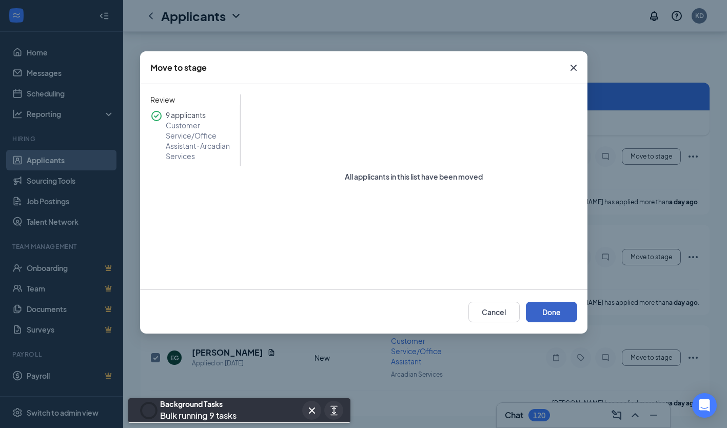
scroll to position [700, 0]
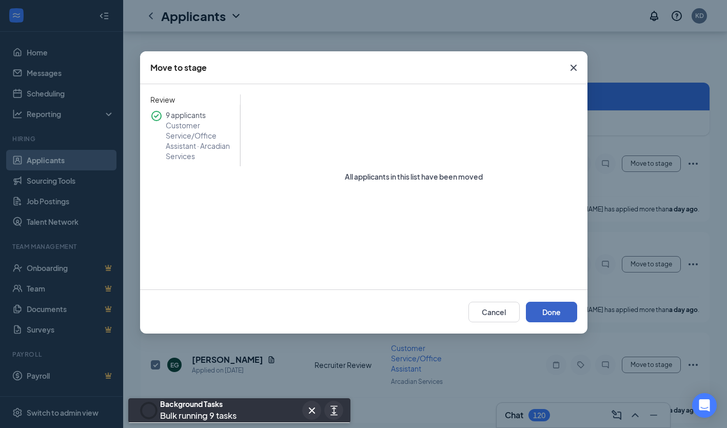
click at [555, 306] on button "Done" at bounding box center [551, 312] width 51 height 21
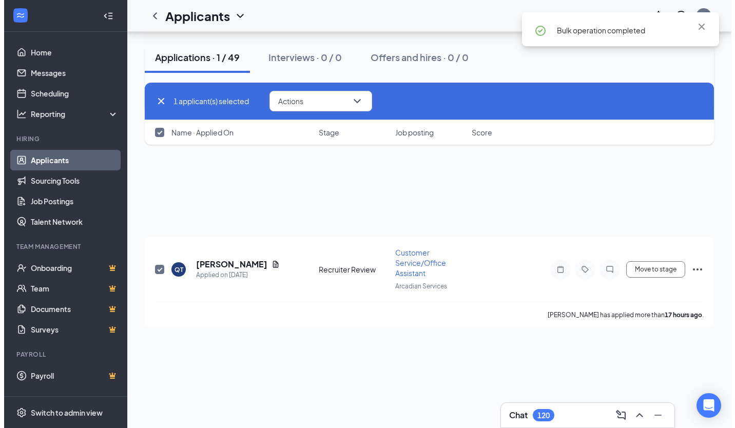
scroll to position [0, 0]
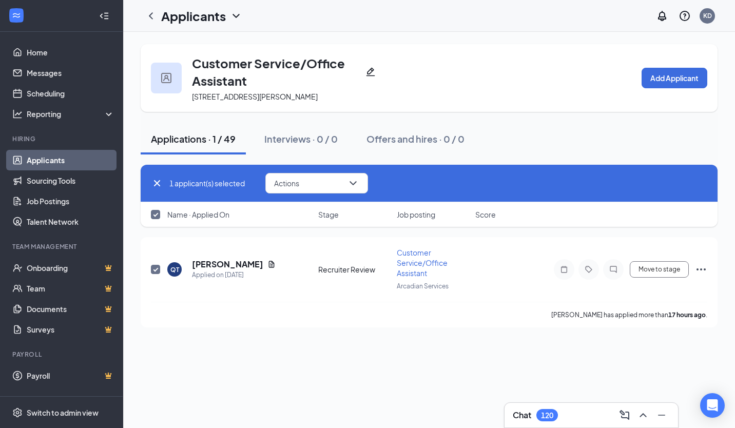
click at [315, 311] on div "[PERSON_NAME] has applied more than 17 hours ago ." at bounding box center [429, 315] width 556 height 26
click at [158, 188] on icon "Cross" at bounding box center [157, 183] width 12 height 12
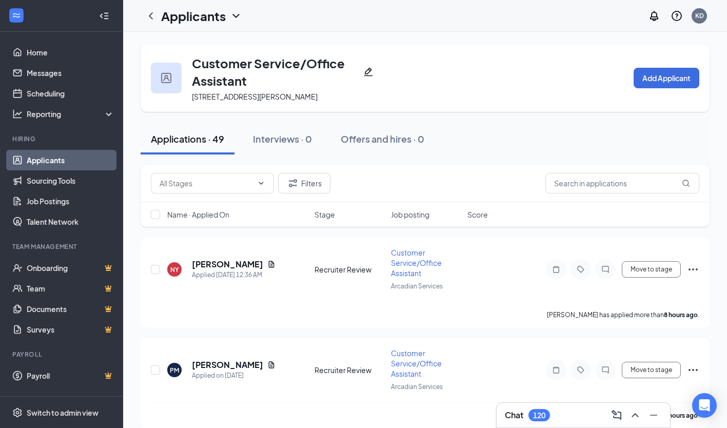
click at [224, 193] on div "Filters" at bounding box center [425, 183] width 569 height 37
click at [221, 191] on span at bounding box center [212, 183] width 123 height 21
click at [219, 209] on div "Recruiter Review (12)" at bounding box center [194, 207] width 70 height 11
type input "Recruiter Review (12)"
click at [154, 213] on input "checkbox" at bounding box center [155, 214] width 9 height 9
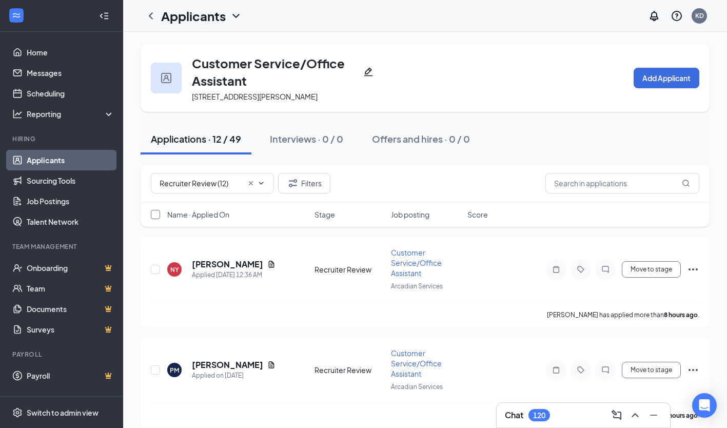
checkbox input "true"
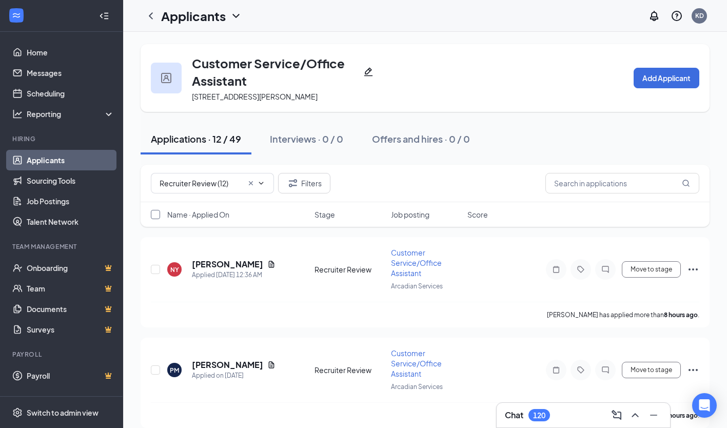
checkbox input "true"
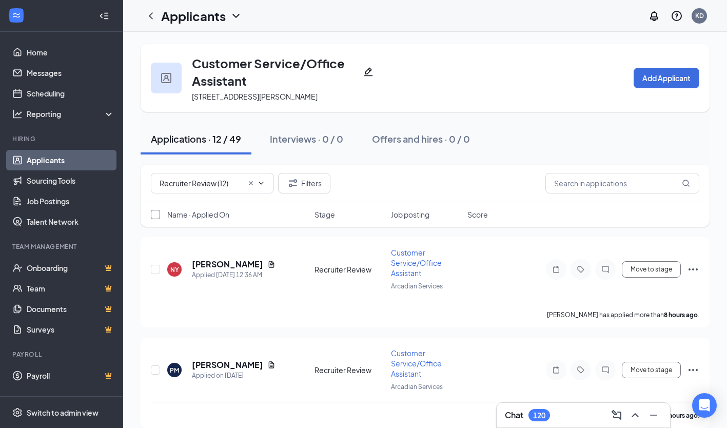
checkbox input "true"
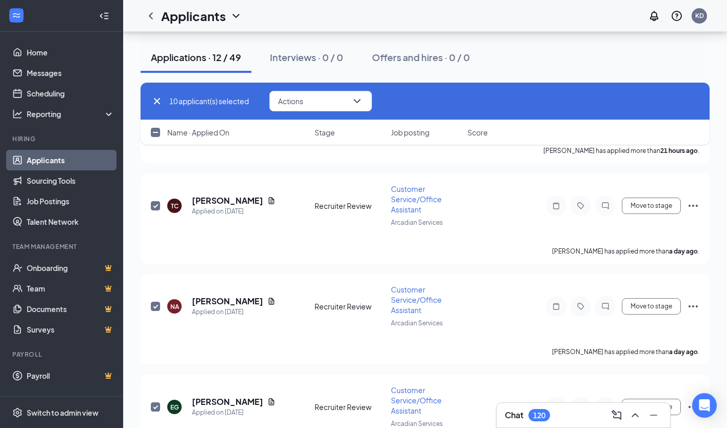
checkbox input "false"
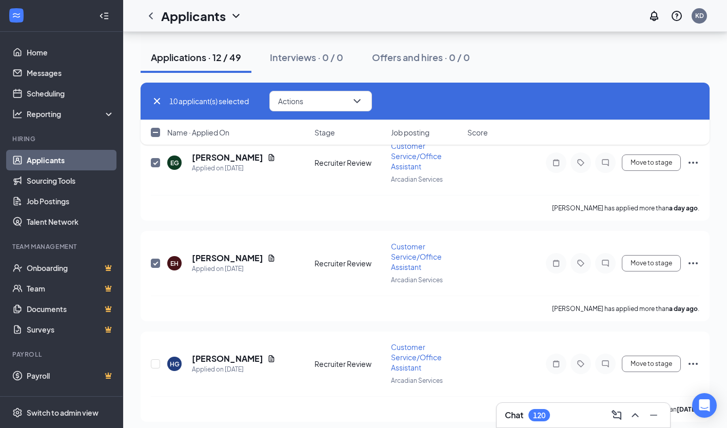
scroll to position [975, 0]
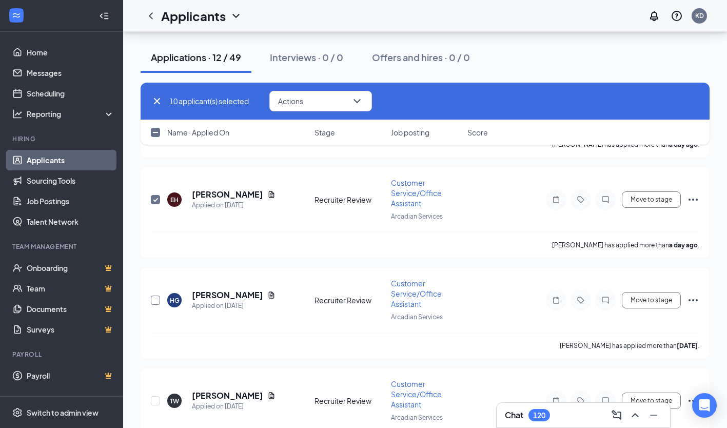
click at [156, 295] on input "checkbox" at bounding box center [155, 299] width 9 height 9
checkbox input "true"
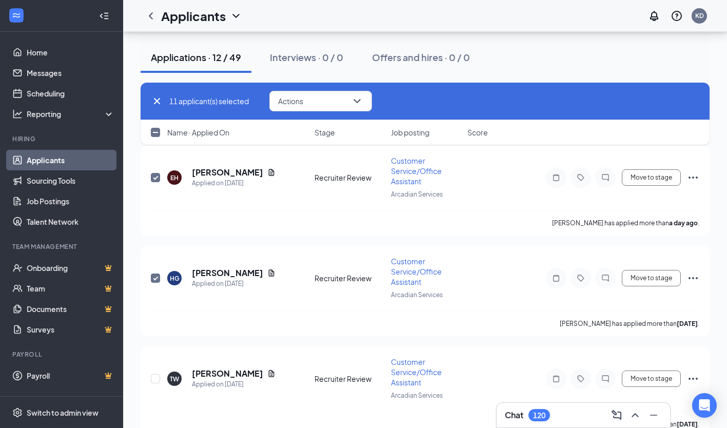
scroll to position [1009, 0]
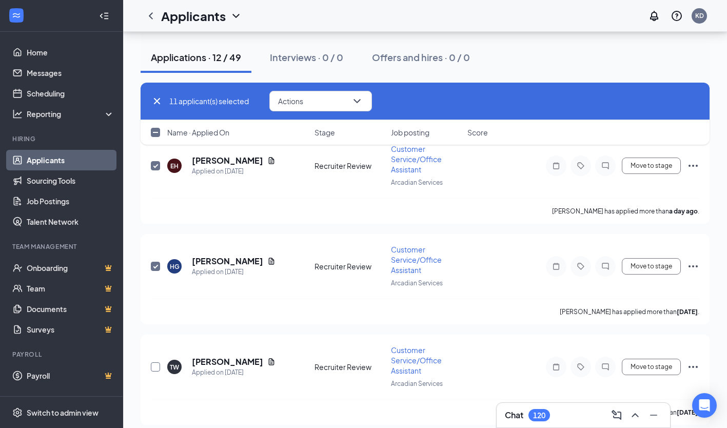
click at [155, 362] on input "checkbox" at bounding box center [155, 366] width 9 height 9
checkbox input "true"
click at [330, 100] on button "Actions" at bounding box center [320, 101] width 103 height 21
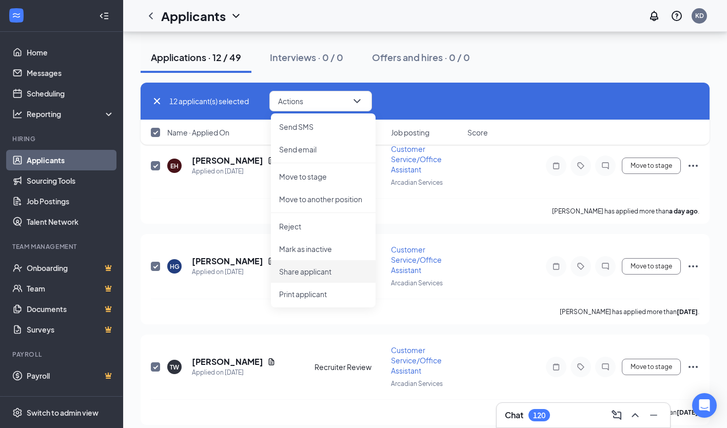
click at [349, 268] on p "Share applicant" at bounding box center [323, 271] width 88 height 10
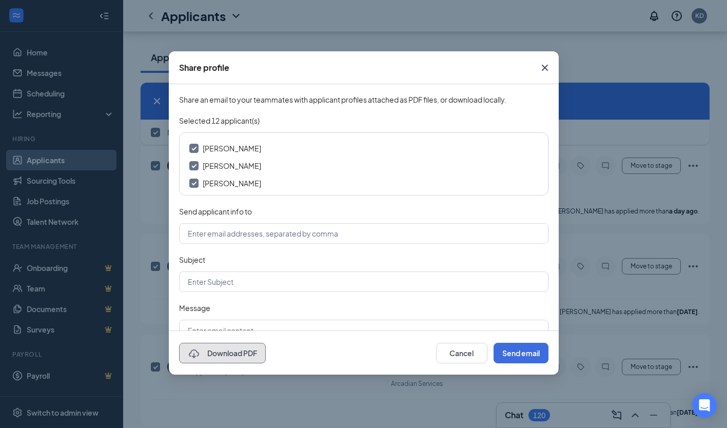
click at [240, 361] on button "Download PDF" at bounding box center [222, 353] width 87 height 21
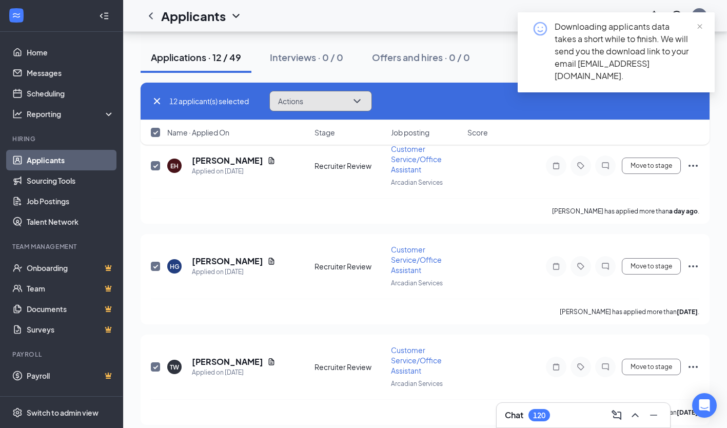
click at [313, 102] on button "Actions" at bounding box center [320, 101] width 103 height 21
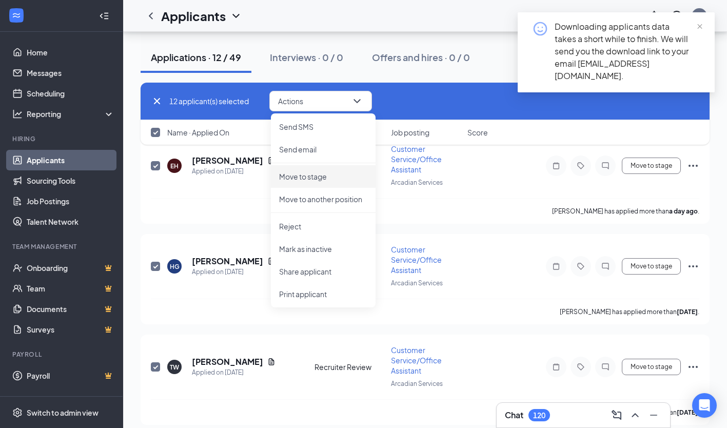
click at [318, 175] on p "Move to stage" at bounding box center [323, 176] width 88 height 10
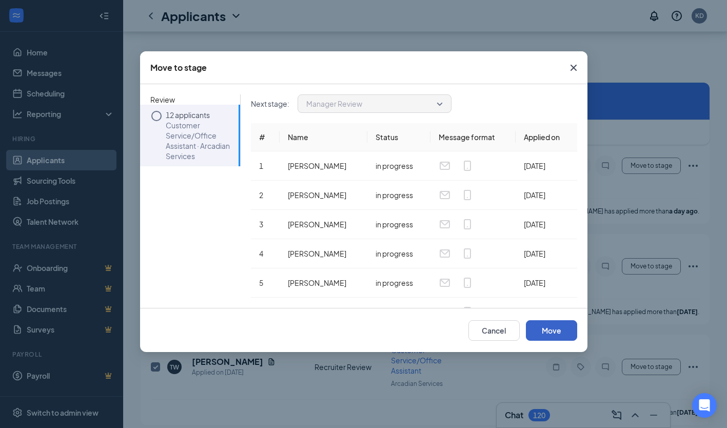
click at [542, 325] on button "Move" at bounding box center [551, 330] width 51 height 21
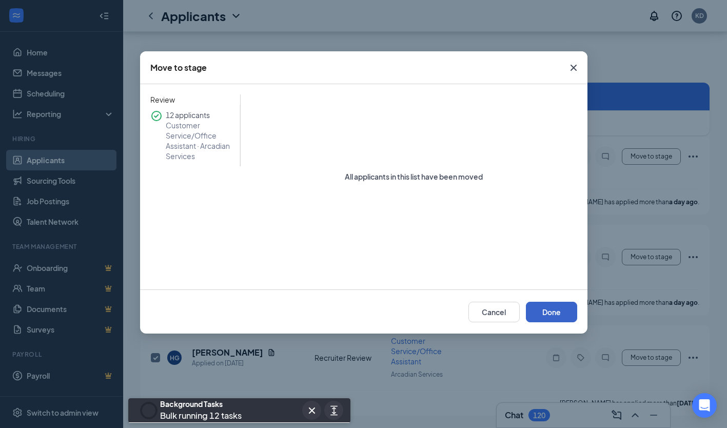
scroll to position [899, 0]
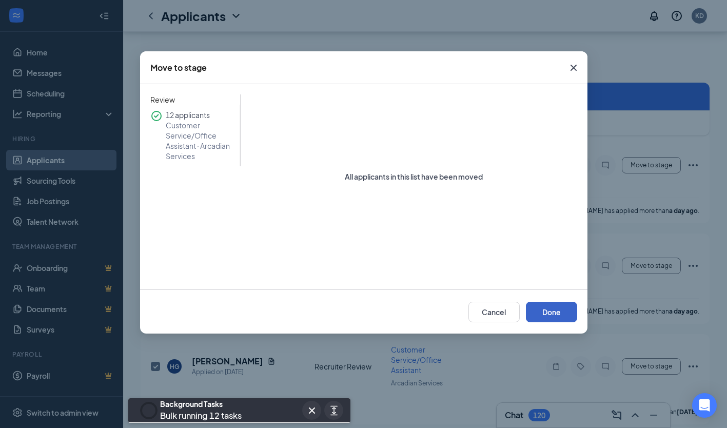
click at [550, 310] on button "Done" at bounding box center [551, 312] width 51 height 21
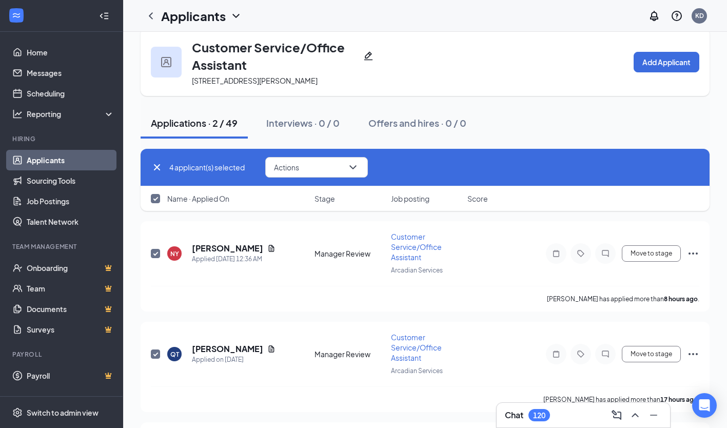
scroll to position [0, 0]
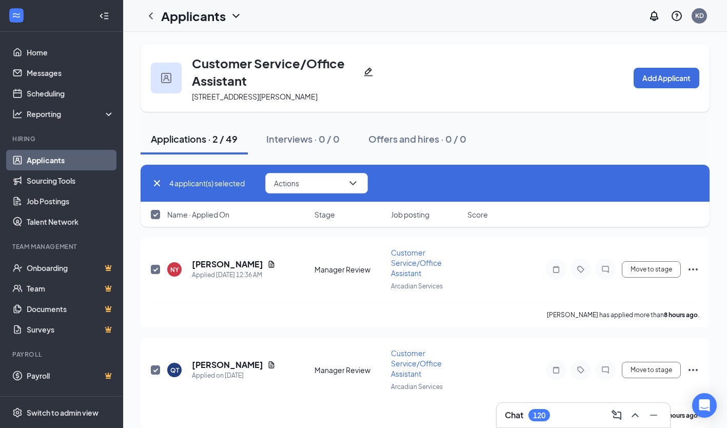
click at [211, 147] on button "Applications · 2 / 49" at bounding box center [194, 139] width 107 height 31
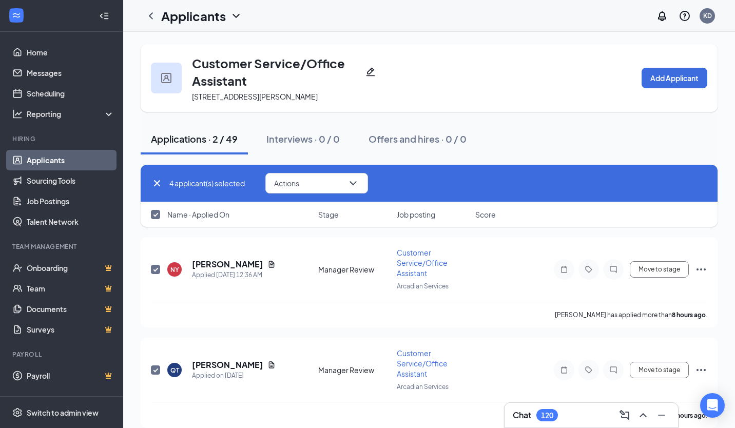
checkbox input "false"
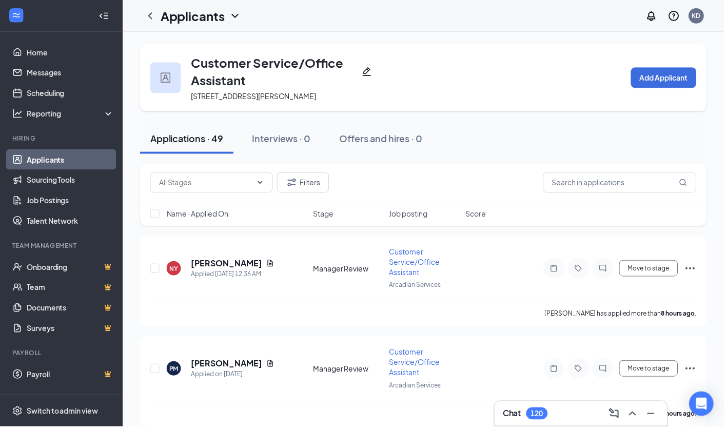
click at [212, 147] on button "Applications · 49" at bounding box center [188, 139] width 94 height 31
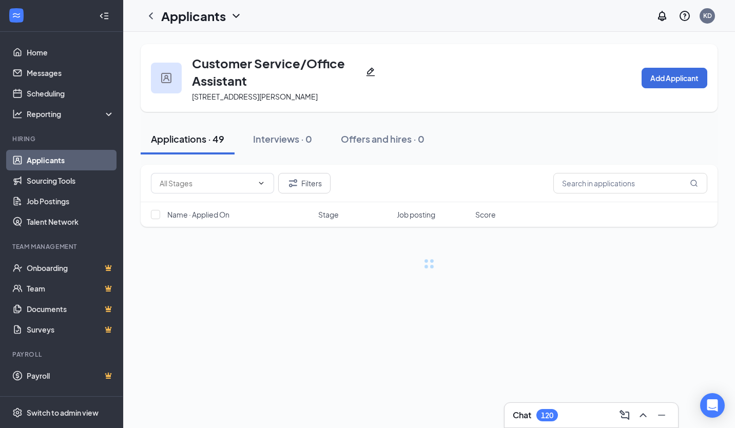
click at [240, 178] on input "text" at bounding box center [206, 183] width 93 height 11
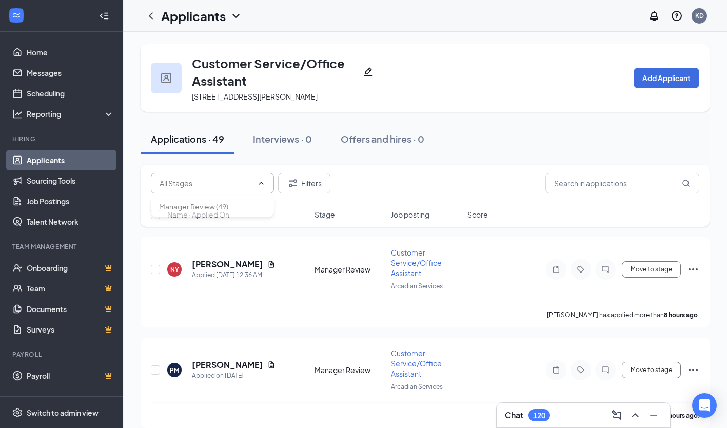
click at [246, 185] on input "text" at bounding box center [206, 183] width 93 height 11
click at [153, 23] on div at bounding box center [151, 16] width 21 height 21
click at [153, 22] on div at bounding box center [151, 16] width 21 height 21
click at [148, 18] on icon "ChevronLeft" at bounding box center [151, 16] width 12 height 12
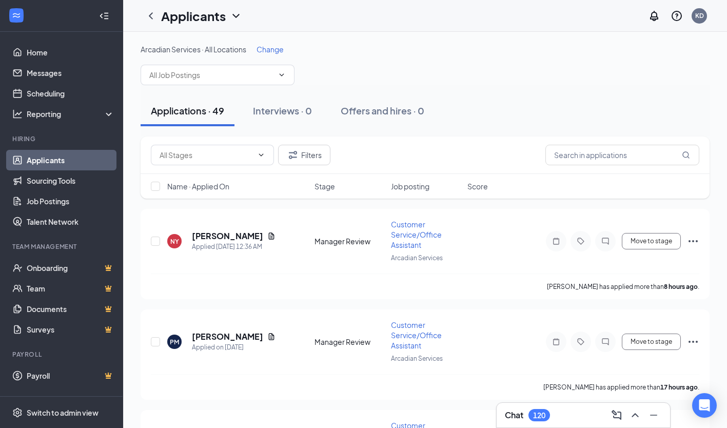
click at [271, 51] on span "Change" at bounding box center [270, 49] width 27 height 9
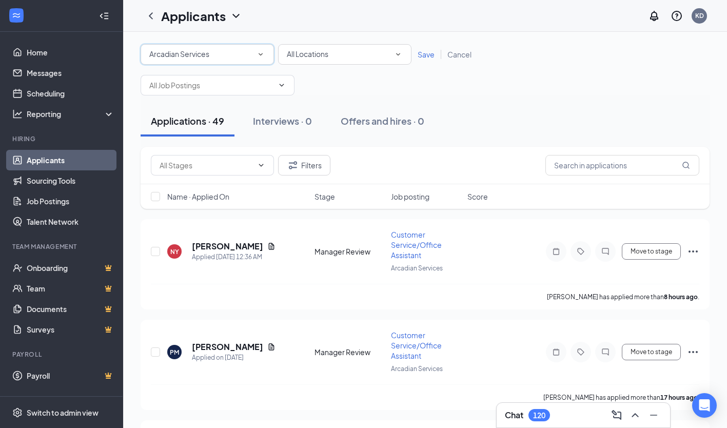
click at [271, 51] on div "All Brands Arcadian Services" at bounding box center [207, 54] width 133 height 21
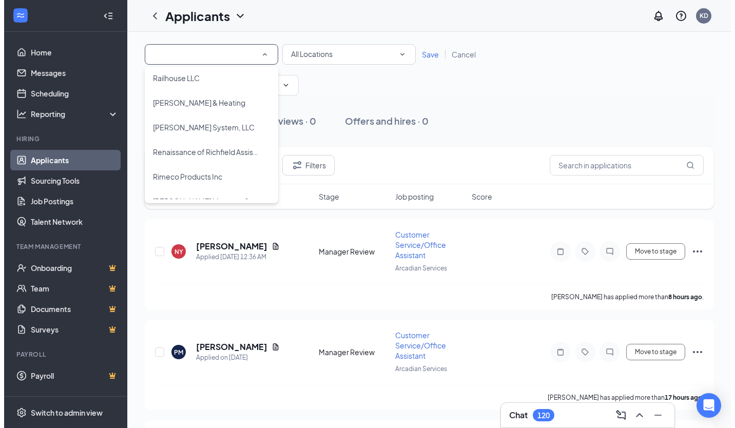
scroll to position [1488, 0]
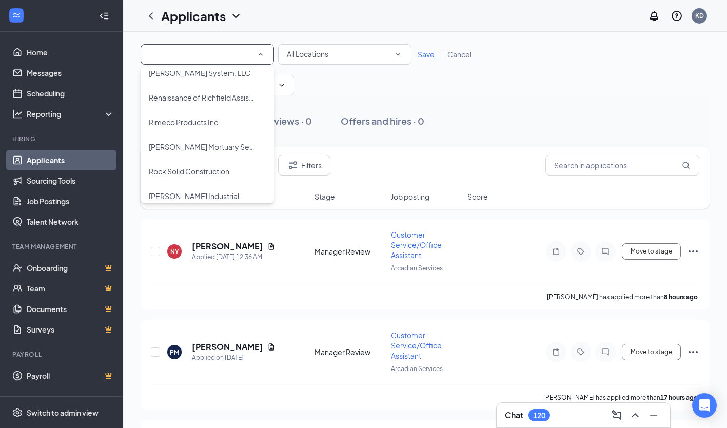
click at [190, 84] on li "[PERSON_NAME] System, LLC" at bounding box center [207, 73] width 133 height 25
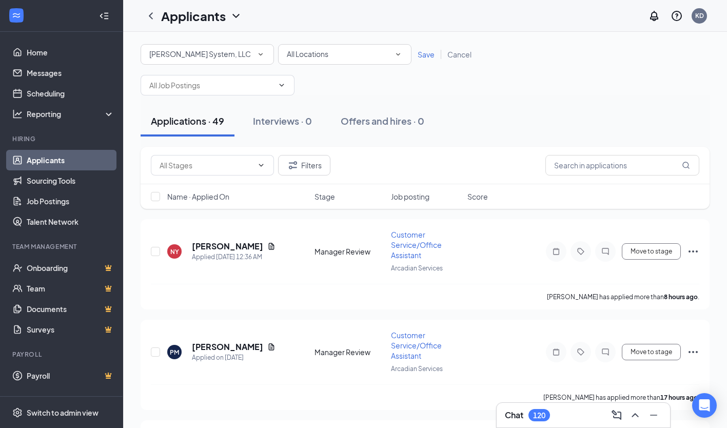
click at [419, 60] on div "All Brands Rebman System, LLC All Locations All Locations Save Cancel" at bounding box center [425, 54] width 569 height 21
click at [423, 60] on div "All Brands Rebman System, LLC All Locations All Locations Save Cancel" at bounding box center [425, 54] width 569 height 21
click at [428, 54] on span "Save" at bounding box center [426, 54] width 17 height 9
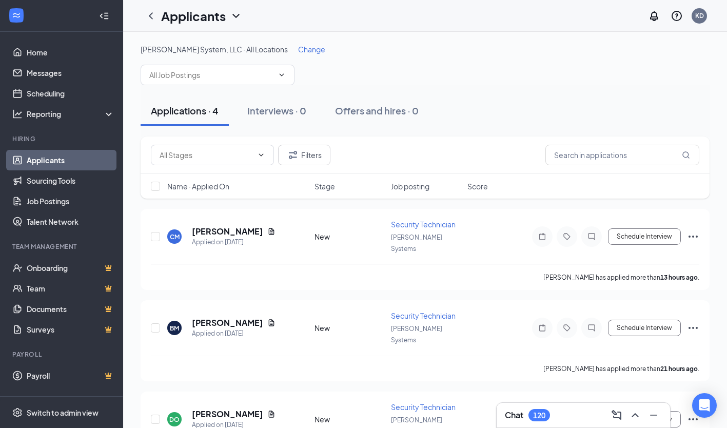
click at [182, 74] on input "text" at bounding box center [211, 74] width 124 height 11
click at [241, 106] on div "Security Technician (Rebman Systems)" at bounding box center [218, 104] width 154 height 35
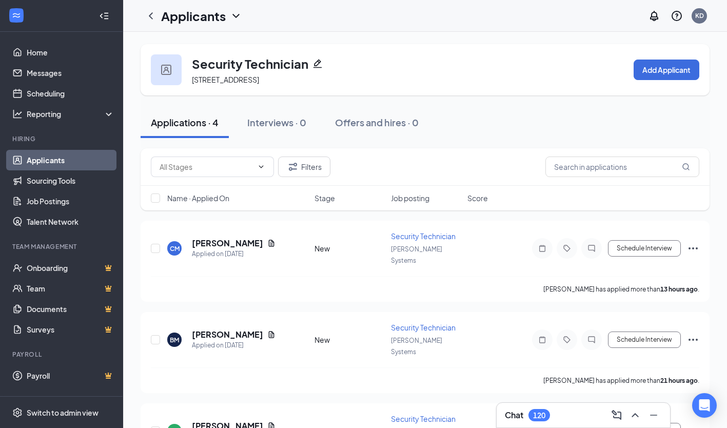
click at [191, 157] on span at bounding box center [212, 166] width 123 height 21
click at [211, 193] on div "New (3)" at bounding box center [212, 190] width 107 height 11
type input "New (3)"
click at [230, 238] on h5 "Carlos Muniz" at bounding box center [227, 243] width 71 height 11
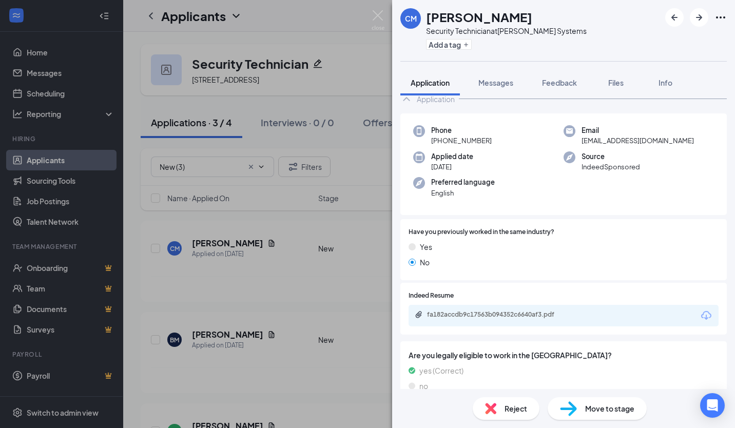
scroll to position [40, 0]
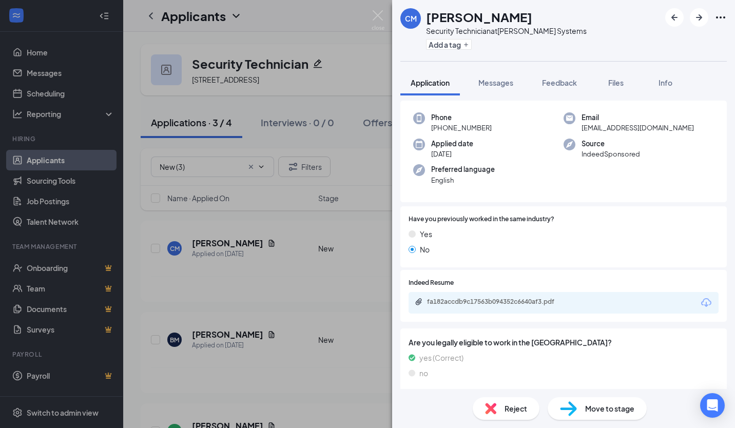
click at [518, 304] on div "fa182accdb9c17563b094352c6640af3.pdf" at bounding box center [499, 302] width 144 height 8
click at [531, 404] on div "Reject" at bounding box center [505, 408] width 67 height 23
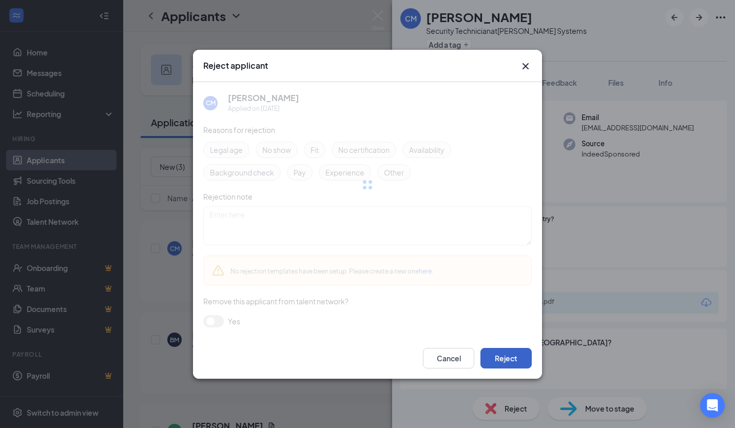
click at [508, 355] on button "Reject" at bounding box center [505, 358] width 51 height 21
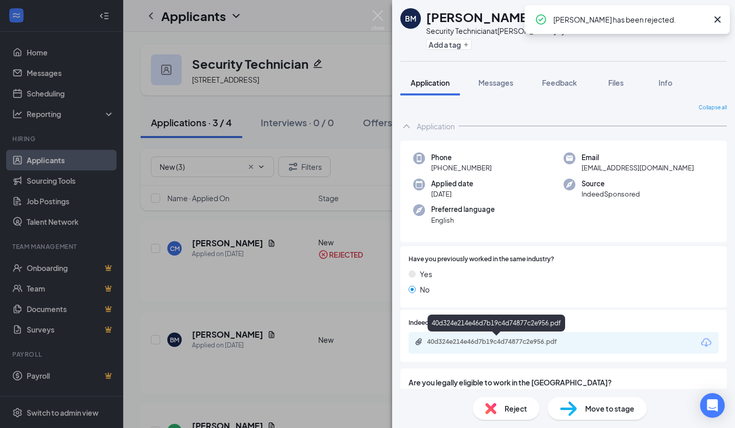
click at [507, 338] on div "40d324e214e46d7b19c4d74877c2e956.pdf" at bounding box center [499, 342] width 144 height 8
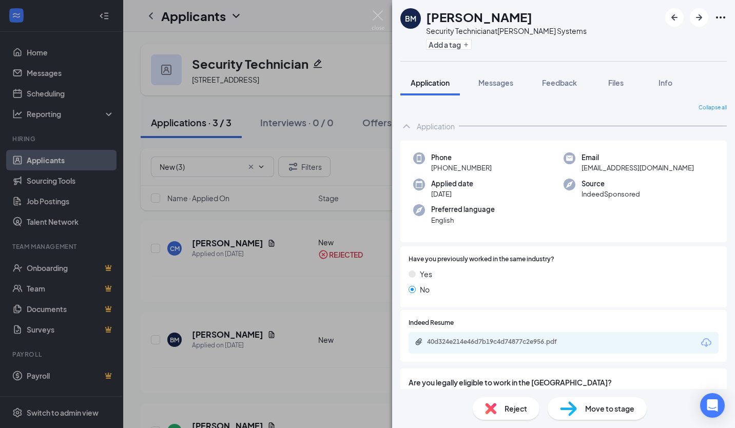
click at [616, 406] on span "Move to stage" at bounding box center [609, 408] width 49 height 11
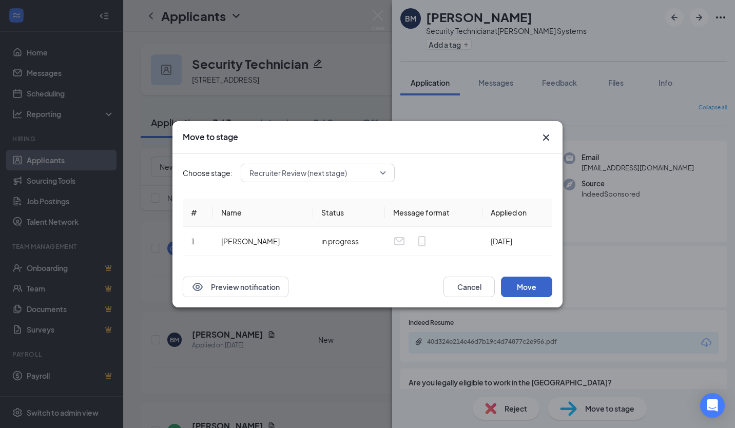
click at [520, 288] on button "Move" at bounding box center [526, 287] width 51 height 21
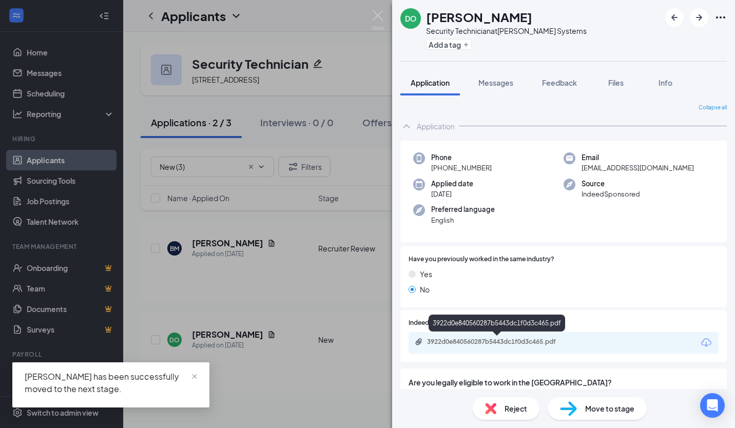
click at [532, 345] on div "3922d0e840560287b5443dc1f0d3c465.pdf" at bounding box center [499, 342] width 144 height 8
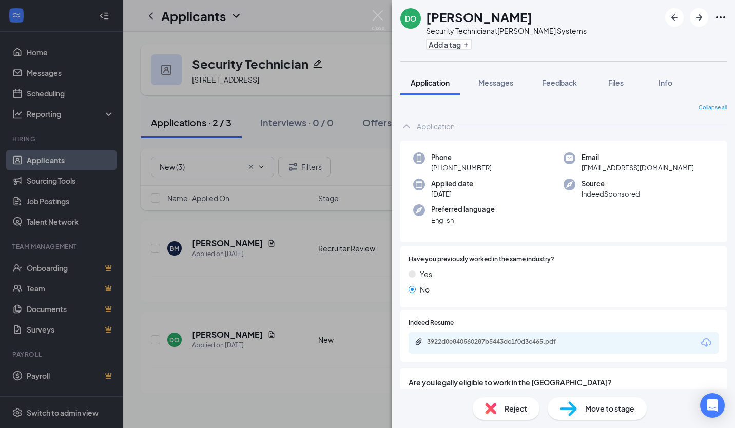
click at [519, 406] on span "Reject" at bounding box center [515, 408] width 23 height 11
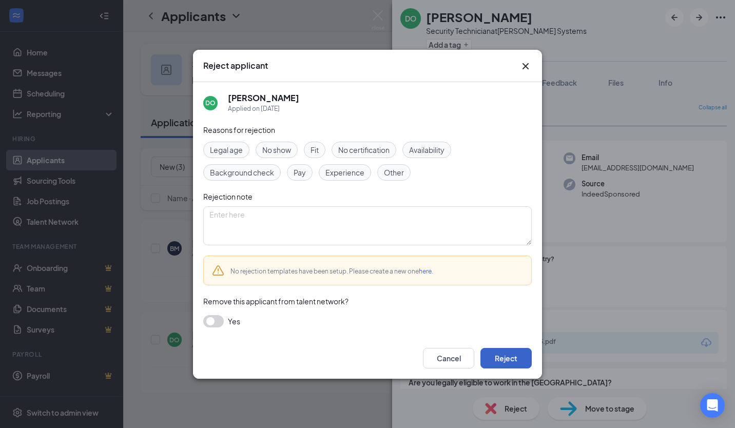
click at [514, 366] on button "Reject" at bounding box center [505, 358] width 51 height 21
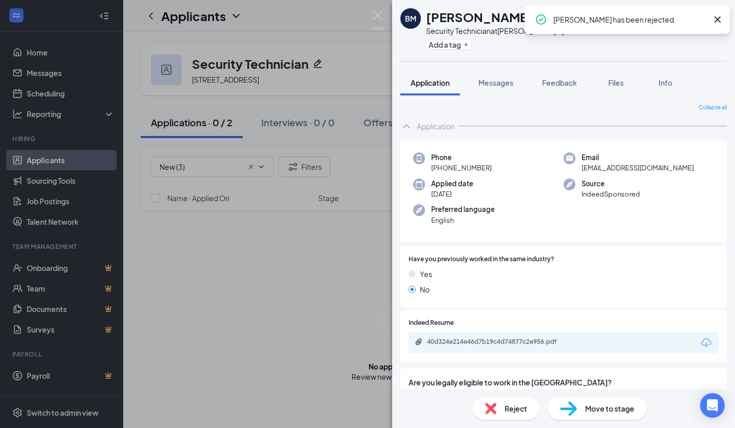
click at [278, 319] on div "BM Bruce McElroy Security Technician at Rebman Systems Add a tag Application Me…" at bounding box center [367, 214] width 735 height 428
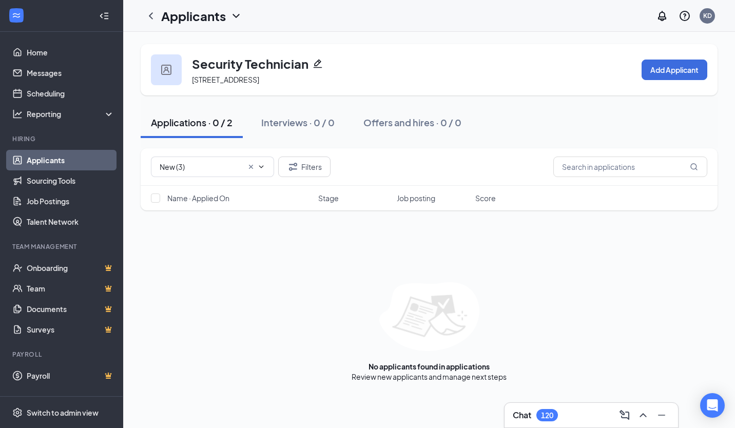
click at [44, 156] on link "Applicants" at bounding box center [71, 160] width 88 height 21
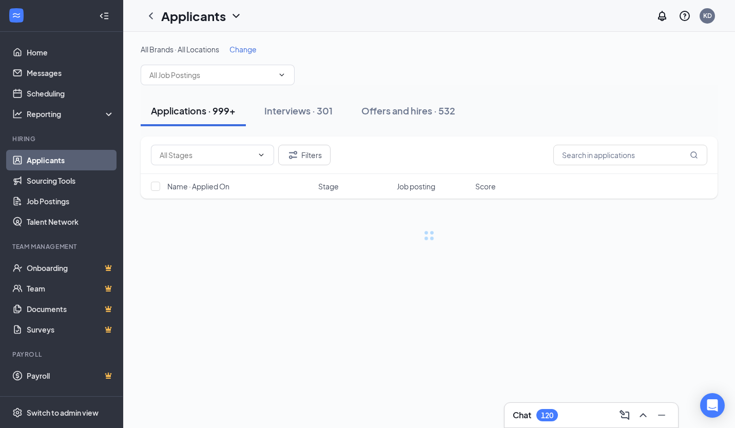
click at [261, 53] on div "All Brands · All Locations Change" at bounding box center [429, 49] width 577 height 10
click at [257, 52] on span "Change" at bounding box center [242, 49] width 27 height 9
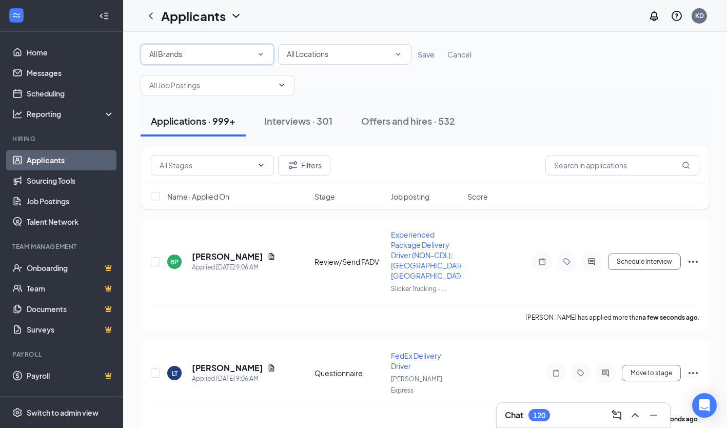
click at [257, 52] on icon "SmallChevronDown" at bounding box center [260, 54] width 9 height 9
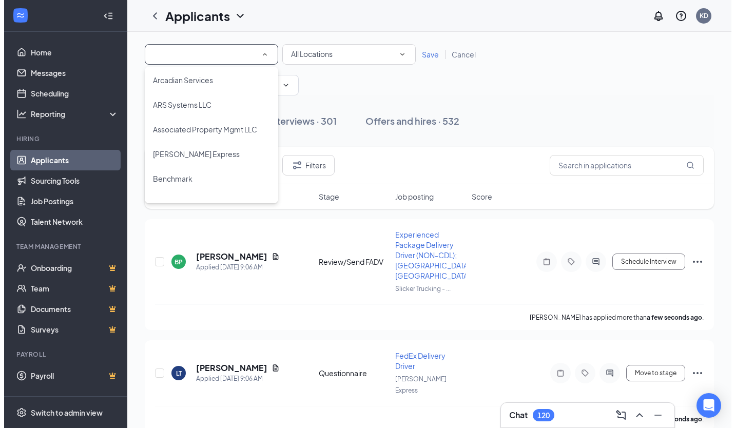
scroll to position [154, 0]
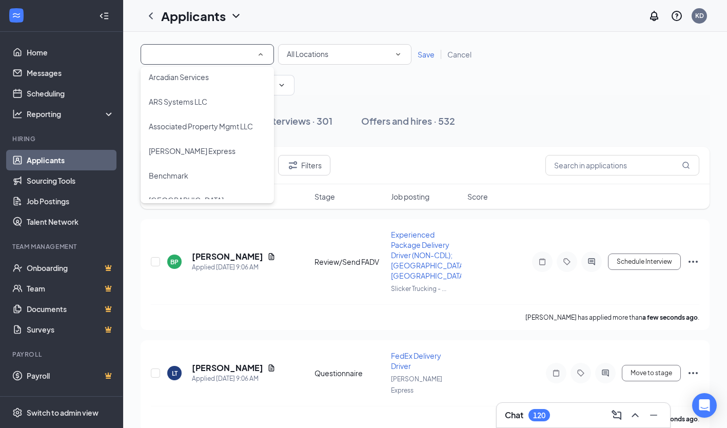
click at [209, 125] on span "Associated Property Mgmt LLC" at bounding box center [201, 126] width 104 height 9
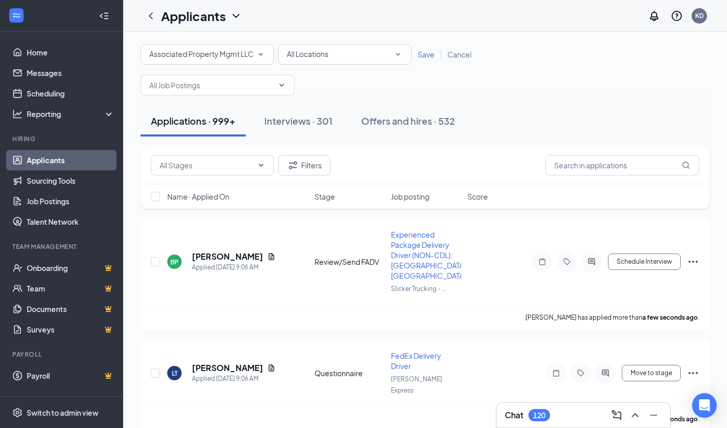
click at [421, 54] on span "Save" at bounding box center [426, 54] width 17 height 9
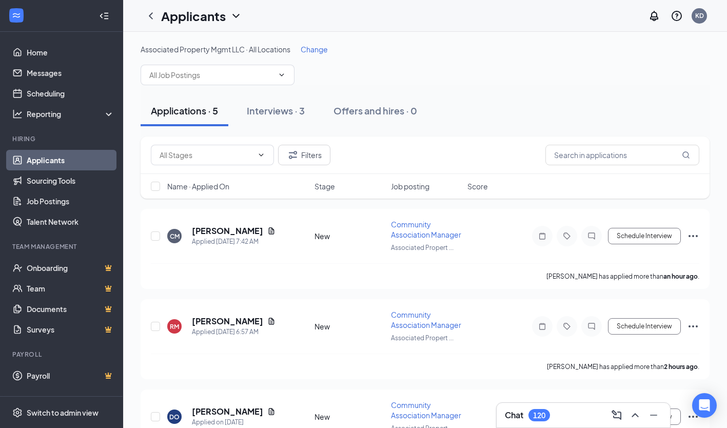
click at [229, 160] on input "text" at bounding box center [206, 154] width 93 height 11
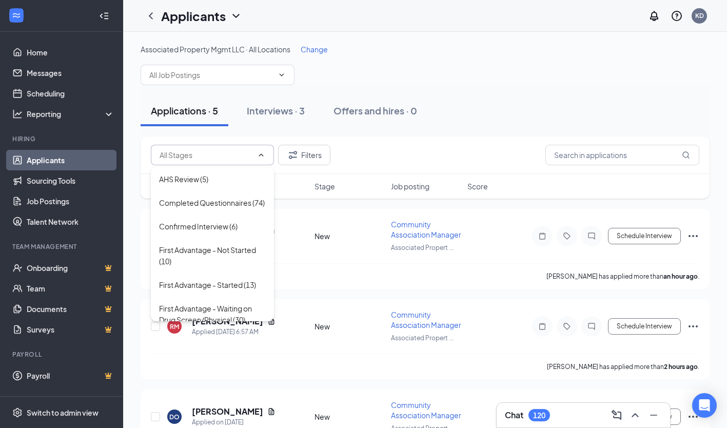
click at [182, 78] on input "text" at bounding box center [211, 74] width 124 height 11
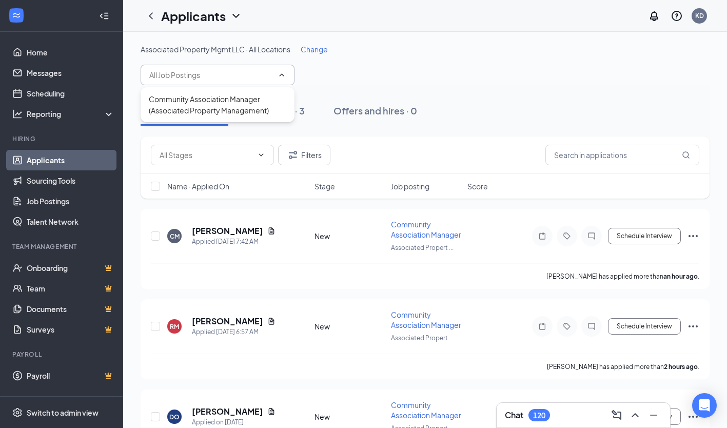
click at [207, 118] on div "Community Association Manager (Associated Property Management)" at bounding box center [218, 104] width 154 height 35
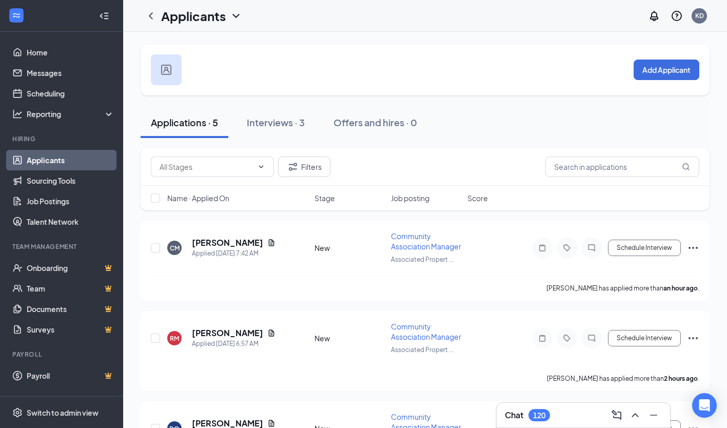
click at [223, 173] on span at bounding box center [212, 166] width 123 height 21
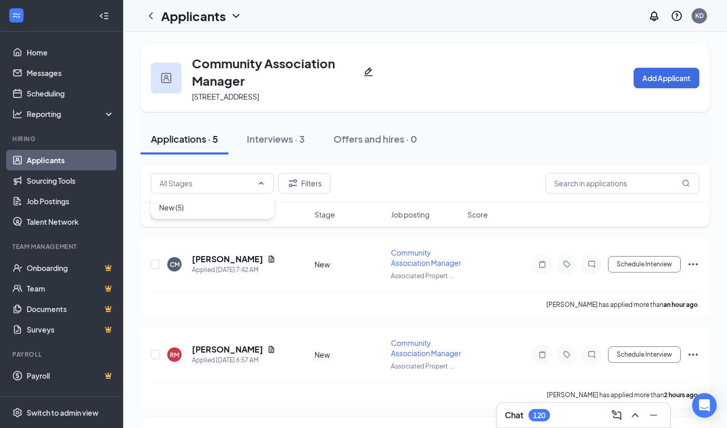
click at [225, 203] on div "New (5)" at bounding box center [212, 207] width 107 height 11
type input "New (5)"
click at [224, 263] on h5 "CARTER MUELLER" at bounding box center [227, 258] width 71 height 11
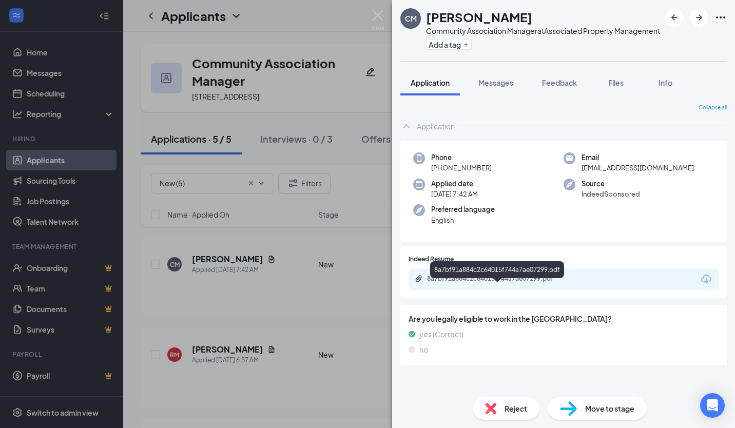
click at [565, 283] on div "8a7bf91a884c2c64015f744a7ae07299.pdf" at bounding box center [499, 278] width 144 height 8
click at [499, 404] on div "Reject" at bounding box center [505, 408] width 67 height 23
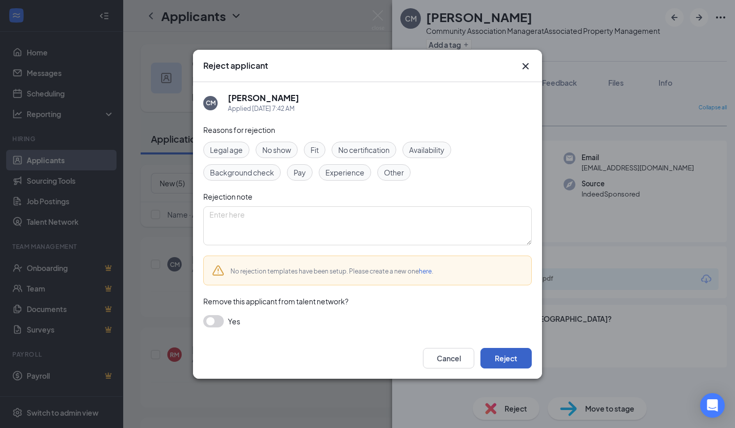
click at [514, 366] on button "Reject" at bounding box center [505, 358] width 51 height 21
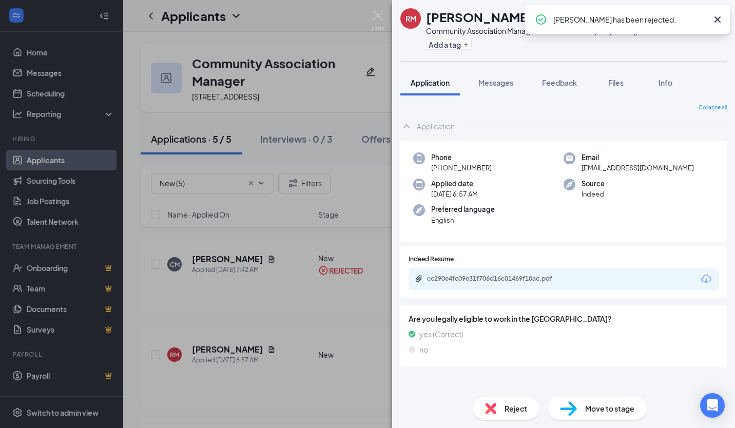
click at [498, 282] on div "cc290e4fc09e31f706d16c01469f10ac.pdf" at bounding box center [563, 279] width 310 height 22
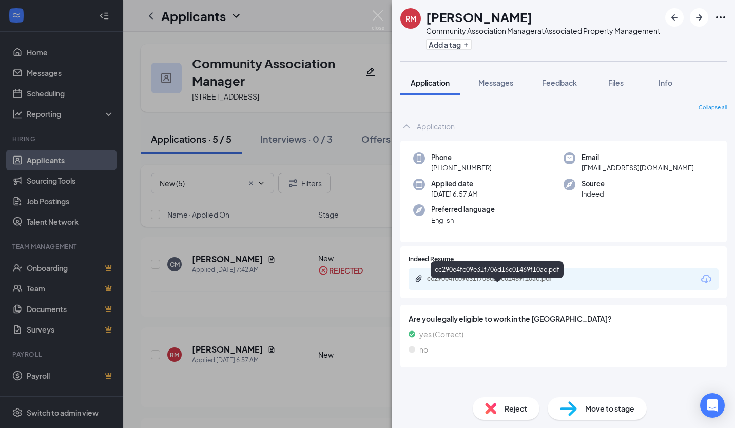
click at [504, 283] on div "cc290e4fc09e31f706d16c01469f10ac.pdf" at bounding box center [499, 278] width 144 height 8
click at [496, 399] on div "Reject" at bounding box center [505, 408] width 67 height 23
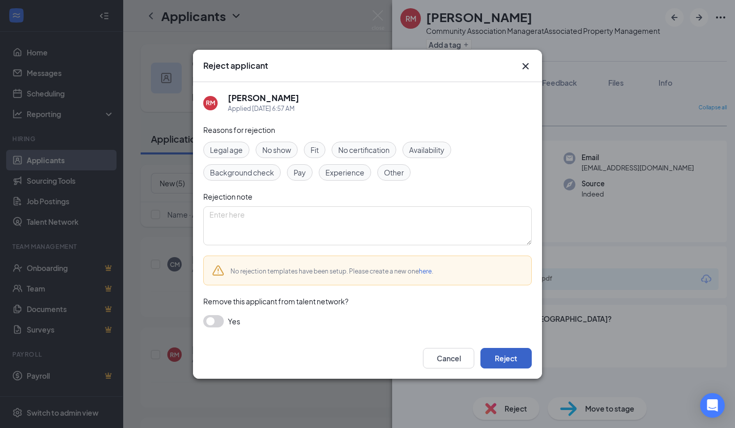
click at [516, 360] on button "Reject" at bounding box center [505, 358] width 51 height 21
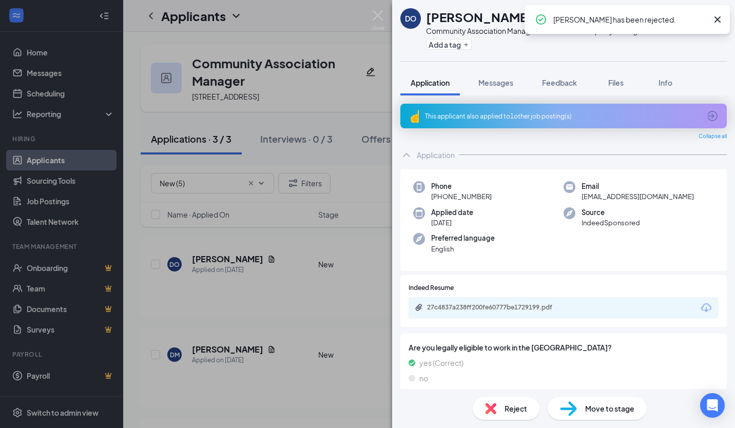
click at [521, 319] on div "27c4837a238ff200fe60777be1729199.pdf" at bounding box center [563, 308] width 310 height 22
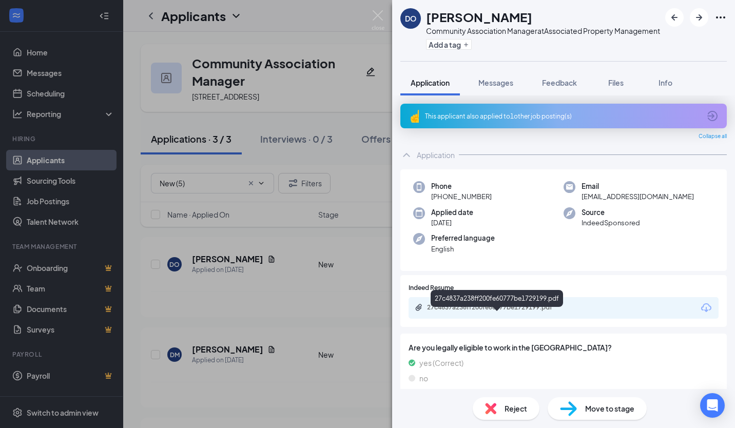
click at [523, 311] on div "27c4837a238ff200fe60777be1729199.pdf" at bounding box center [499, 307] width 144 height 8
click at [510, 401] on div "Reject" at bounding box center [505, 408] width 67 height 23
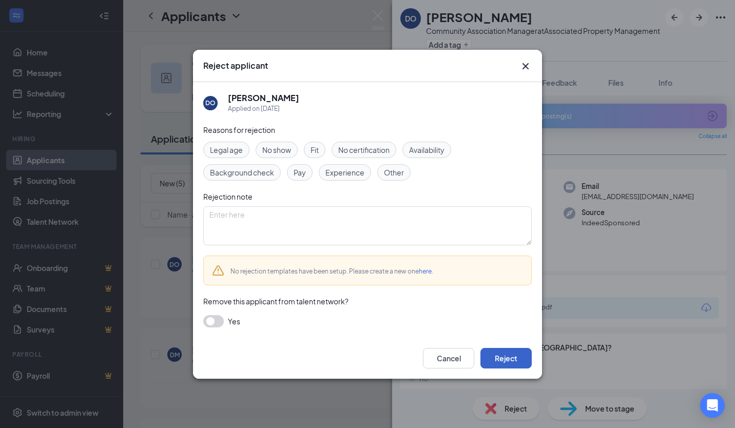
click at [516, 358] on button "Reject" at bounding box center [505, 358] width 51 height 21
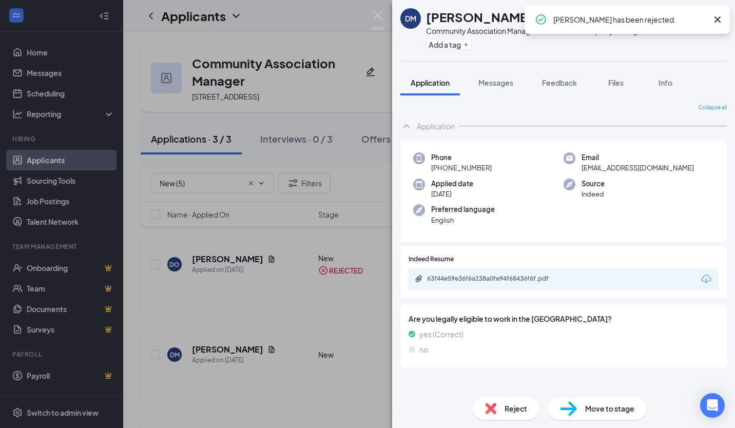
click at [519, 290] on div "63f44e59e36f6a238a0fe94f68436f6f.pdf" at bounding box center [563, 279] width 310 height 22
click at [474, 283] on div "63f44e59e36f6a238a0fe94f68436f6f.pdf" at bounding box center [499, 278] width 144 height 8
click at [624, 402] on div "Move to stage" at bounding box center [596, 408] width 99 height 23
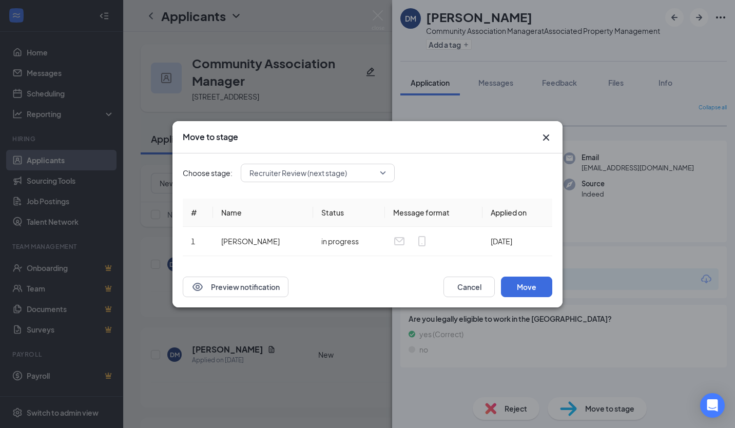
click at [354, 167] on span "Recruiter Review (next stage)" at bounding box center [312, 172] width 127 height 15
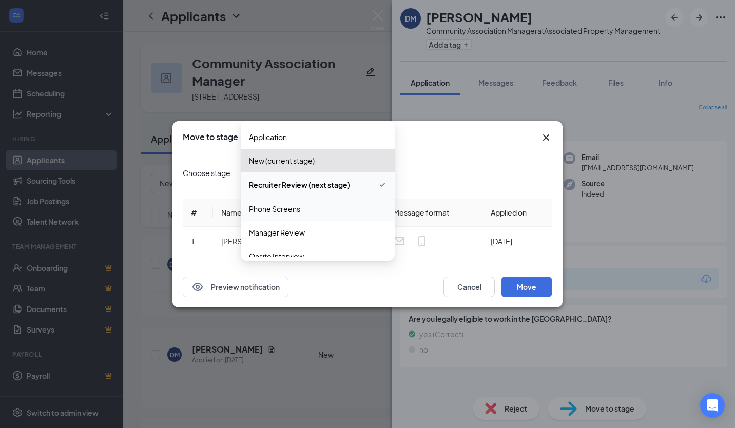
click at [328, 209] on span "Phone Screens" at bounding box center [317, 208] width 137 height 11
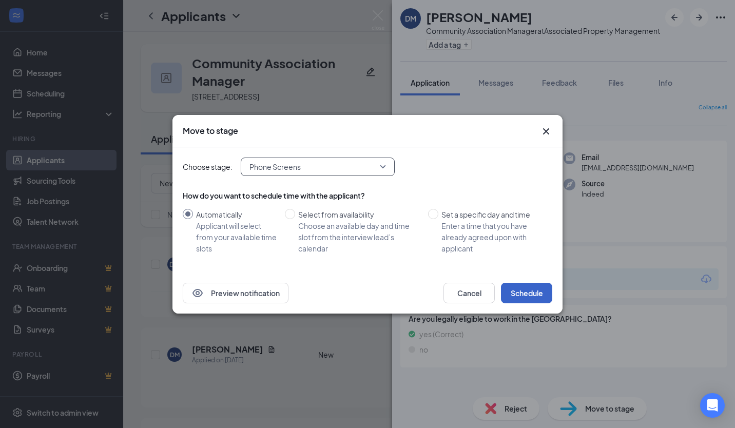
click at [529, 283] on button "Schedule" at bounding box center [526, 293] width 51 height 21
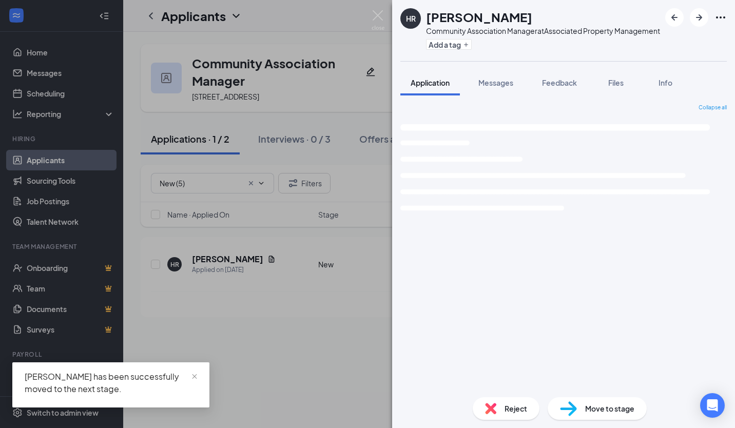
click at [347, 337] on div "HR Hope Ramsey Community Association Manager at Associated Property Management …" at bounding box center [367, 214] width 735 height 428
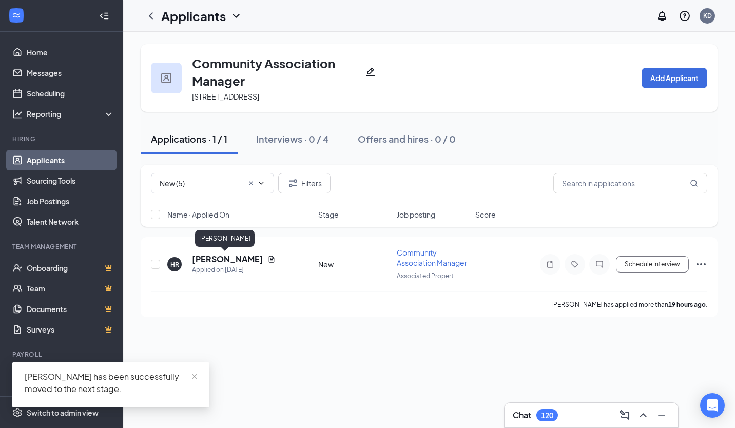
click at [234, 259] on h5 "Hope Ramsey" at bounding box center [227, 258] width 71 height 11
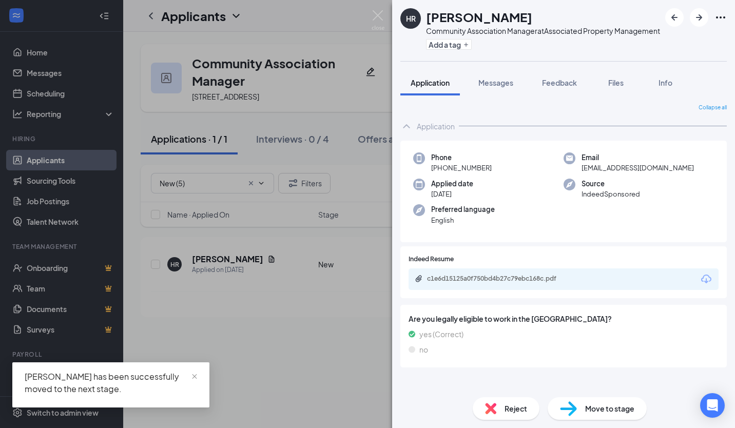
click at [512, 281] on div "c1e6d15125a0f750bd4b27c79ebc168c.pdf" at bounding box center [563, 279] width 310 height 22
click at [495, 283] on div "c1e6d15125a0f750bd4b27c79ebc168c.pdf" at bounding box center [499, 278] width 144 height 8
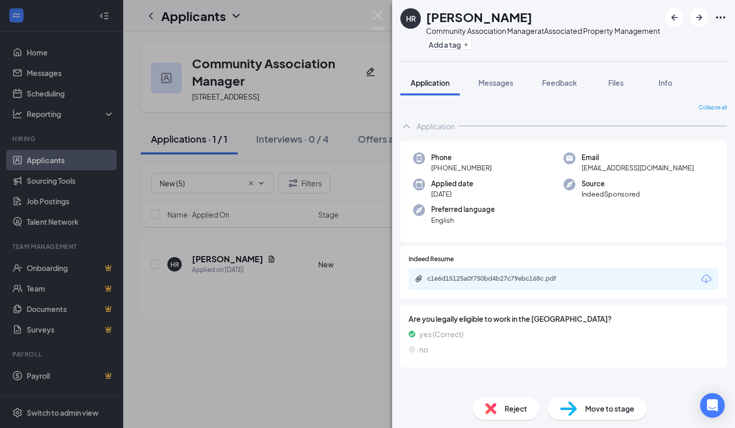
click at [578, 410] on div "Move to stage" at bounding box center [596, 408] width 99 height 23
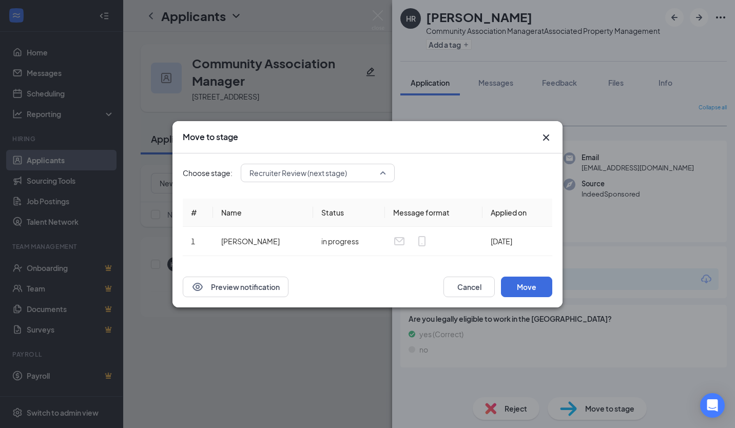
click at [315, 170] on span "Recruiter Review (next stage)" at bounding box center [297, 172] width 97 height 15
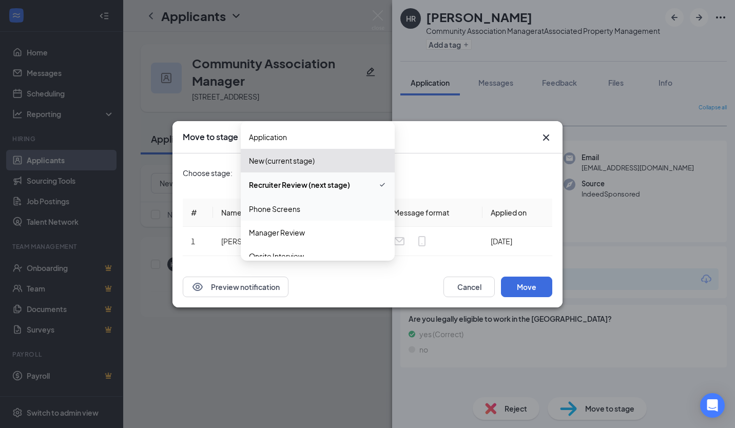
click at [281, 208] on span "Phone Screens" at bounding box center [274, 208] width 51 height 11
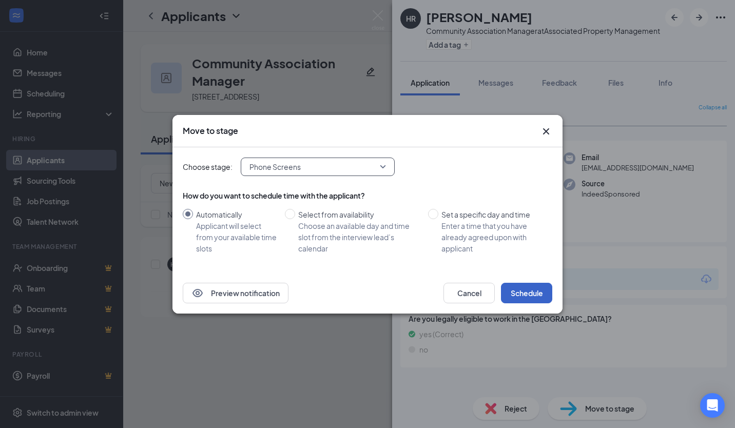
click at [549, 293] on button "Schedule" at bounding box center [526, 293] width 51 height 21
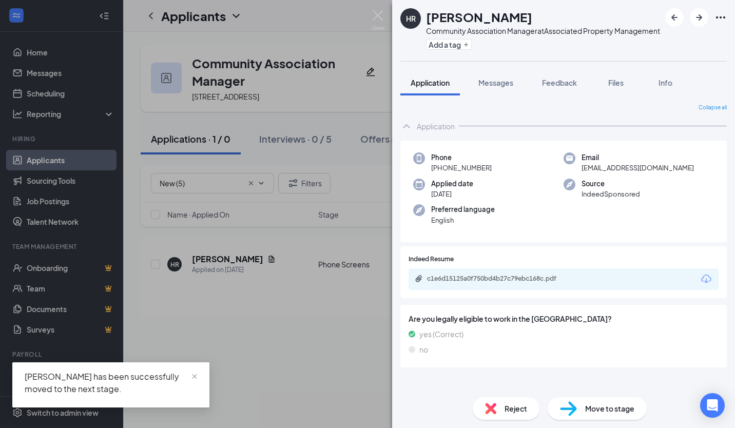
click at [198, 185] on div "HR Hope Ramsey Community Association Manager at Associated Property Management …" at bounding box center [367, 214] width 735 height 428
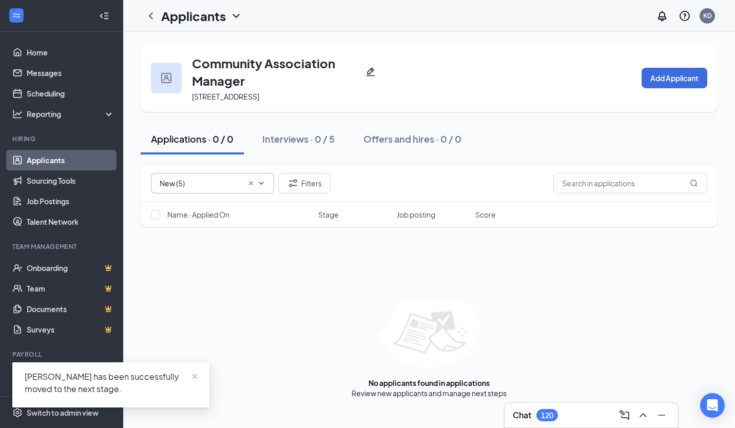
click at [198, 185] on input "New (5)" at bounding box center [201, 183] width 83 height 11
click at [49, 85] on link "Scheduling" at bounding box center [71, 93] width 88 height 21
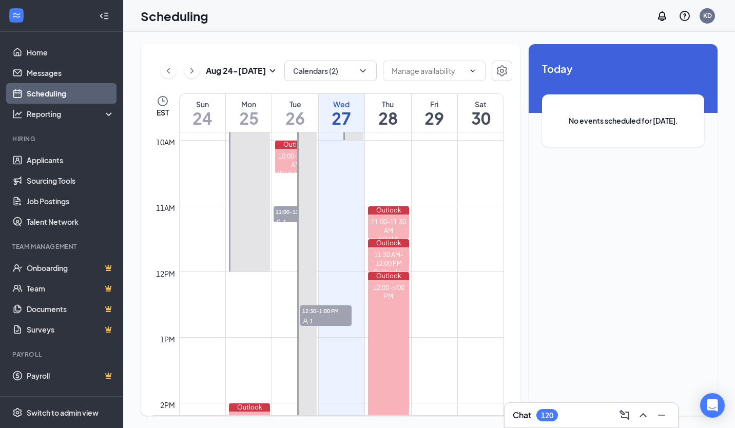
scroll to position [504, 0]
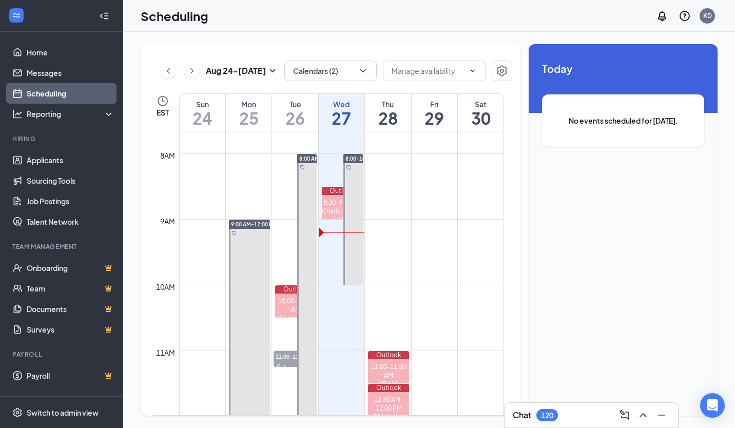
click at [196, 69] on icon "ChevronRight" at bounding box center [192, 71] width 10 height 12
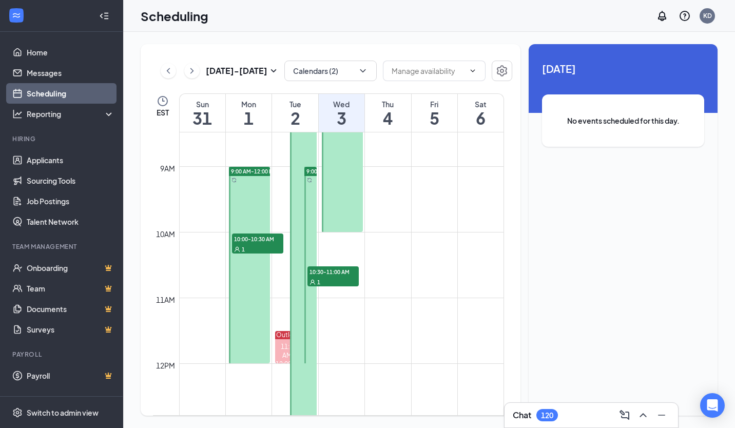
scroll to position [556, 0]
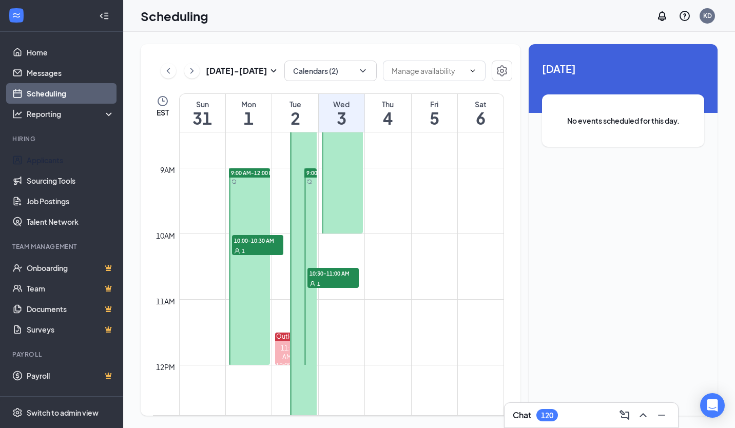
click at [69, 161] on link "Applicants" at bounding box center [71, 160] width 88 height 21
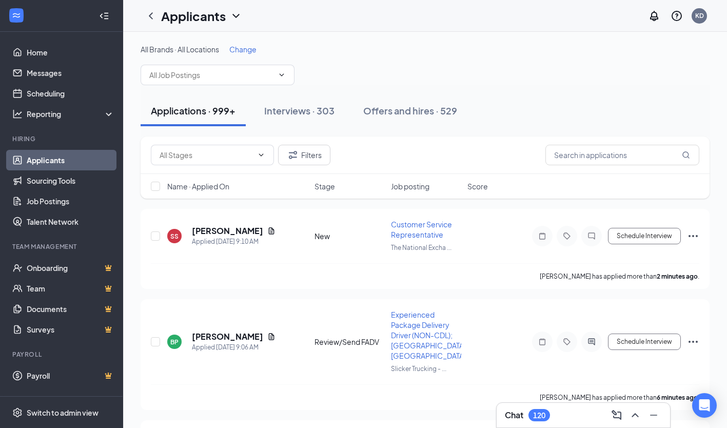
click at [249, 53] on span "Change" at bounding box center [242, 49] width 27 height 9
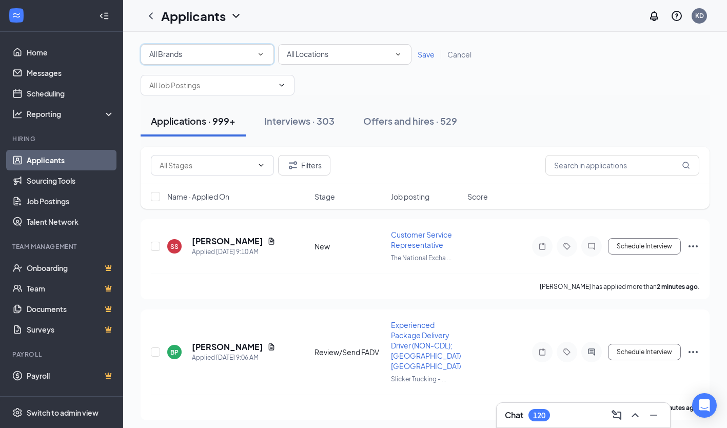
click at [251, 63] on div "All Brands All Brands" at bounding box center [207, 54] width 133 height 21
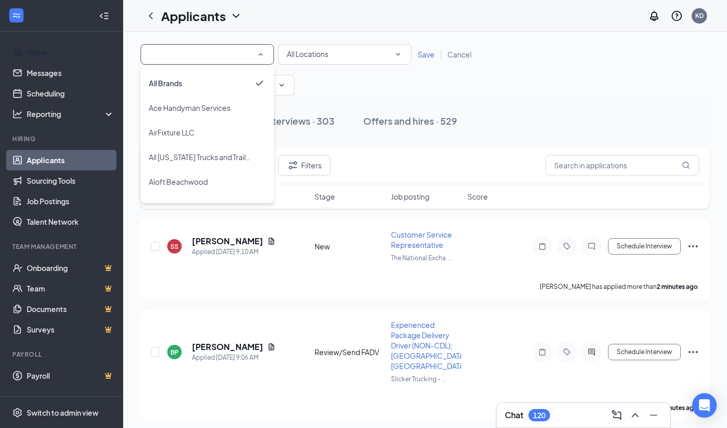
click at [68, 57] on link "Home" at bounding box center [71, 52] width 88 height 21
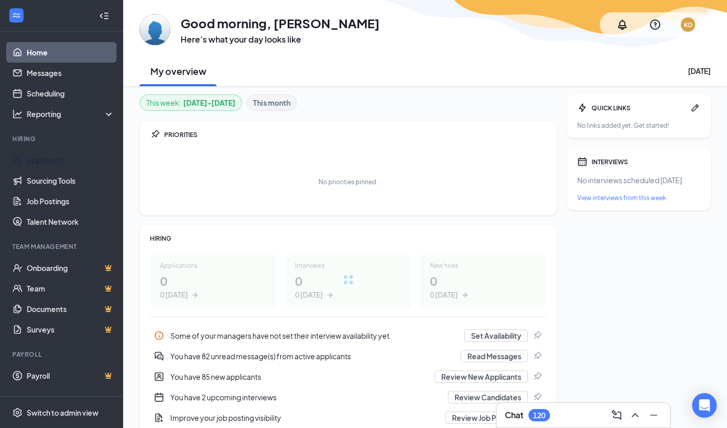
click at [48, 164] on link "Applicants" at bounding box center [71, 160] width 88 height 21
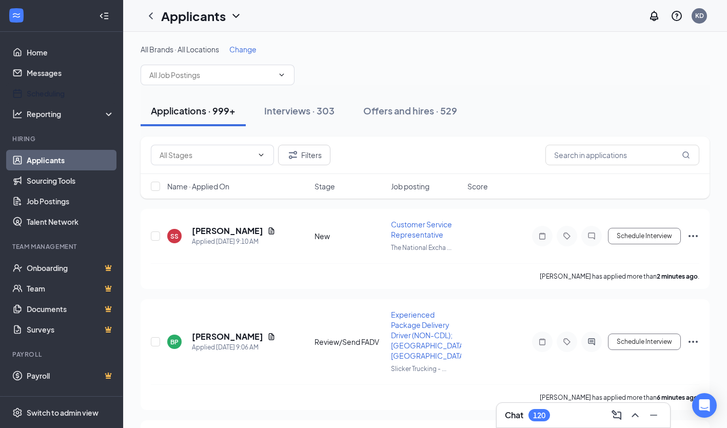
click at [43, 97] on link "Scheduling" at bounding box center [71, 93] width 88 height 21
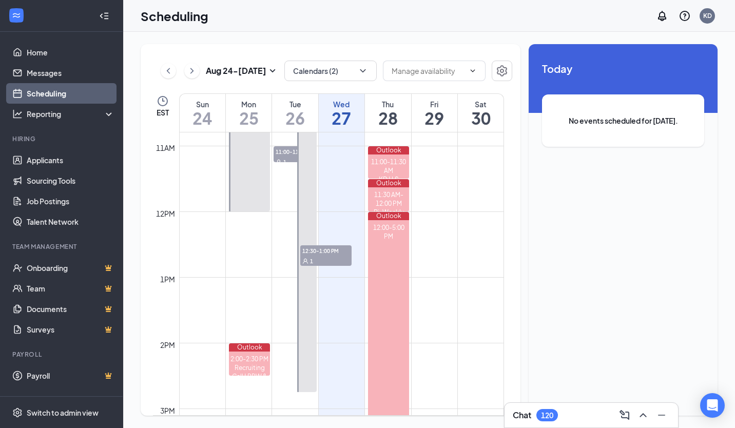
scroll to position [709, 0]
click at [191, 65] on icon "ChevronRight" at bounding box center [192, 71] width 10 height 12
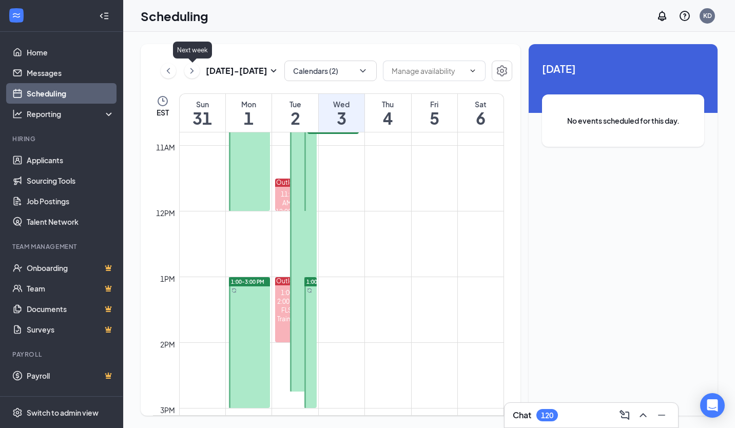
scroll to position [504, 0]
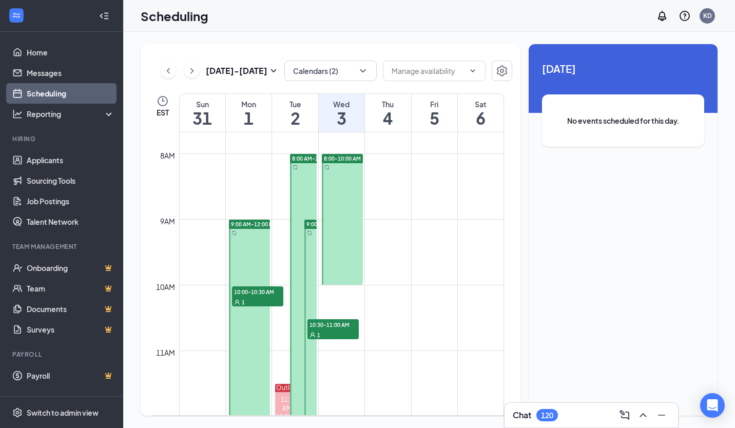
click at [239, 245] on div at bounding box center [249, 318] width 41 height 196
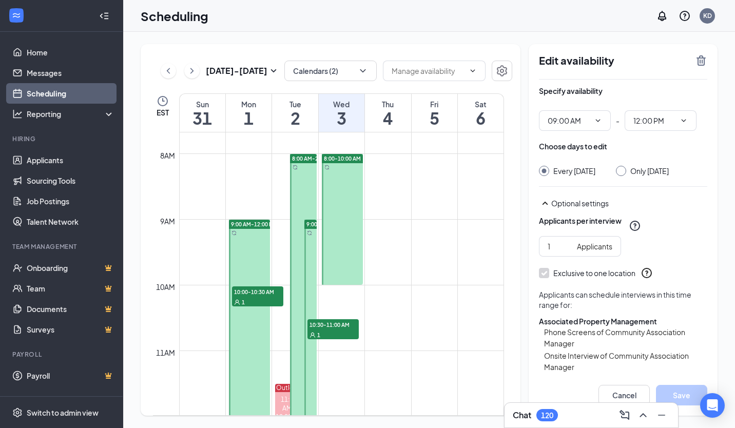
click at [260, 299] on div "1" at bounding box center [257, 302] width 51 height 10
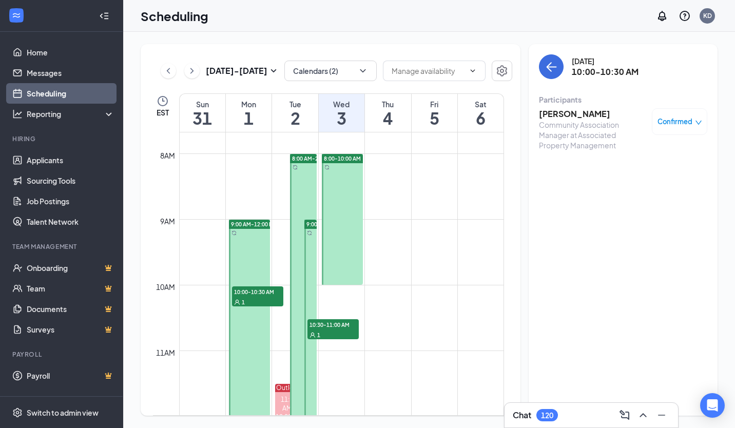
click at [575, 121] on div "Community Association Manager at Associated Property Management" at bounding box center [593, 135] width 108 height 31
click at [577, 109] on h3 "Tamara Mosser" at bounding box center [593, 113] width 108 height 11
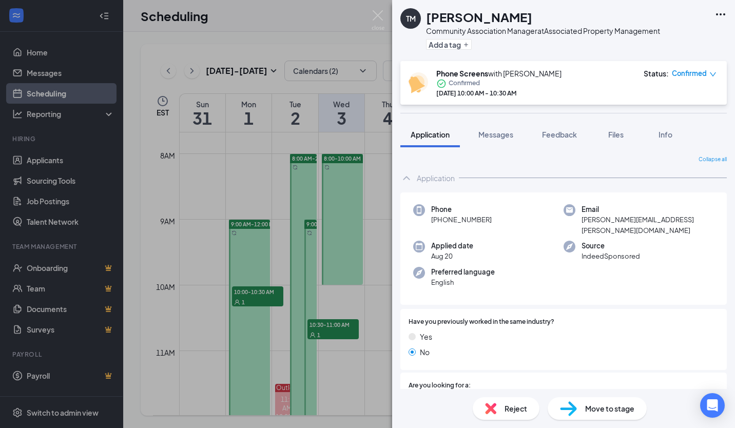
click at [301, 223] on div "TM Tamara Mosser Community Association Manager at Associated Property Managemen…" at bounding box center [367, 214] width 735 height 428
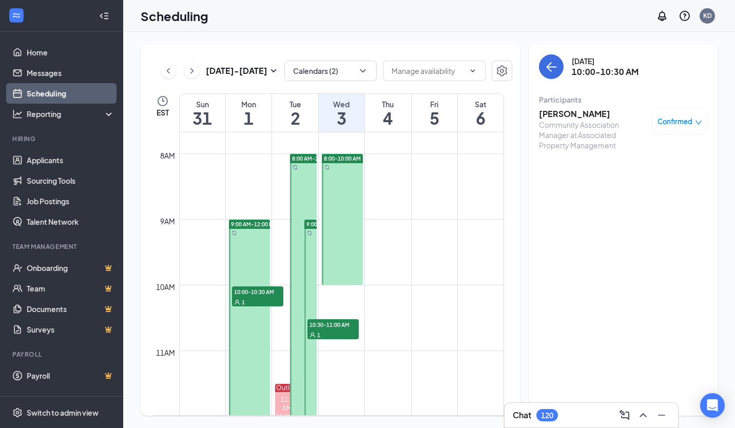
click at [257, 270] on div at bounding box center [249, 318] width 41 height 196
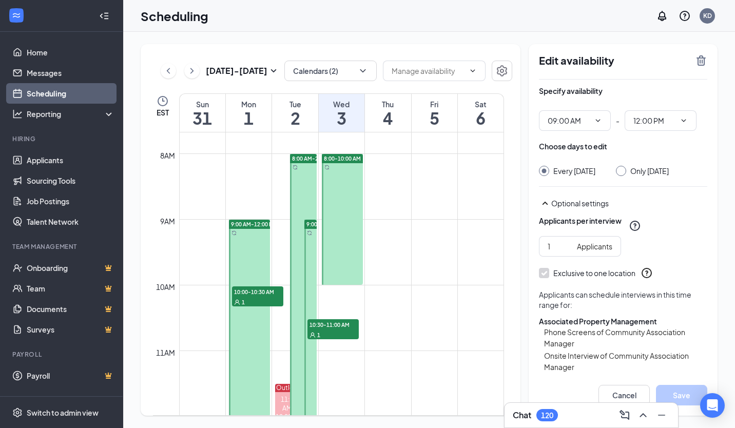
click at [622, 174] on div at bounding box center [621, 171] width 10 height 10
click at [623, 170] on input "Only [DATE]" at bounding box center [619, 169] width 7 height 7
radio input "true"
radio input "false"
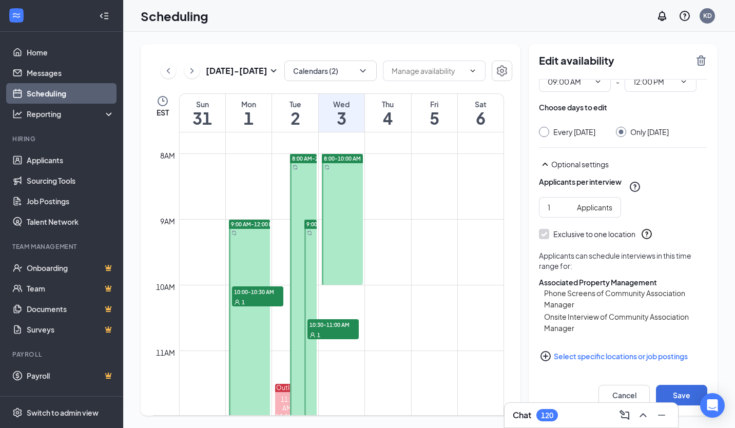
scroll to position [51, 0]
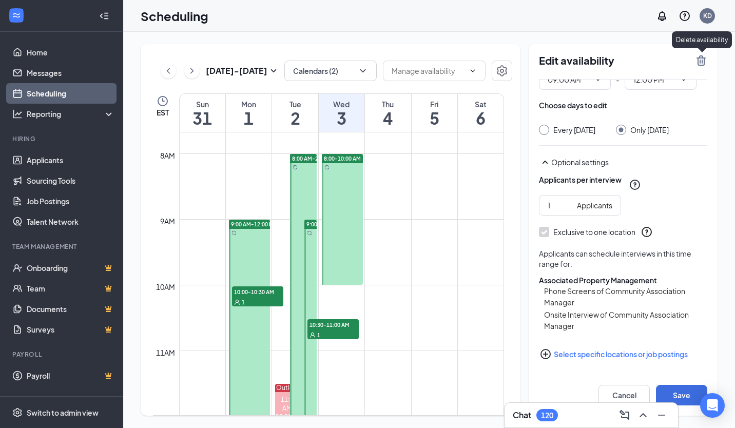
click at [701, 66] on icon "TrashOutline" at bounding box center [701, 60] width 12 height 12
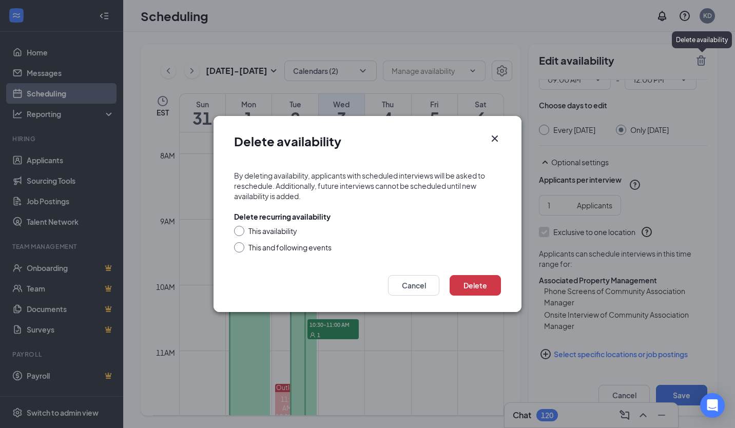
click at [253, 232] on div "This availability" at bounding box center [272, 231] width 49 height 10
click at [241, 232] on input "This availability" at bounding box center [237, 229] width 7 height 7
radio input "true"
click at [477, 286] on button "Delete" at bounding box center [474, 285] width 51 height 21
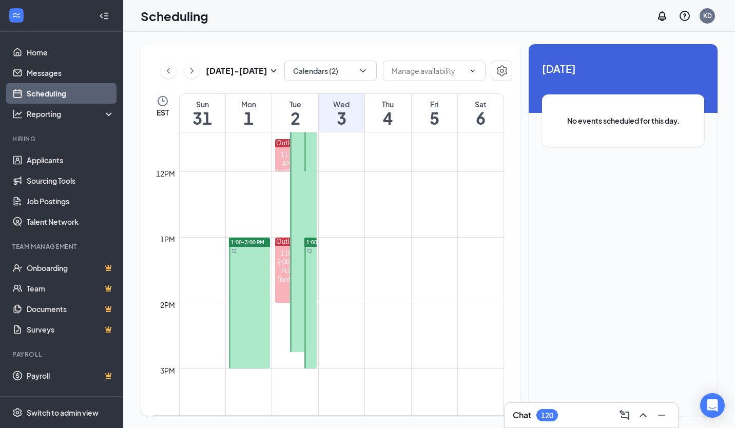
scroll to position [761, 0]
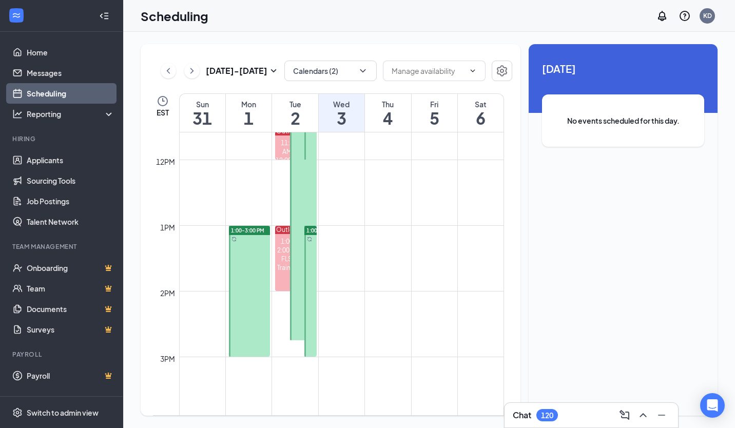
drag, startPoint x: 261, startPoint y: 291, endPoint x: 239, endPoint y: 298, distance: 23.0
click at [239, 298] on link "1:00-3:00 PM" at bounding box center [249, 290] width 44 height 131
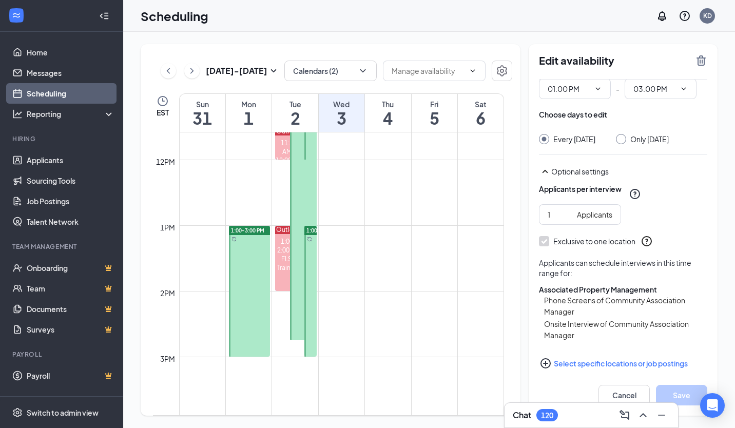
scroll to position [51, 0]
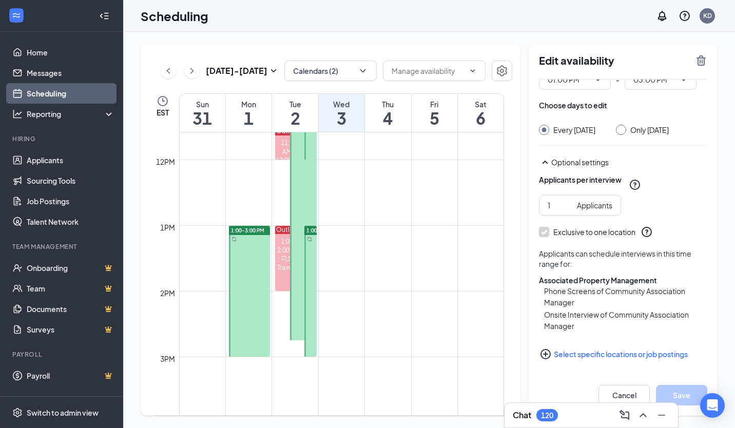
click at [633, 125] on div "Only [DATE]" at bounding box center [642, 130] width 53 height 10
click at [626, 125] on div at bounding box center [621, 130] width 10 height 10
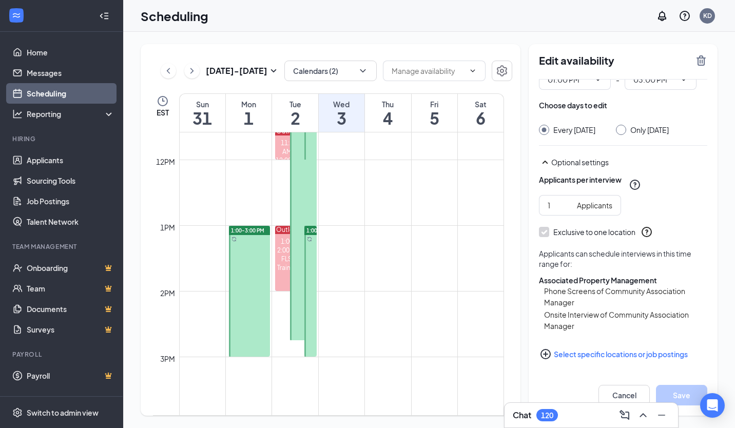
click at [626, 125] on div at bounding box center [621, 130] width 10 height 10
click at [630, 125] on div "Only [DATE]" at bounding box center [642, 130] width 53 height 10
click at [657, 125] on div "Only [DATE]" at bounding box center [649, 130] width 38 height 10
click at [623, 125] on input "Only [DATE]" at bounding box center [619, 128] width 7 height 7
radio input "true"
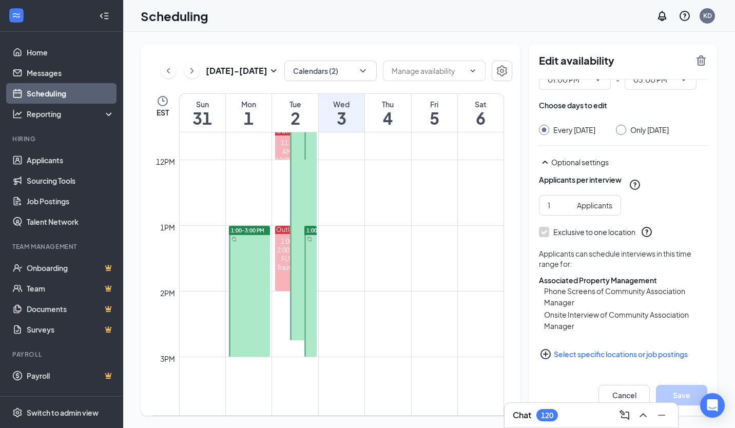
radio input "false"
click at [701, 65] on icon "TrashOutline" at bounding box center [700, 60] width 9 height 10
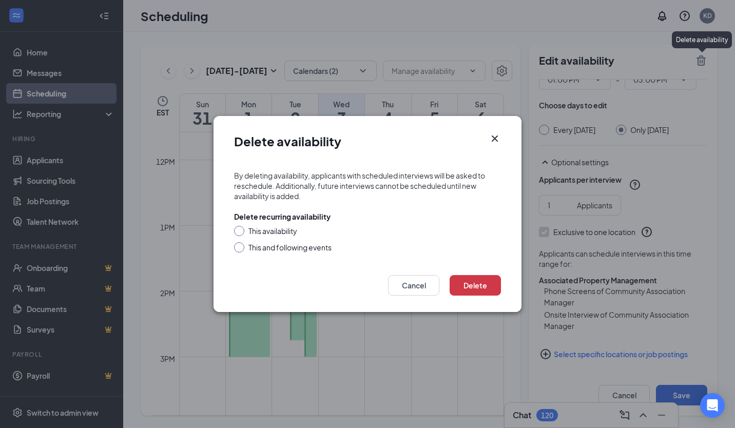
click at [263, 233] on div "This availability" at bounding box center [272, 231] width 49 height 10
click at [241, 233] on input "This availability" at bounding box center [237, 229] width 7 height 7
radio input "true"
click at [482, 285] on button "Delete" at bounding box center [474, 285] width 51 height 21
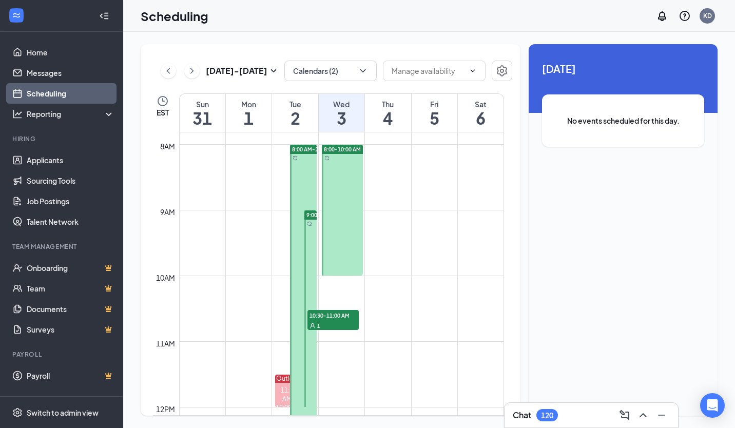
scroll to position [504, 0]
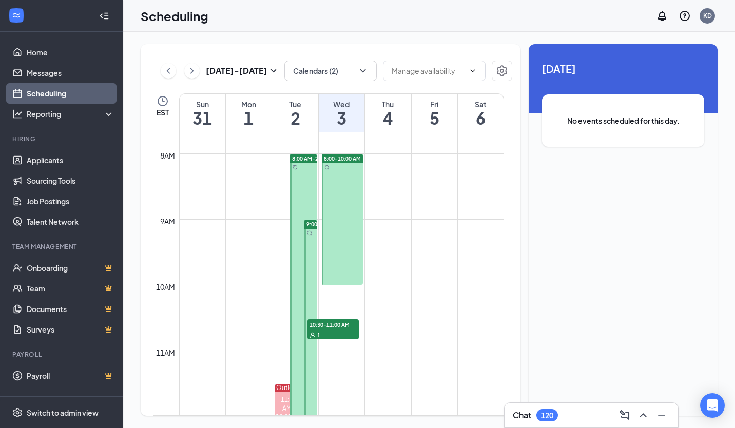
click at [347, 203] on div at bounding box center [342, 219] width 41 height 131
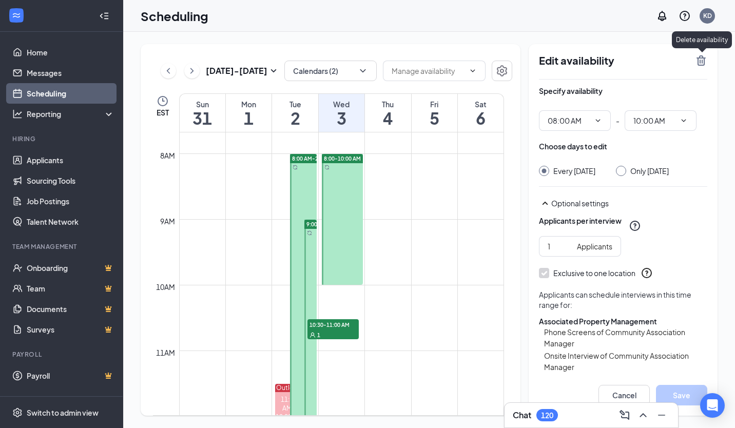
click at [700, 56] on icon "TrashOutline" at bounding box center [700, 60] width 9 height 10
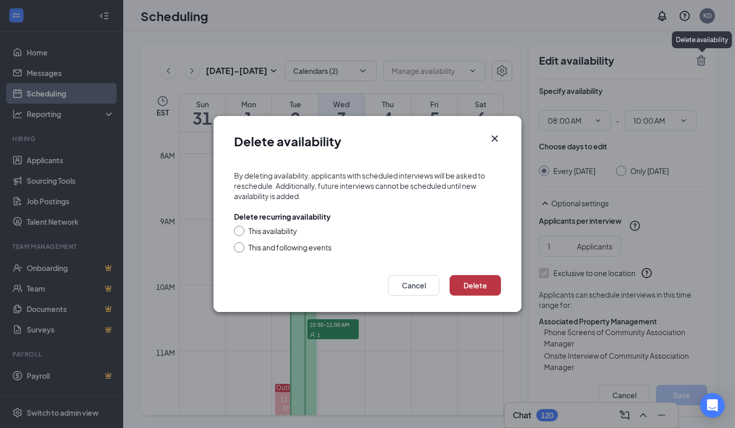
click at [478, 294] on button "Delete" at bounding box center [474, 285] width 51 height 21
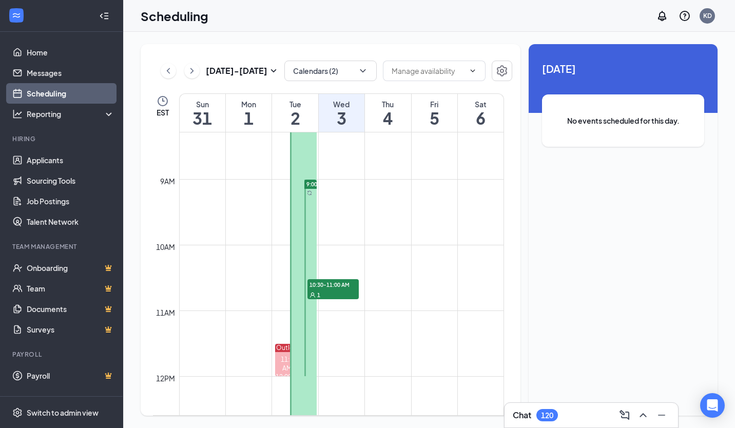
scroll to position [504, 0]
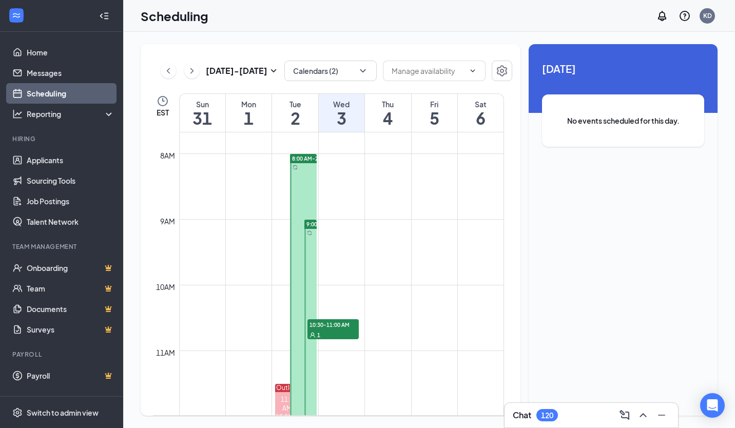
click at [313, 257] on div at bounding box center [310, 318] width 12 height 196
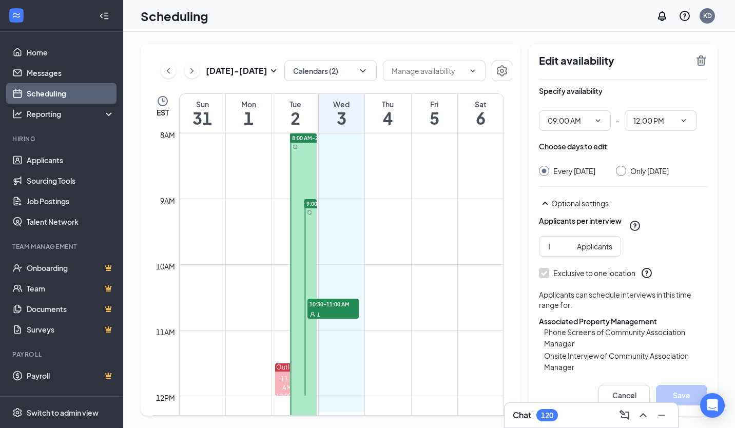
scroll to position [526, 0]
drag, startPoint x: 341, startPoint y: 157, endPoint x: 333, endPoint y: 393, distance: 236.1
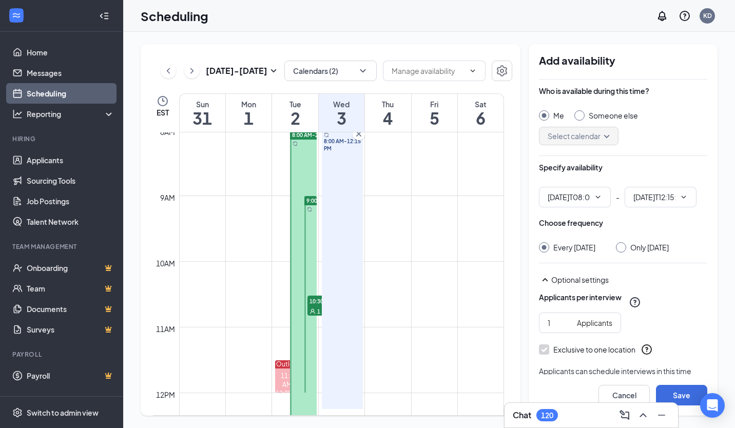
type input "08:00 AM"
type input "12:15 PM"
click at [348, 370] on div "8:00 AM-12:15 PM" at bounding box center [342, 269] width 41 height 279
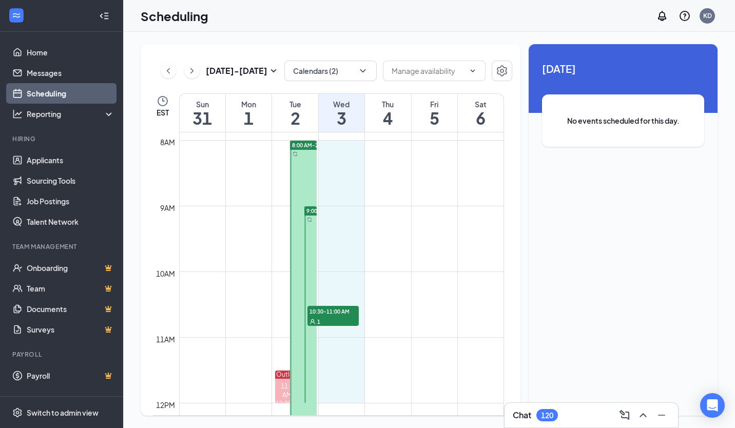
scroll to position [518, 0]
drag, startPoint x: 333, startPoint y: 184, endPoint x: 339, endPoint y: 387, distance: 202.7
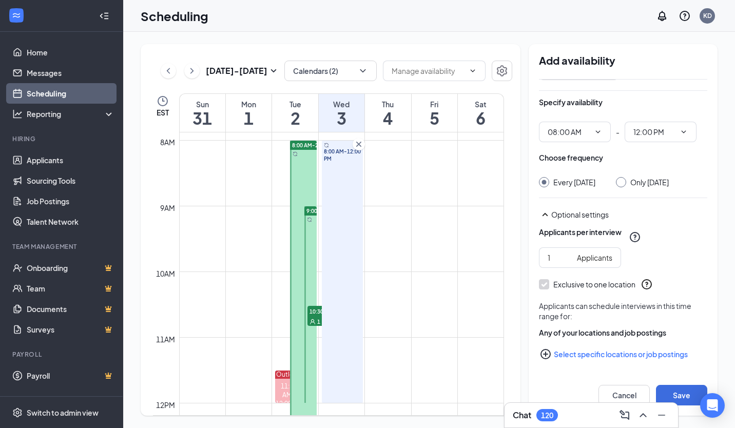
scroll to position [75, 0]
click at [620, 354] on button "Select specific locations or job postings" at bounding box center [623, 354] width 168 height 21
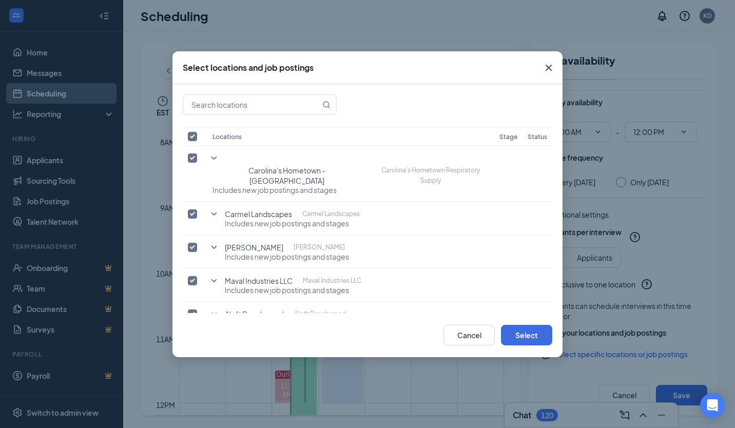
click at [189, 138] on input "checkbox" at bounding box center [192, 136] width 9 height 9
checkbox input "false"
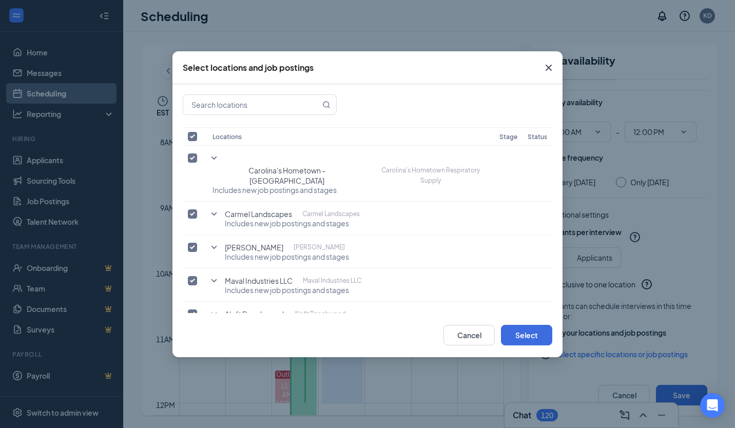
checkbox input "false"
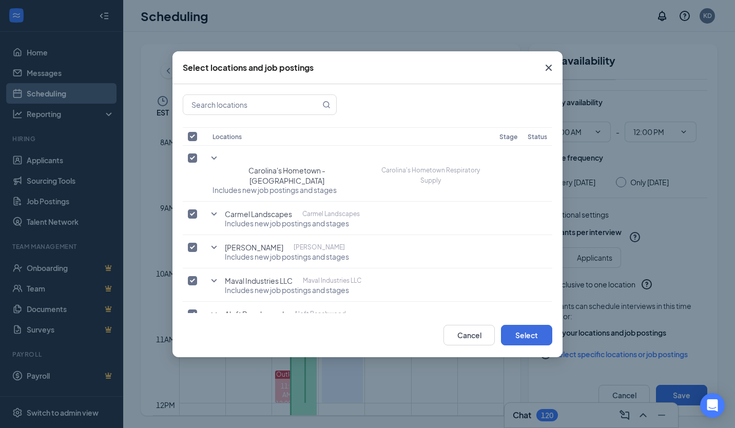
checkbox input "false"
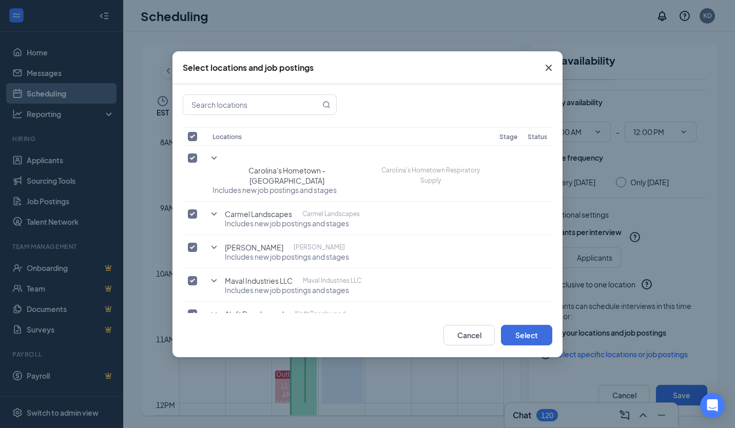
checkbox input "false"
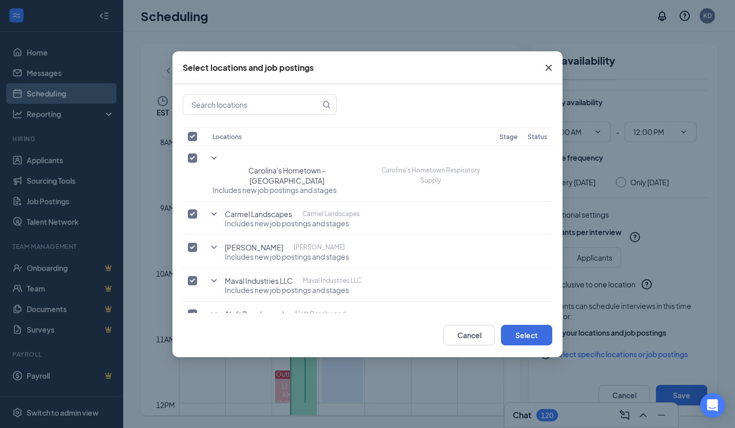
checkbox input "false"
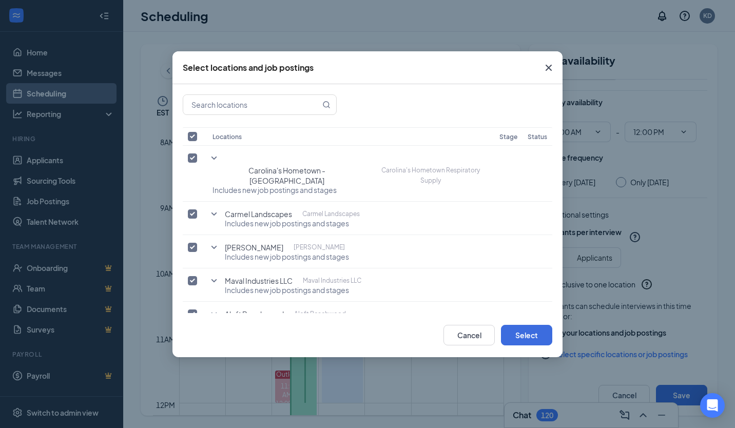
checkbox input "false"
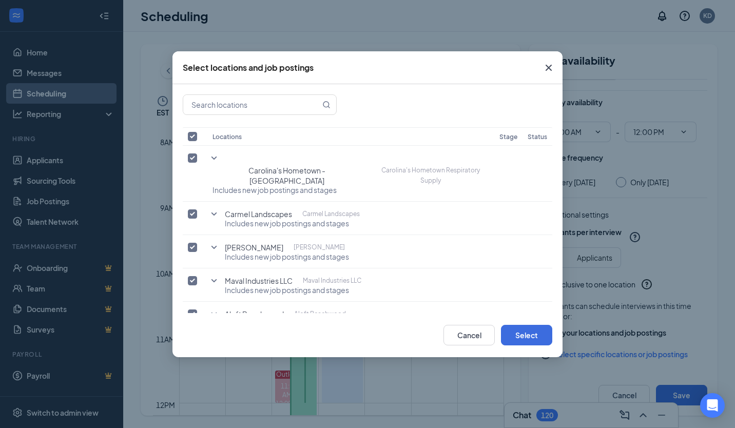
checkbox input "false"
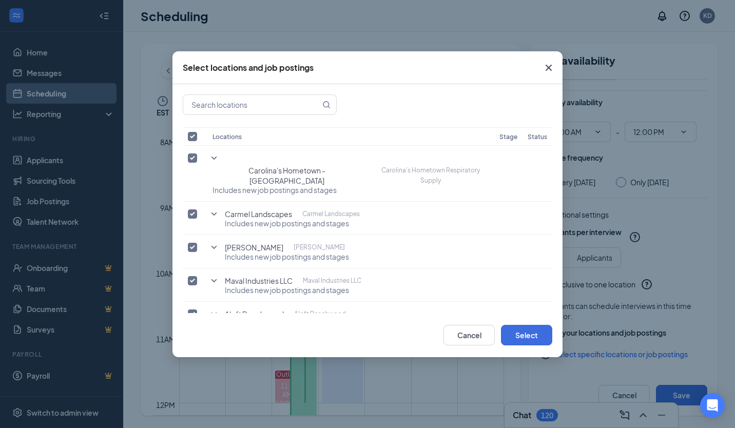
checkbox input "false"
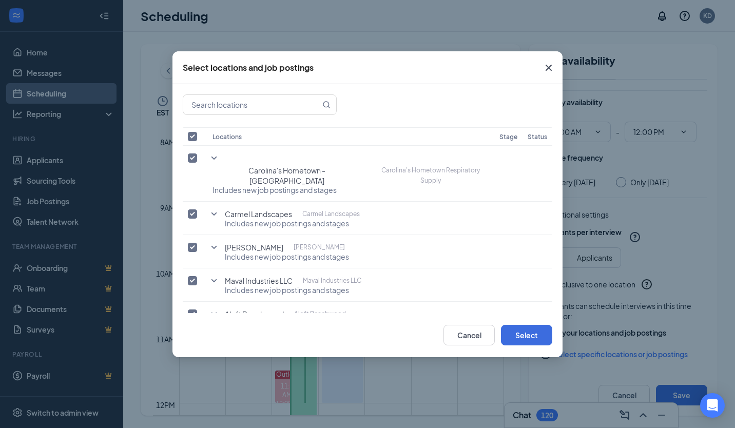
checkbox input "false"
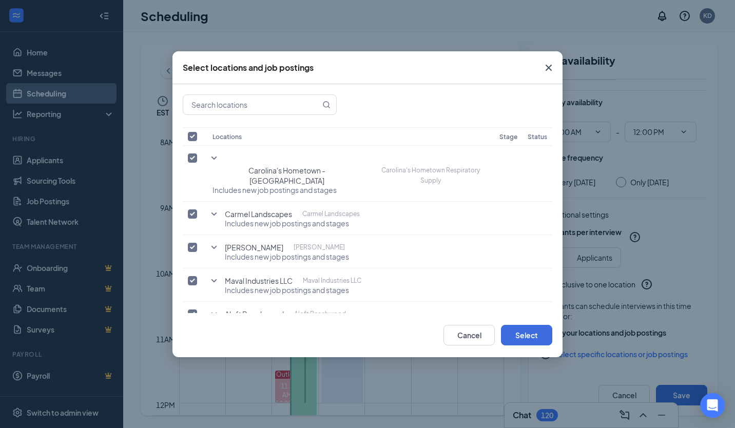
checkbox input "false"
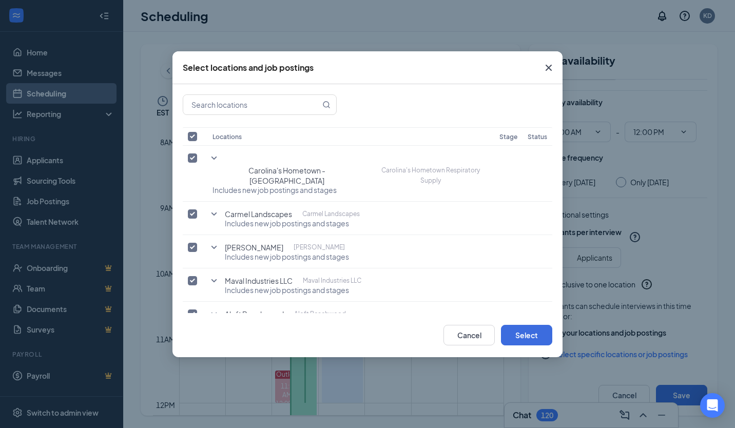
checkbox input "false"
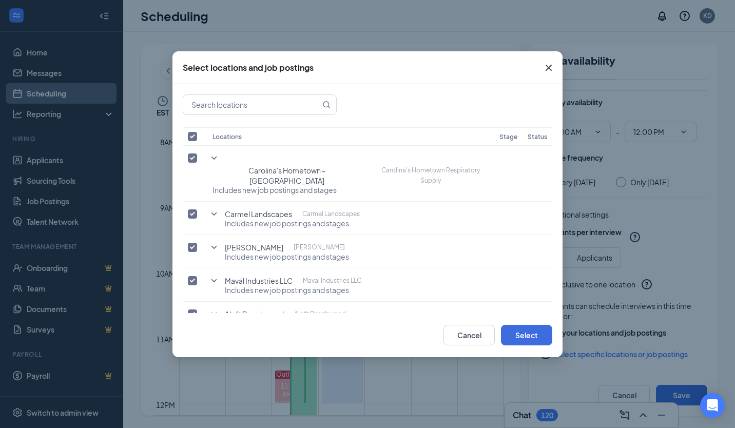
checkbox input "false"
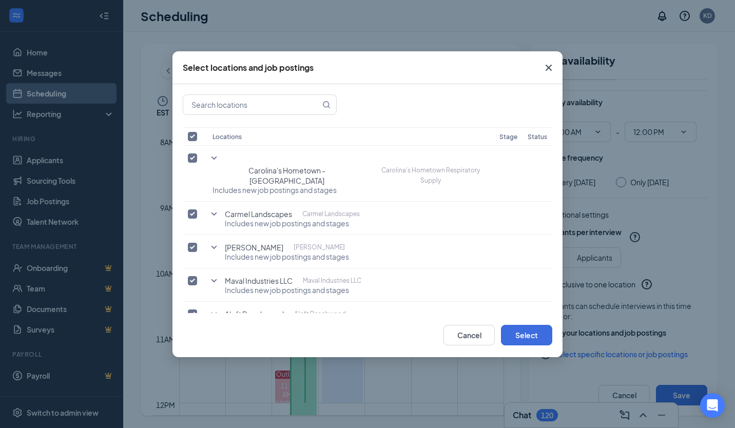
checkbox input "false"
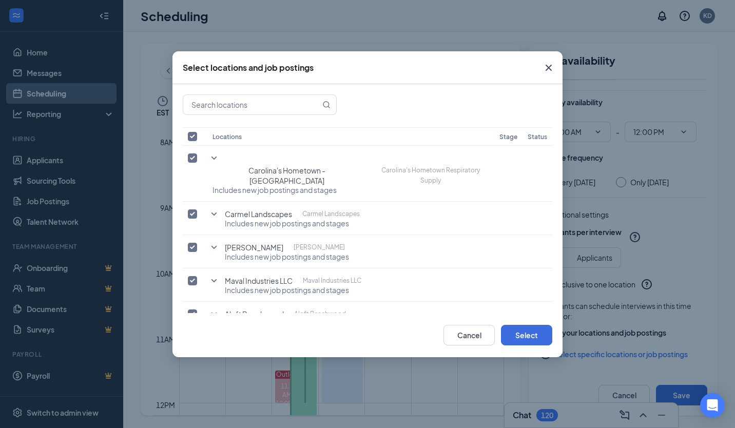
checkbox input "false"
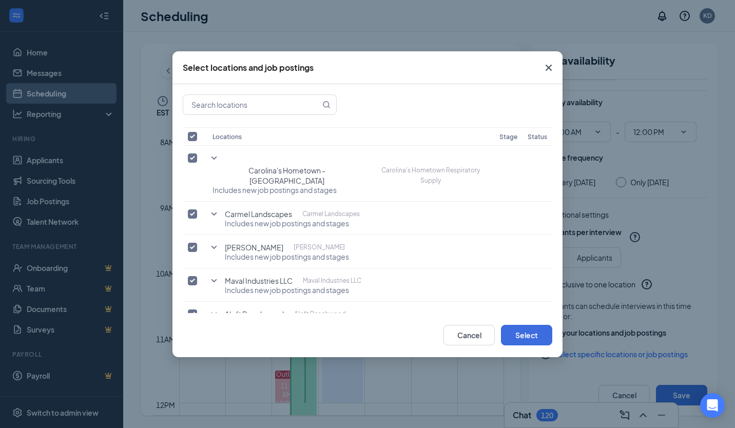
checkbox input "false"
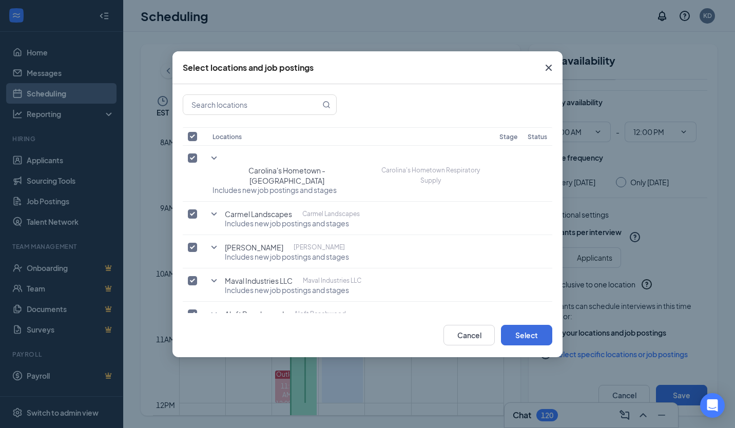
checkbox input "false"
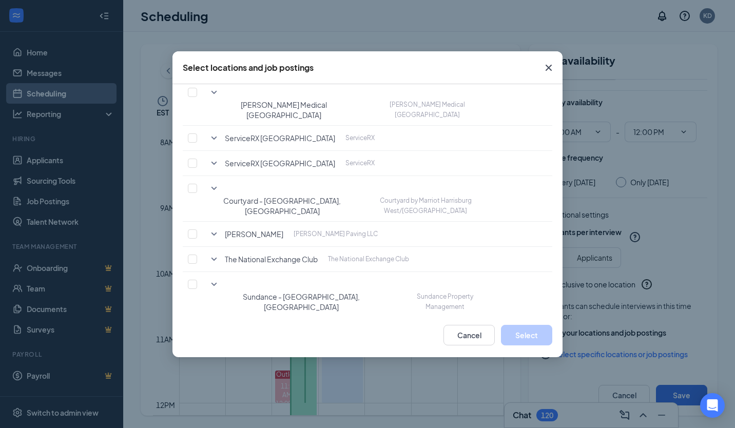
scroll to position [1590, 0]
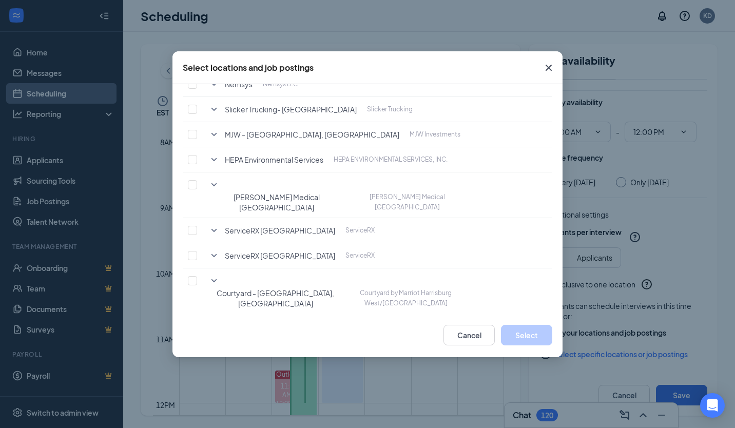
scroll to position [1693, 0]
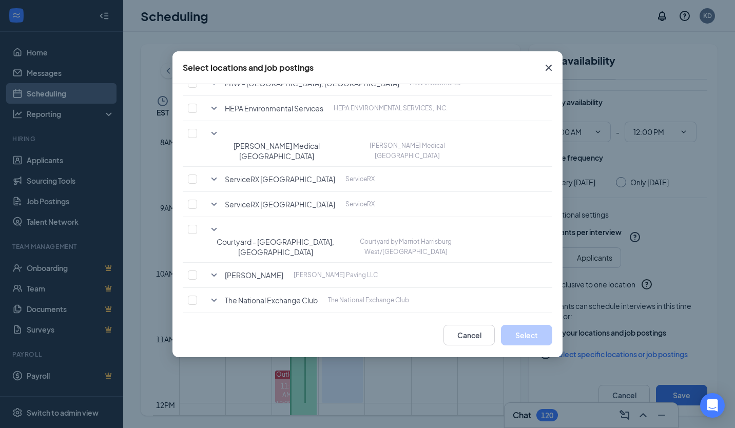
checkbox input "false"
checkbox input "true"
click at [533, 331] on button "Select" at bounding box center [526, 335] width 51 height 21
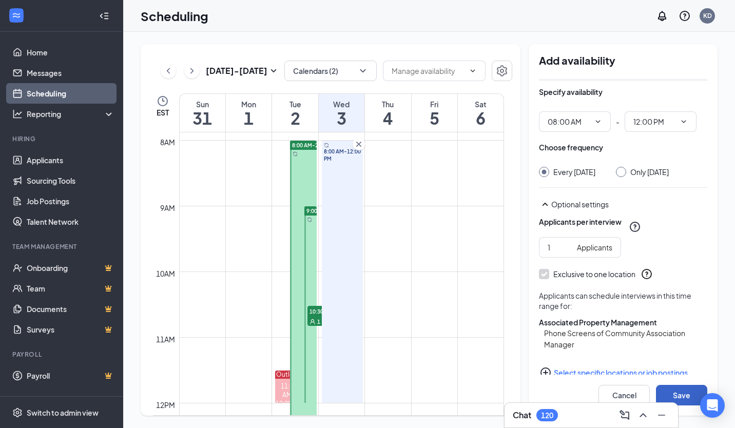
click at [678, 388] on button "Save" at bounding box center [681, 395] width 51 height 21
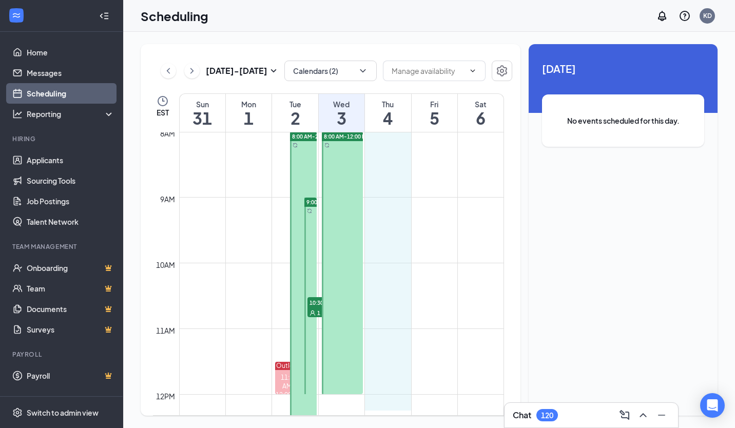
scroll to position [528, 0]
drag, startPoint x: 384, startPoint y: 148, endPoint x: 385, endPoint y: 387, distance: 238.6
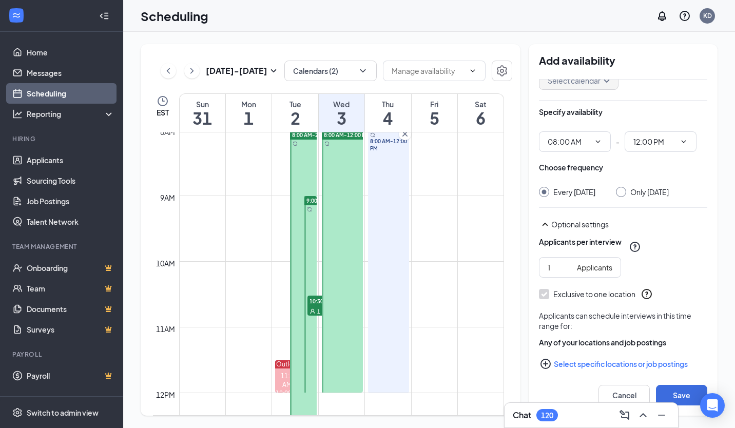
scroll to position [75, 0]
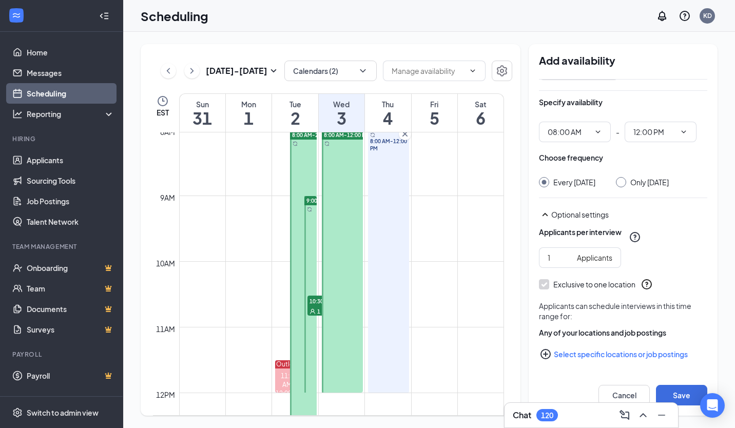
click at [627, 347] on button "Select specific locations or job postings" at bounding box center [623, 354] width 168 height 21
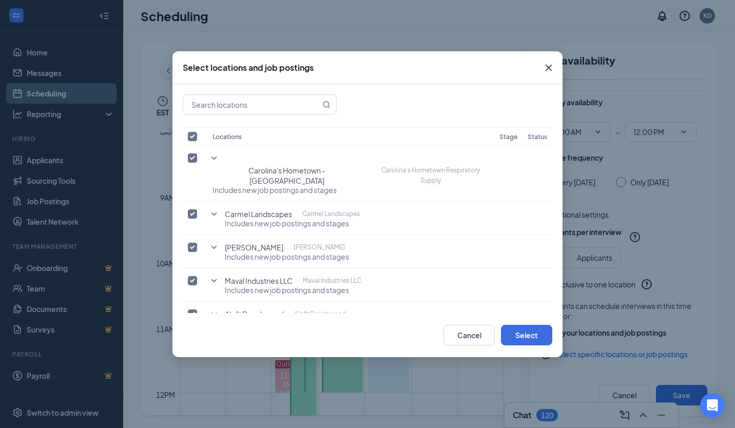
click at [195, 139] on input "checkbox" at bounding box center [192, 136] width 9 height 9
checkbox input "false"
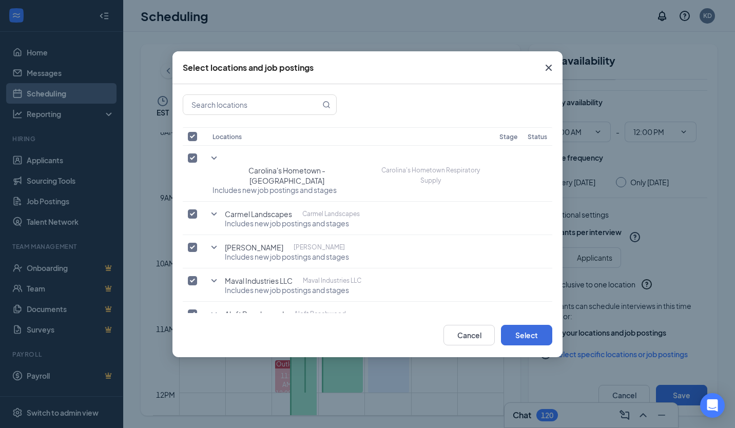
checkbox input "false"
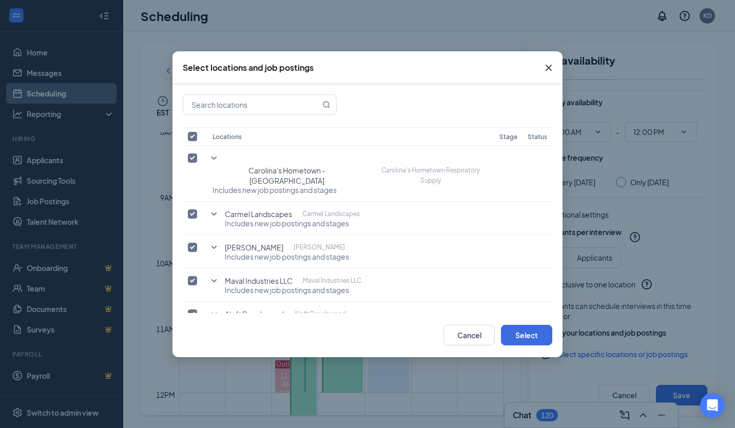
checkbox input "false"
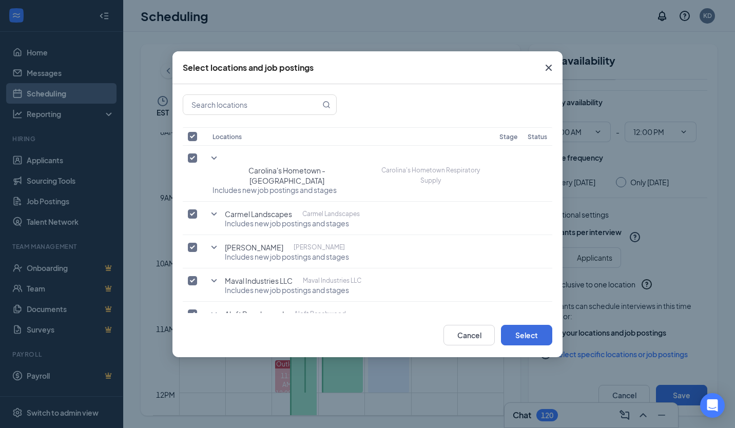
checkbox input "false"
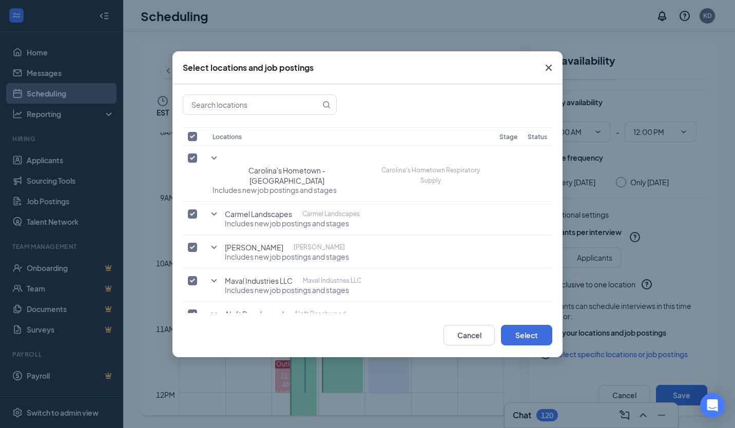
checkbox input "false"
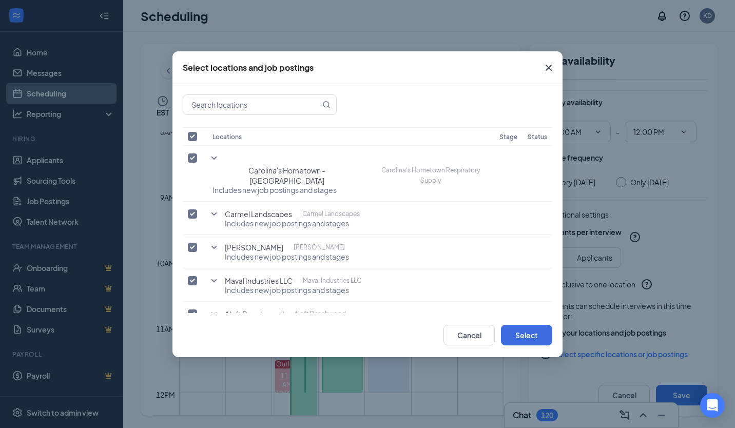
checkbox input "false"
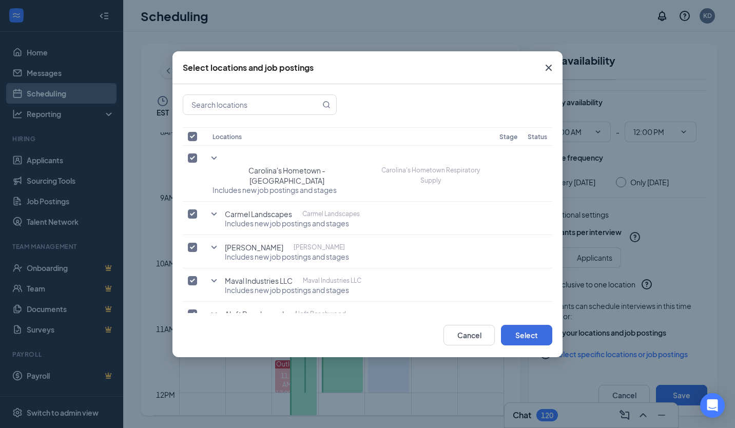
checkbox input "false"
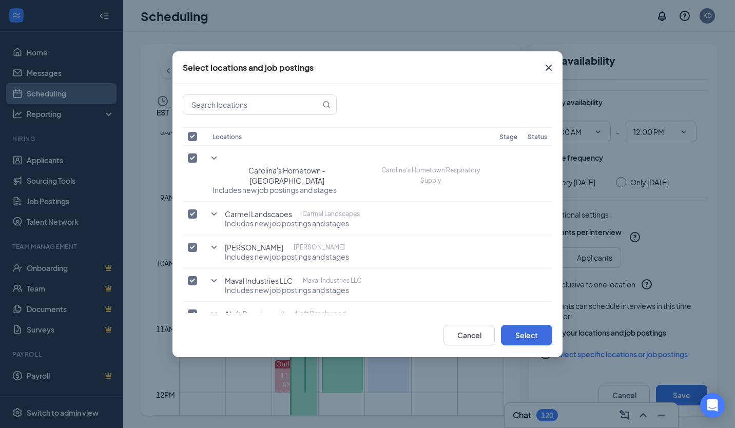
checkbox input "false"
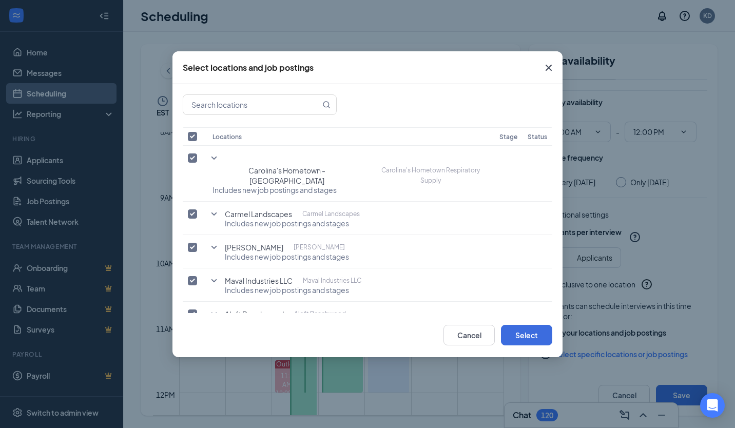
checkbox input "false"
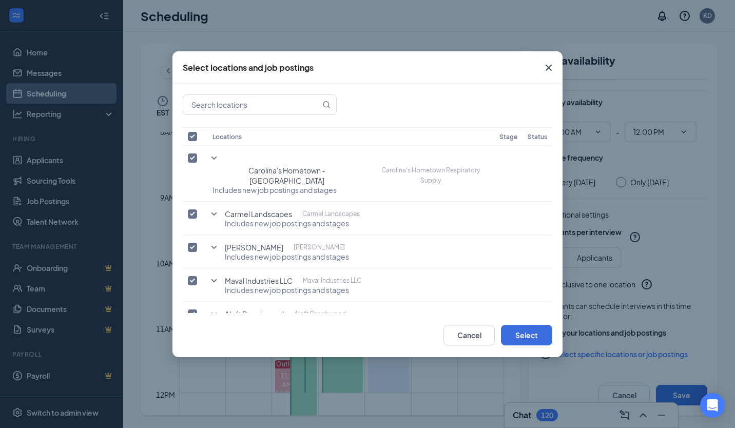
checkbox input "false"
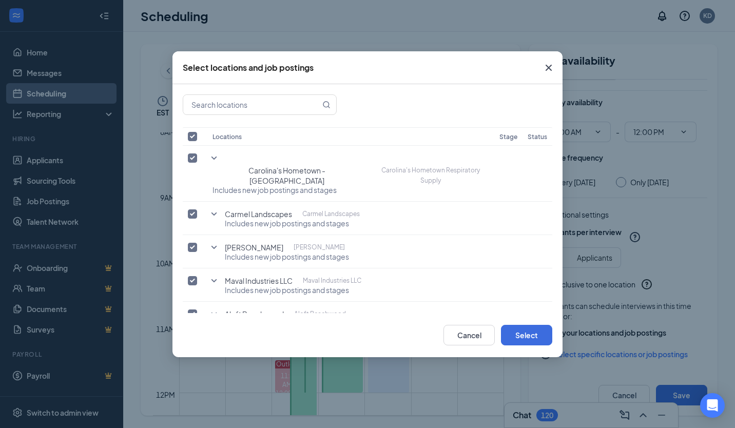
checkbox input "false"
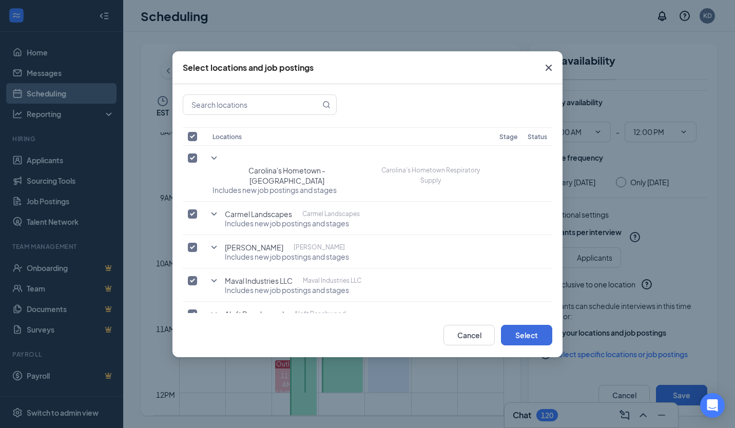
checkbox input "false"
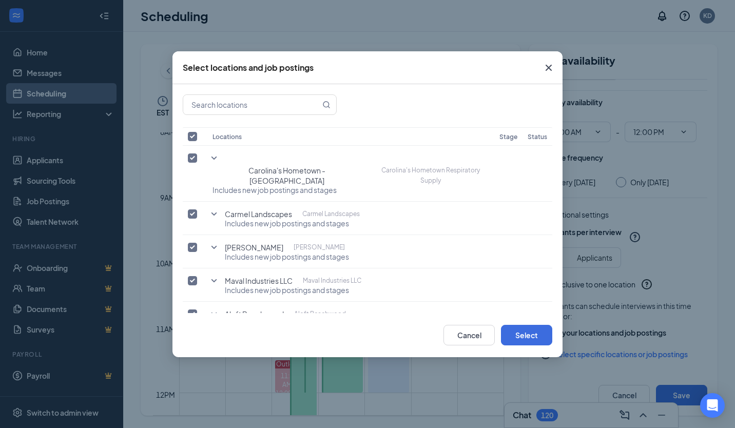
checkbox input "false"
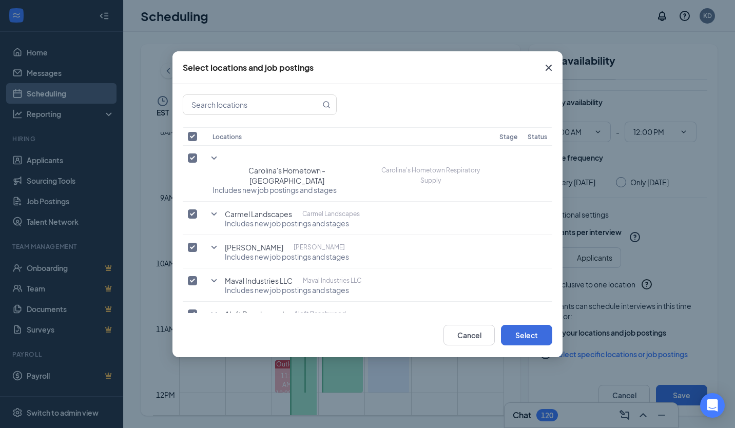
checkbox input "false"
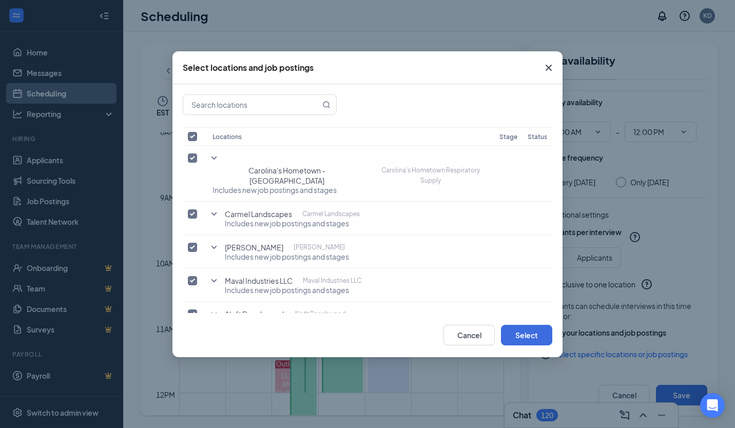
checkbox input "false"
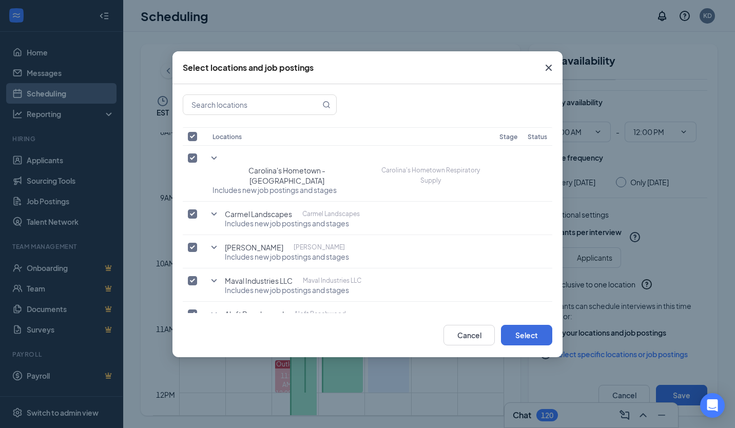
checkbox input "false"
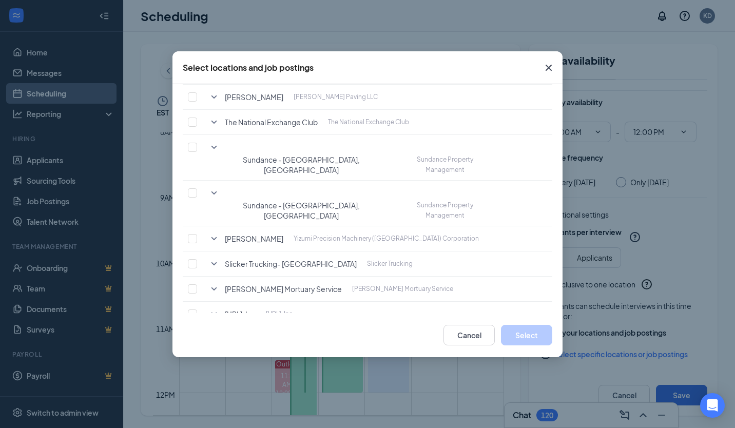
scroll to position [1667, 0]
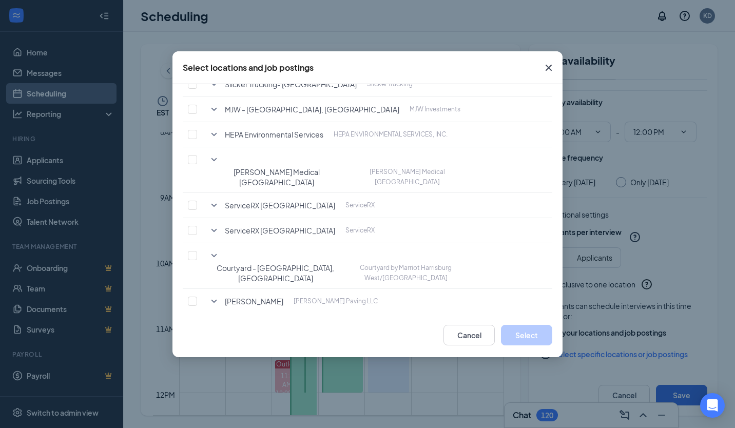
scroll to position [1718, 0]
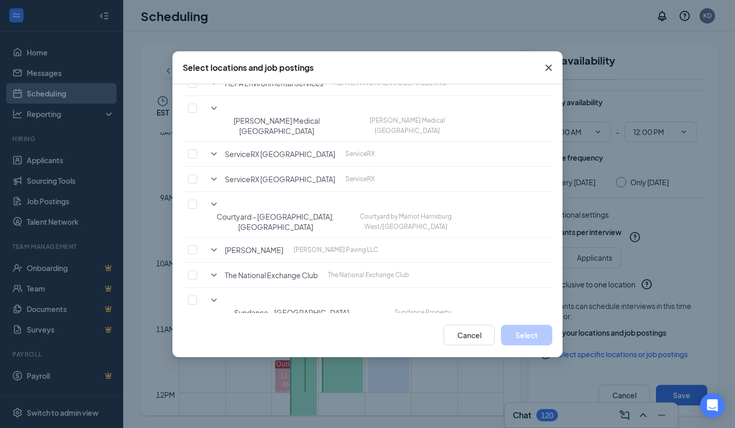
checkbox input "false"
checkbox input "true"
click at [550, 337] on button "Select" at bounding box center [526, 335] width 51 height 21
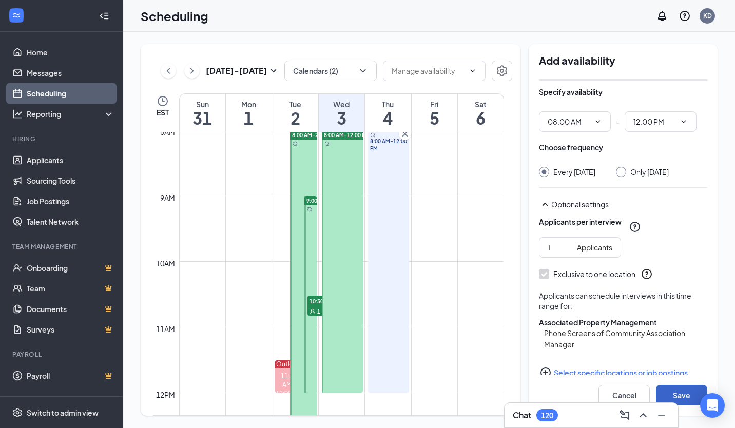
click at [687, 392] on button "Save" at bounding box center [681, 395] width 51 height 21
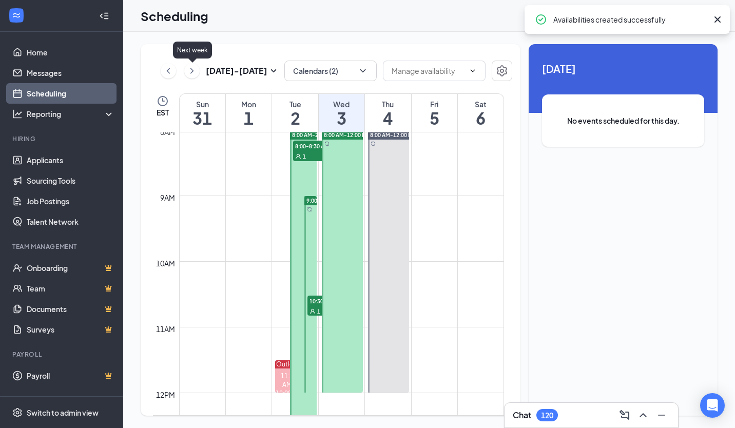
click at [193, 73] on icon "ChevronRight" at bounding box center [192, 71] width 10 height 12
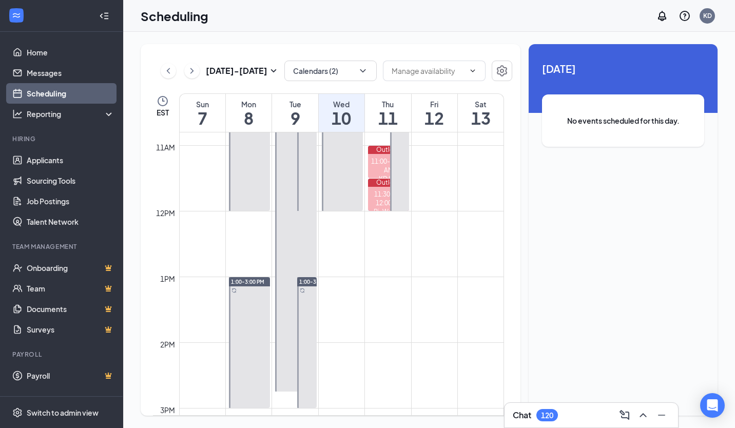
scroll to position [607, 0]
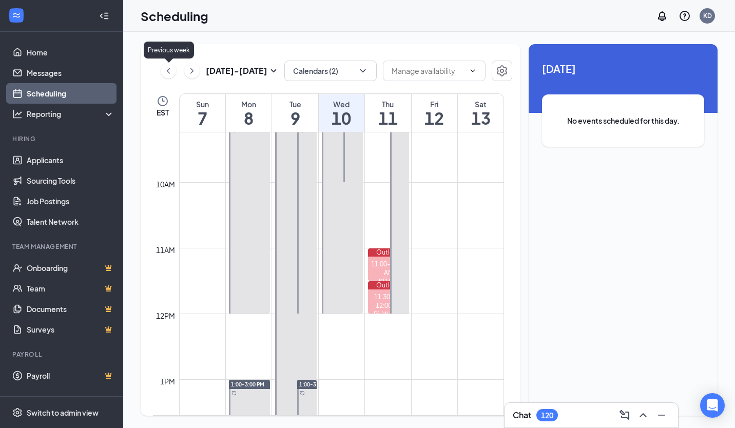
click at [161, 71] on button at bounding box center [168, 70] width 15 height 15
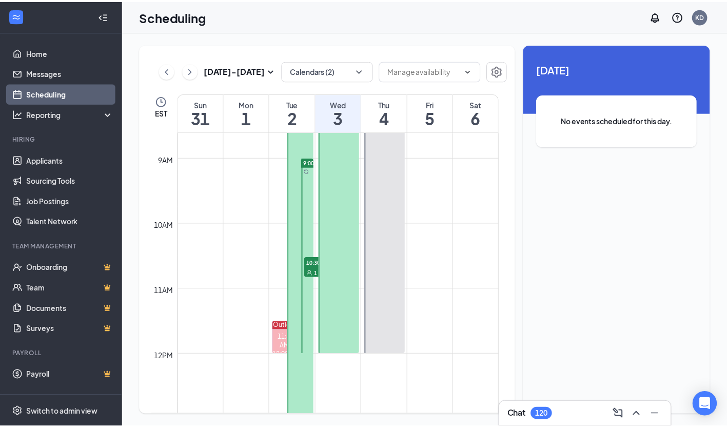
scroll to position [556, 0]
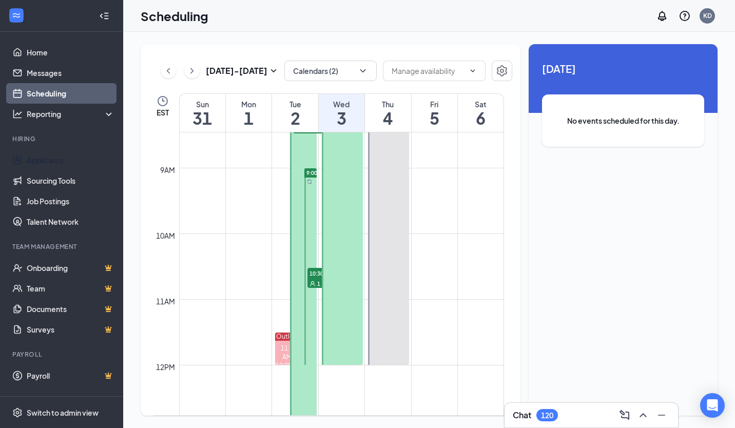
click at [37, 163] on link "Applicants" at bounding box center [71, 160] width 88 height 21
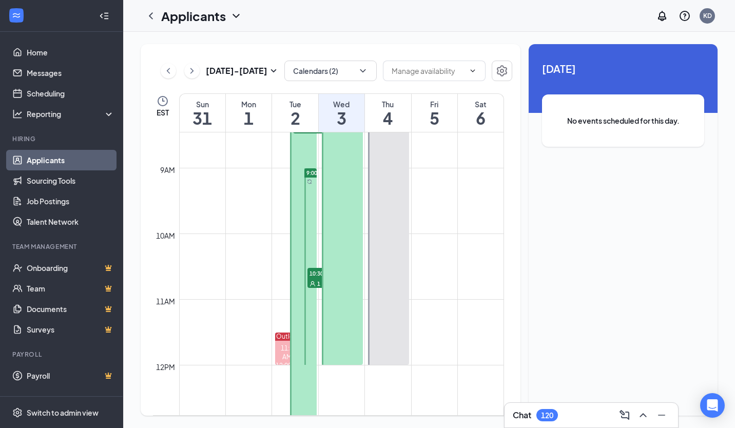
click at [85, 164] on link "Applicants" at bounding box center [71, 160] width 88 height 21
click at [63, 154] on link "Applicants" at bounding box center [71, 160] width 88 height 21
click at [70, 180] on link "Sourcing Tools" at bounding box center [71, 180] width 88 height 21
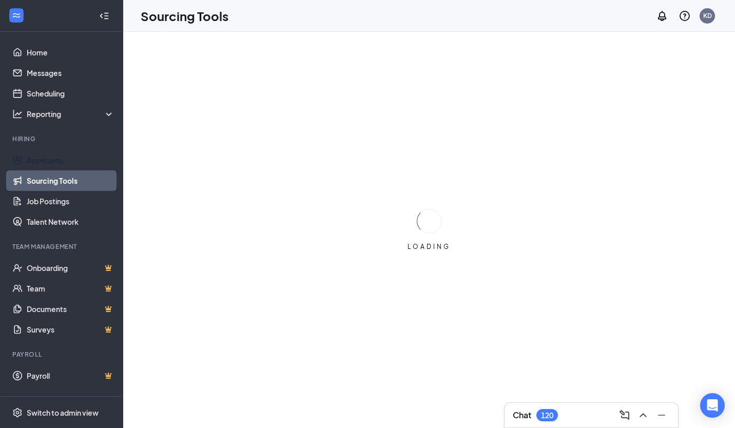
click at [77, 158] on link "Applicants" at bounding box center [71, 160] width 88 height 21
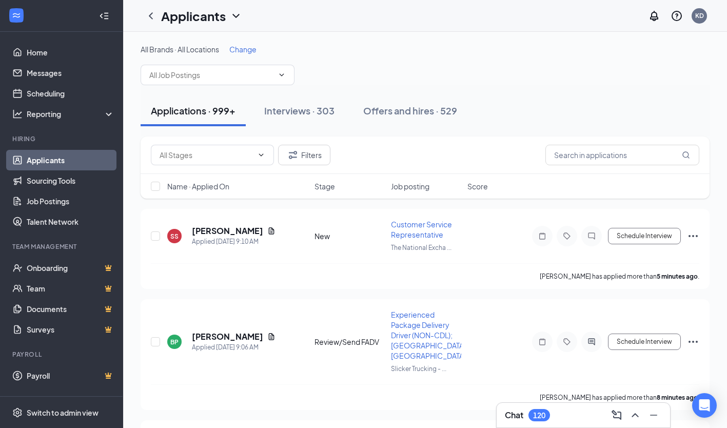
click at [252, 50] on span "Change" at bounding box center [242, 49] width 27 height 9
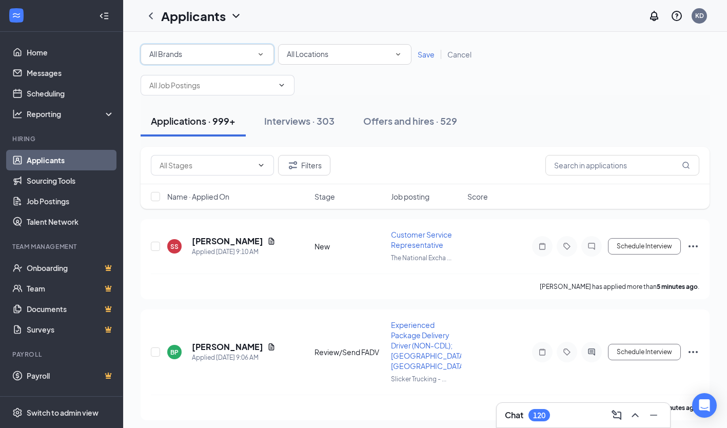
click at [188, 53] on div "All Brands" at bounding box center [207, 54] width 116 height 12
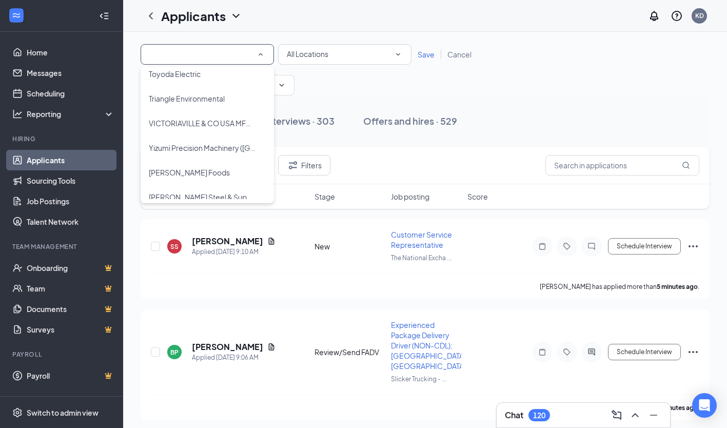
scroll to position [2014, 0]
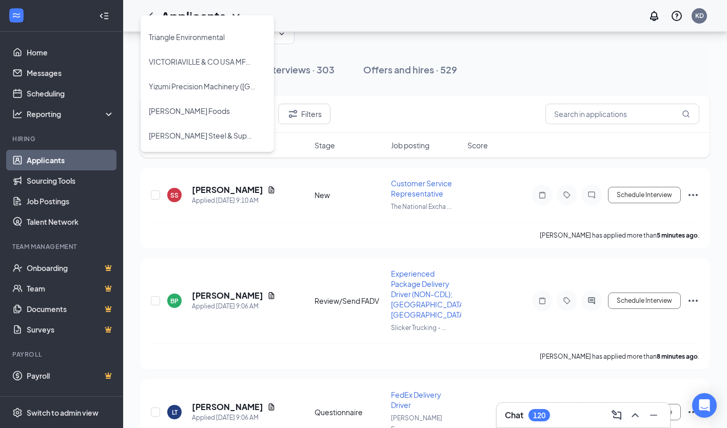
click at [206, 135] on span "Zimmerman Steel & Supply. LLC" at bounding box center [211, 135] width 124 height 9
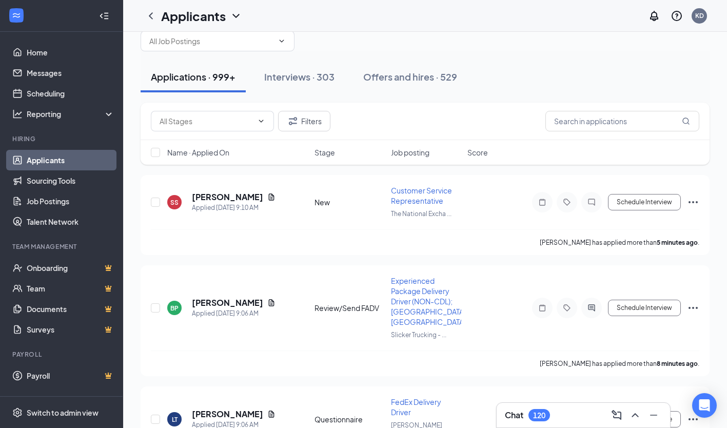
scroll to position [0, 0]
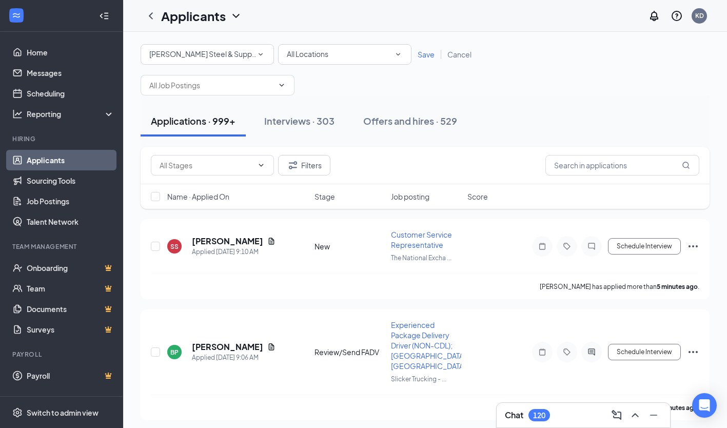
click at [429, 51] on span "Save" at bounding box center [426, 54] width 17 height 9
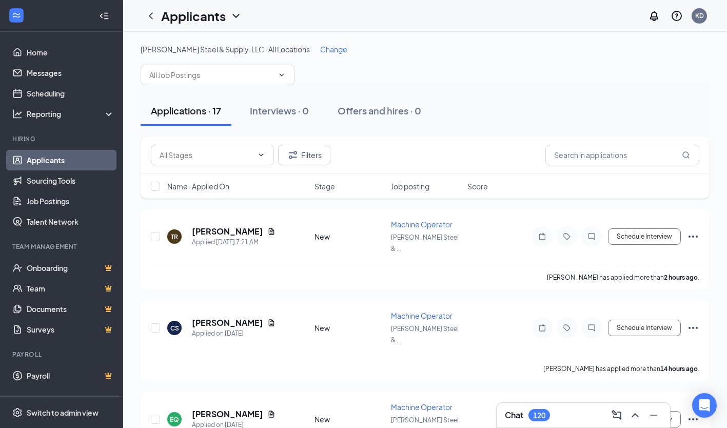
click at [215, 83] on span at bounding box center [218, 75] width 154 height 21
click at [231, 103] on div "Machine Operator (Zimmerman Steel & Supply)" at bounding box center [217, 104] width 137 height 23
type input "Machine Operator (Zimmerman Steel & Supply)"
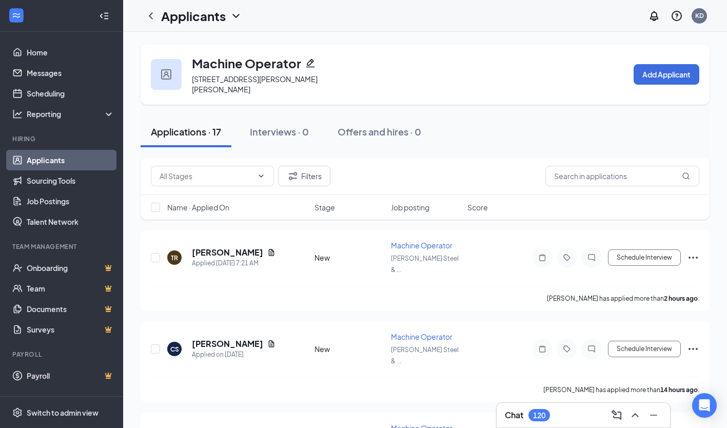
click at [193, 166] on span at bounding box center [212, 176] width 123 height 21
click at [212, 189] on div "New (8)" at bounding box center [212, 190] width 107 height 11
type input "New (8)"
click at [221, 247] on h5 "TIM RITTER" at bounding box center [227, 252] width 71 height 11
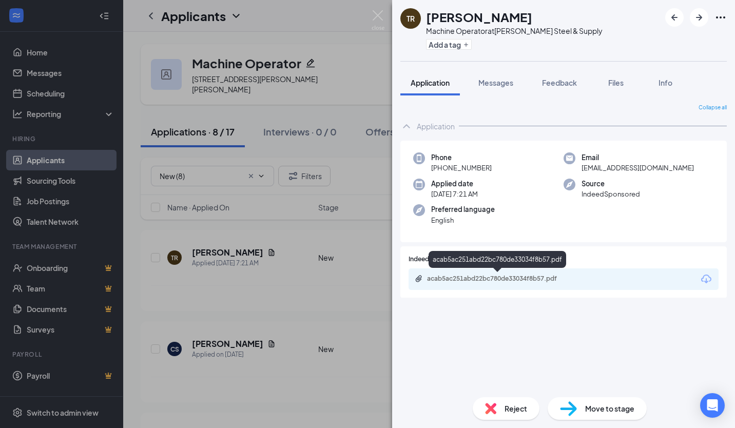
click at [485, 279] on div "acab5ac251abd22bc780de33034f8b57.pdf" at bounding box center [499, 278] width 144 height 8
click at [604, 404] on span "Move to stage" at bounding box center [609, 408] width 49 height 11
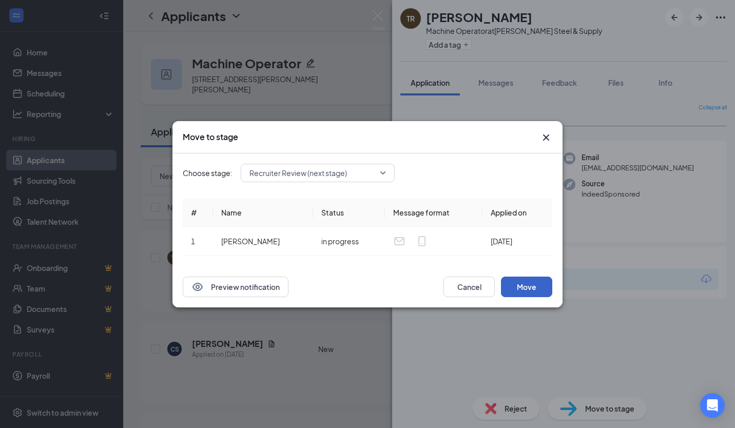
click at [533, 292] on button "Move" at bounding box center [526, 287] width 51 height 21
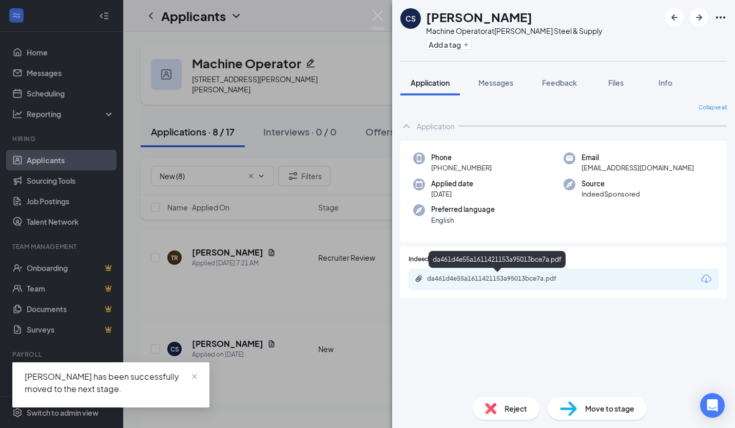
click at [511, 271] on div "da461d4e55a1611421153a95013bce7a.pdf" at bounding box center [496, 261] width 137 height 21
click at [503, 278] on div "da461d4e55a1611421153a95013bce7a.pdf" at bounding box center [499, 278] width 144 height 8
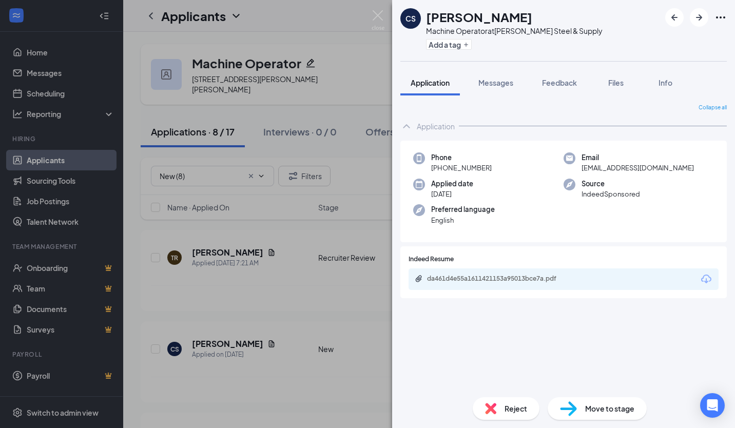
click at [546, 399] on div "Reject Move to stage" at bounding box center [563, 408] width 343 height 39
click at [523, 400] on div "Reject" at bounding box center [505, 408] width 67 height 23
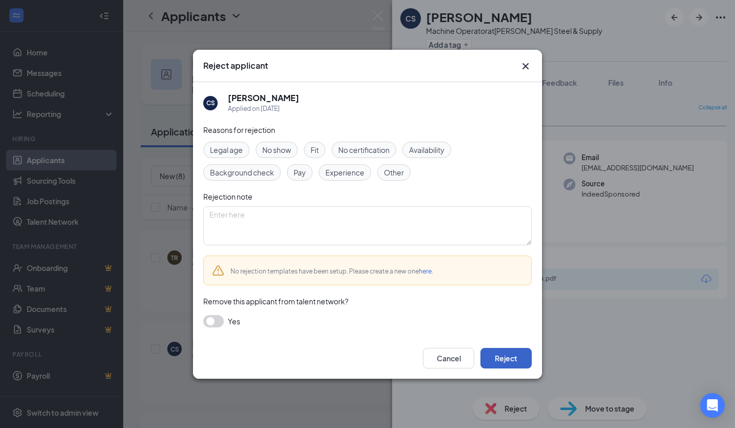
click at [500, 358] on button "Reject" at bounding box center [505, 358] width 51 height 21
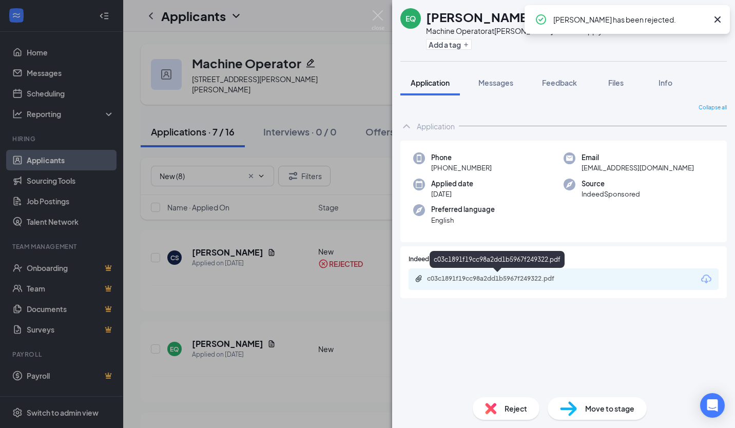
click at [501, 273] on div "c03c1891f19cc98a2dd1b5967f249322.pdf" at bounding box center [563, 279] width 310 height 22
click at [515, 276] on div "c03c1891f19cc98a2dd1b5967f249322.pdf" at bounding box center [499, 278] width 144 height 8
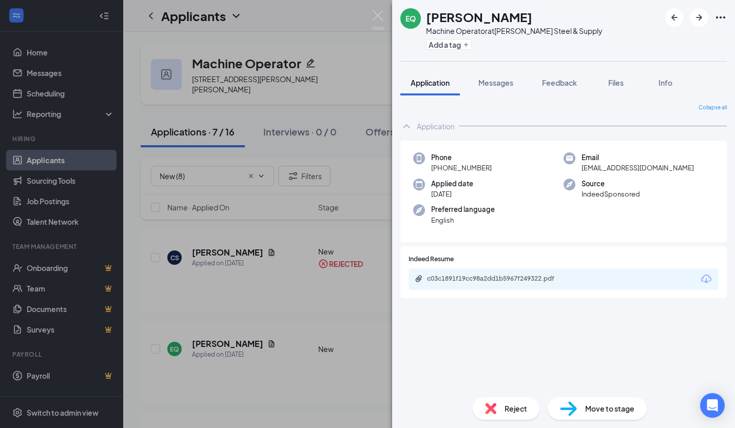
click at [511, 410] on span "Reject" at bounding box center [515, 408] width 23 height 11
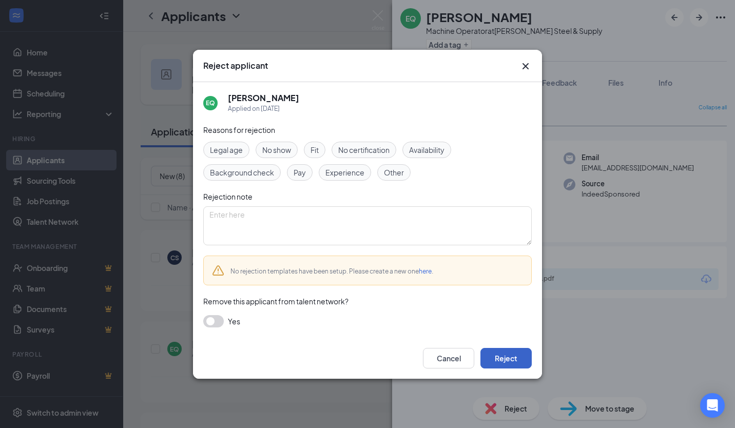
click at [525, 361] on button "Reject" at bounding box center [505, 358] width 51 height 21
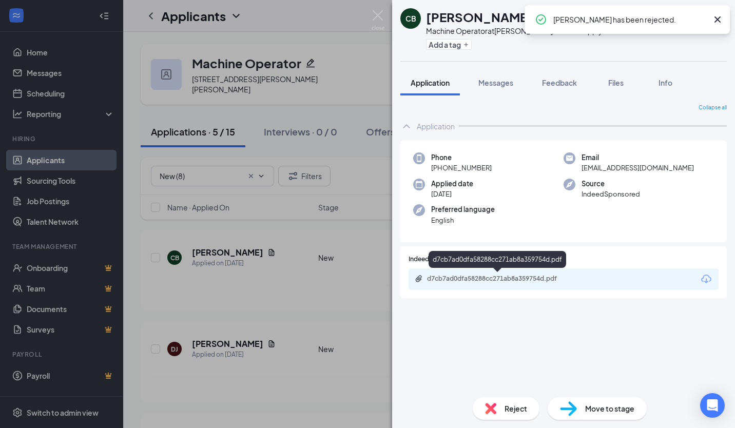
click at [475, 274] on div "d7cb7ad0dfa58288cc271ab8a359754d.pdf" at bounding box center [499, 278] width 144 height 8
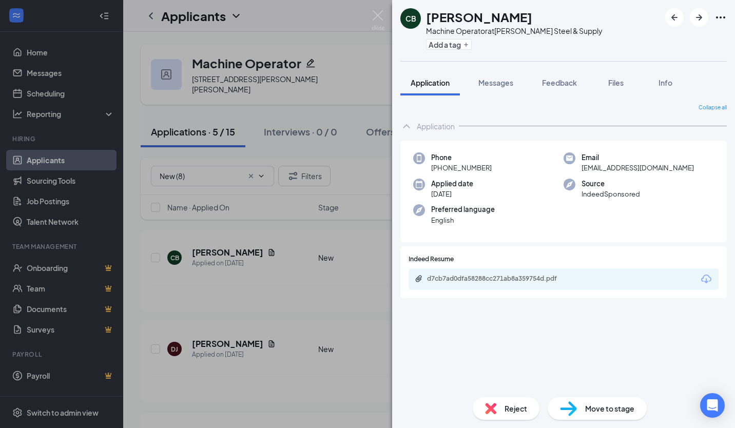
click at [515, 411] on span "Reject" at bounding box center [515, 408] width 23 height 11
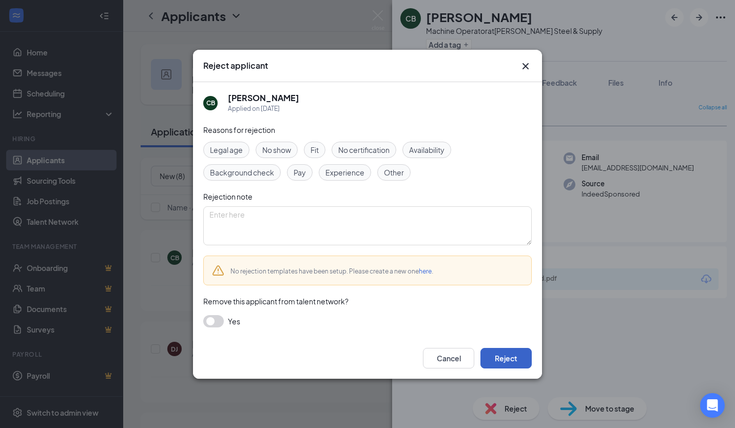
click at [521, 355] on button "Reject" at bounding box center [505, 358] width 51 height 21
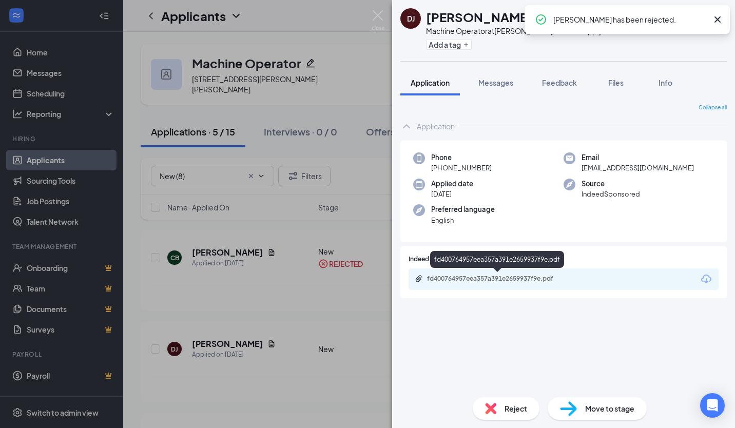
click at [477, 278] on div "fd400764957eea357a391e2659937f9e.pdf" at bounding box center [499, 278] width 144 height 8
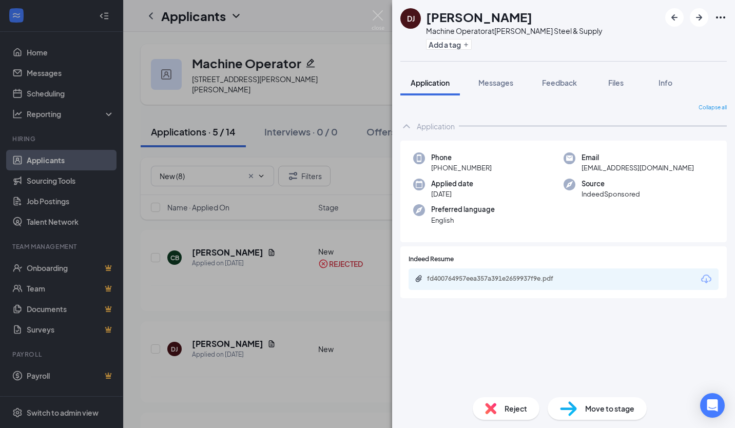
click at [586, 401] on div "Move to stage" at bounding box center [596, 408] width 99 height 23
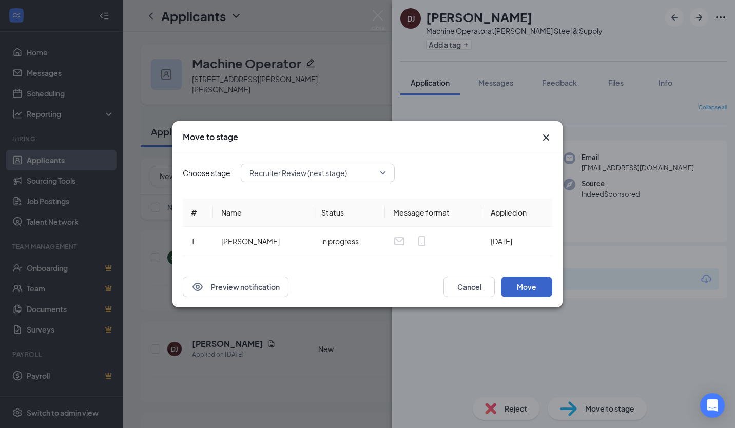
click at [534, 294] on button "Move" at bounding box center [526, 287] width 51 height 21
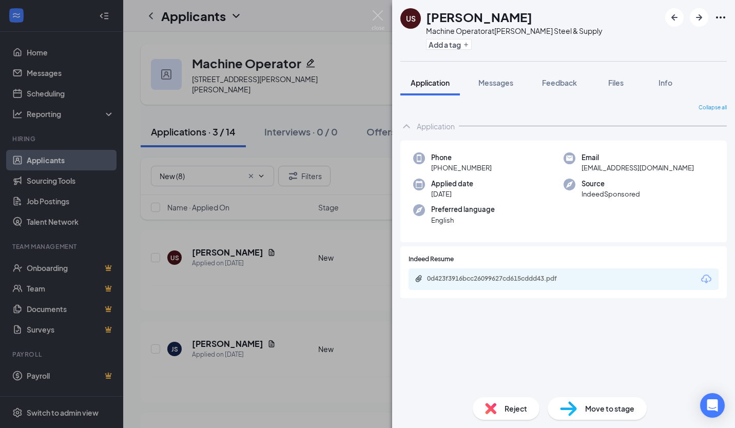
click at [441, 285] on div "0d423f3916bcc26099627cd615cddd43.pdf" at bounding box center [563, 279] width 310 height 22
click at [481, 274] on div "0d423f3916bcc26099627cd615cddd43.pdf" at bounding box center [499, 278] width 144 height 8
click at [511, 416] on div "Reject" at bounding box center [505, 408] width 67 height 23
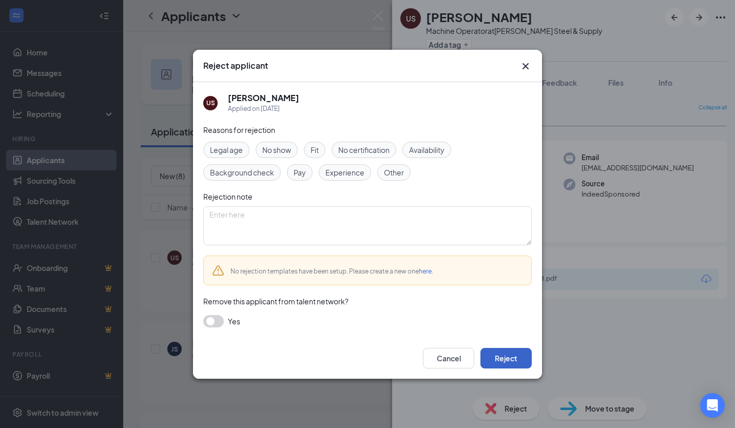
click at [509, 362] on button "Reject" at bounding box center [505, 358] width 51 height 21
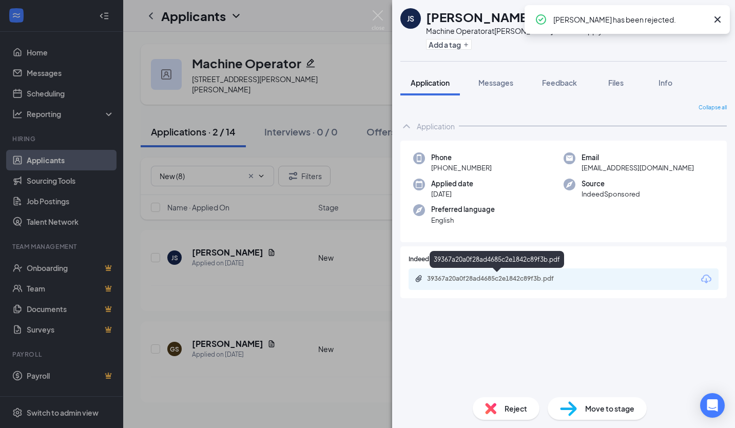
click at [490, 279] on div "39367a20a0f28ad4685c2e1842c89f3b.pdf" at bounding box center [499, 278] width 144 height 8
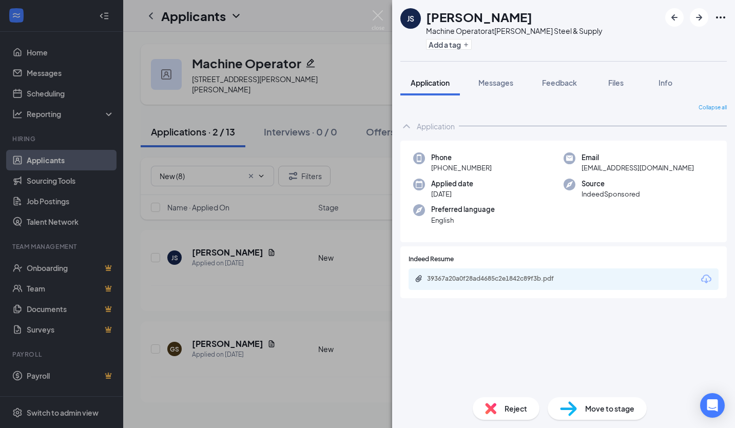
click at [619, 413] on span "Move to stage" at bounding box center [609, 408] width 49 height 11
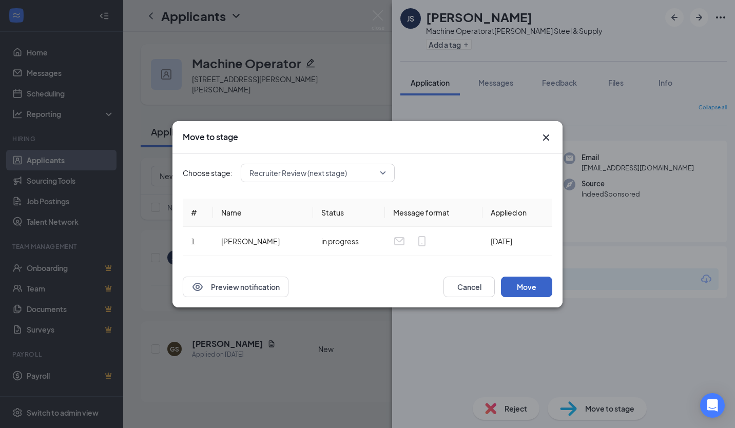
click at [537, 288] on button "Move" at bounding box center [526, 287] width 51 height 21
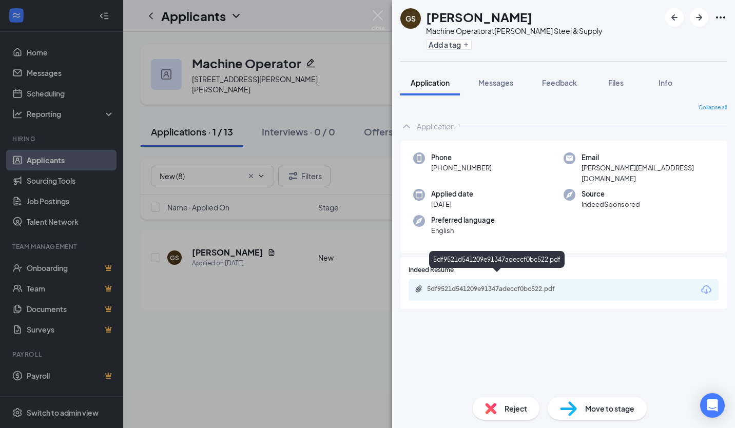
click at [477, 285] on div "5df9521d541209e91347adeccf0bc522.pdf" at bounding box center [498, 290] width 166 height 10
click at [501, 404] on div "Reject" at bounding box center [505, 408] width 67 height 23
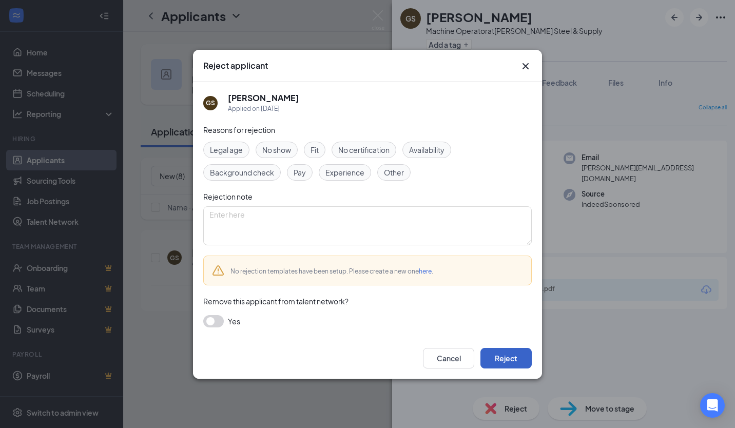
click at [493, 363] on button "Reject" at bounding box center [505, 358] width 51 height 21
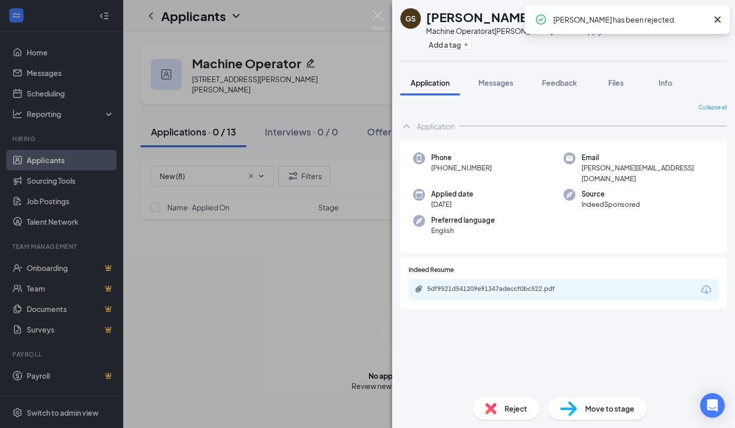
drag, startPoint x: 200, startPoint y: 305, endPoint x: 200, endPoint y: 191, distance: 113.4
click at [200, 304] on div "GS Gia Schrader Machine Operator at Zimmerman Steel & Supply Add a tag Applicat…" at bounding box center [367, 214] width 735 height 428
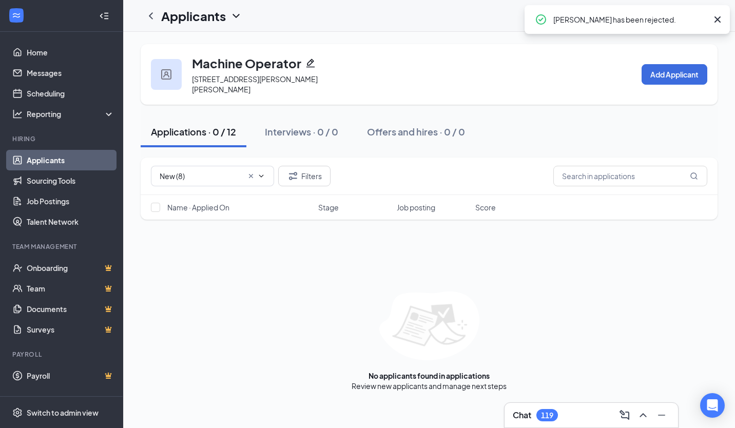
click at [184, 166] on span "New (8)" at bounding box center [212, 176] width 123 height 21
click at [187, 170] on input "New (8)" at bounding box center [201, 175] width 83 height 11
click at [186, 170] on input "New (8)" at bounding box center [201, 175] width 83 height 11
click at [253, 172] on icon "Cross" at bounding box center [251, 176] width 8 height 8
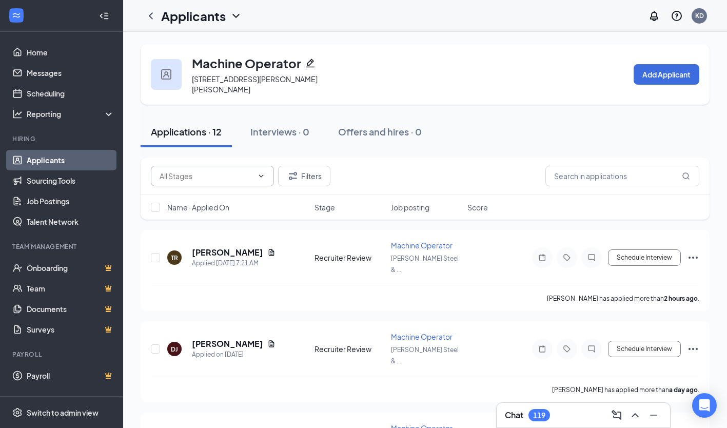
click at [240, 170] on input "text" at bounding box center [206, 175] width 93 height 11
click at [218, 224] on div "Recruiter Review (5)" at bounding box center [212, 215] width 123 height 24
type input "Recruiter Review (5)"
click at [549, 407] on div "Chat 119" at bounding box center [583, 415] width 157 height 16
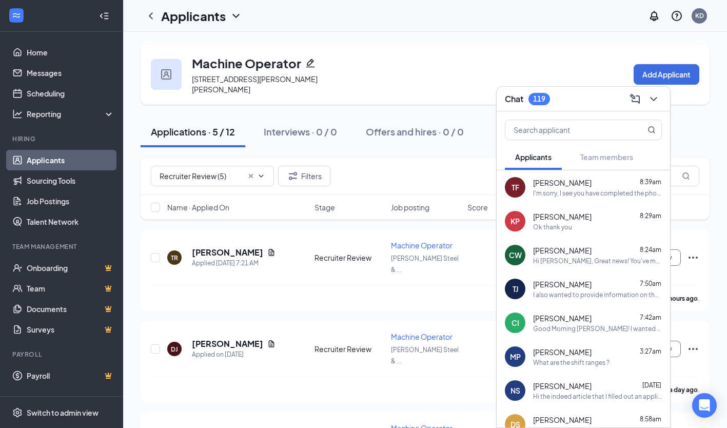
click at [400, 38] on div "Machine Operator 18543 Davis Rd, Dalton, OH 44618, USA Add Applicant Applicatio…" at bounding box center [425, 360] width 604 height 657
click at [152, 203] on input "checkbox" at bounding box center [155, 207] width 9 height 9
checkbox input "true"
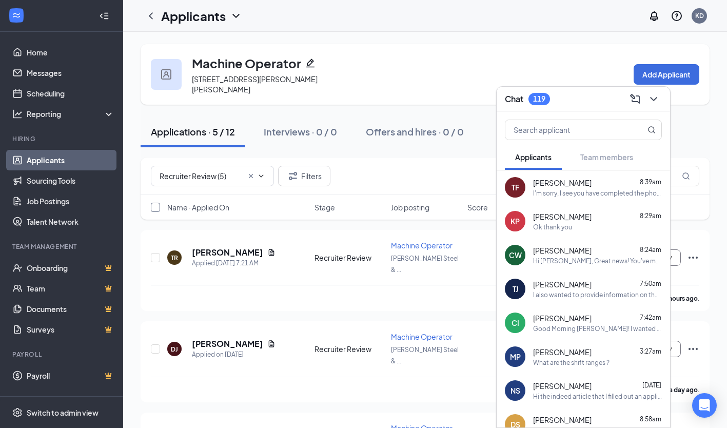
checkbox input "true"
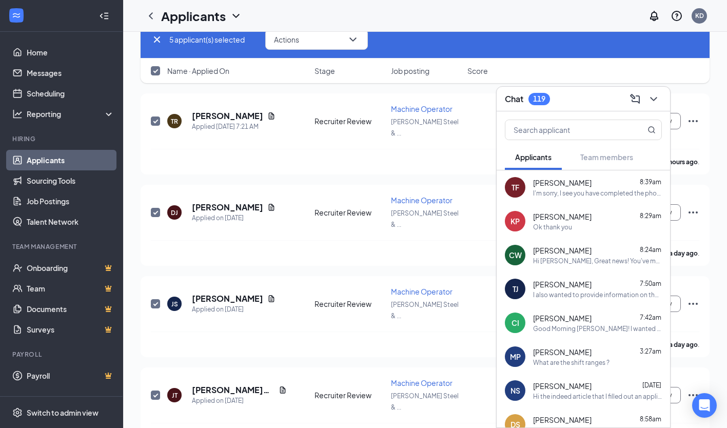
scroll to position [191, 0]
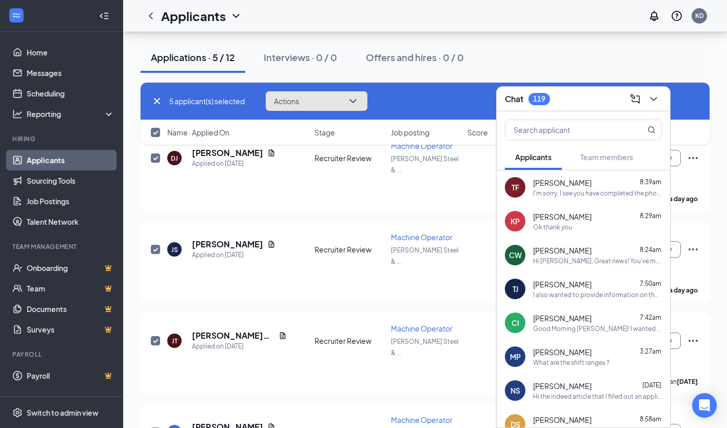
click at [297, 103] on span "Actions" at bounding box center [286, 100] width 25 height 7
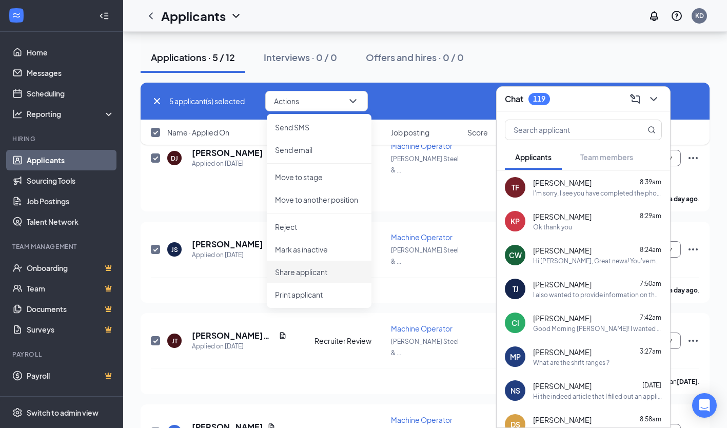
click at [322, 267] on p "Share applicant" at bounding box center [319, 272] width 88 height 10
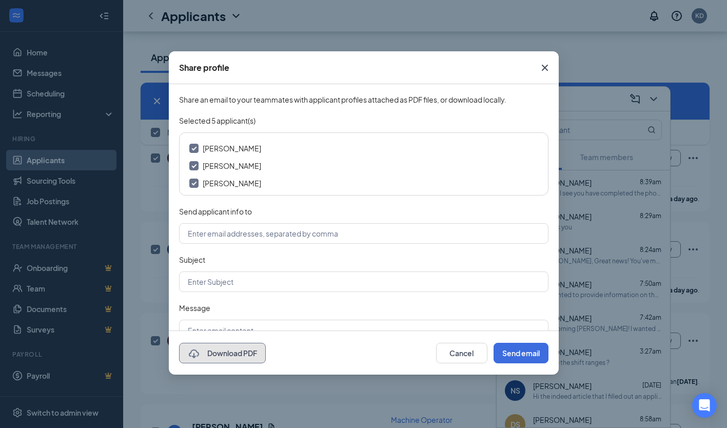
click at [239, 355] on button "Download PDF" at bounding box center [222, 353] width 87 height 21
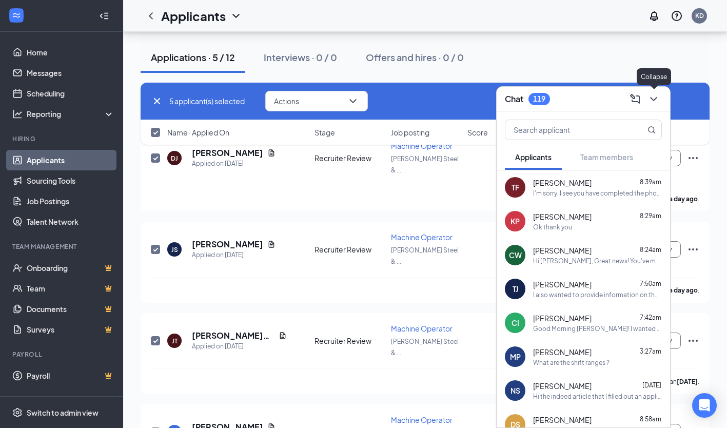
click at [659, 95] on icon "ChevronDown" at bounding box center [653, 99] width 12 height 12
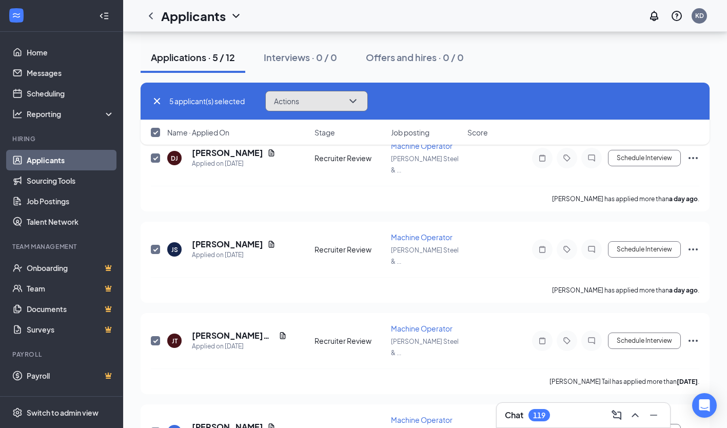
click at [300, 95] on button "Actions" at bounding box center [316, 101] width 103 height 21
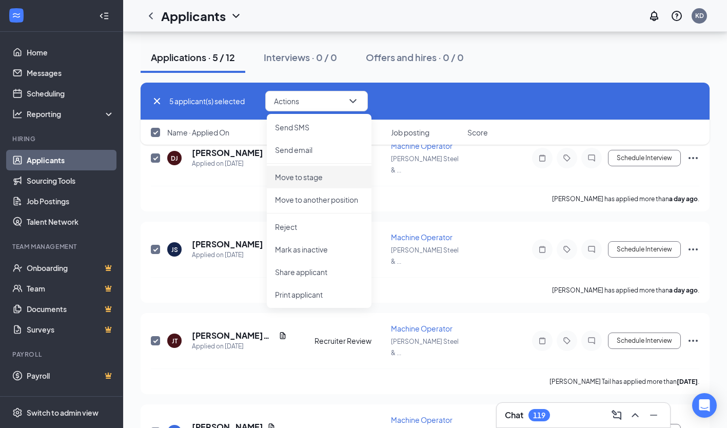
click at [334, 179] on p "Move to stage" at bounding box center [319, 177] width 88 height 10
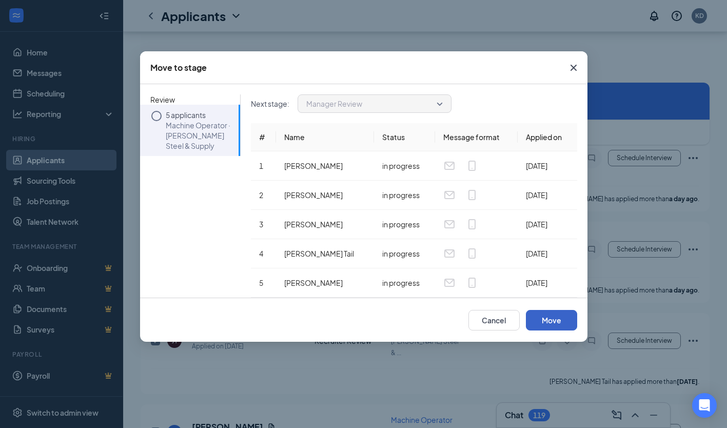
click at [559, 312] on button "Move" at bounding box center [551, 320] width 51 height 21
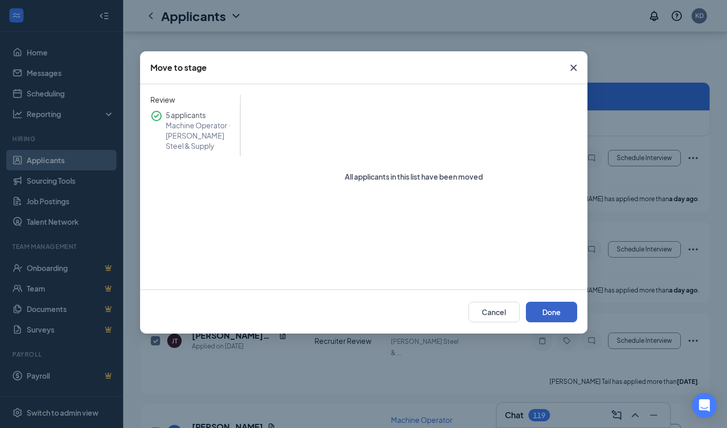
scroll to position [182, 0]
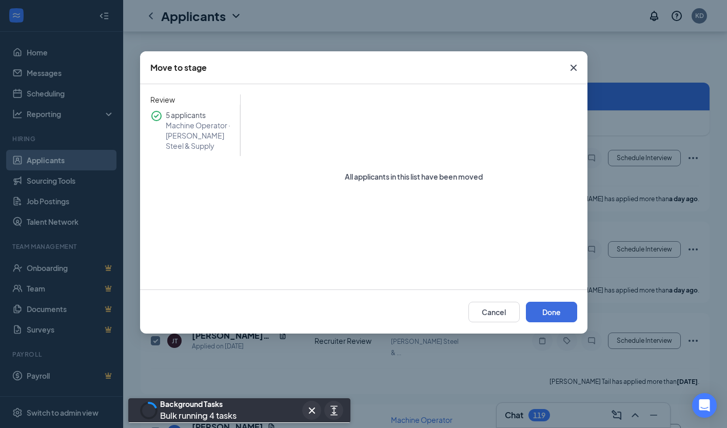
click at [571, 322] on div "Cancel Done" at bounding box center [363, 311] width 447 height 44
click at [563, 312] on button "Done" at bounding box center [551, 312] width 51 height 21
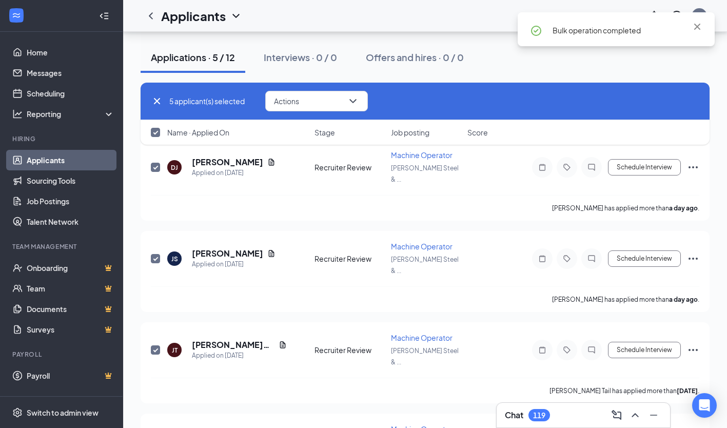
checkbox input "false"
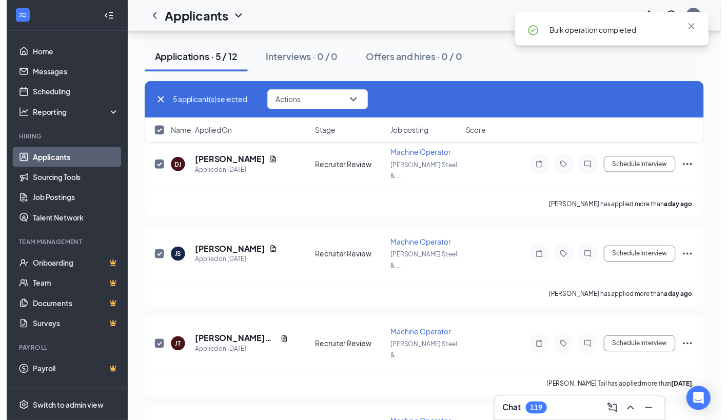
scroll to position [0, 0]
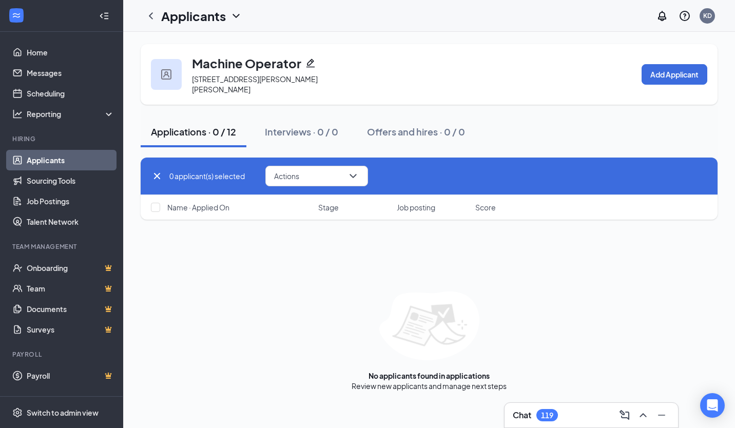
click at [65, 162] on link "Applicants" at bounding box center [71, 160] width 88 height 21
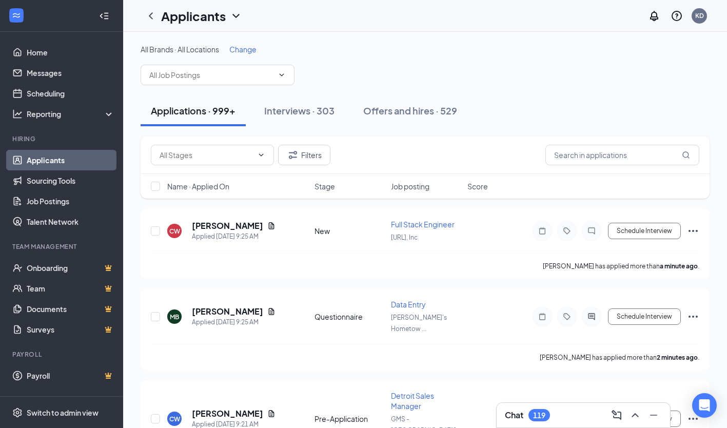
click at [245, 46] on span "Change" at bounding box center [242, 49] width 27 height 9
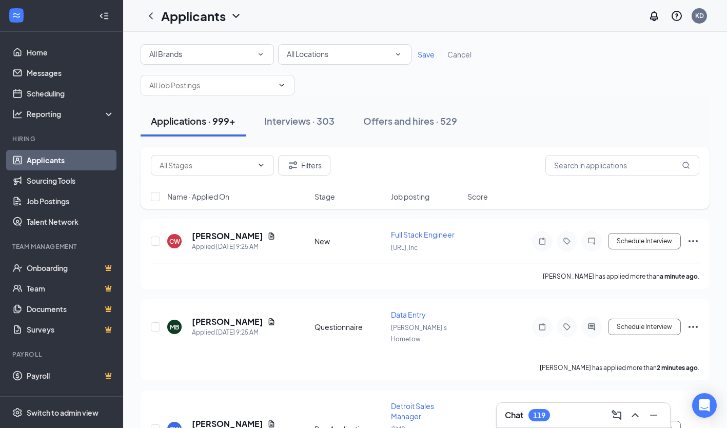
click at [235, 59] on div "All Brands" at bounding box center [207, 54] width 116 height 12
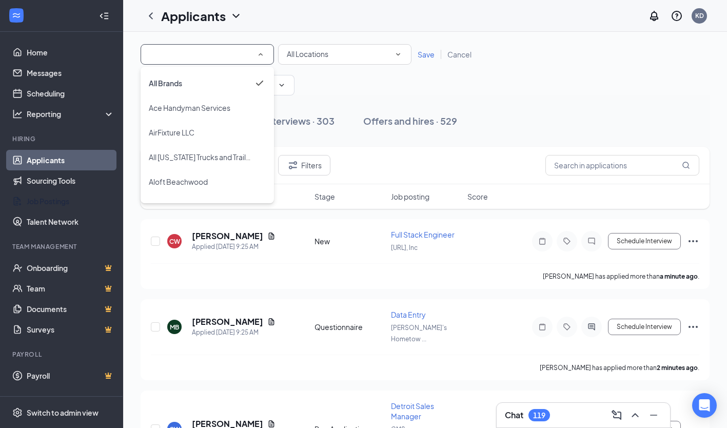
drag, startPoint x: 68, startPoint y: 196, endPoint x: 273, endPoint y: 111, distance: 222.2
click at [68, 196] on link "Job Postings" at bounding box center [71, 201] width 88 height 21
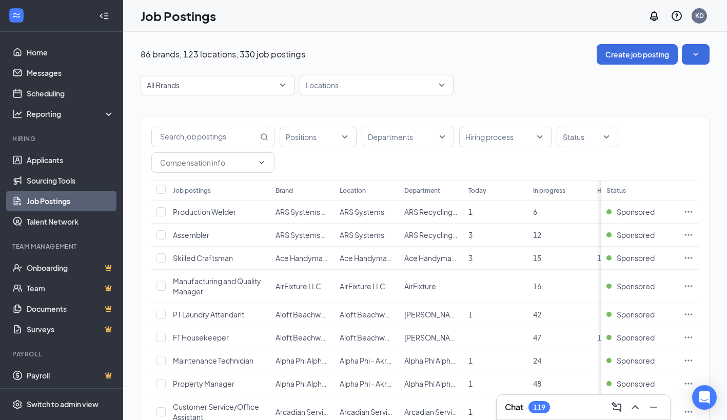
click at [222, 81] on span "All Brands" at bounding box center [213, 85] width 132 height 10
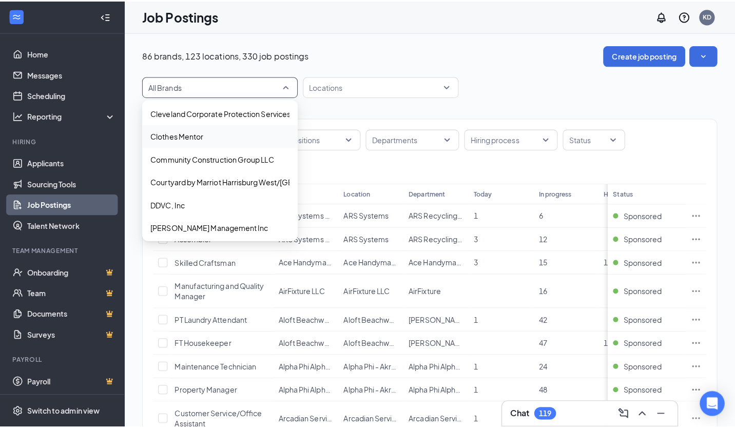
scroll to position [359, 0]
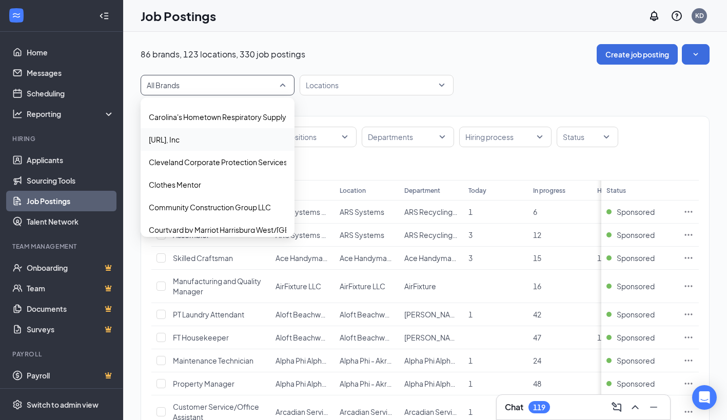
click at [225, 132] on div "[URL], Inc" at bounding box center [218, 139] width 154 height 23
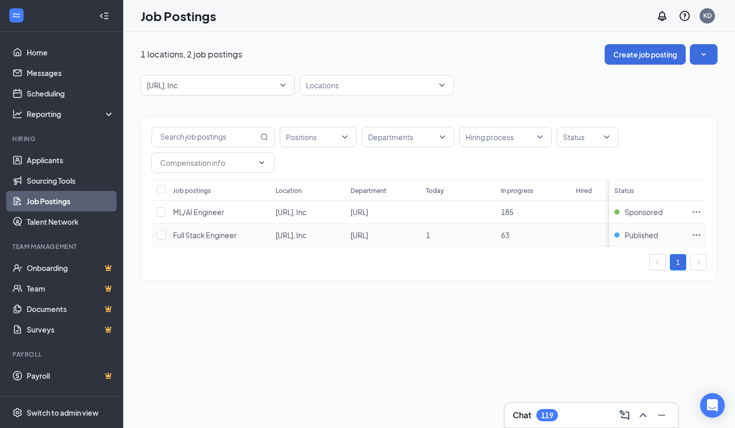
click at [696, 236] on icon "Ellipses" at bounding box center [696, 235] width 10 height 10
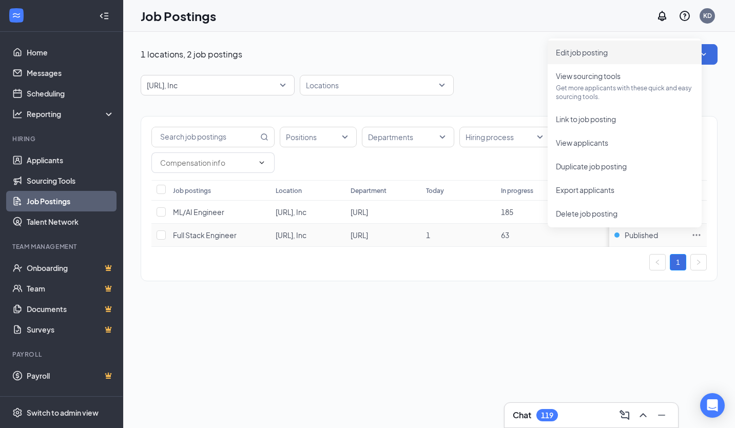
click at [579, 52] on span "Edit job posting" at bounding box center [582, 52] width 52 height 9
type input "Full Stack Engineer"
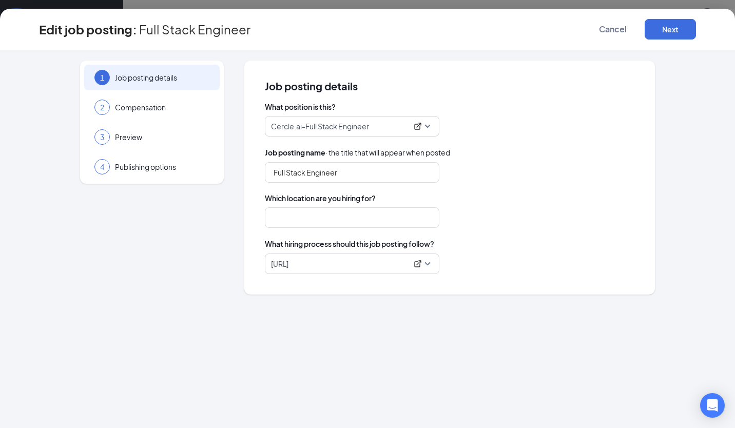
type input "[URL], Inc"
click at [177, 168] on span "Publishing options" at bounding box center [162, 167] width 94 height 10
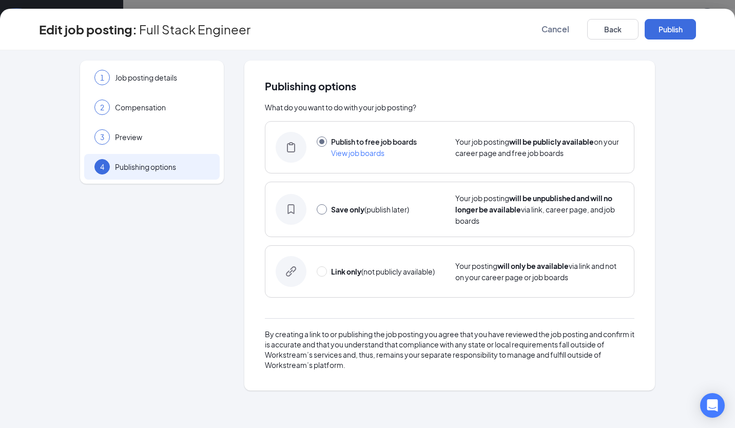
click at [320, 211] on input "radio" at bounding box center [322, 209] width 10 height 10
radio input "true"
radio input "false"
click at [670, 35] on button "Save only" at bounding box center [669, 29] width 51 height 21
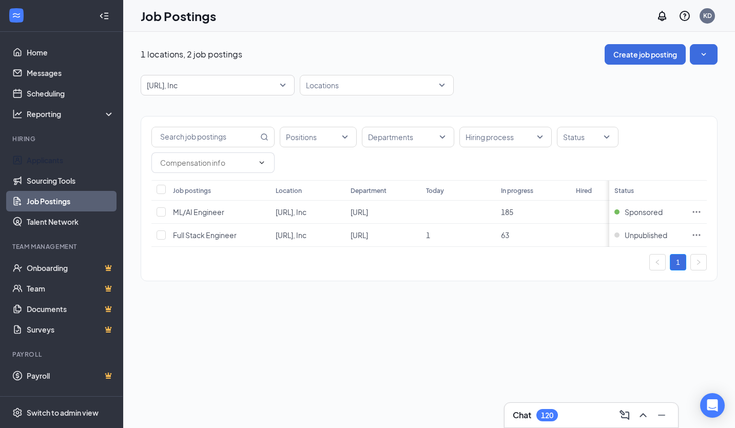
click at [48, 165] on link "Applicants" at bounding box center [71, 160] width 88 height 21
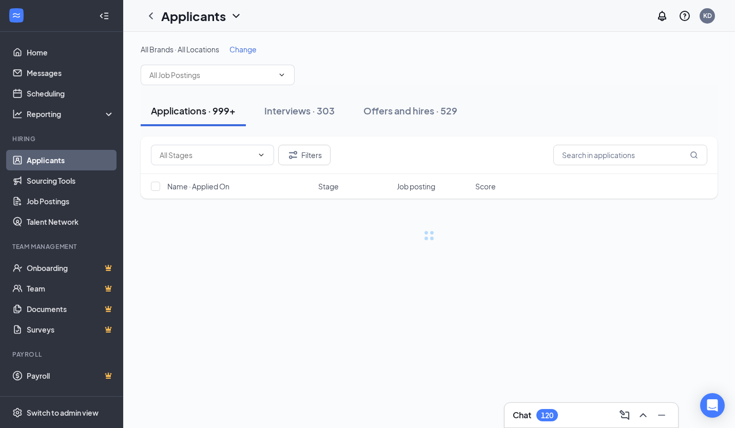
click at [244, 50] on span "Change" at bounding box center [242, 49] width 27 height 9
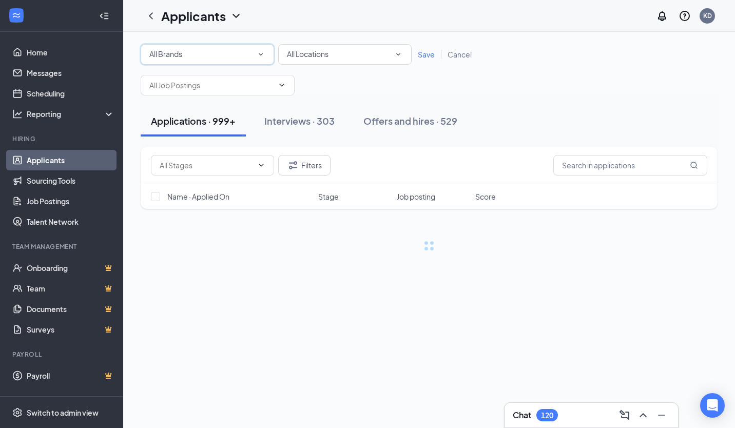
click at [244, 50] on div "All Brands" at bounding box center [207, 54] width 116 height 12
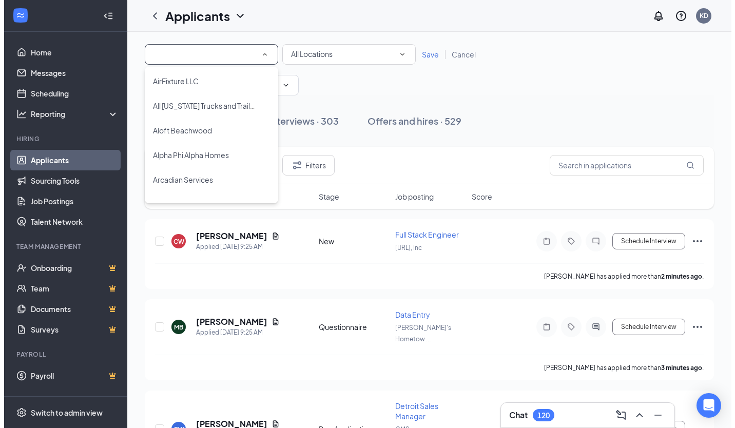
scroll to position [103, 0]
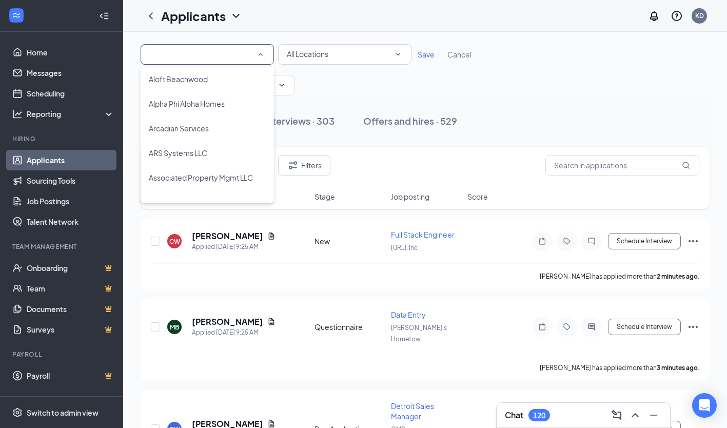
click at [225, 145] on li "ARS Systems LLC" at bounding box center [207, 153] width 133 height 25
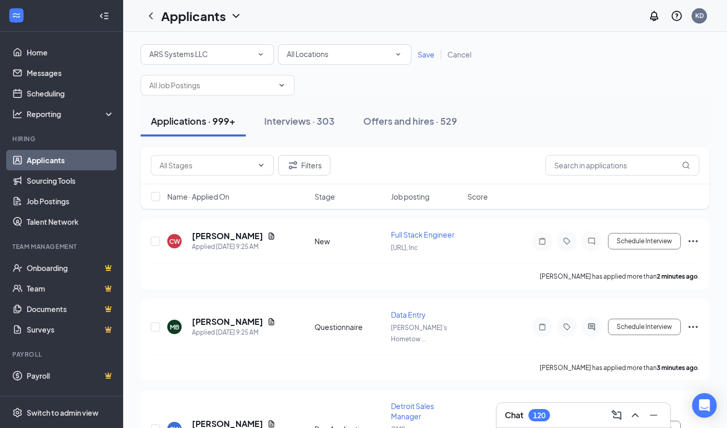
click at [425, 60] on div "All Brands ARS Systems LLC All Locations All Locations Save Cancel" at bounding box center [425, 54] width 569 height 21
click at [424, 56] on span "Save" at bounding box center [426, 54] width 17 height 9
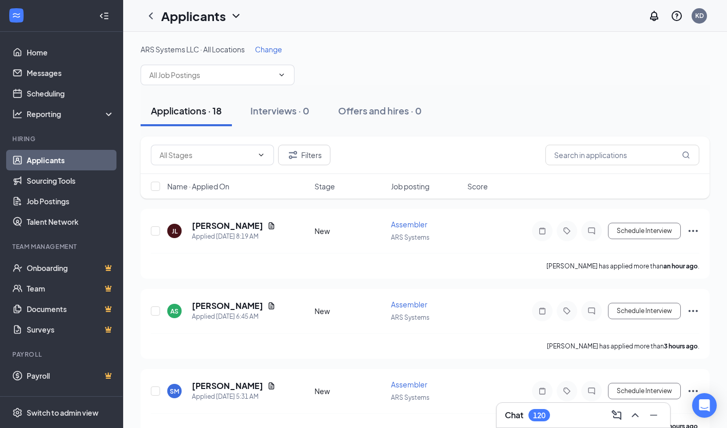
click at [206, 64] on div "ARS Systems LLC · All Locations Change" at bounding box center [425, 64] width 569 height 41
click at [219, 82] on span at bounding box center [218, 75] width 154 height 21
click at [218, 104] on div "Production Welder (ARS Systems)" at bounding box center [205, 98] width 113 height 11
type input "Production Welder (ARS Systems)"
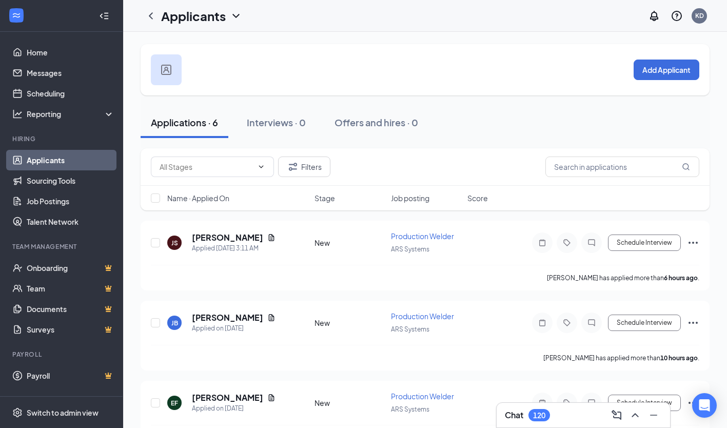
click at [153, 16] on icon "ChevronLeft" at bounding box center [151, 16] width 12 height 12
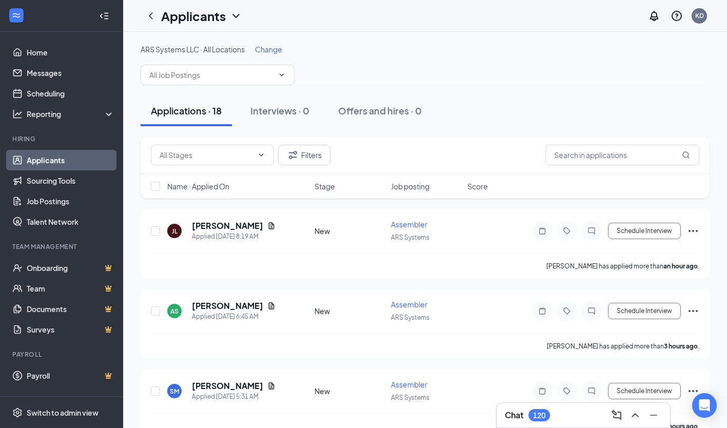
click at [207, 71] on input "text" at bounding box center [211, 74] width 124 height 11
click at [222, 113] on div "Assembler (ARS Systems)" at bounding box center [218, 123] width 154 height 24
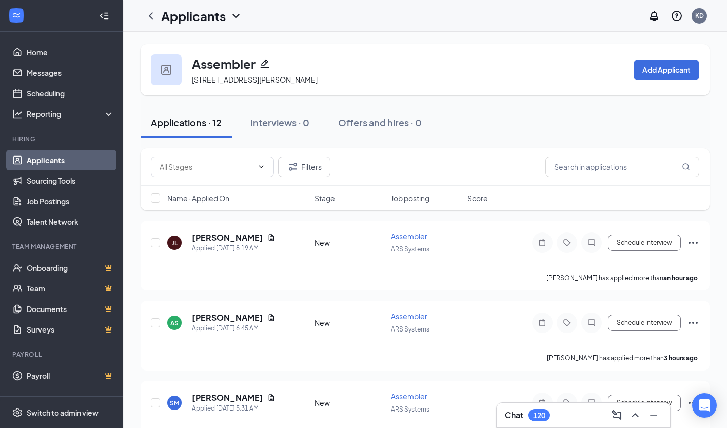
click at [196, 170] on input "text" at bounding box center [206, 166] width 93 height 11
click at [189, 187] on div "New (12)" at bounding box center [212, 190] width 107 height 11
type input "New (12)"
click at [220, 233] on h5 "James Lewis" at bounding box center [227, 237] width 71 height 11
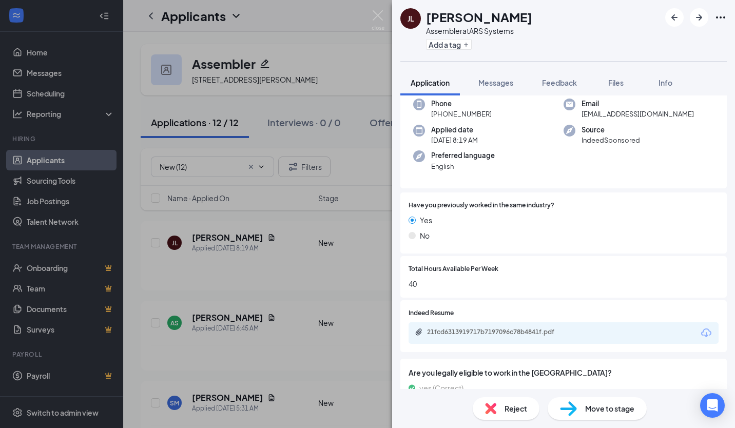
scroll to position [84, 0]
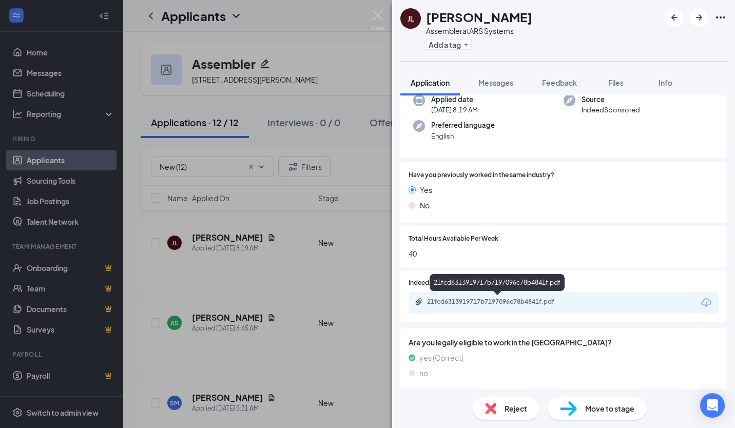
click at [491, 298] on div "21fcd6313919717b7197096c78b4841f.pdf" at bounding box center [499, 302] width 144 height 8
click at [610, 408] on span "Move to stage" at bounding box center [609, 408] width 49 height 11
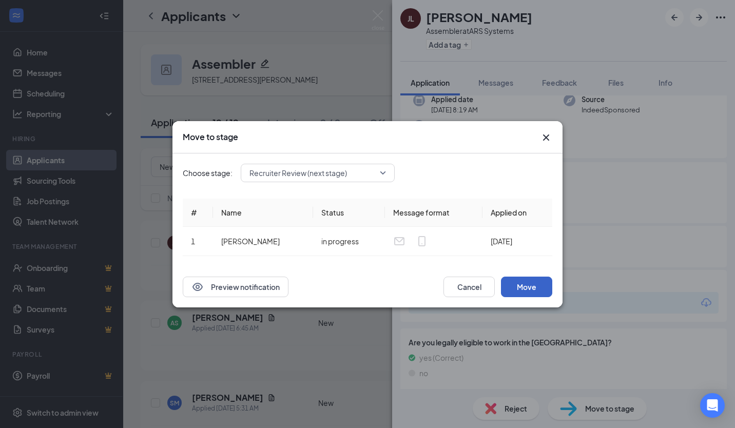
click at [546, 282] on button "Move" at bounding box center [526, 287] width 51 height 21
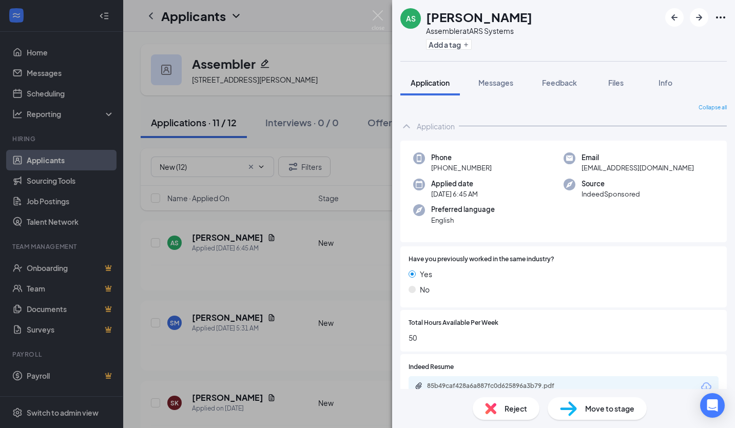
scroll to position [89, 0]
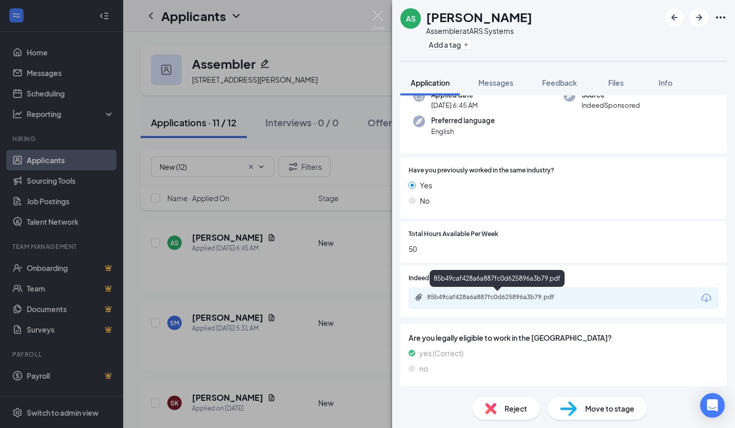
click at [489, 297] on div "85b49caf428a6a887fc0d625896a3b79.pdf" at bounding box center [499, 297] width 144 height 8
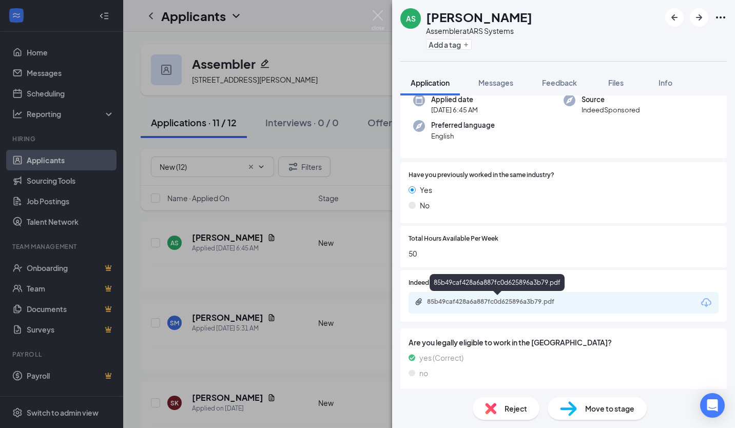
click at [501, 300] on div "85b49caf428a6a887fc0d625896a3b79.pdf" at bounding box center [499, 302] width 144 height 8
click at [524, 412] on span "Reject" at bounding box center [515, 408] width 23 height 11
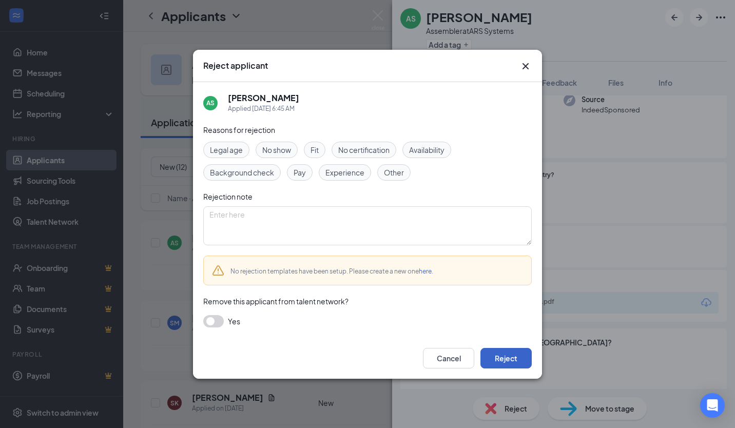
click at [488, 360] on button "Reject" at bounding box center [505, 358] width 51 height 21
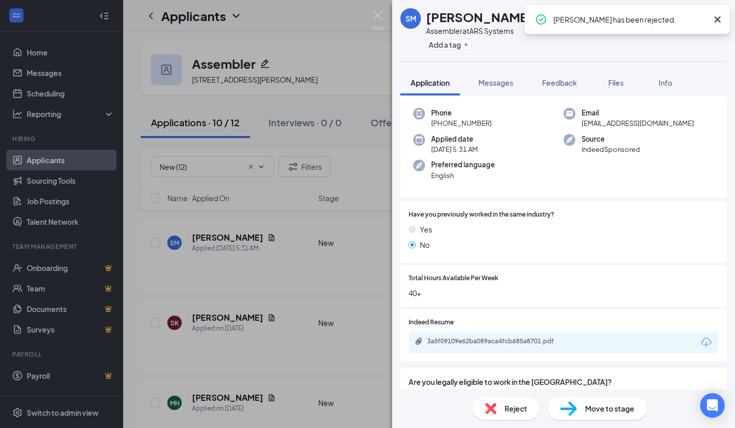
scroll to position [89, 0]
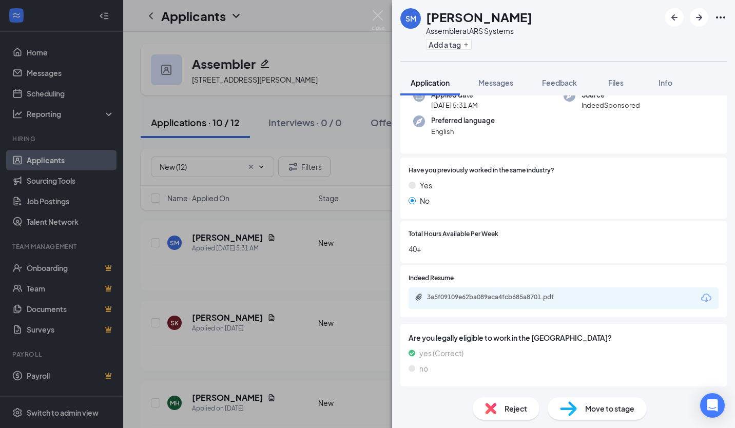
click at [486, 302] on div "3a5f09109e62ba089aca4fcb685a8701.pdf" at bounding box center [498, 298] width 166 height 10
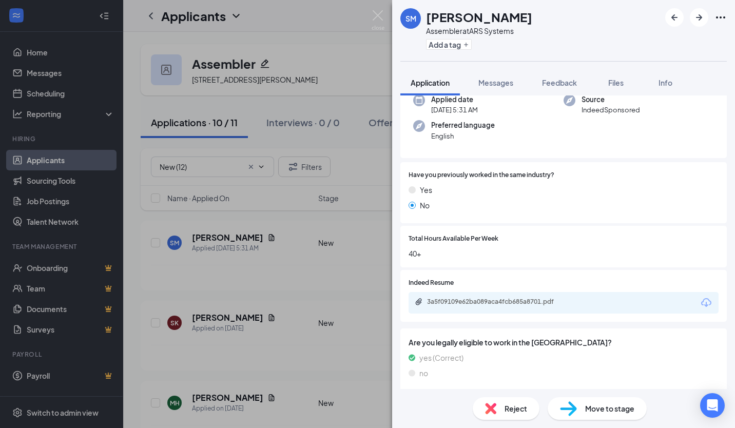
click at [501, 405] on div "Reject" at bounding box center [505, 408] width 67 height 23
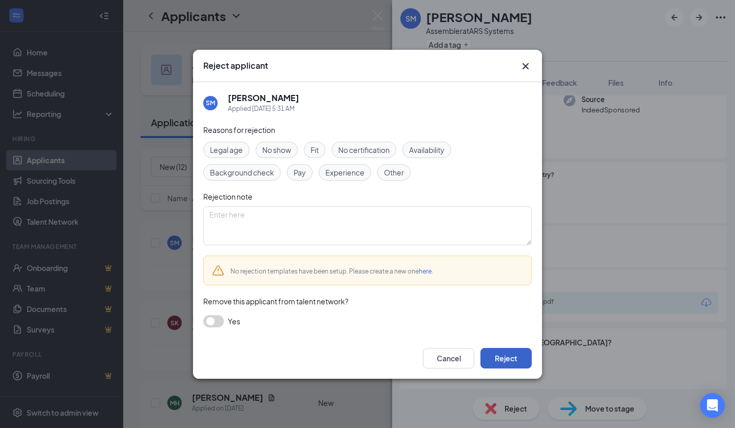
click at [528, 360] on button "Reject" at bounding box center [505, 358] width 51 height 21
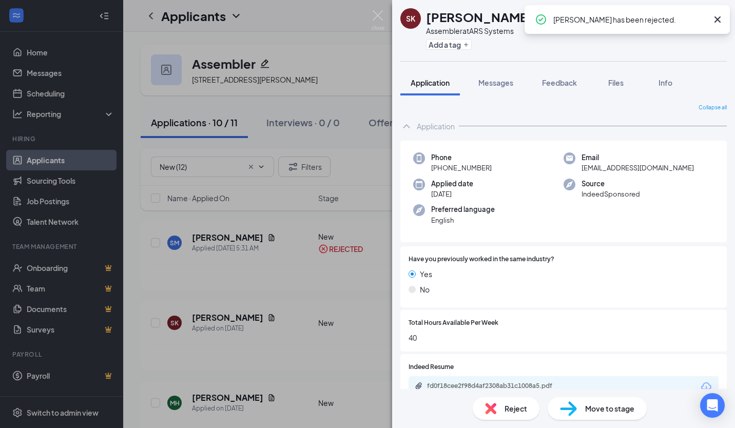
scroll to position [84, 0]
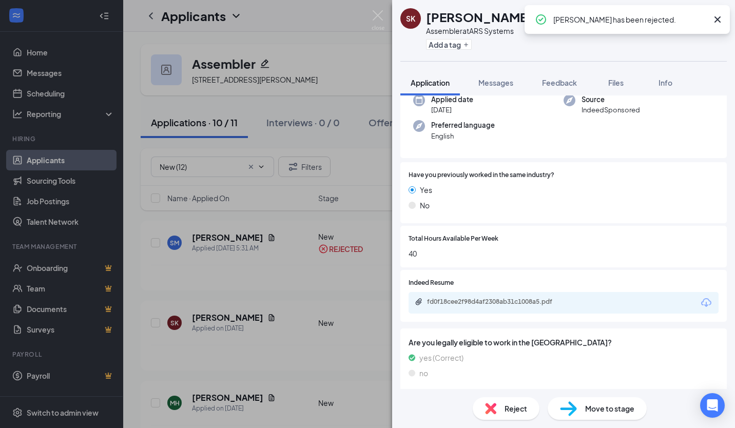
click at [481, 309] on div "fd0f18cee2f98d4af2308ab31c1008a5.pdf" at bounding box center [563, 303] width 310 height 22
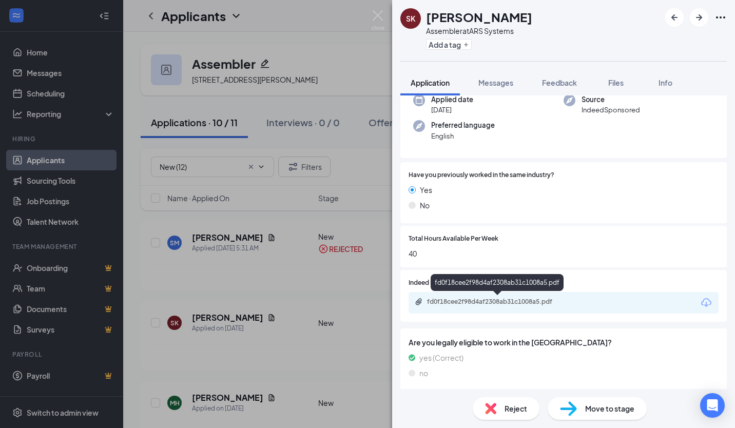
click at [460, 304] on div "fd0f18cee2f98d4af2308ab31c1008a5.pdf" at bounding box center [499, 302] width 144 height 8
click at [504, 406] on span "Reject" at bounding box center [515, 408] width 23 height 11
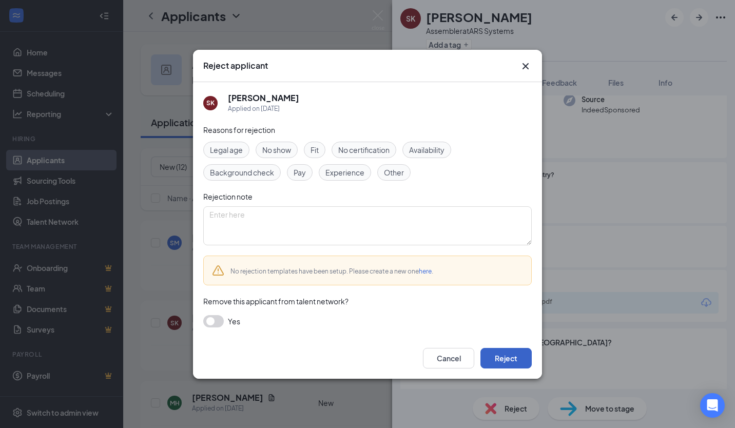
click at [508, 357] on button "Reject" at bounding box center [505, 358] width 51 height 21
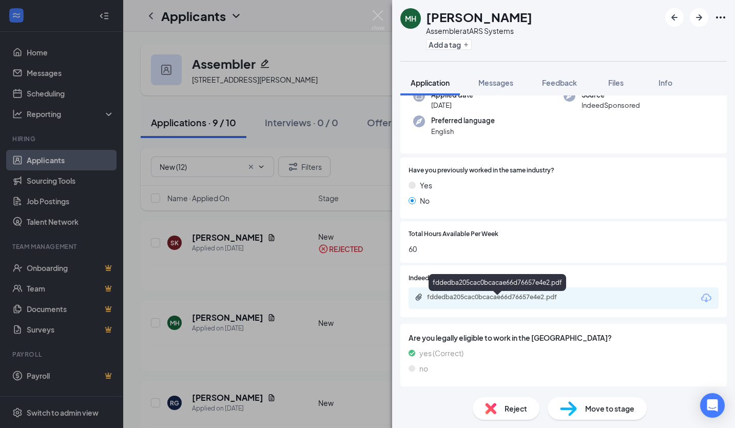
scroll to position [84, 0]
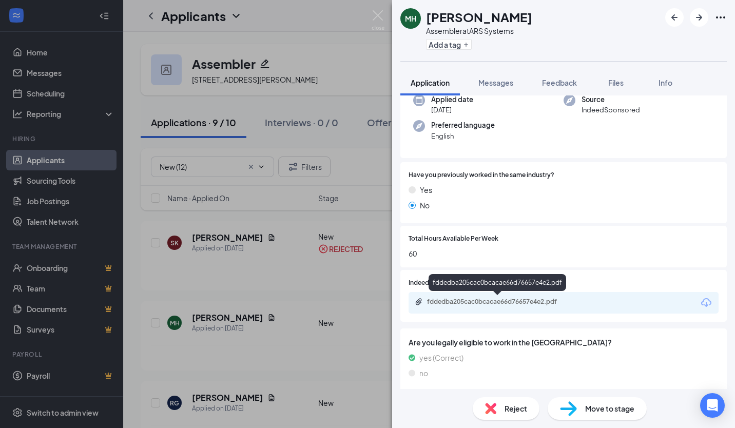
click at [494, 299] on div "fddedba205cac0bcacae66d76657e4e2.pdf" at bounding box center [499, 302] width 144 height 8
click at [499, 407] on div "Reject" at bounding box center [505, 408] width 67 height 23
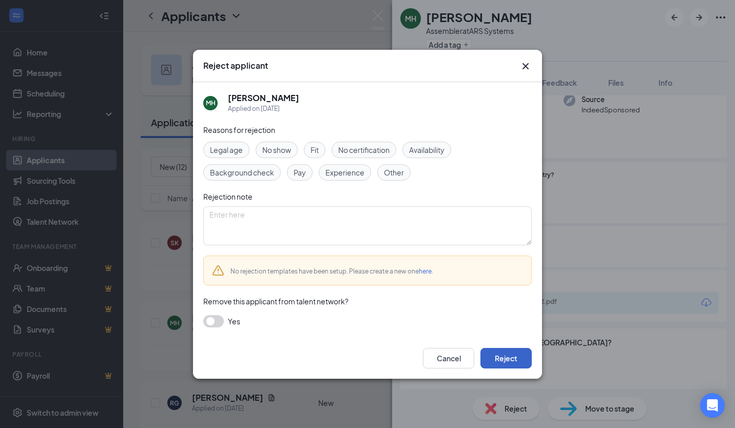
click at [501, 360] on button "Reject" at bounding box center [505, 358] width 51 height 21
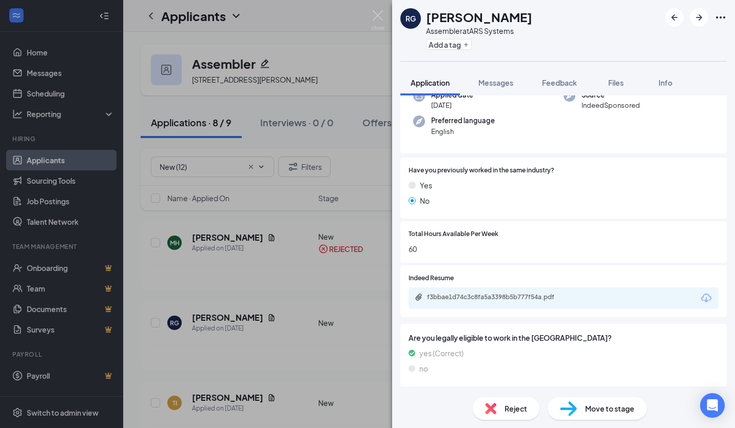
scroll to position [113, 0]
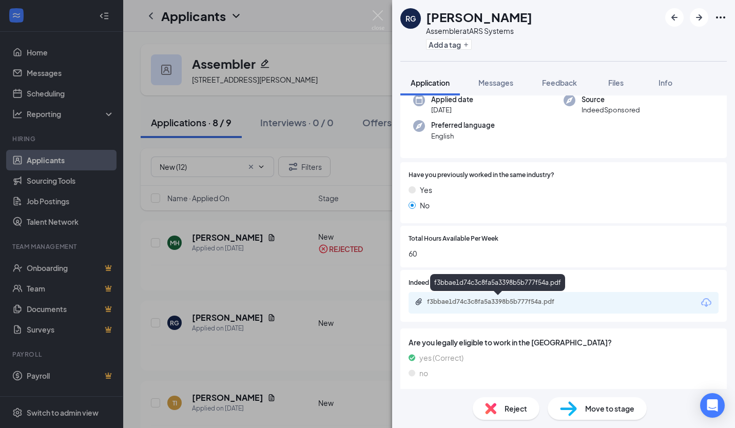
click at [456, 298] on div "f3bbae1d74c3c8fa5a3398b5b777f54a.pdf" at bounding box center [499, 302] width 144 height 8
click at [606, 400] on div "Move to stage" at bounding box center [596, 408] width 99 height 23
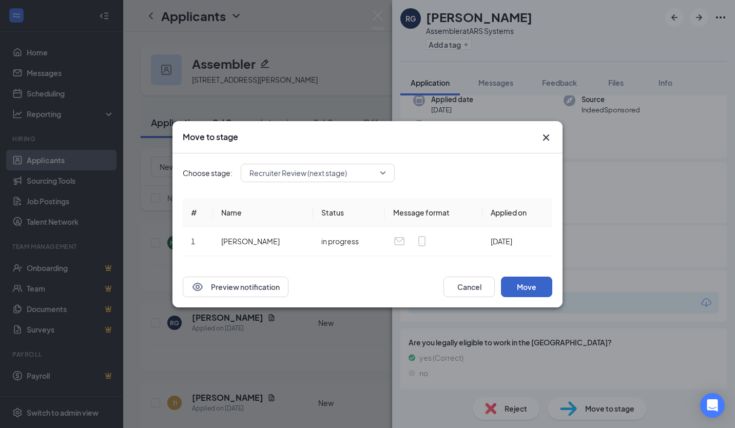
click at [511, 288] on button "Move" at bounding box center [526, 287] width 51 height 21
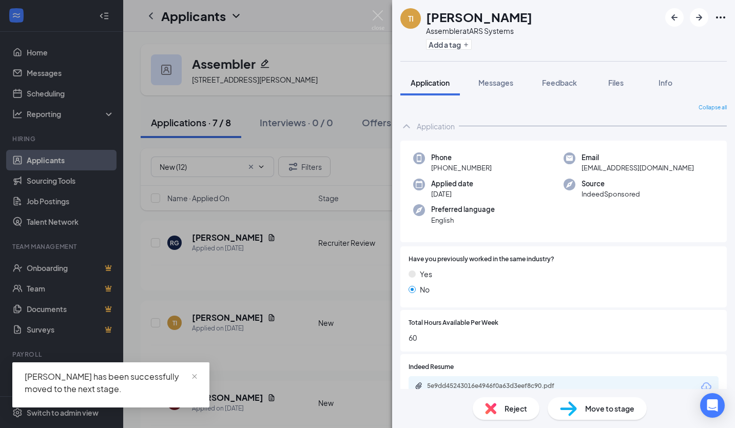
scroll to position [89, 0]
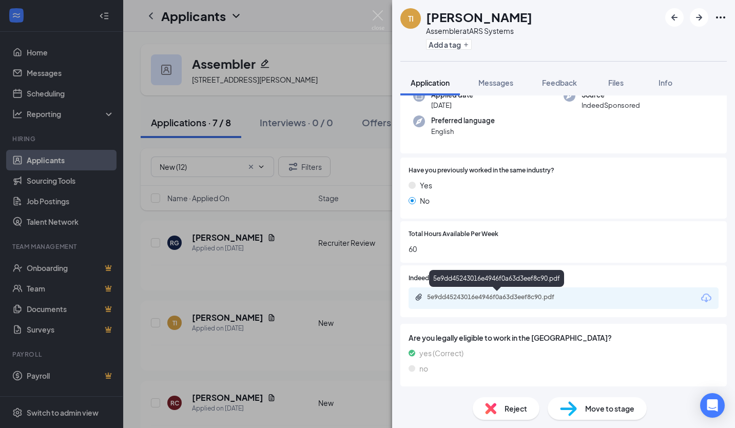
click at [501, 293] on div "5e9dd45243016e4946f0a63d3eef8c90.pdf" at bounding box center [499, 297] width 144 height 8
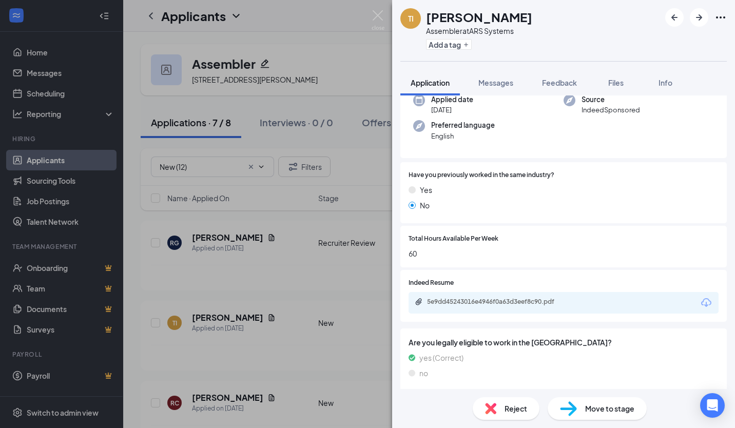
click at [510, 408] on span "Reject" at bounding box center [515, 408] width 23 height 11
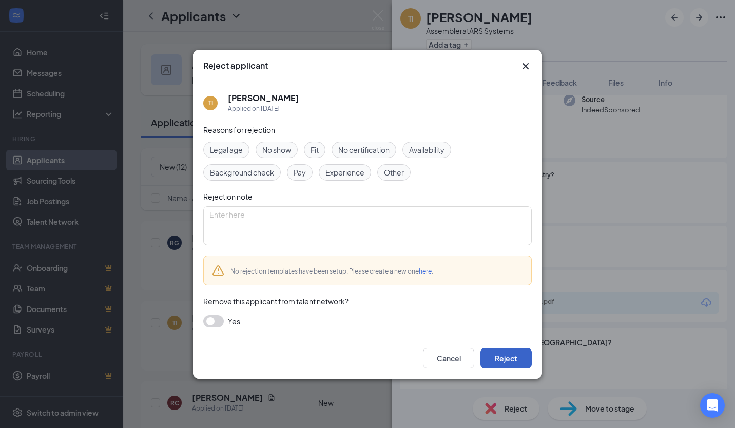
click at [517, 356] on button "Reject" at bounding box center [505, 358] width 51 height 21
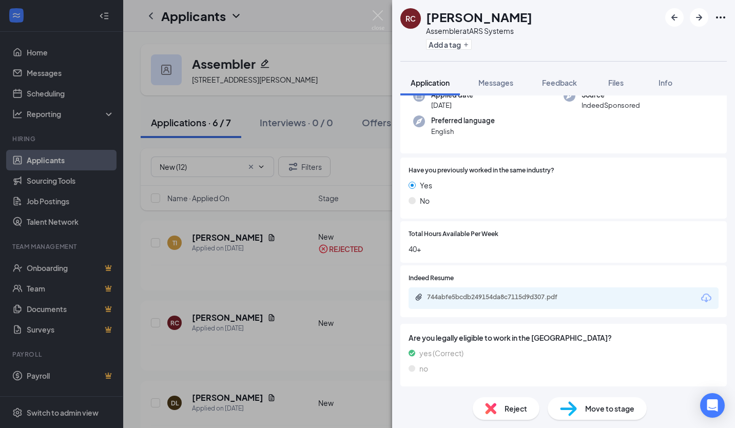
scroll to position [84, 0]
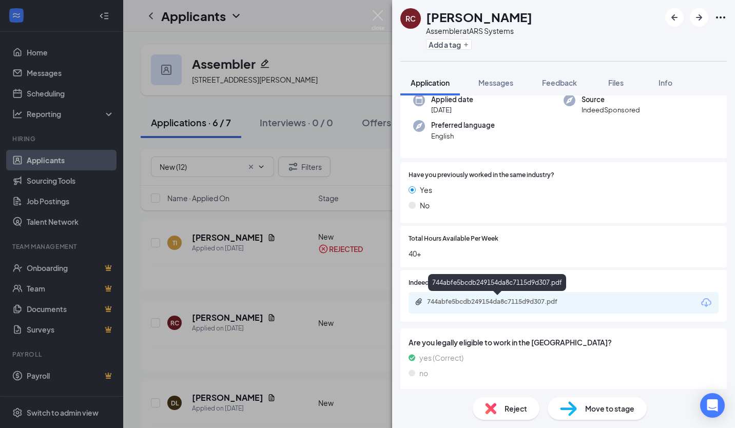
click at [489, 300] on div "744abfe5bcdb249154da8c7115d9d307.pdf" at bounding box center [499, 302] width 144 height 8
click at [537, 411] on div "Reject" at bounding box center [505, 408] width 67 height 23
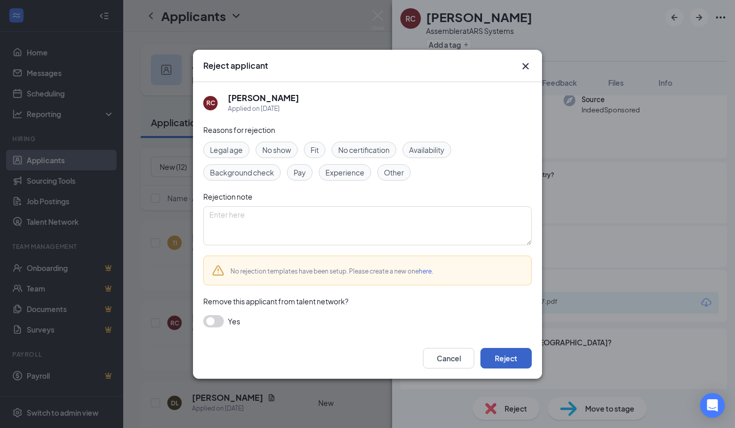
click at [513, 352] on button "Reject" at bounding box center [505, 358] width 51 height 21
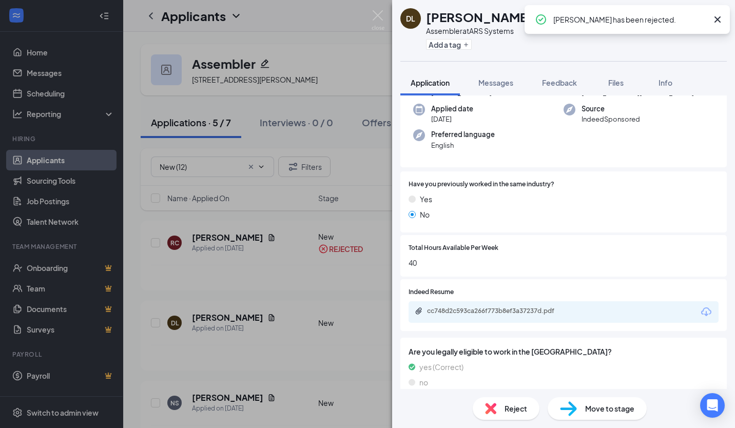
scroll to position [84, 0]
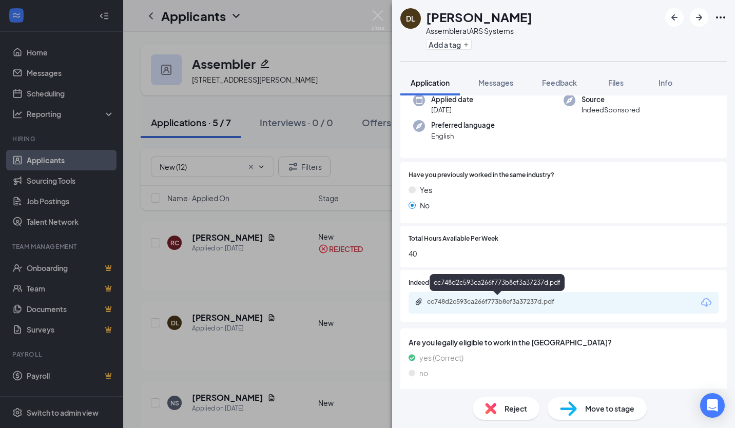
click at [463, 304] on div "cc748d2c593ca266f773b8ef3a37237d.pdf" at bounding box center [499, 302] width 144 height 8
click at [481, 405] on div "Reject" at bounding box center [505, 408] width 67 height 23
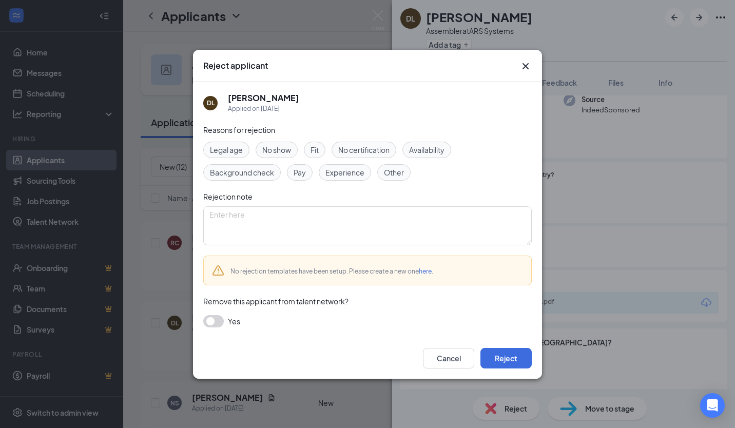
click at [535, 359] on div "Cancel Reject" at bounding box center [367, 358] width 349 height 41
click at [520, 359] on button "Reject" at bounding box center [505, 358] width 51 height 21
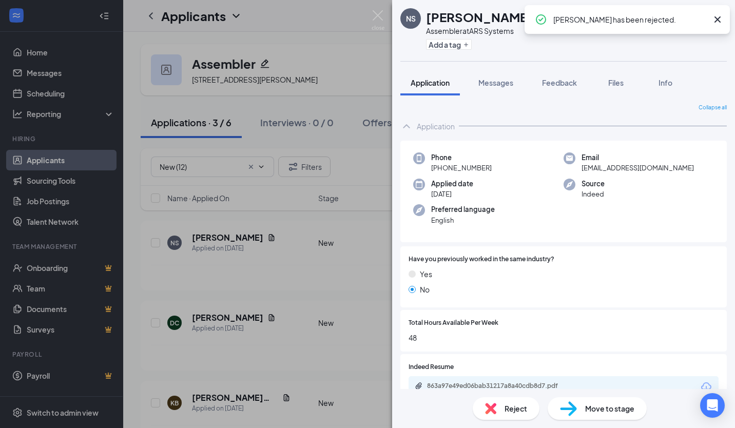
scroll to position [84, 0]
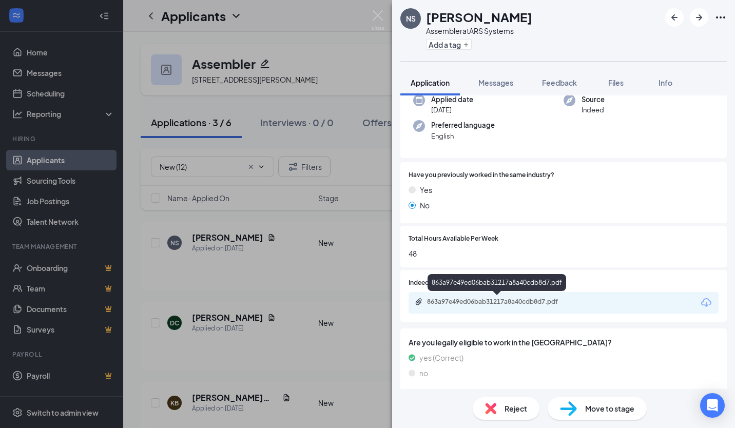
click at [448, 306] on div "863a97e49ed06bab31217a8a40cdb8d7.pdf" at bounding box center [498, 303] width 166 height 10
click at [512, 395] on div "Reject Move to stage" at bounding box center [563, 408] width 343 height 39
click at [519, 420] on div "Reject Move to stage" at bounding box center [563, 408] width 343 height 39
click at [520, 415] on div "Reject" at bounding box center [505, 408] width 67 height 23
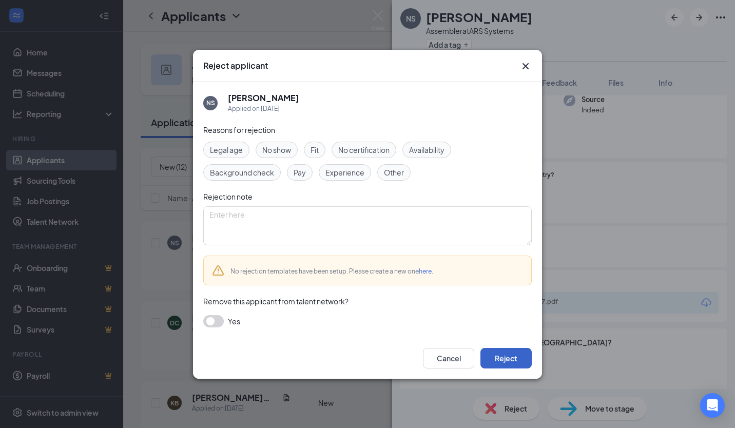
click at [512, 359] on button "Reject" at bounding box center [505, 358] width 51 height 21
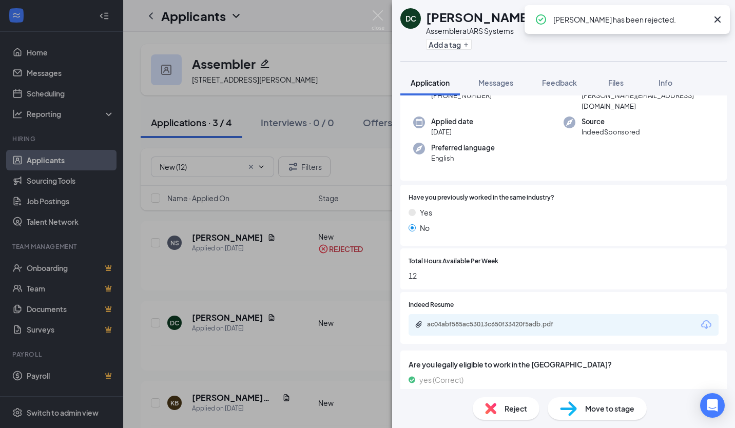
scroll to position [83, 0]
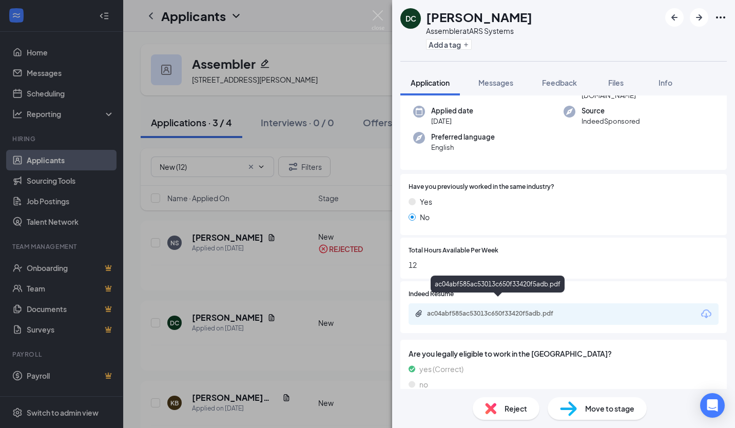
click at [464, 309] on div "ac04abf585ac53013c650f33420f5adb.pdf" at bounding box center [498, 314] width 166 height 10
click at [525, 407] on span "Reject" at bounding box center [515, 408] width 23 height 11
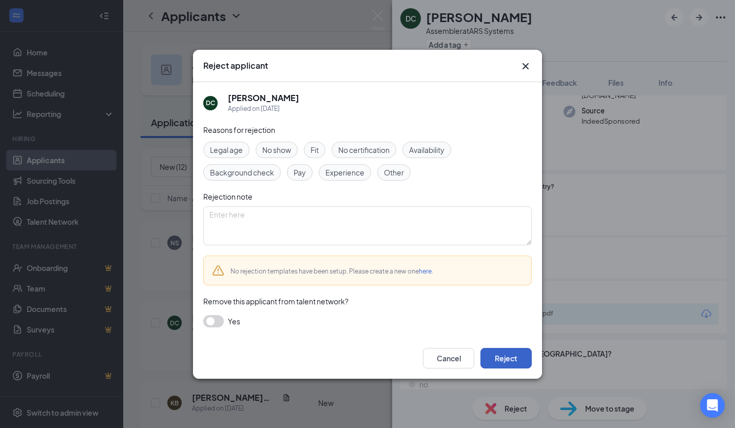
click at [515, 354] on button "Reject" at bounding box center [505, 358] width 51 height 21
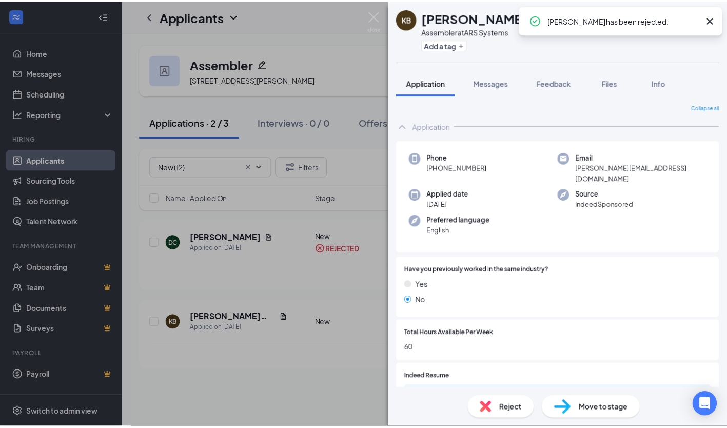
scroll to position [84, 0]
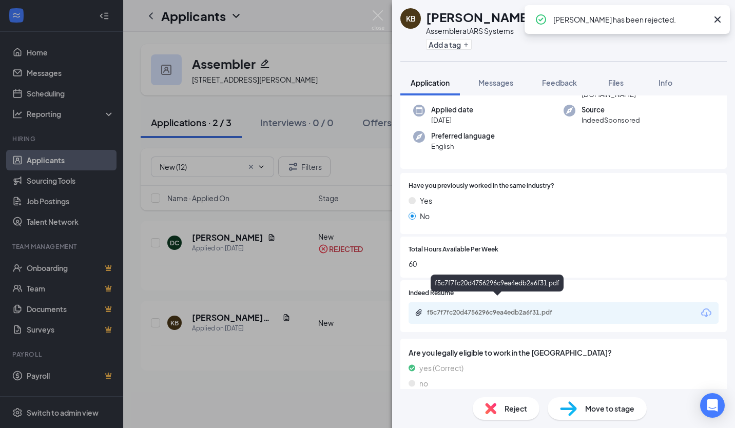
click at [469, 308] on div "f5c7f7fc20d4756296c9ea4edb2a6f31.pdf" at bounding box center [499, 312] width 144 height 8
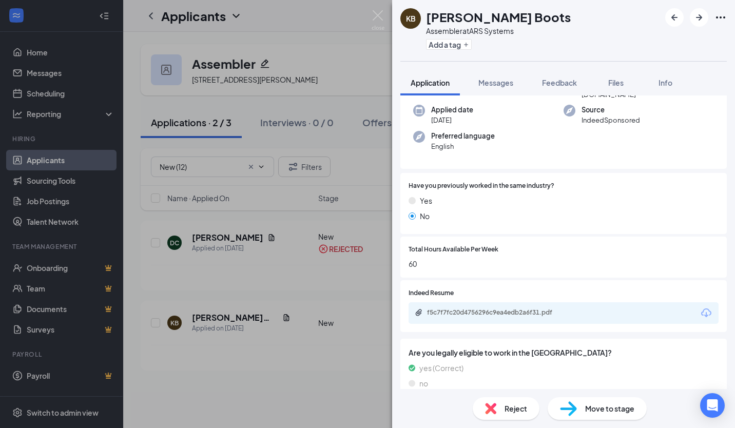
click at [517, 416] on div "Reject" at bounding box center [505, 408] width 67 height 23
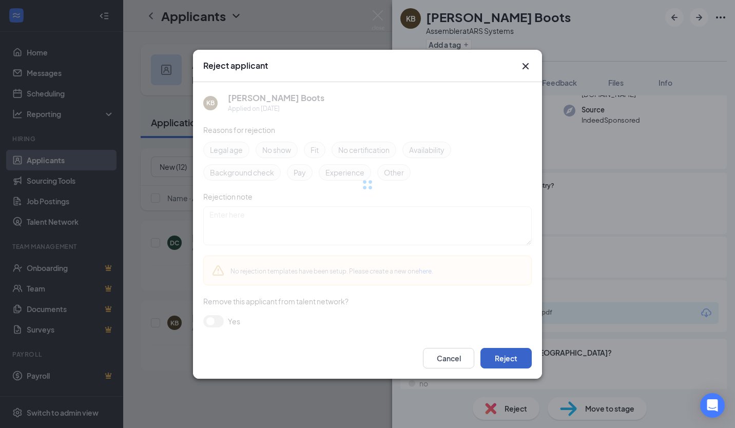
click at [522, 354] on button "Reject" at bounding box center [505, 358] width 51 height 21
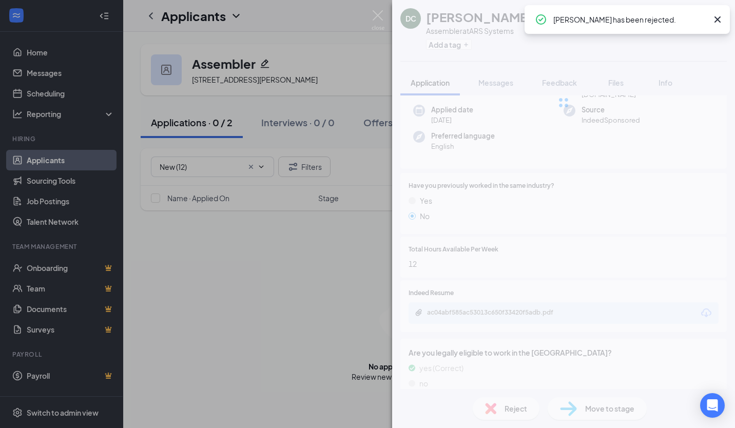
click at [173, 171] on div "DC Daniel Carrion Assembler at ARS Systems Add a tag Application Messages Feedb…" at bounding box center [367, 214] width 735 height 428
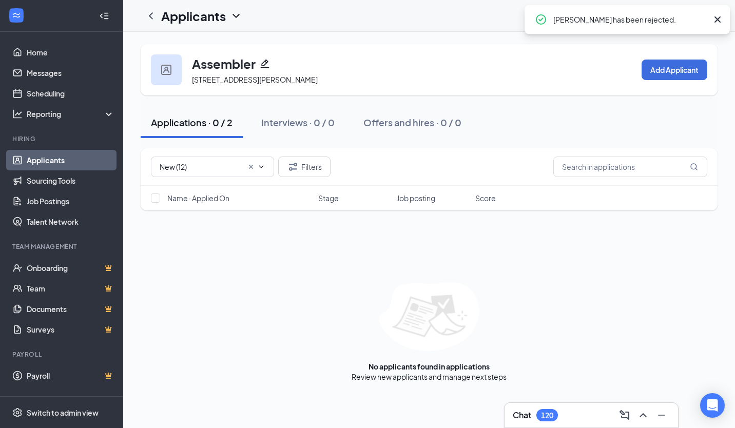
click at [189, 169] on input "New (12)" at bounding box center [201, 166] width 83 height 11
drag, startPoint x: 318, startPoint y: 284, endPoint x: 268, endPoint y: 195, distance: 101.7
click at [318, 282] on div "No applicants found in applications Review new applicants and manage next steps" at bounding box center [429, 332] width 577 height 100
click at [149, 8] on div at bounding box center [151, 16] width 21 height 21
click at [148, 17] on icon "ChevronLeft" at bounding box center [151, 16] width 12 height 12
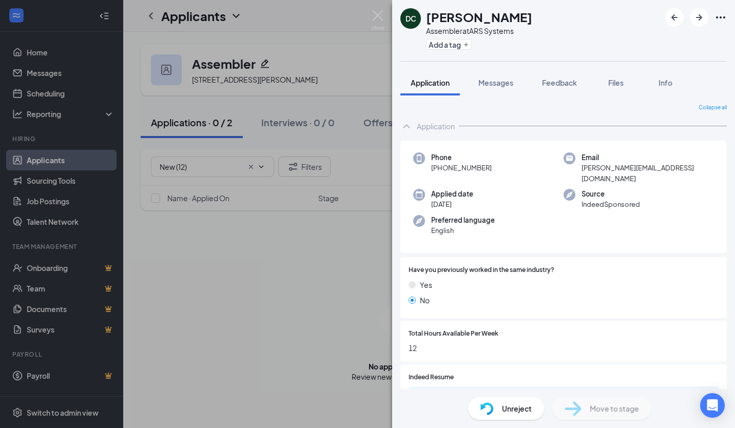
click at [173, 40] on div "DC Daniel Carrion Assembler at ARS Systems Add a tag Application Messages Feedb…" at bounding box center [367, 214] width 735 height 428
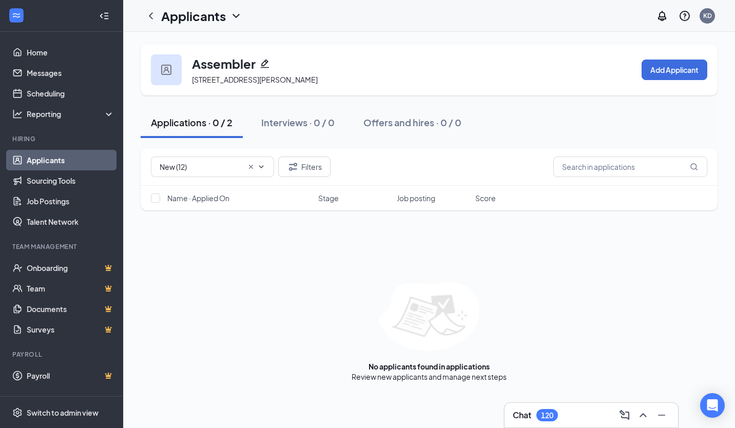
click at [54, 158] on link "Applicants" at bounding box center [71, 160] width 88 height 21
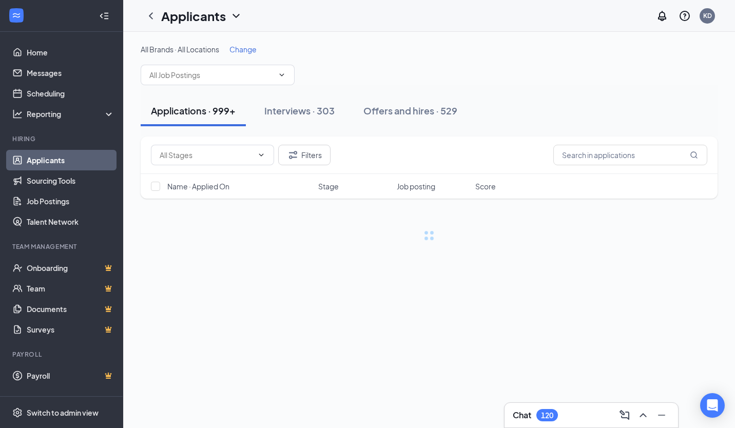
click at [244, 53] on span "Change" at bounding box center [242, 49] width 27 height 9
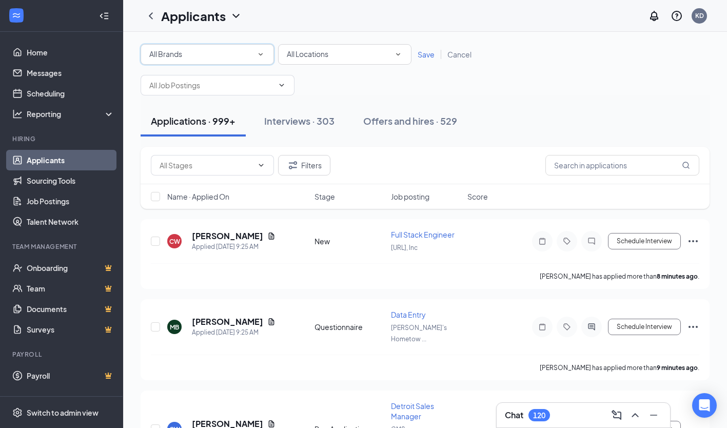
click at [227, 51] on div "All Brands" at bounding box center [207, 54] width 116 height 12
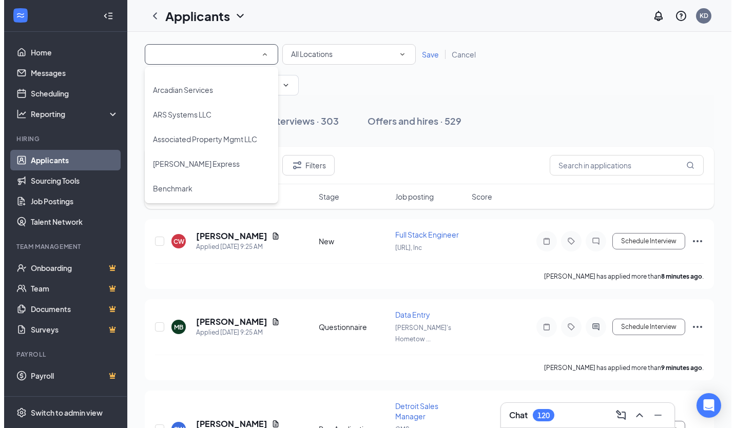
scroll to position [154, 0]
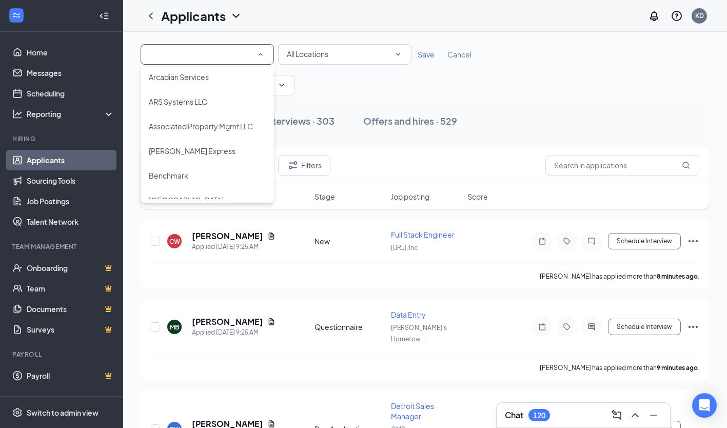
click at [203, 99] on span "ARS Systems LLC" at bounding box center [178, 101] width 58 height 9
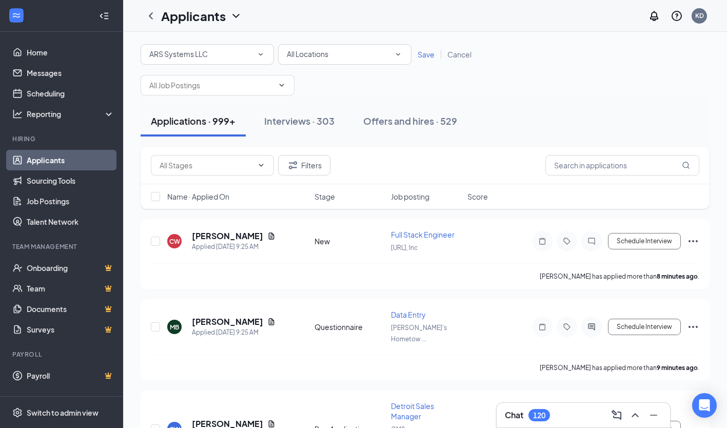
click at [424, 56] on span "Save" at bounding box center [426, 54] width 17 height 9
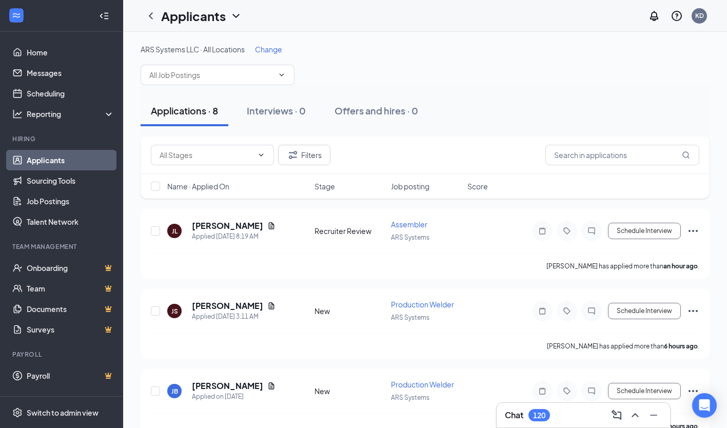
click at [206, 81] on span at bounding box center [218, 75] width 154 height 21
click at [224, 103] on div "Production Welder (ARS Systems)" at bounding box center [205, 98] width 113 height 11
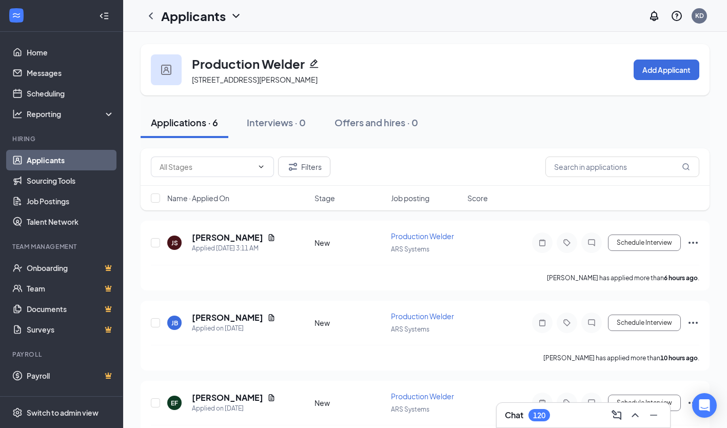
click at [208, 172] on input "text" at bounding box center [206, 166] width 93 height 11
click at [212, 193] on div "New (6)" at bounding box center [212, 190] width 107 height 11
type input "New (6)"
click at [235, 241] on h5 "Joseph Sellers" at bounding box center [227, 237] width 71 height 11
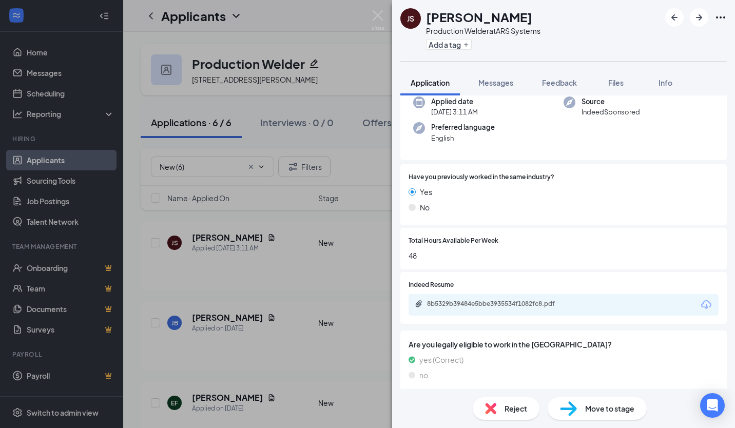
scroll to position [84, 0]
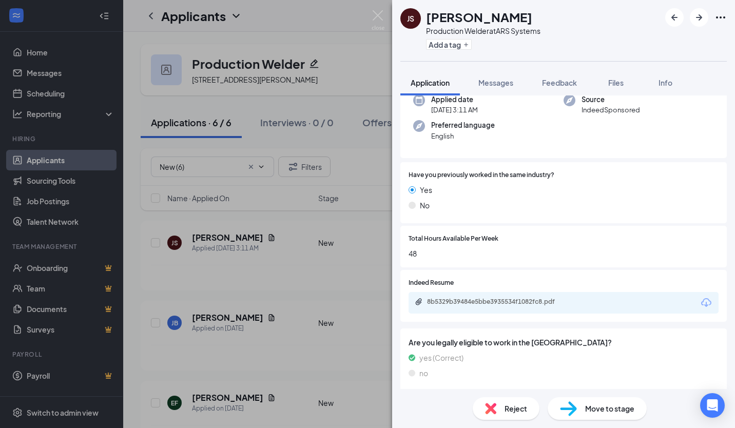
click at [470, 303] on div "8b5329b39484e5bbe3935534f1082fc8.pdf" at bounding box center [499, 302] width 144 height 8
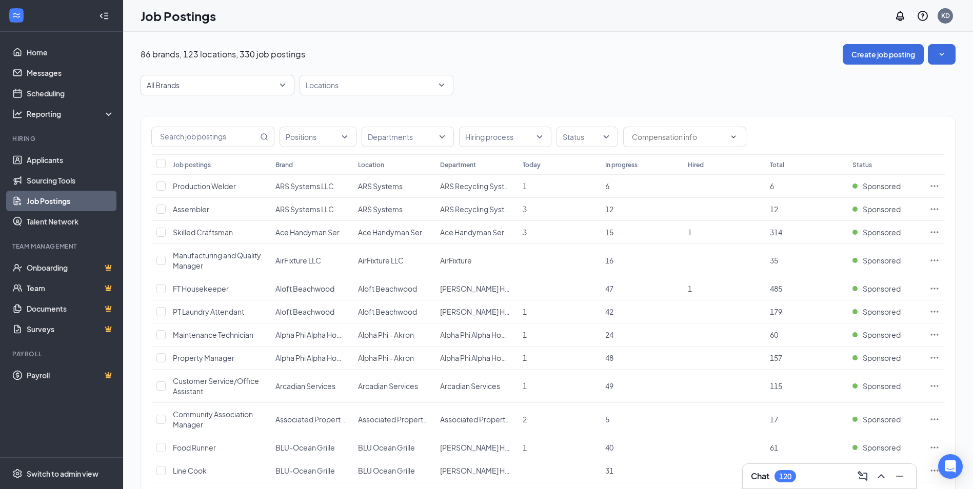
click at [266, 85] on span "All Brands" at bounding box center [213, 85] width 132 height 10
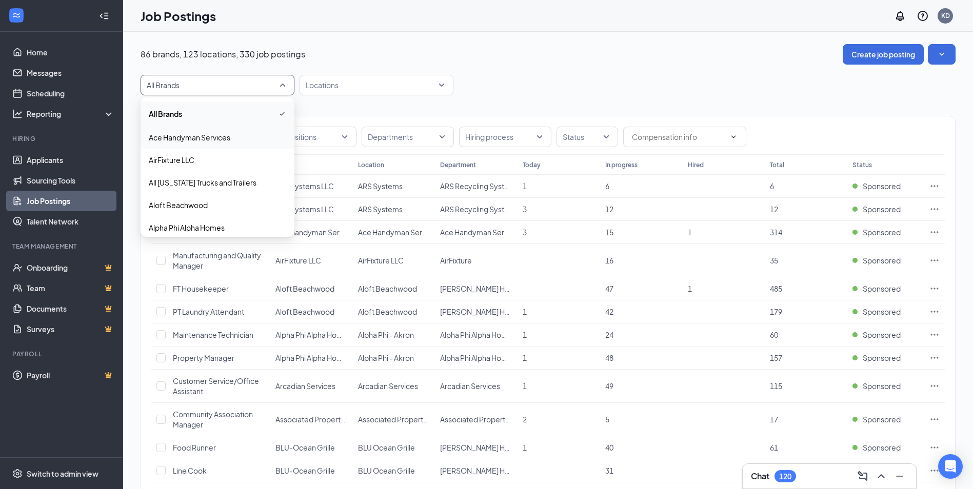
scroll to position [51, 0]
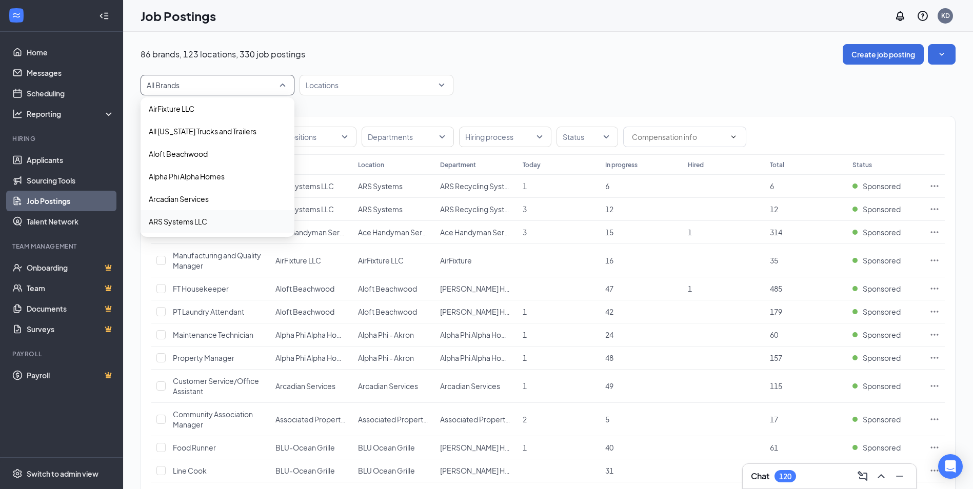
click at [182, 230] on div "ARS Systems LLC" at bounding box center [218, 221] width 154 height 23
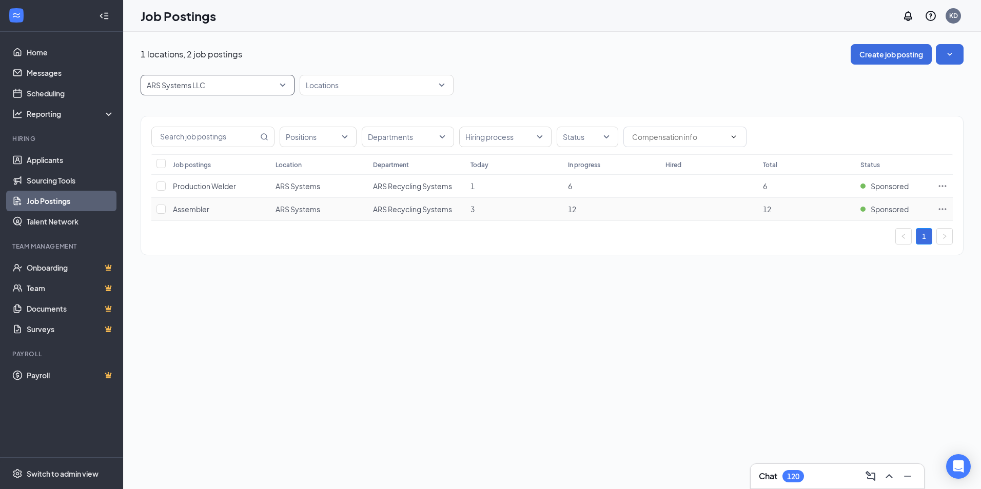
click at [188, 208] on span "Assembler" at bounding box center [191, 209] width 36 height 9
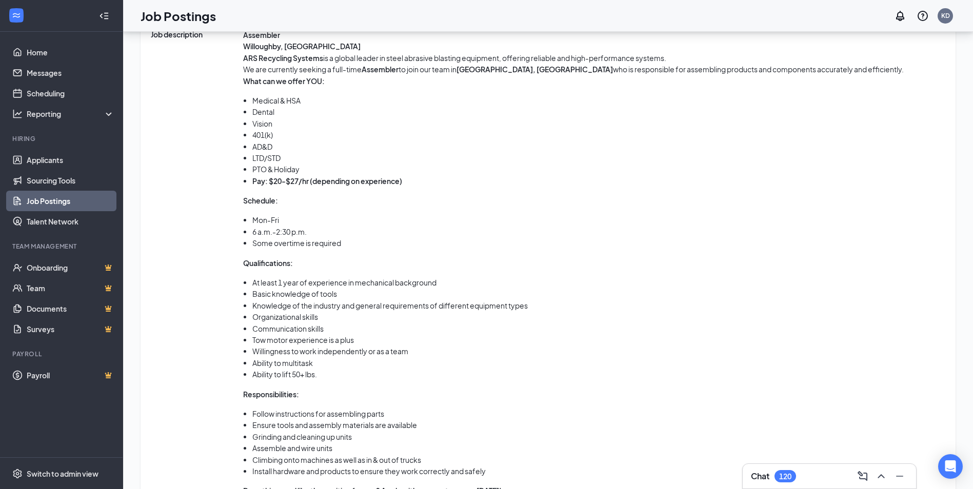
scroll to position [543, 0]
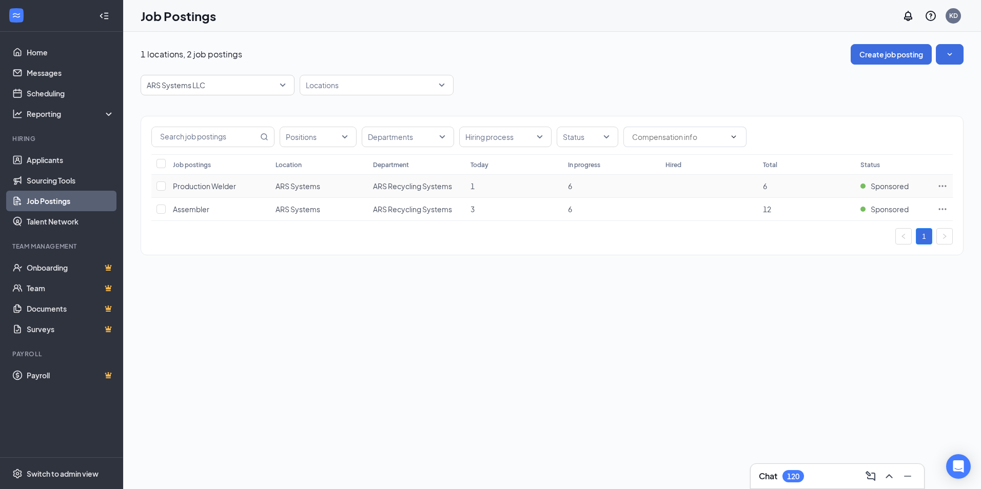
click at [209, 183] on span "Production Welder" at bounding box center [204, 186] width 63 height 9
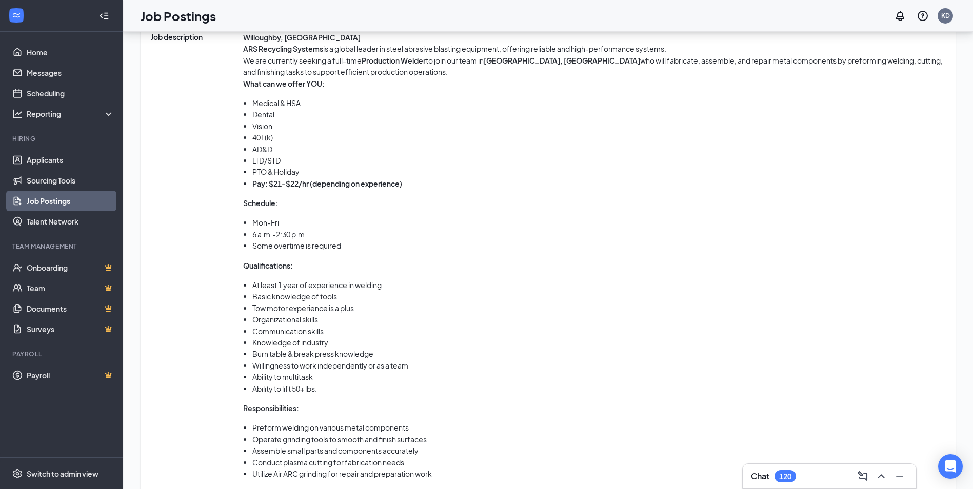
scroll to position [513, 0]
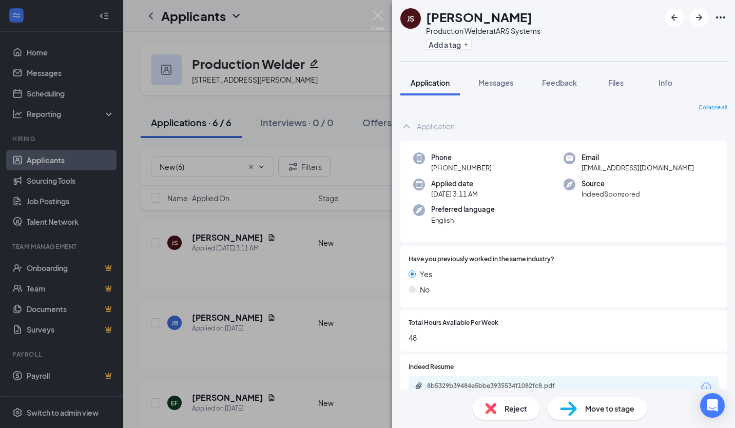
scroll to position [84, 0]
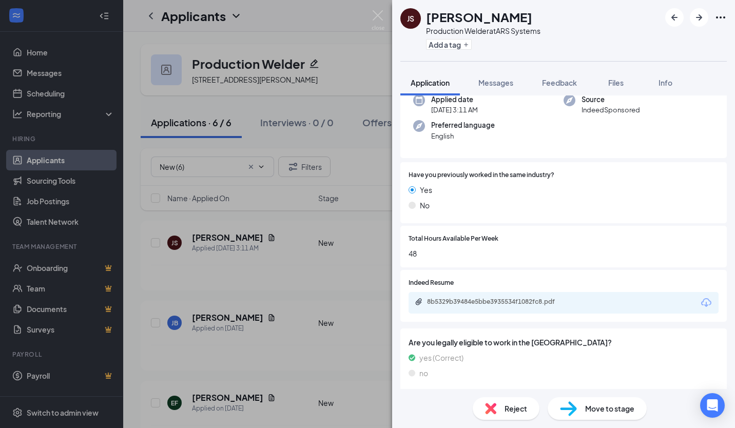
click at [519, 400] on div "Reject" at bounding box center [505, 408] width 67 height 23
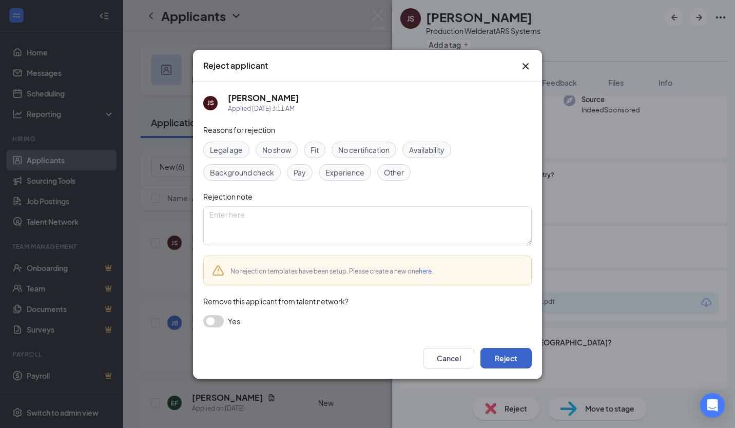
click at [507, 349] on button "Reject" at bounding box center [505, 358] width 51 height 21
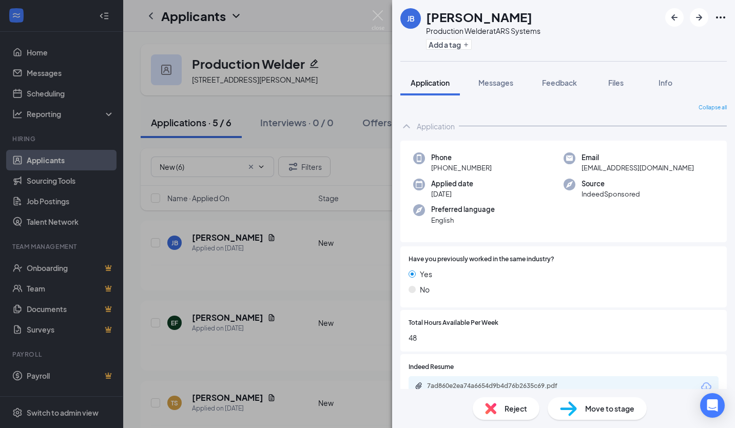
scroll to position [89, 0]
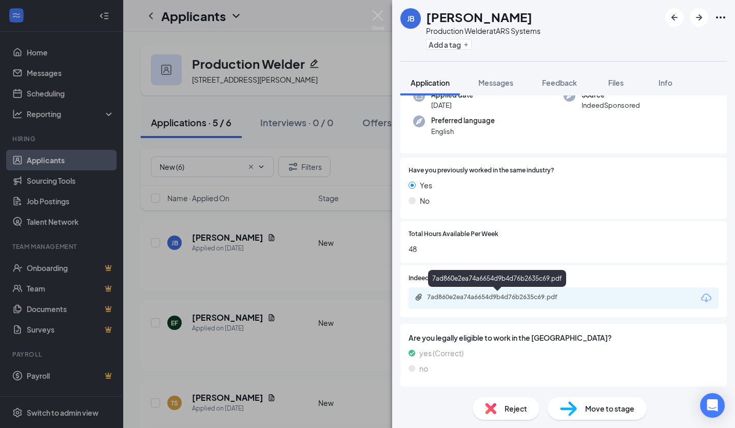
click at [525, 301] on div "7ad860e2ea74a6654d9b4d76b2635c69.pdf" at bounding box center [499, 297] width 144 height 8
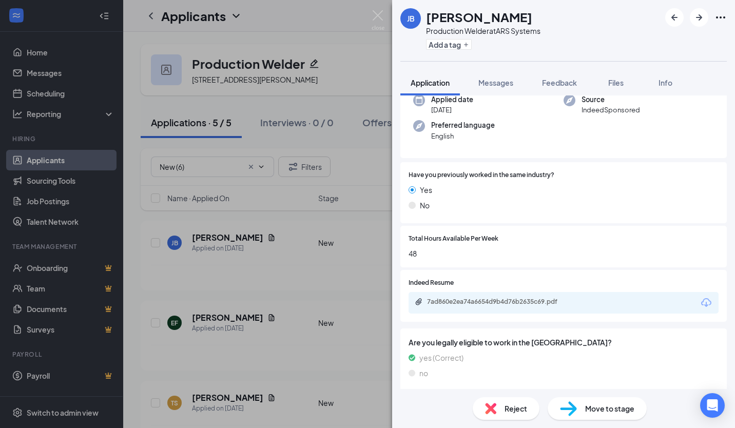
click at [621, 417] on div "Move to stage" at bounding box center [596, 408] width 99 height 23
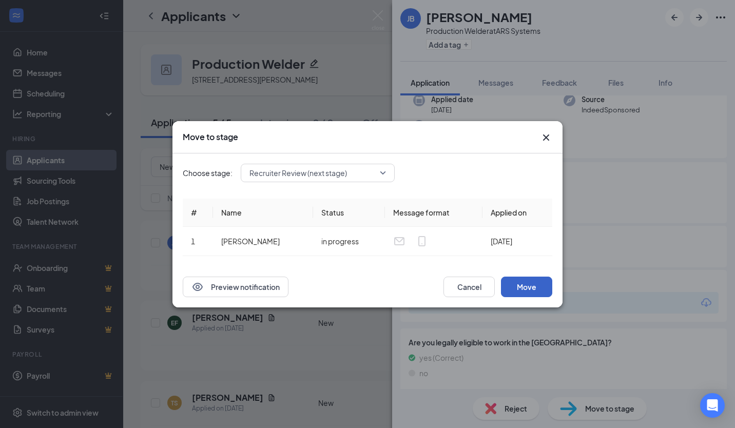
click at [543, 289] on button "Move" at bounding box center [526, 287] width 51 height 21
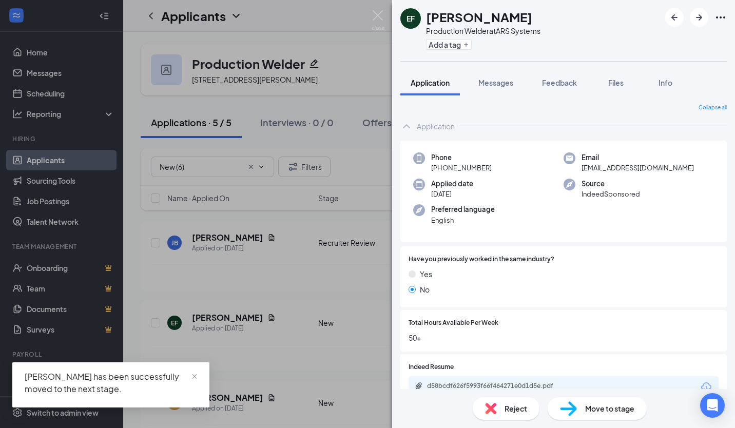
scroll to position [89, 0]
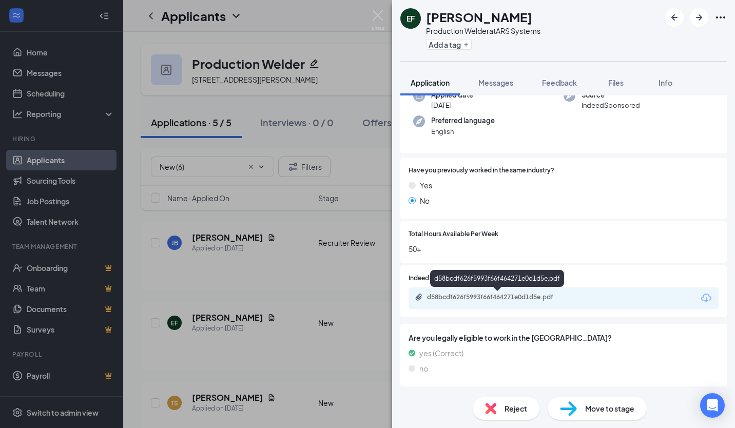
click at [499, 299] on div "d58bcdf626f5993f66f464271e0d1d5e.pdf" at bounding box center [499, 297] width 144 height 8
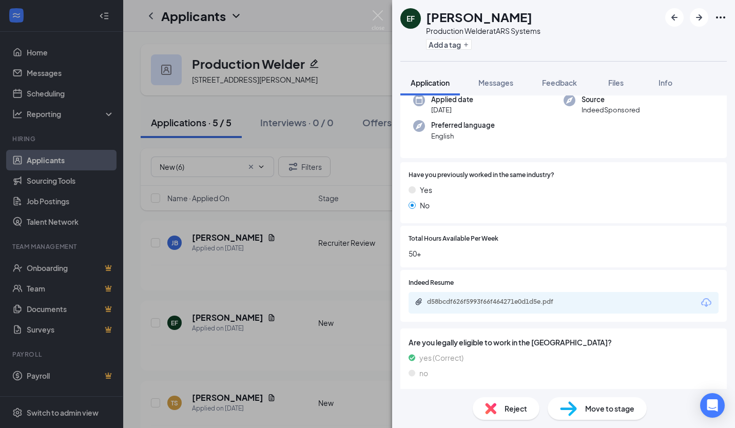
click at [609, 409] on span "Move to stage" at bounding box center [609, 408] width 49 height 11
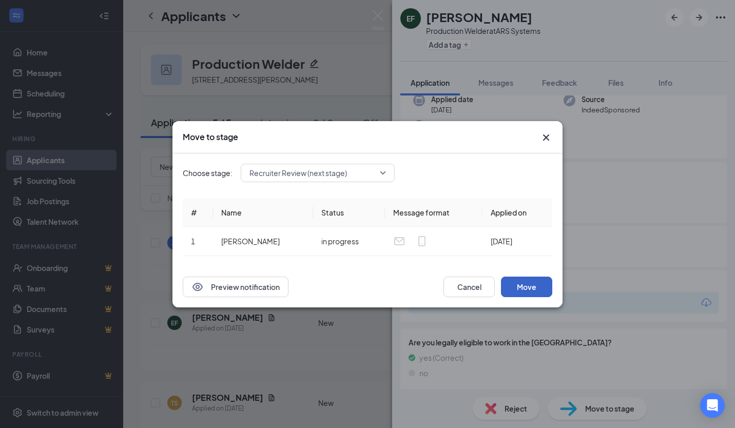
click at [537, 289] on button "Move" at bounding box center [526, 287] width 51 height 21
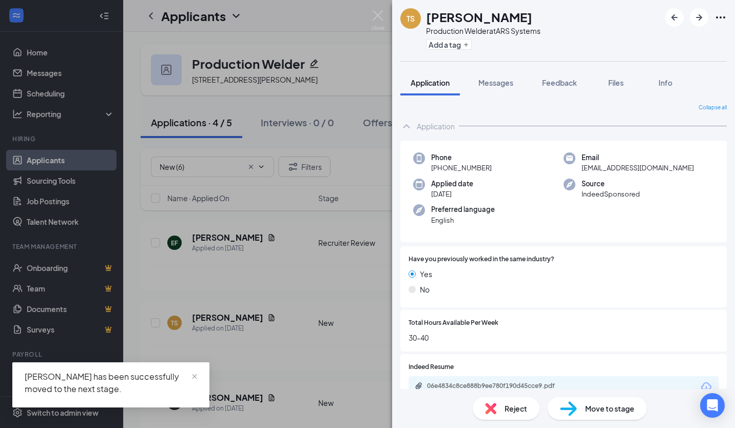
scroll to position [89, 0]
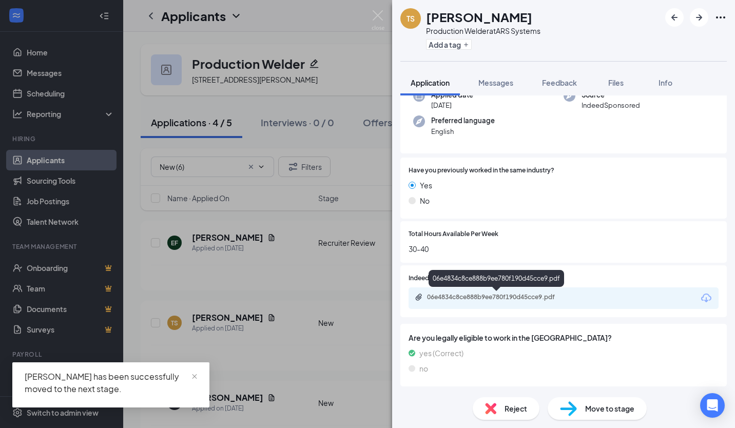
click at [471, 298] on div "06e4834c8ce888b9ee780f190d45cce9.pdf" at bounding box center [499, 297] width 144 height 8
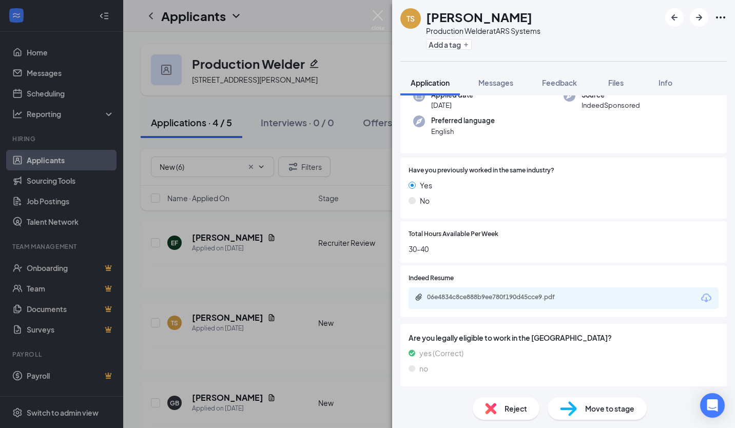
scroll to position [84, 0]
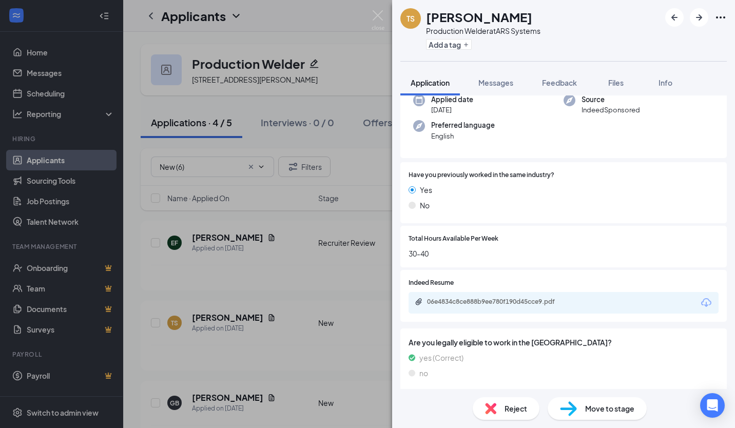
click at [503, 408] on div "Reject" at bounding box center [505, 408] width 67 height 23
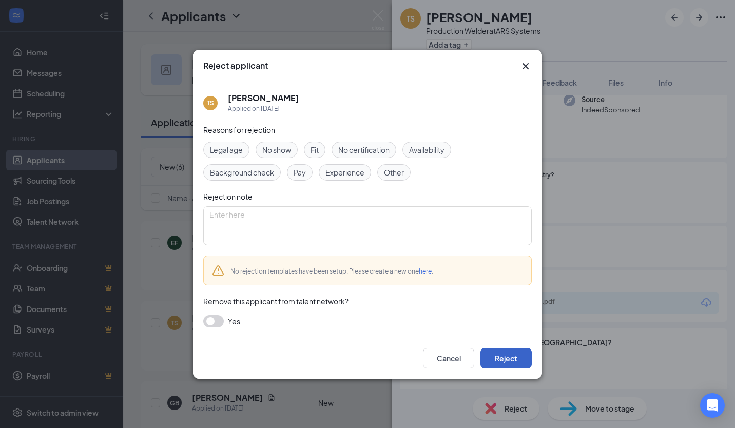
click at [492, 358] on button "Reject" at bounding box center [505, 358] width 51 height 21
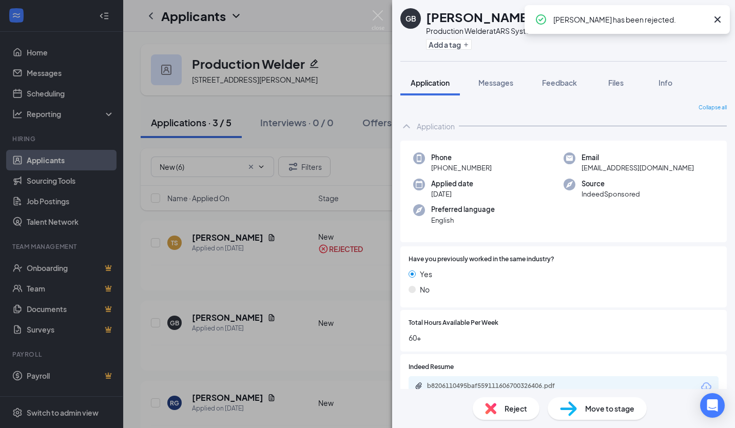
scroll to position [89, 0]
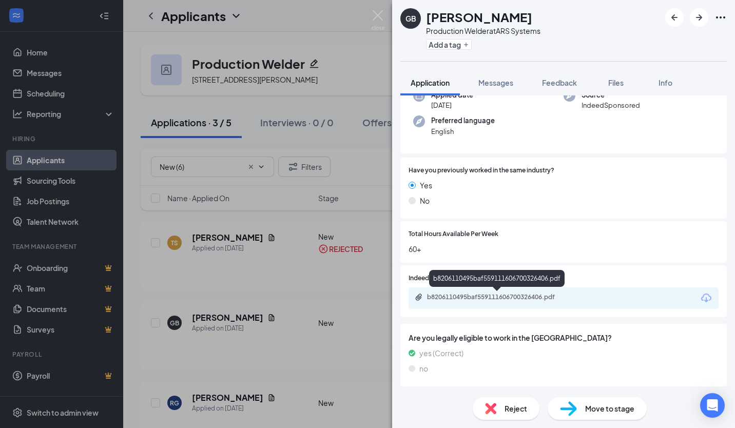
click at [485, 299] on div "b8206110495baf559111606700326406.pdf" at bounding box center [499, 297] width 144 height 8
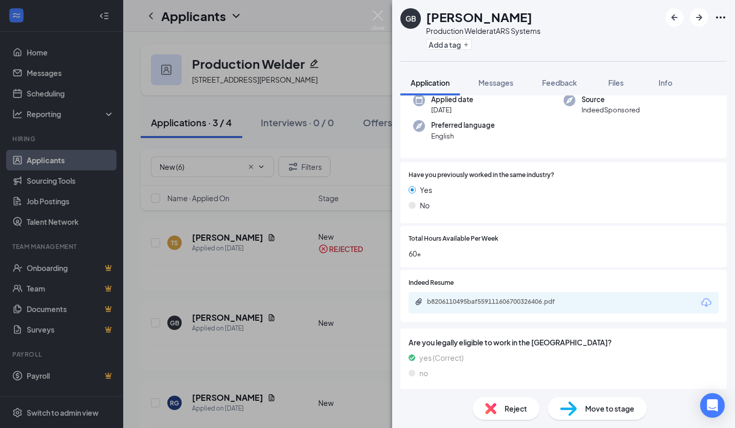
click at [640, 415] on div "Move to stage" at bounding box center [596, 408] width 99 height 23
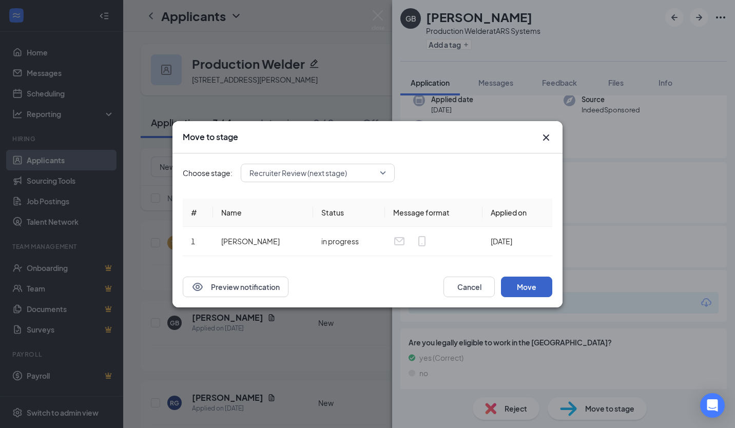
click at [523, 293] on button "Move" at bounding box center [526, 287] width 51 height 21
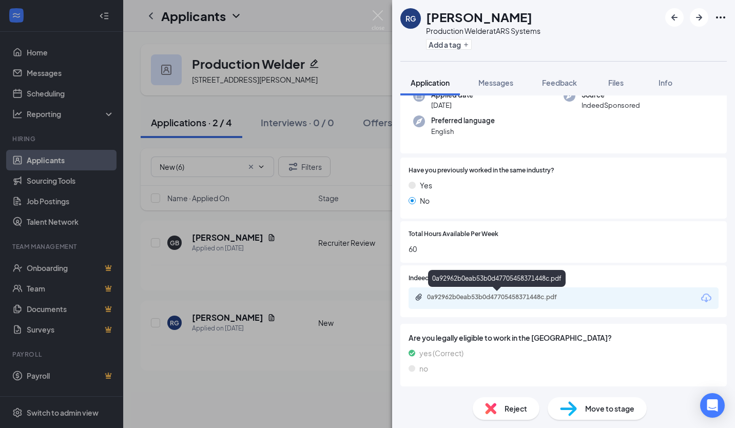
scroll to position [113, 0]
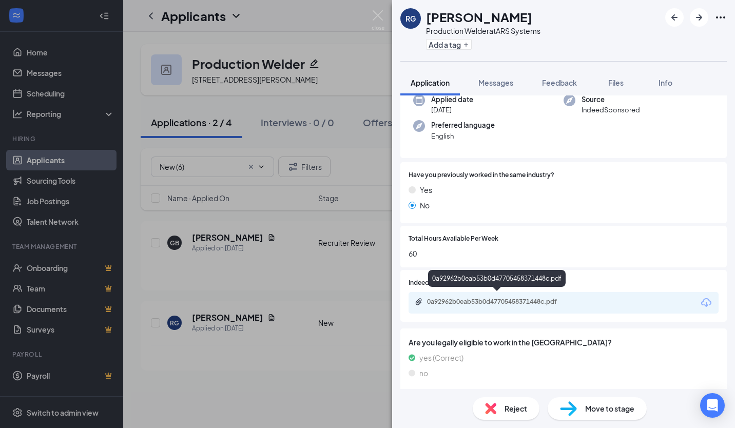
click at [517, 302] on div "0a92962b0eab53b0d47705458371448c.pdf" at bounding box center [499, 302] width 144 height 8
click at [506, 405] on span "Reject" at bounding box center [515, 408] width 23 height 11
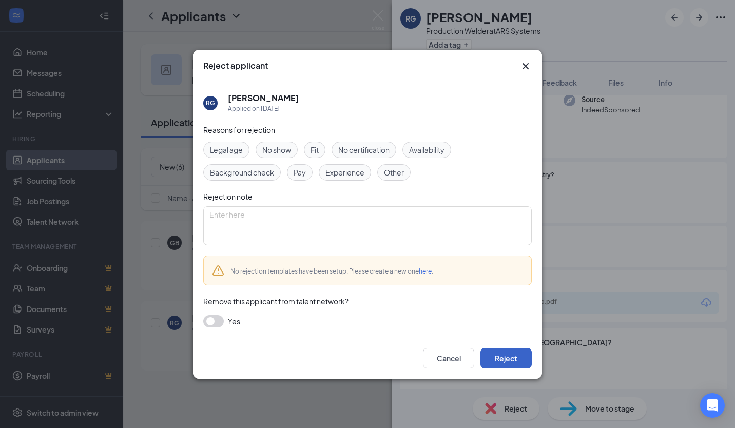
click at [505, 359] on button "Reject" at bounding box center [505, 358] width 51 height 21
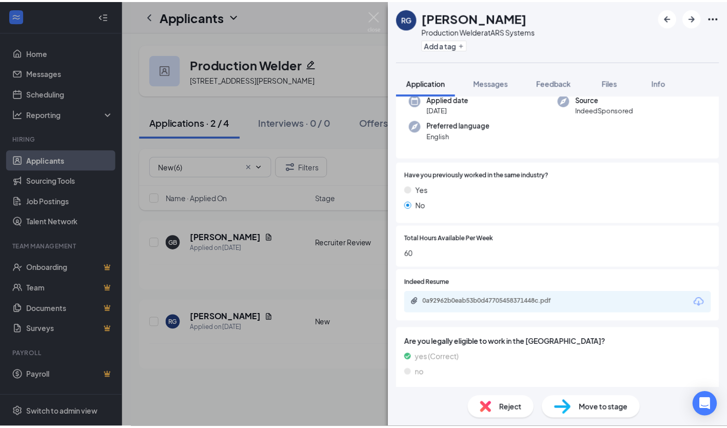
scroll to position [84, 0]
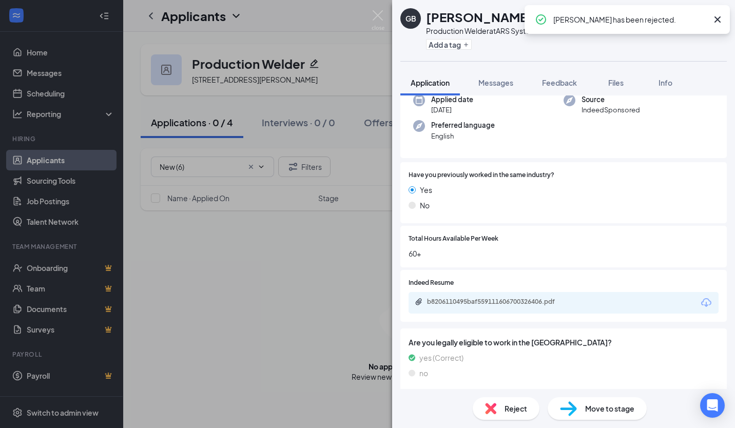
click at [321, 385] on div "GB [PERSON_NAME] Production Welder at ARS Systems Add a tag Application Message…" at bounding box center [367, 214] width 735 height 428
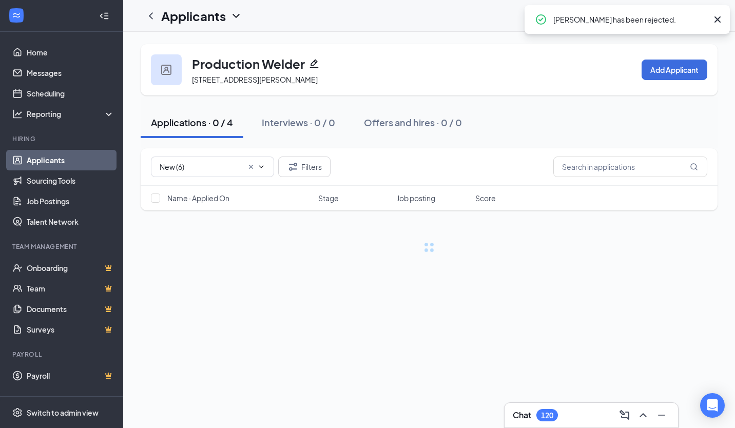
click at [246, 160] on span "New (6)" at bounding box center [212, 166] width 123 height 21
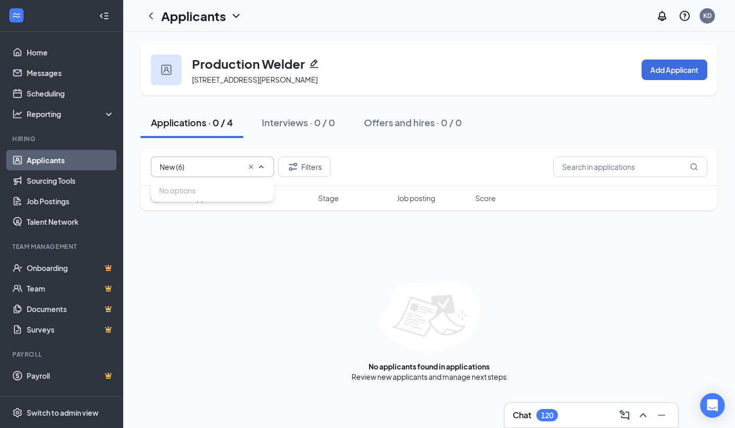
click at [44, 157] on link "Applicants" at bounding box center [71, 160] width 88 height 21
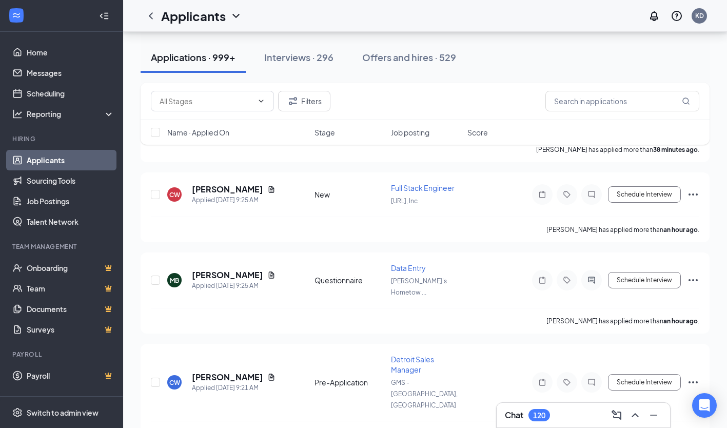
scroll to position [1385, 0]
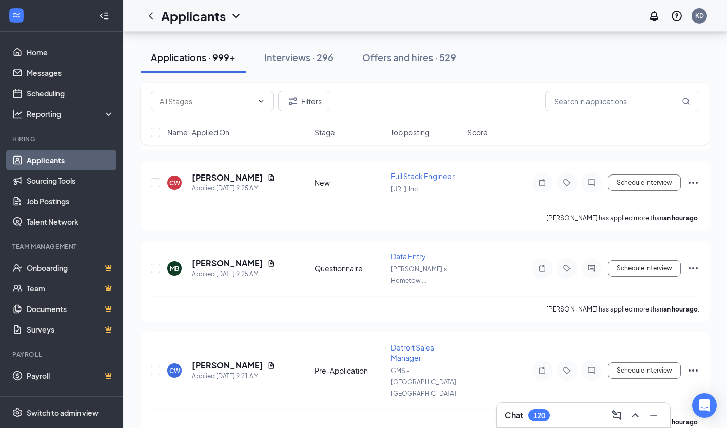
click at [551, 410] on div "Chat 120" at bounding box center [583, 415] width 157 height 16
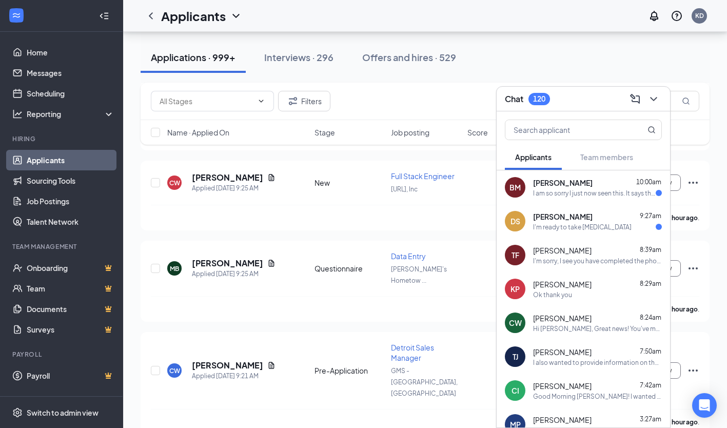
click at [604, 233] on div "DS [PERSON_NAME] 9:27am I'm ready to take [MEDICAL_DATA]" at bounding box center [583, 221] width 173 height 34
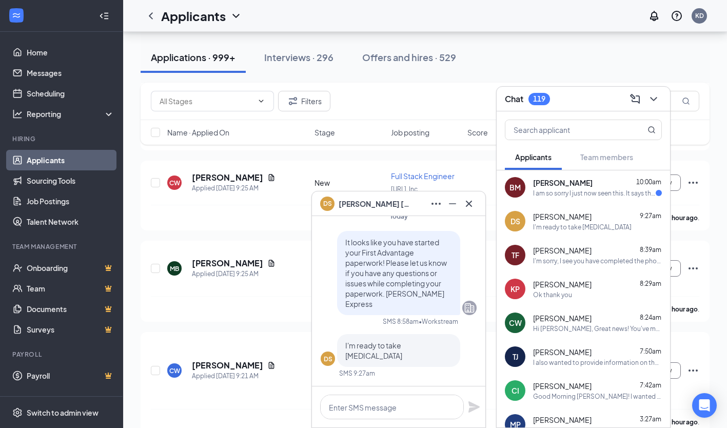
click at [569, 183] on span "[PERSON_NAME]" at bounding box center [563, 183] width 60 height 10
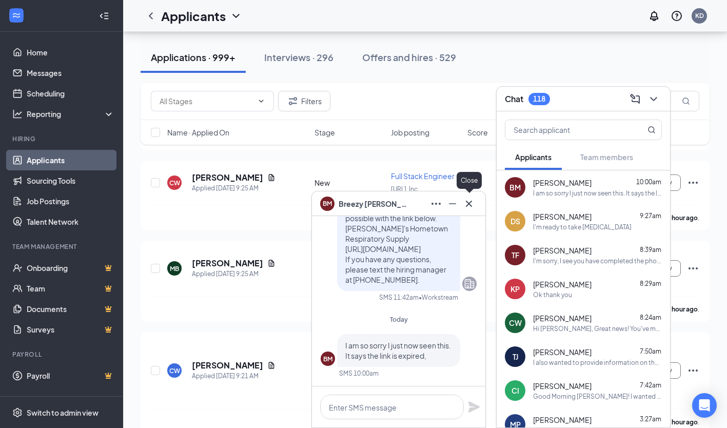
click at [476, 204] on button at bounding box center [469, 203] width 16 height 16
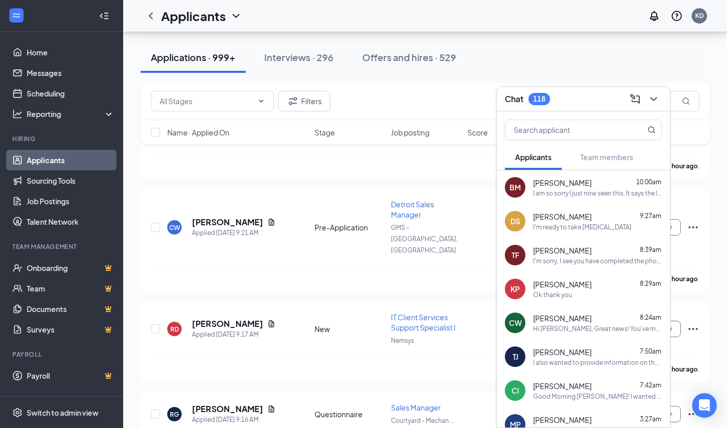
scroll to position [1539, 0]
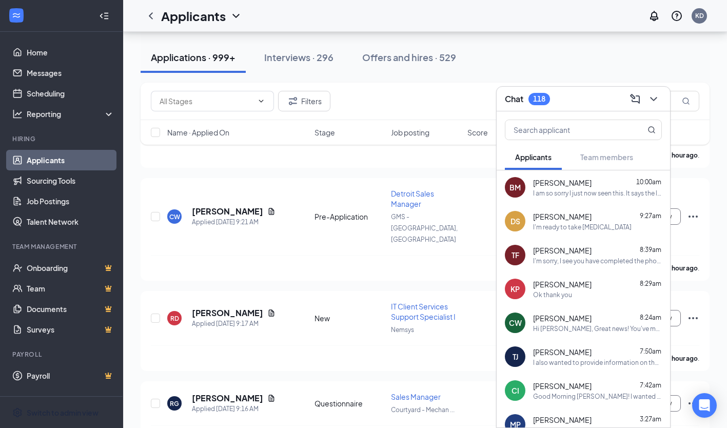
click at [83, 415] on div "Switch to admin view" at bounding box center [63, 412] width 72 height 10
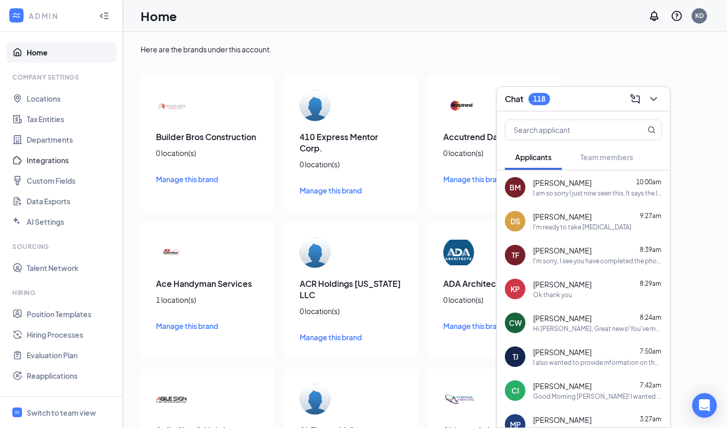
click at [57, 153] on link "Integrations" at bounding box center [71, 160] width 88 height 21
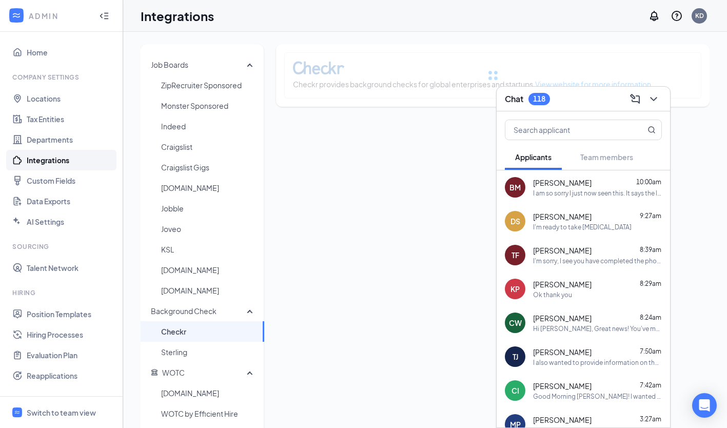
click at [659, 102] on icon "ChevronDown" at bounding box center [653, 99] width 12 height 12
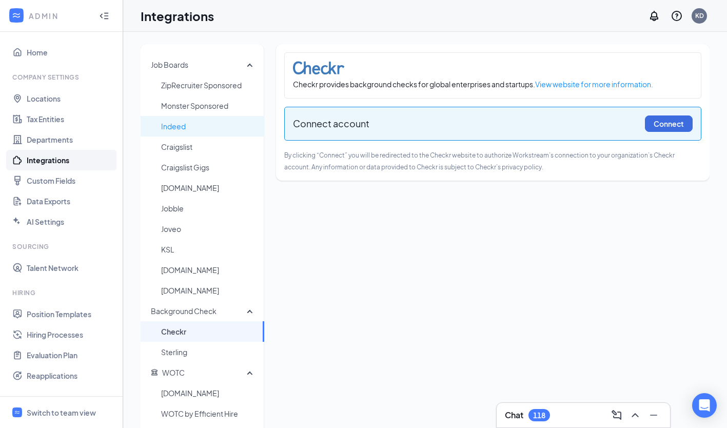
click at [189, 124] on span "Indeed" at bounding box center [208, 126] width 95 height 21
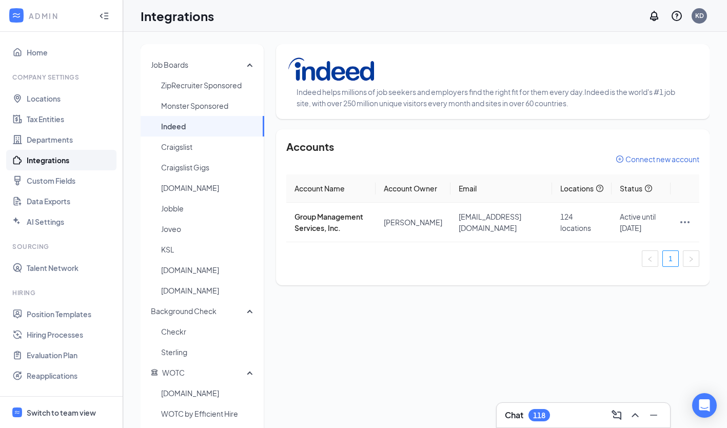
click at [85, 405] on span "Switch to team view" at bounding box center [71, 412] width 88 height 31
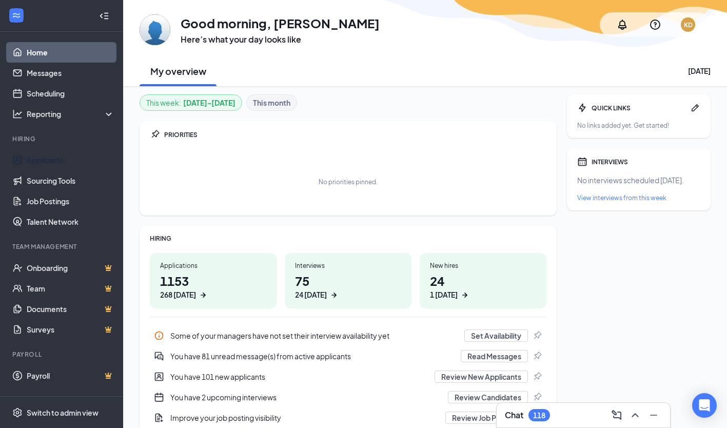
click at [63, 150] on link "Applicants" at bounding box center [71, 160] width 88 height 21
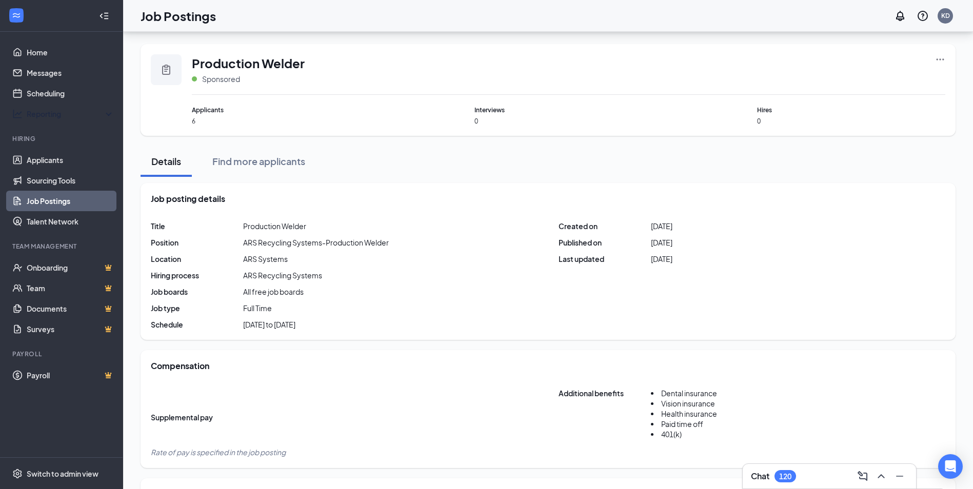
scroll to position [513, 0]
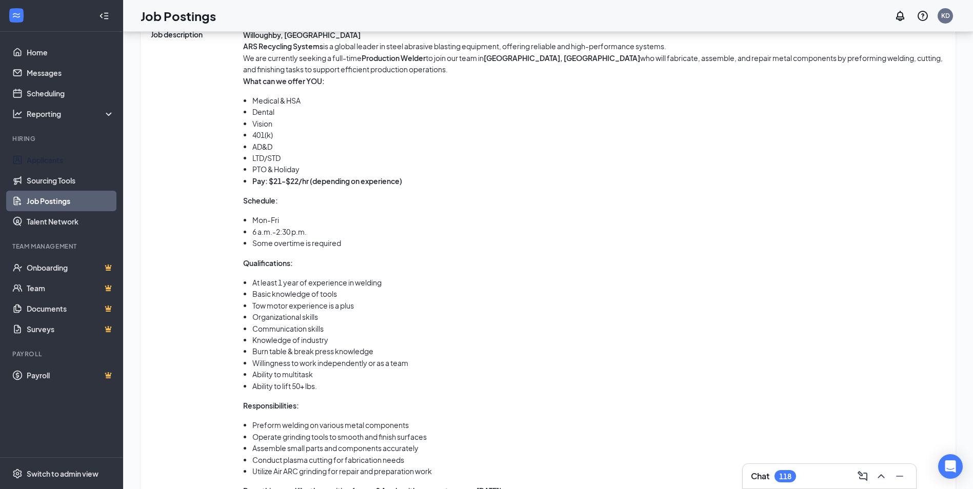
click at [82, 167] on link "Applicants" at bounding box center [71, 160] width 88 height 21
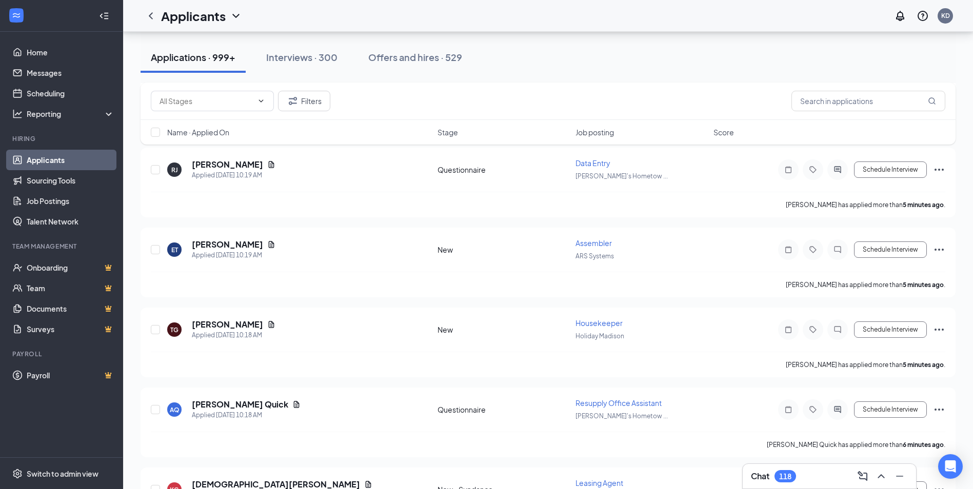
scroll to position [154, 0]
